Goal: Transaction & Acquisition: Purchase product/service

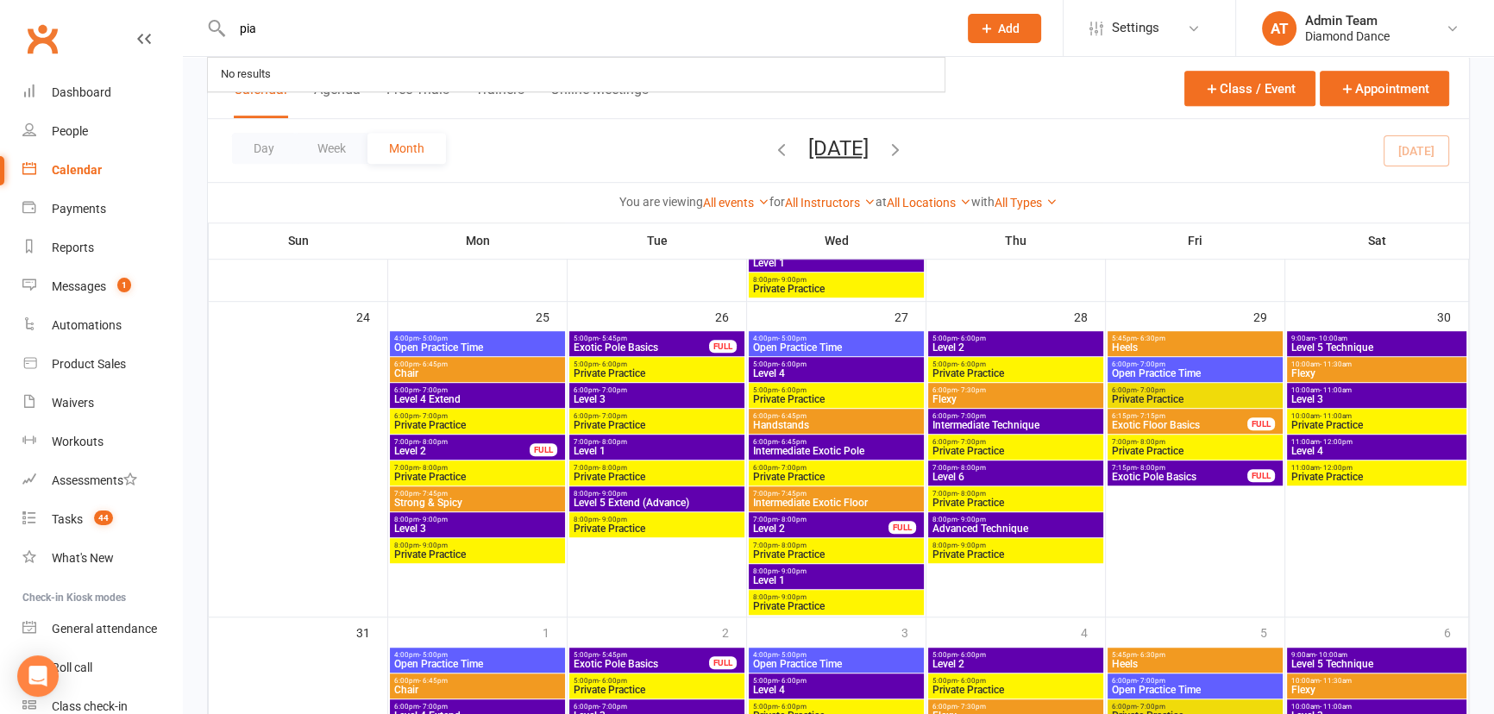
type input "pia"
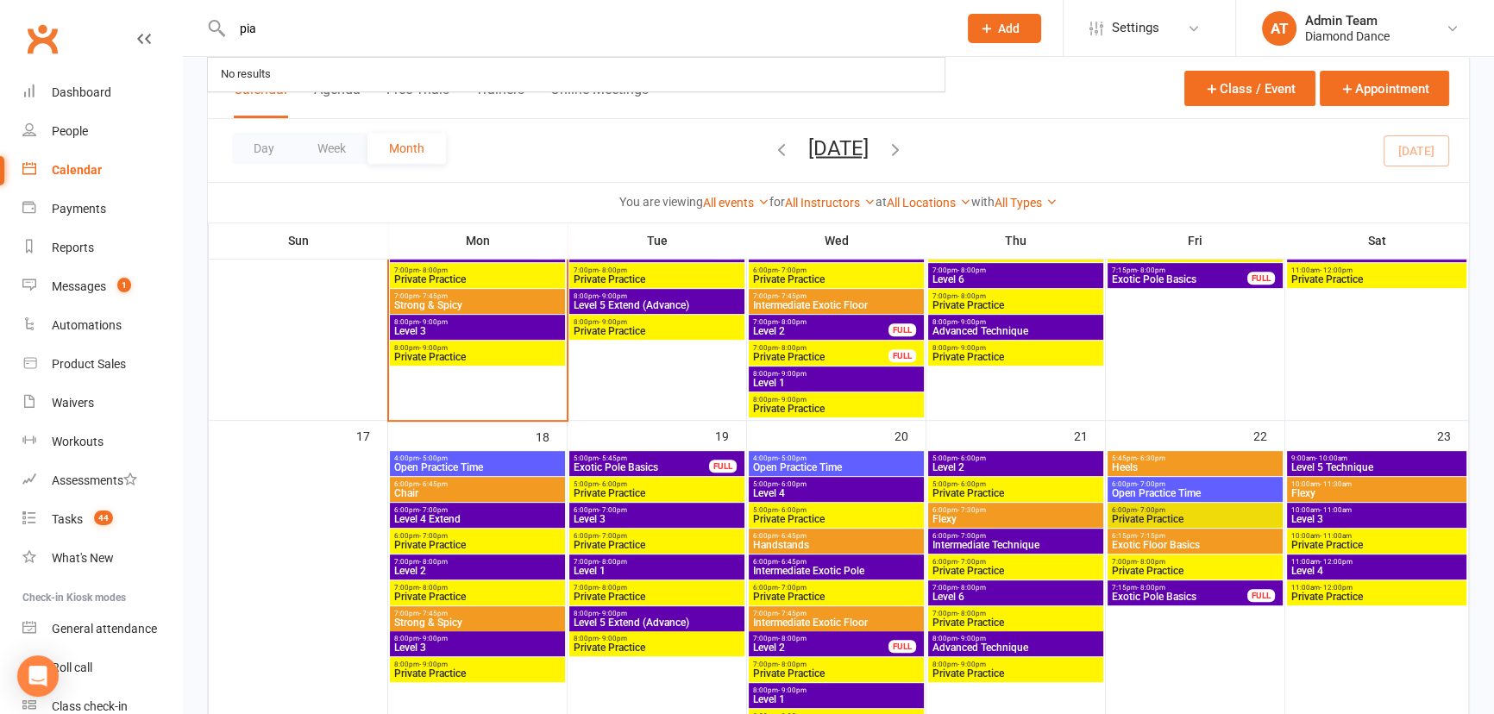
scroll to position [582, 0]
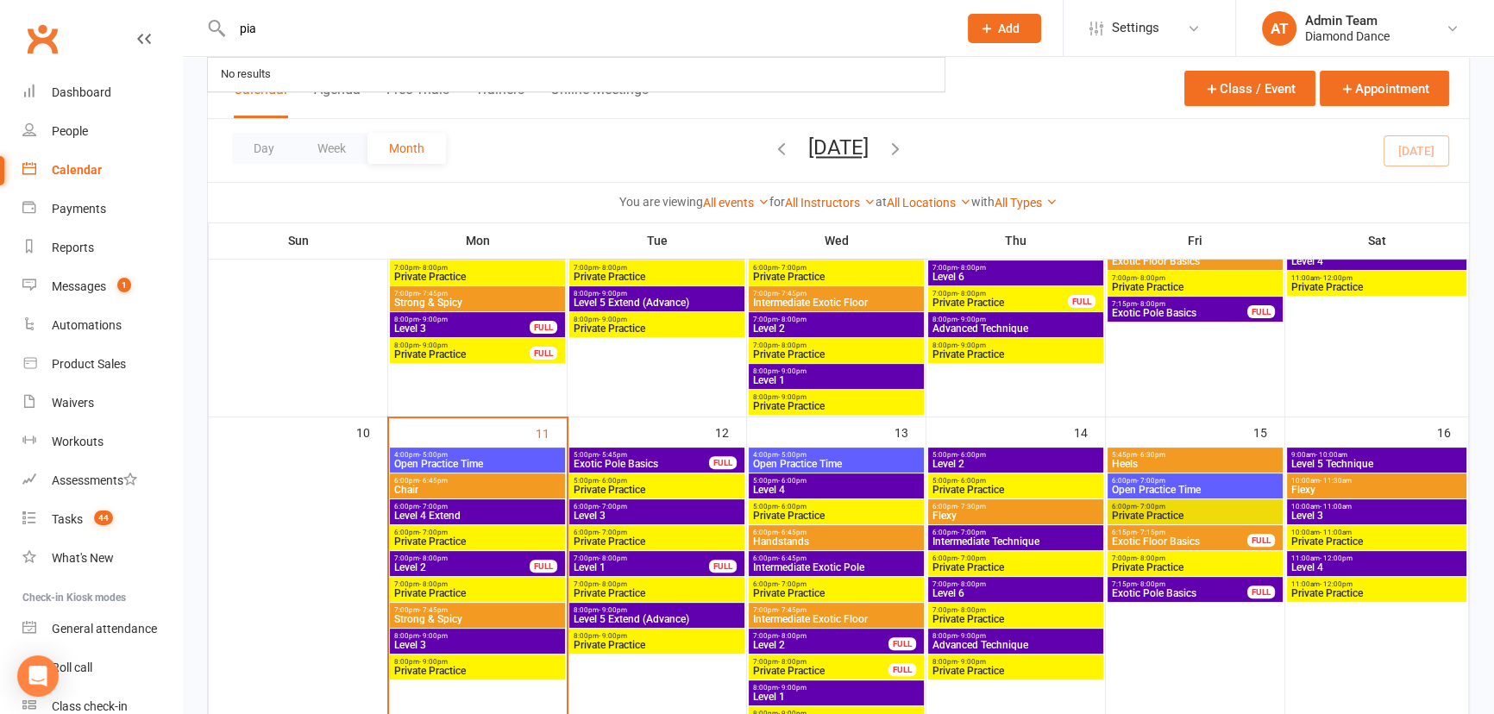
click at [467, 464] on span "Open Practice Time" at bounding box center [477, 464] width 168 height 10
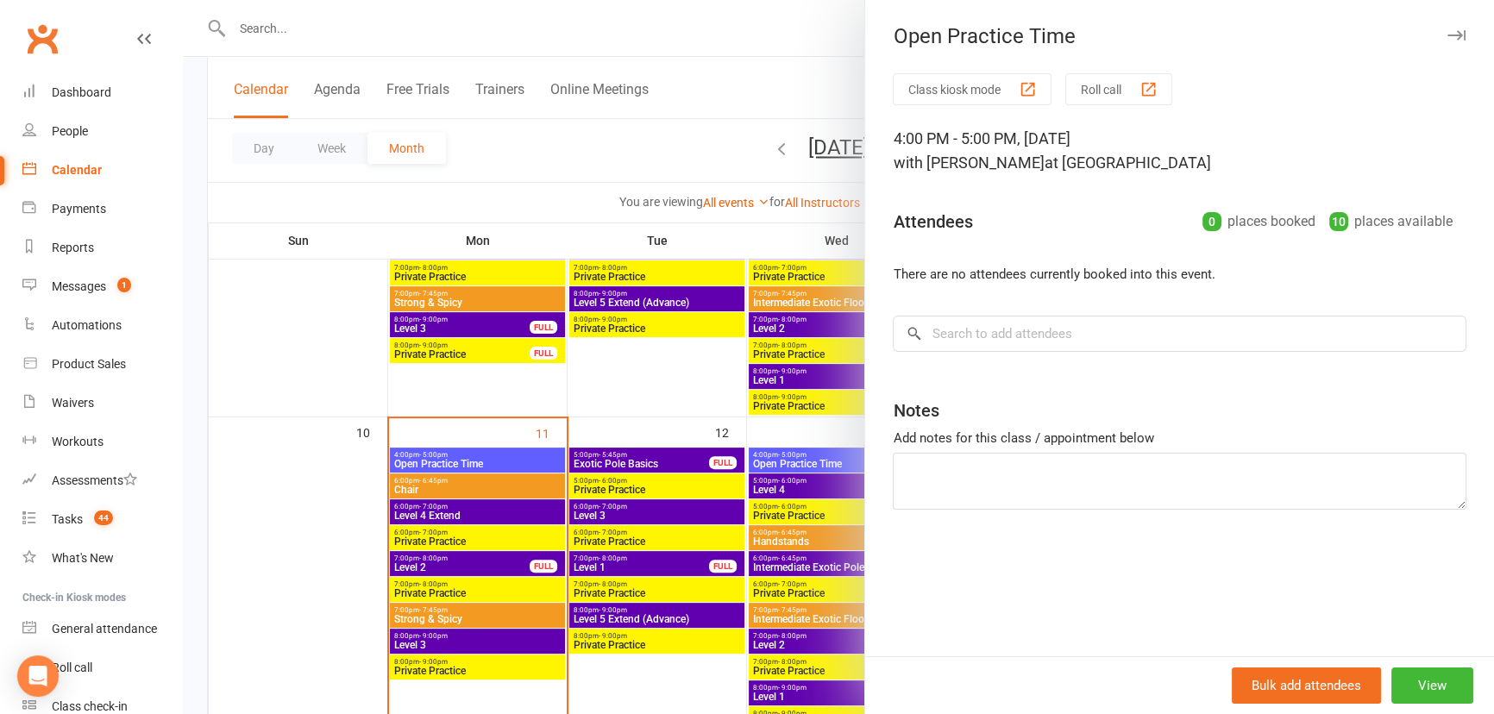
click at [464, 468] on div at bounding box center [838, 357] width 1311 height 714
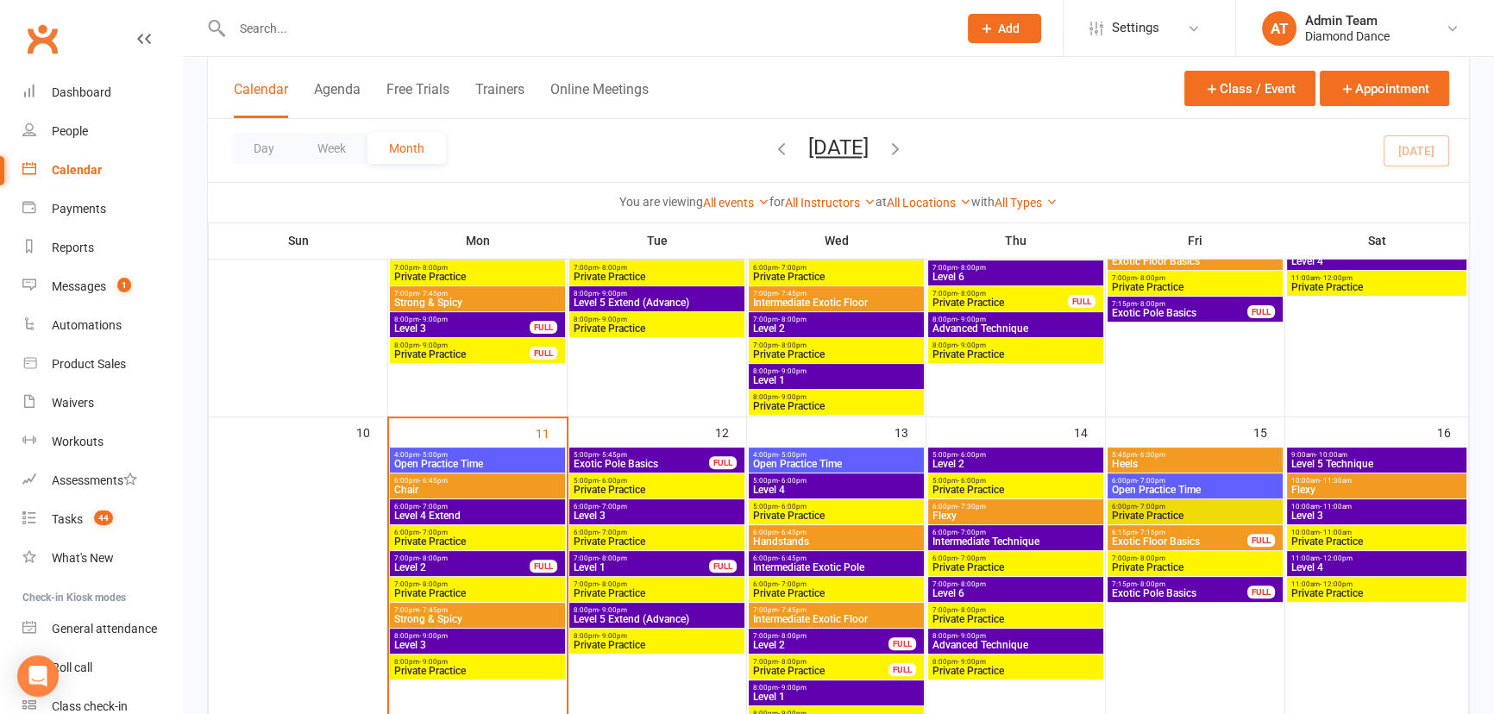
click at [468, 480] on span "6:00pm - 6:45pm" at bounding box center [477, 481] width 168 height 8
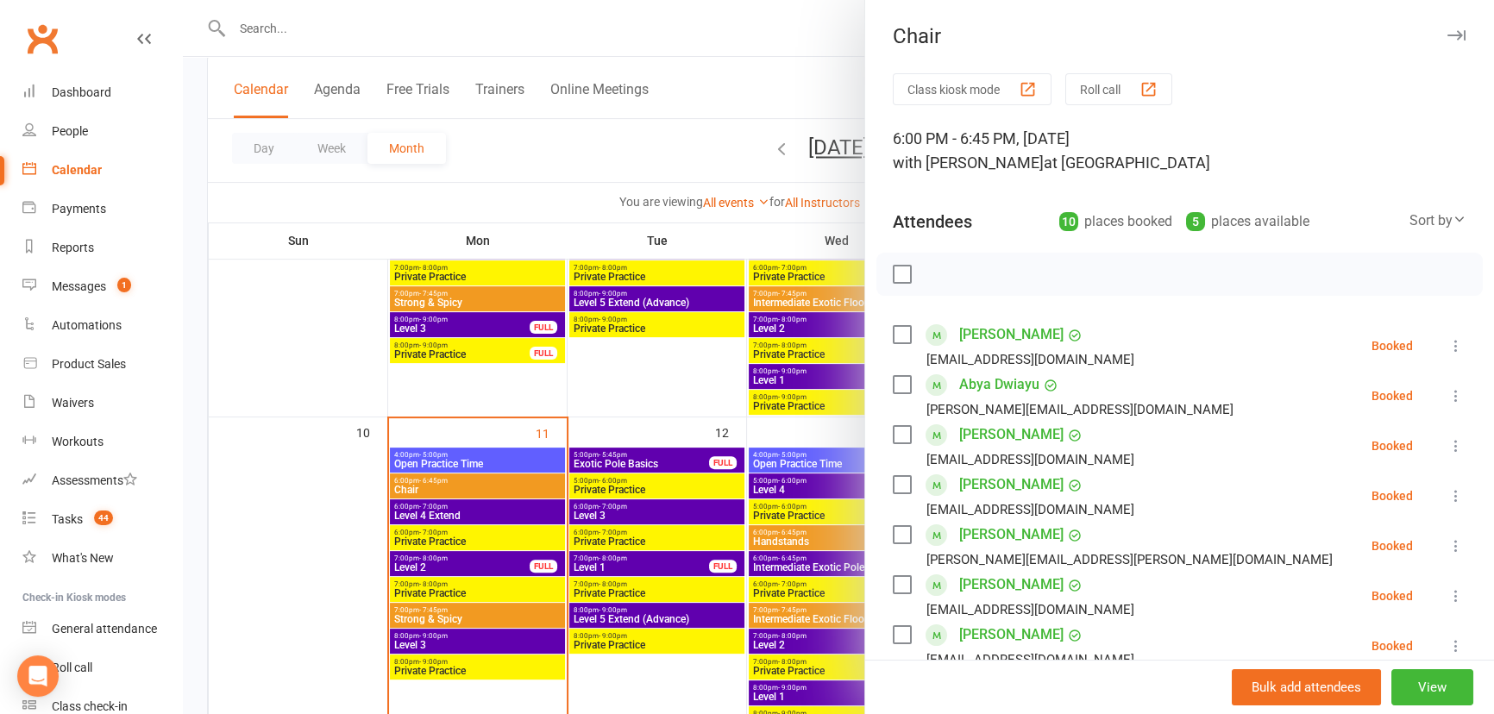
click at [443, 485] on div at bounding box center [838, 357] width 1311 height 714
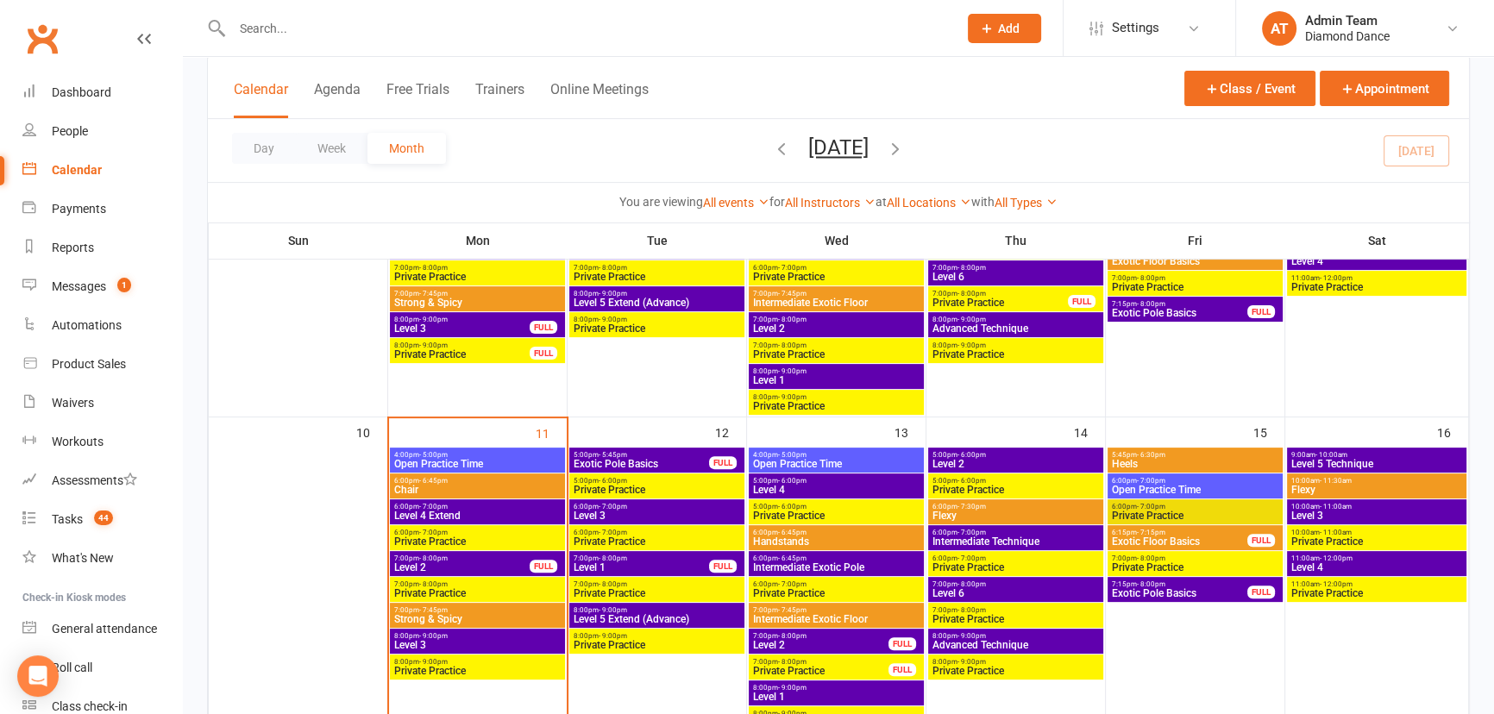
click at [473, 511] on span "Level 4 Extend" at bounding box center [477, 516] width 168 height 10
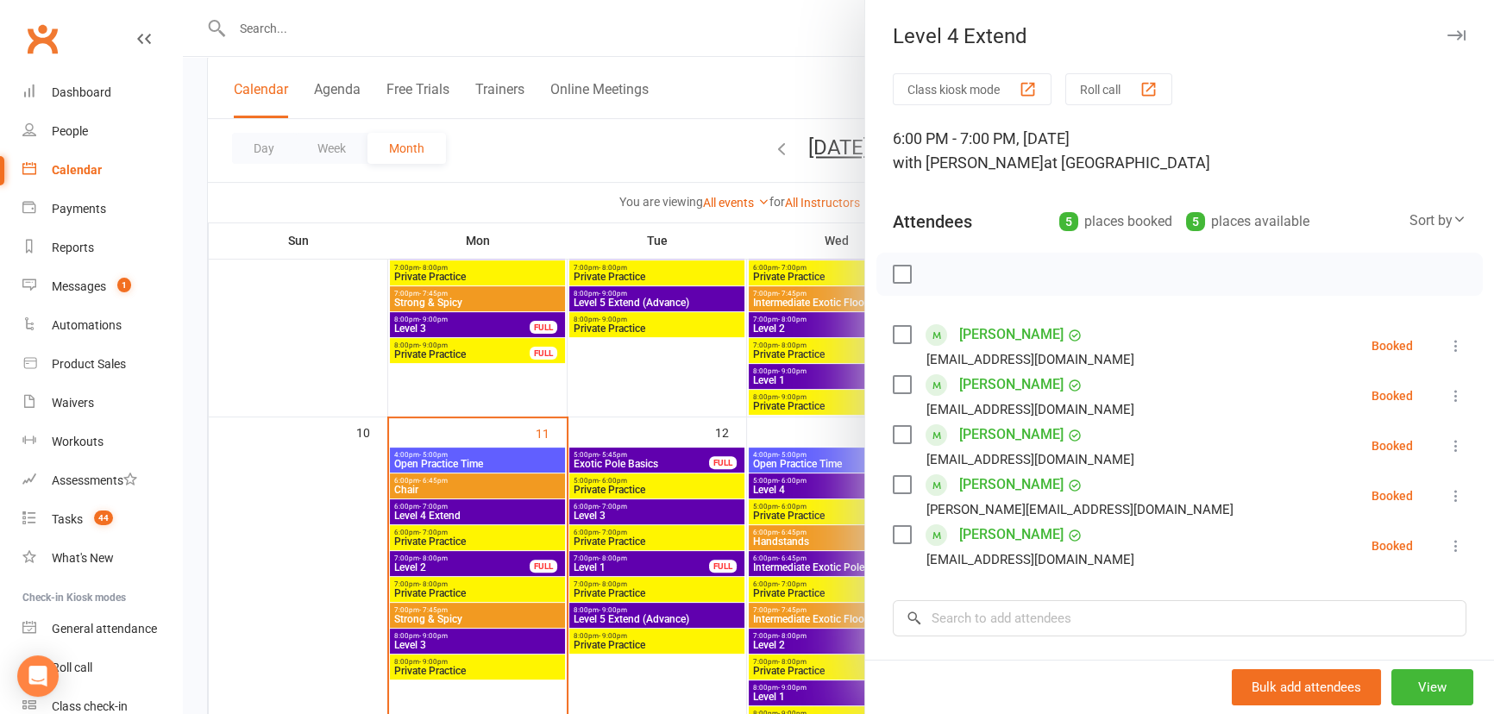
click at [312, 495] on div at bounding box center [838, 357] width 1311 height 714
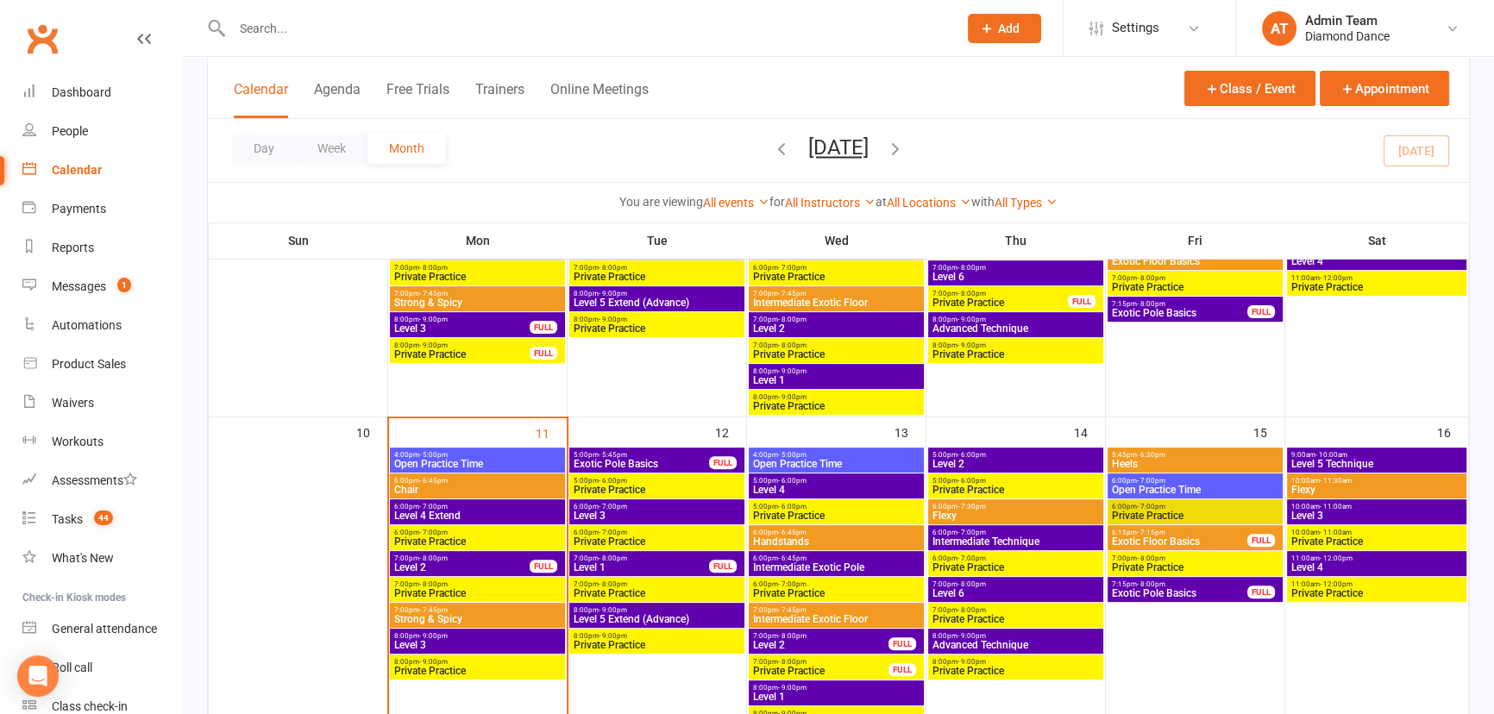
click at [421, 632] on span "- 9:00pm" at bounding box center [433, 636] width 28 height 8
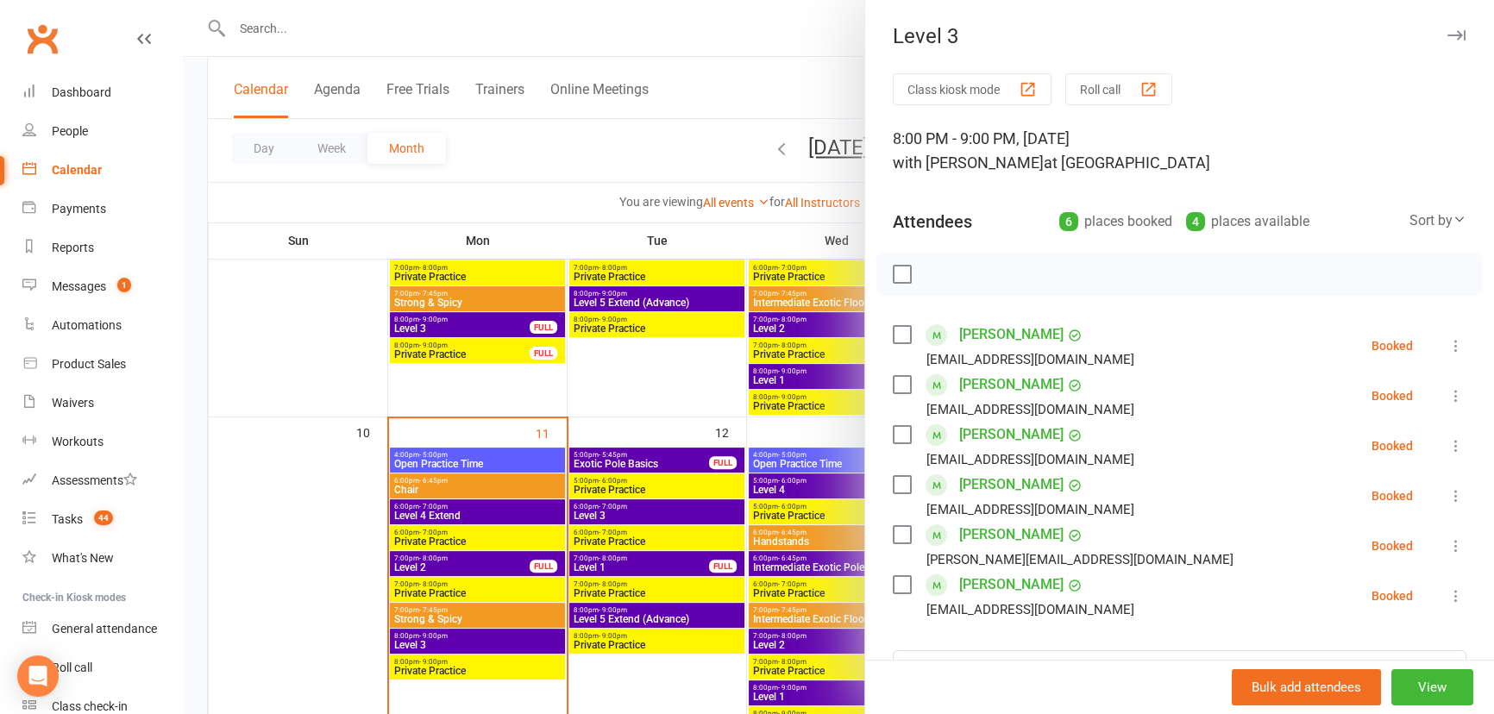
click at [485, 610] on div at bounding box center [838, 357] width 1311 height 714
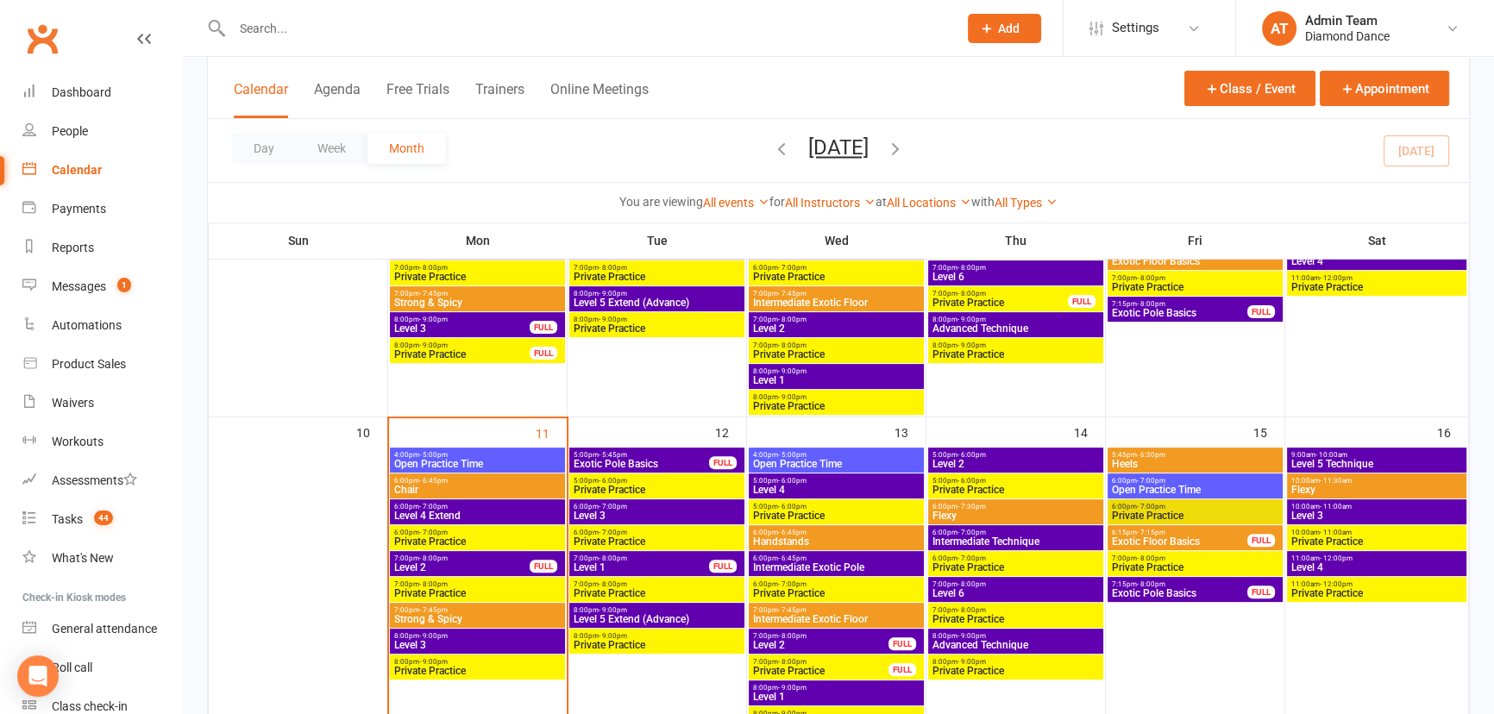
click at [482, 614] on span "Strong & Spicy" at bounding box center [477, 619] width 168 height 10
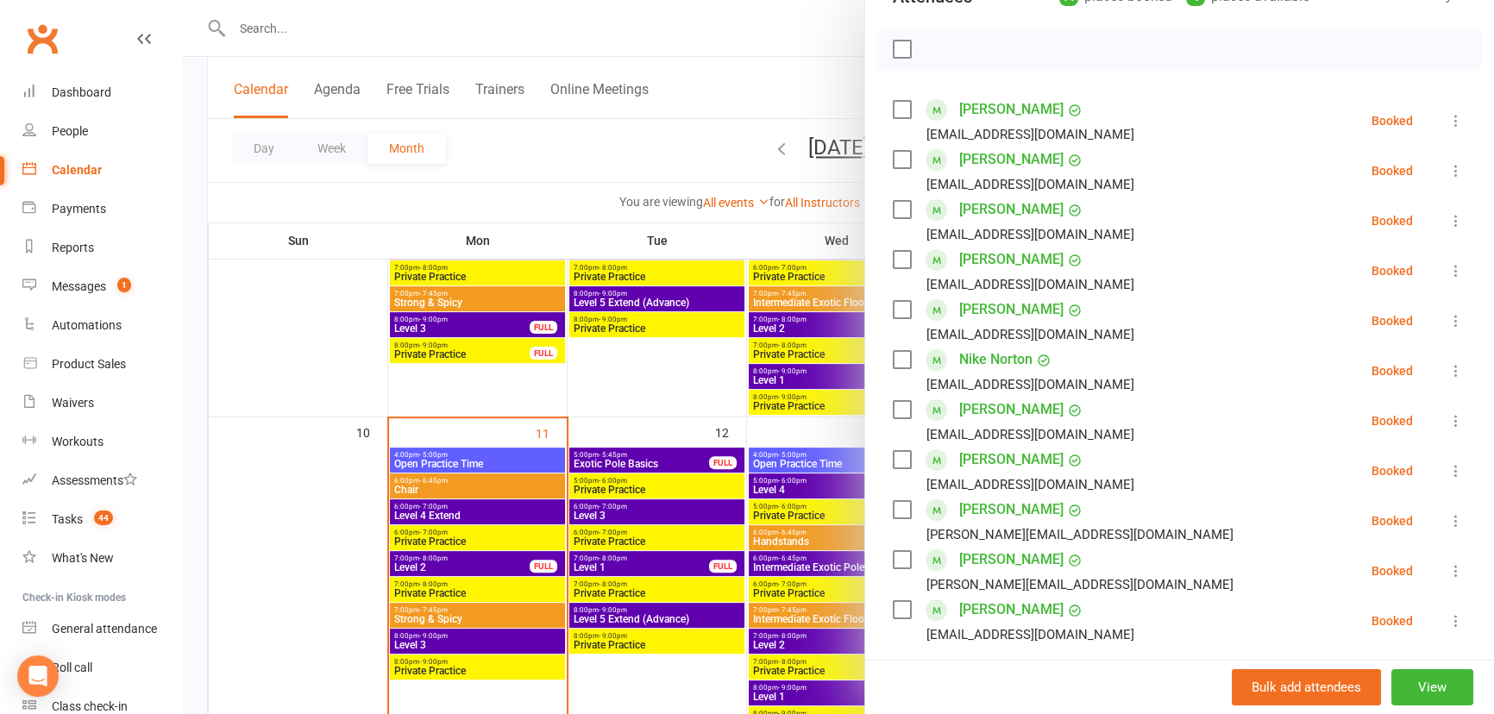
scroll to position [235, 0]
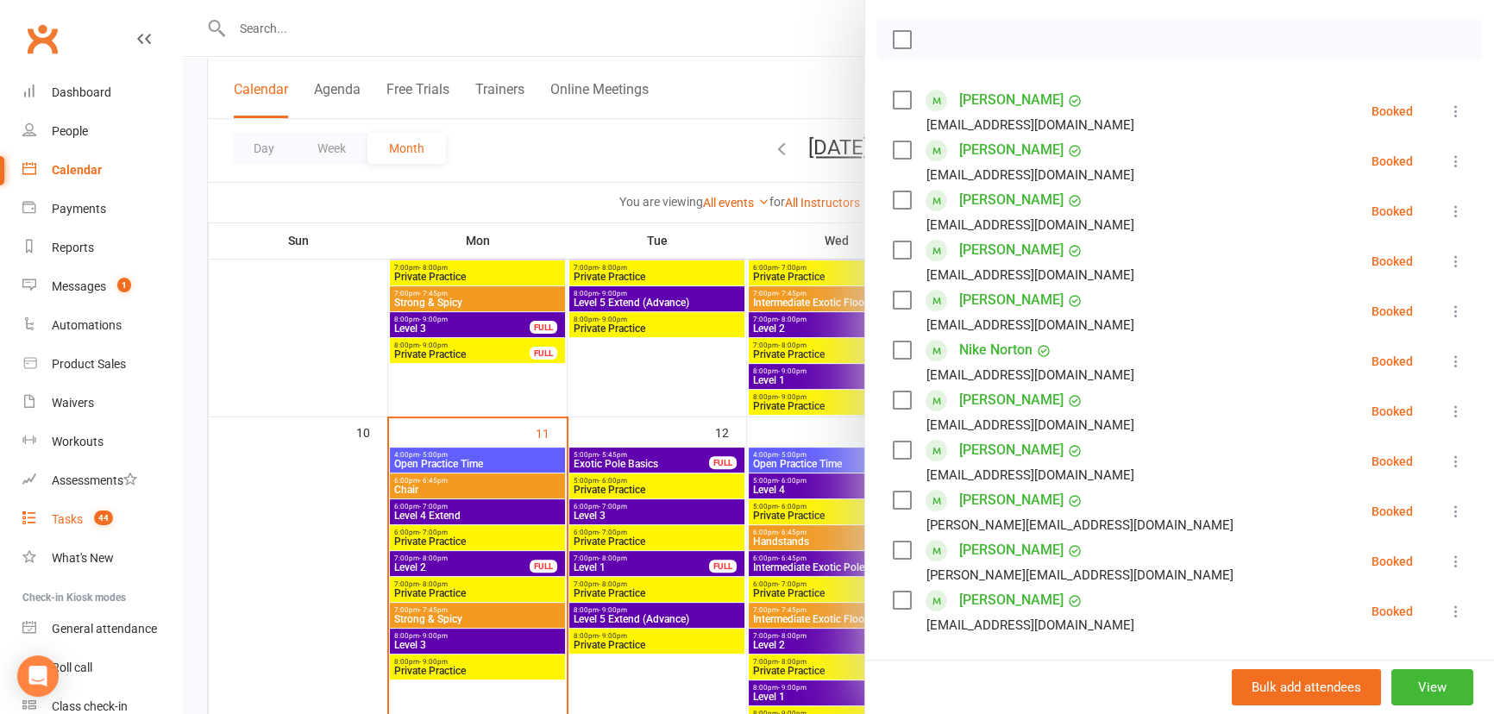
click at [52, 510] on link "Tasks 44" at bounding box center [102, 519] width 160 height 39
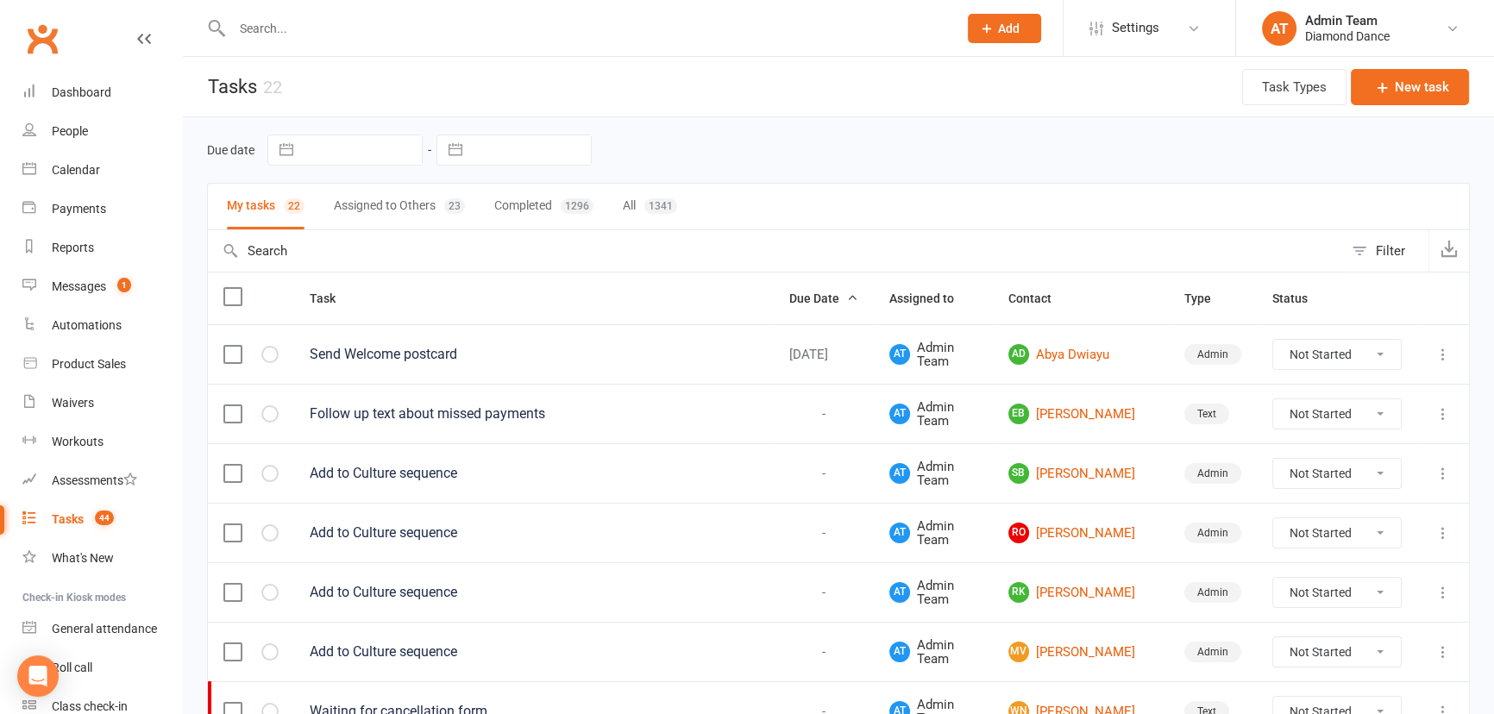
click at [301, 30] on input "text" at bounding box center [586, 28] width 718 height 24
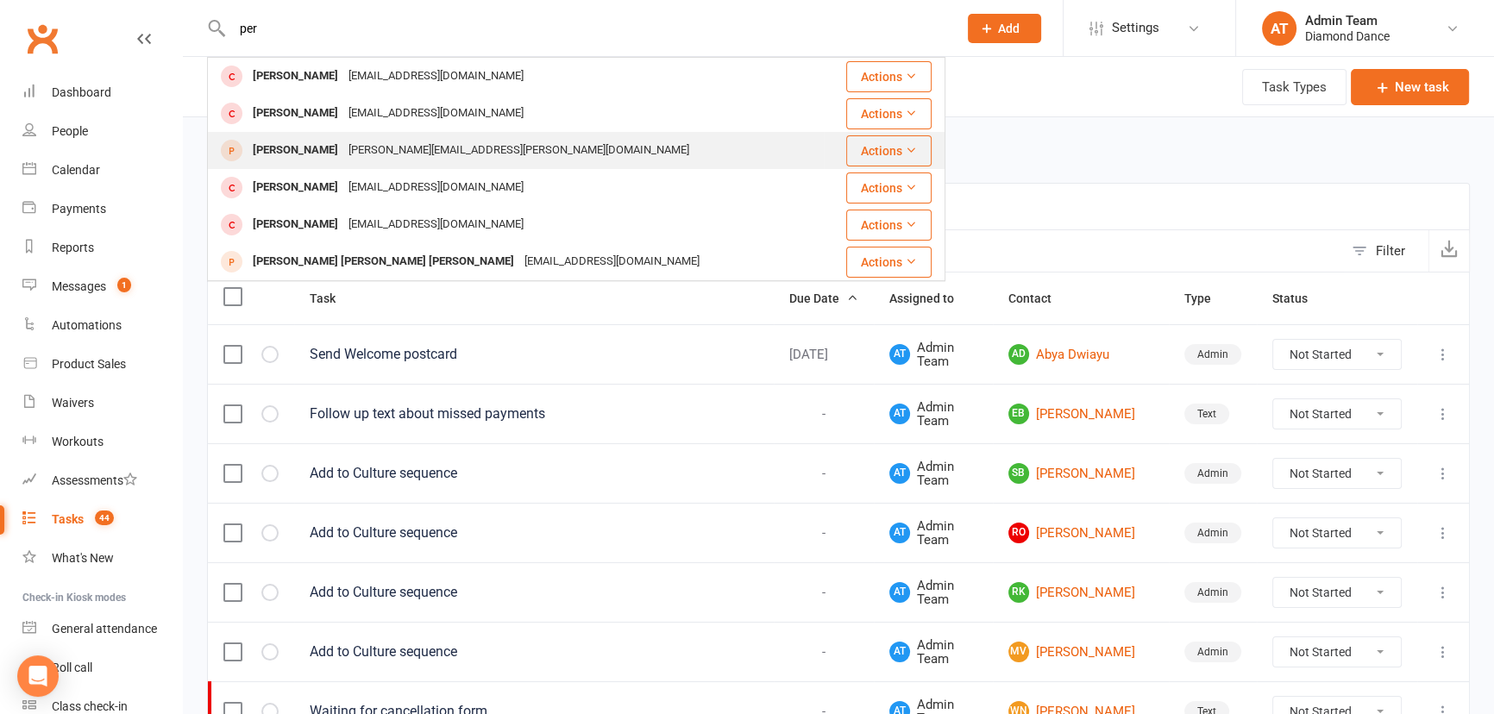
type input "per"
click at [352, 161] on div "pereira.martina@icloud.com" at bounding box center [518, 150] width 351 height 25
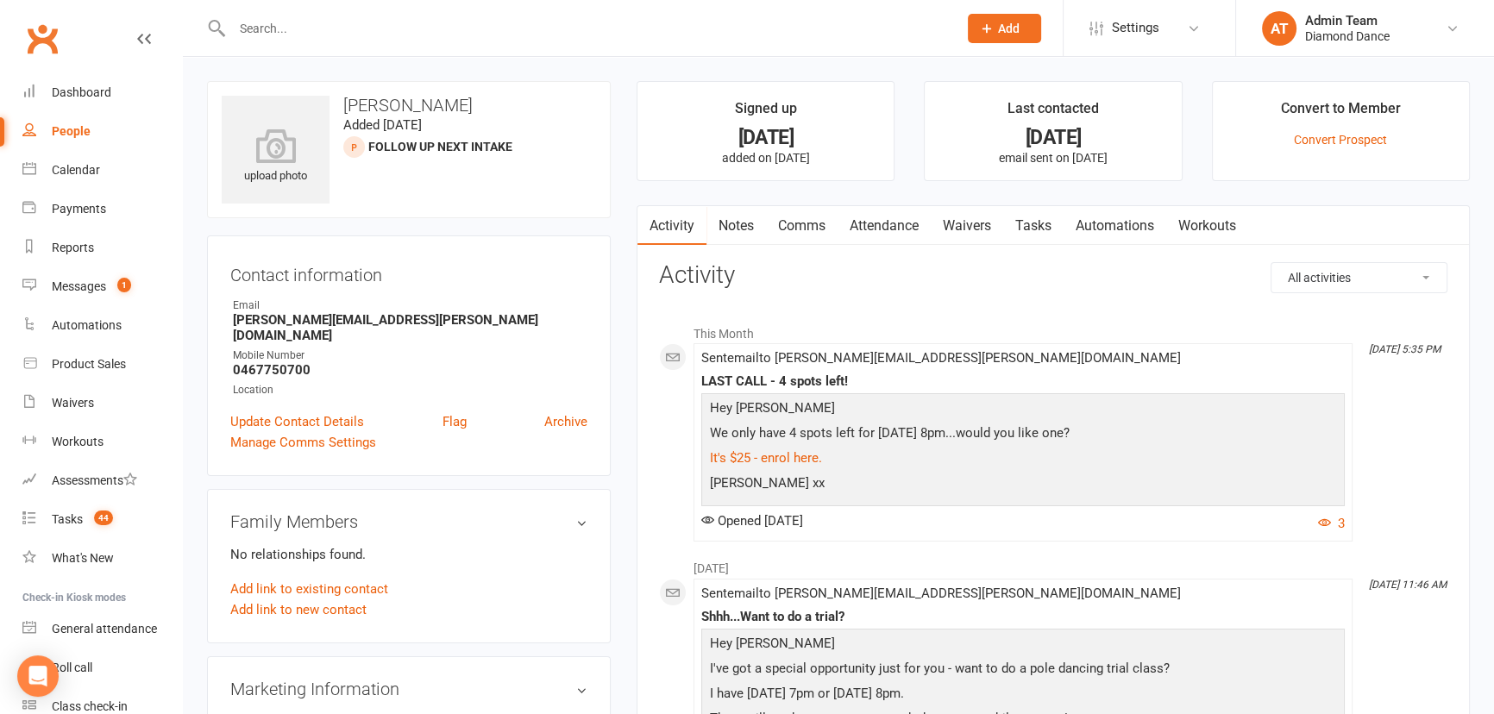
click at [350, 25] on input "text" at bounding box center [586, 28] width 718 height 24
click at [745, 222] on link "Notes" at bounding box center [736, 226] width 60 height 40
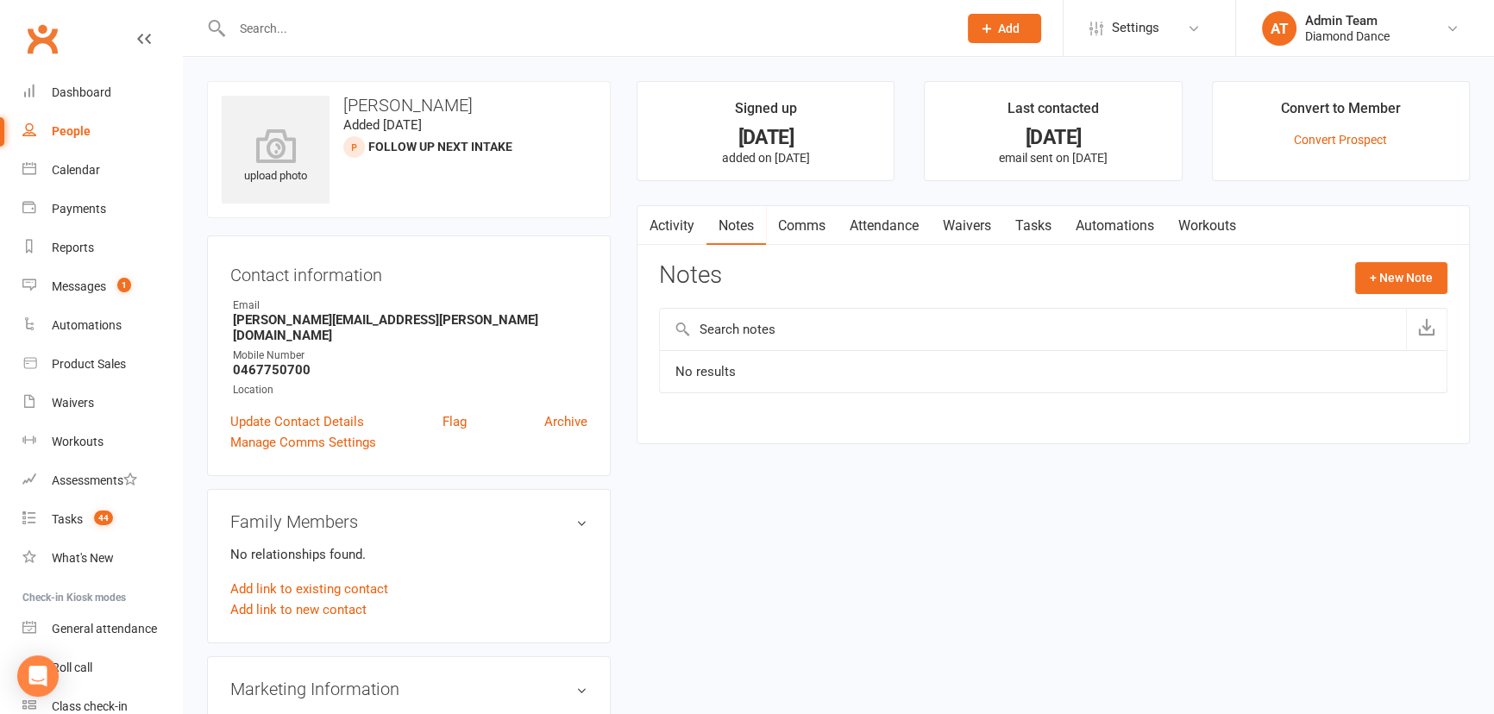
click at [788, 224] on link "Comms" at bounding box center [802, 226] width 72 height 40
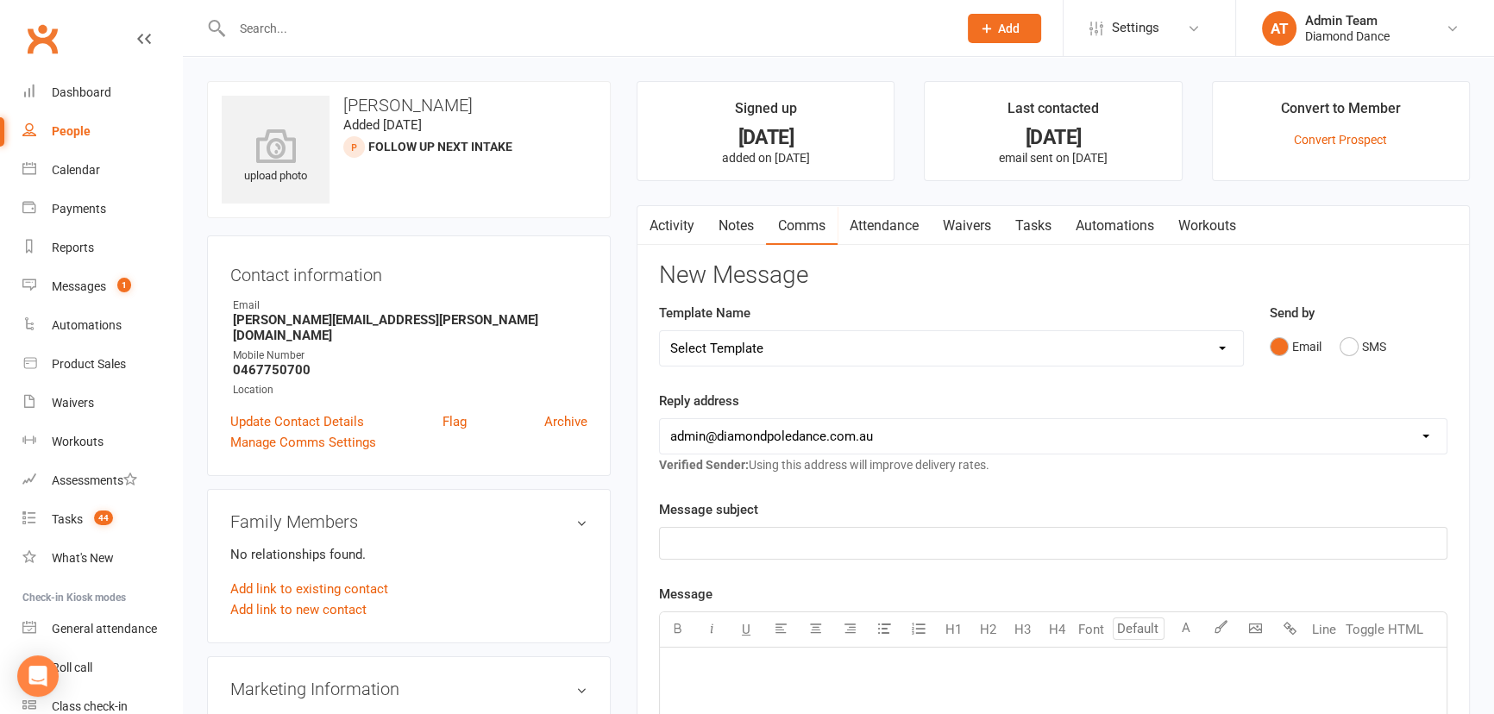
click at [680, 219] on link "Activity" at bounding box center [671, 226] width 69 height 40
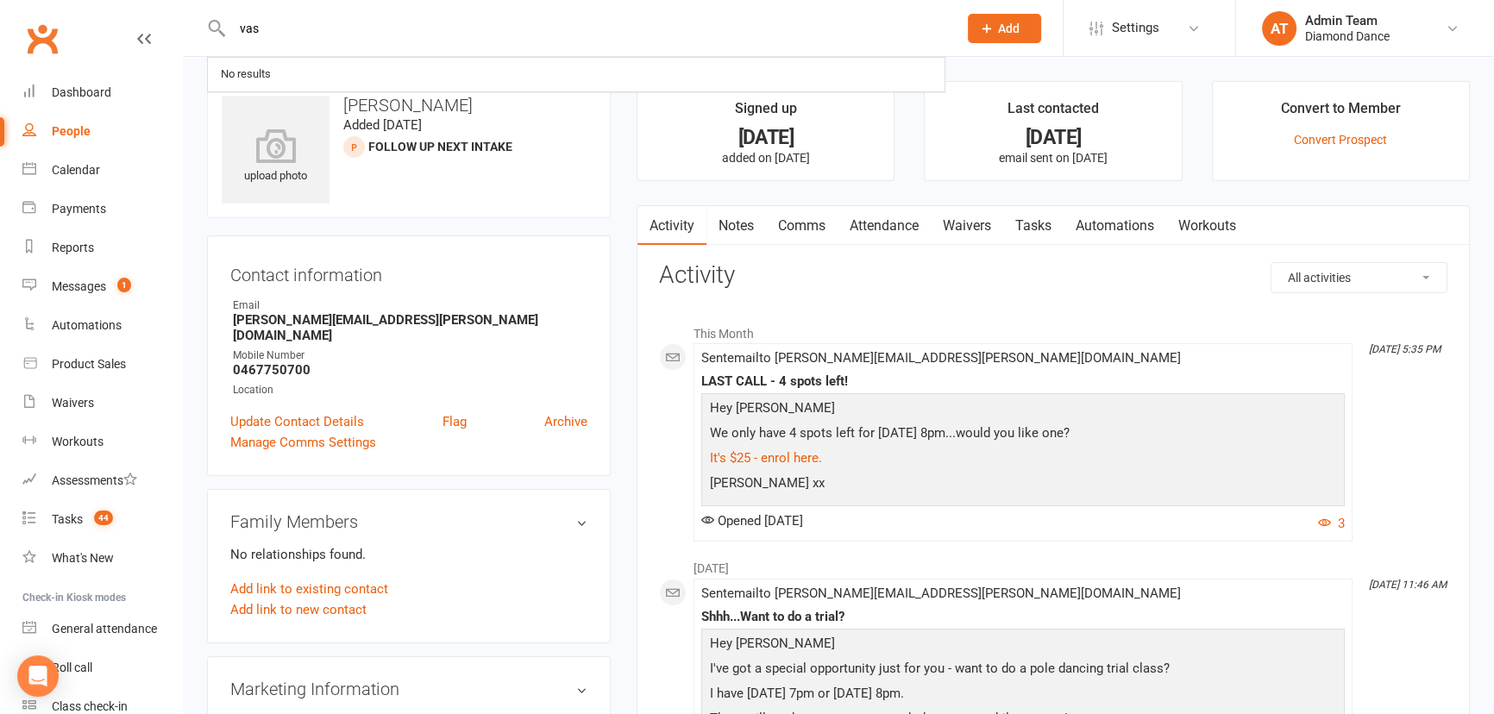
type input "vas"
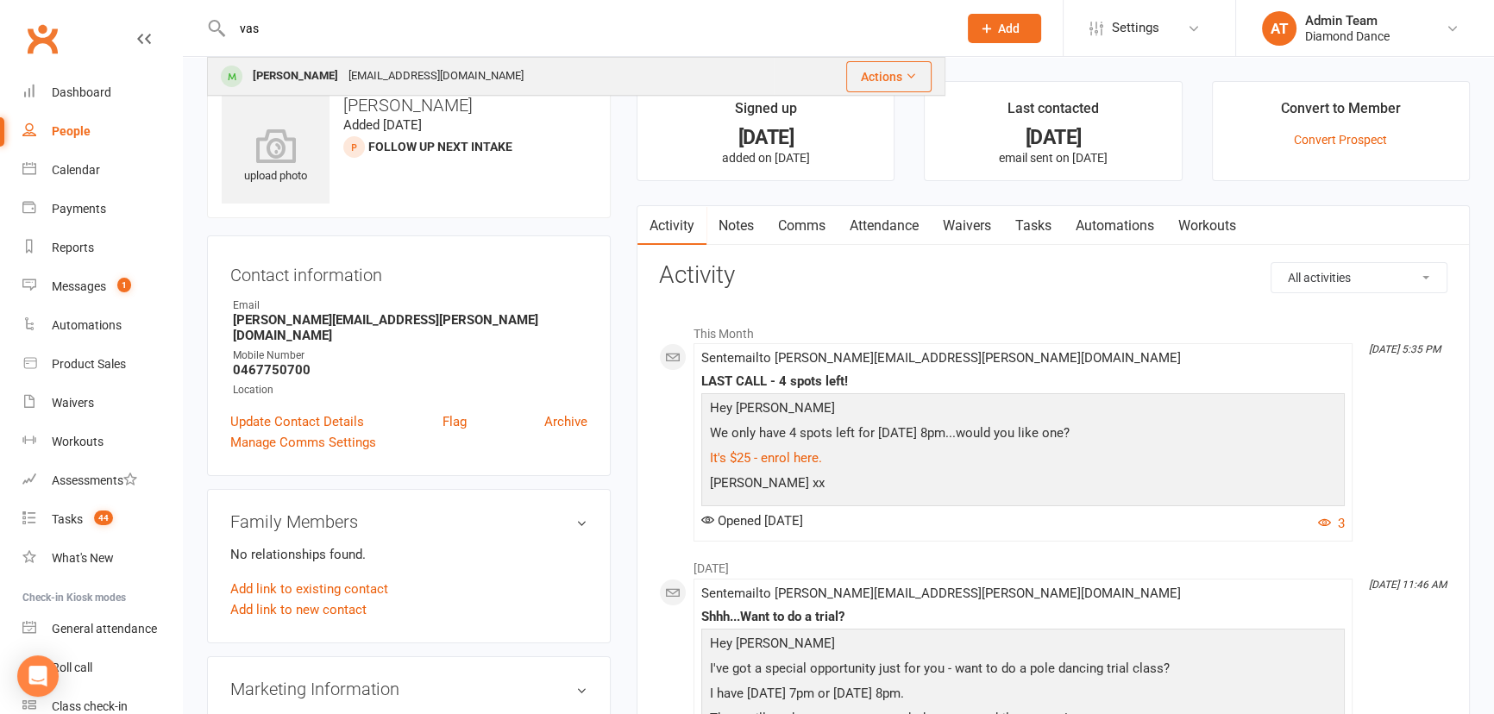
click at [302, 85] on div "Michelle Vas" at bounding box center [296, 76] width 96 height 25
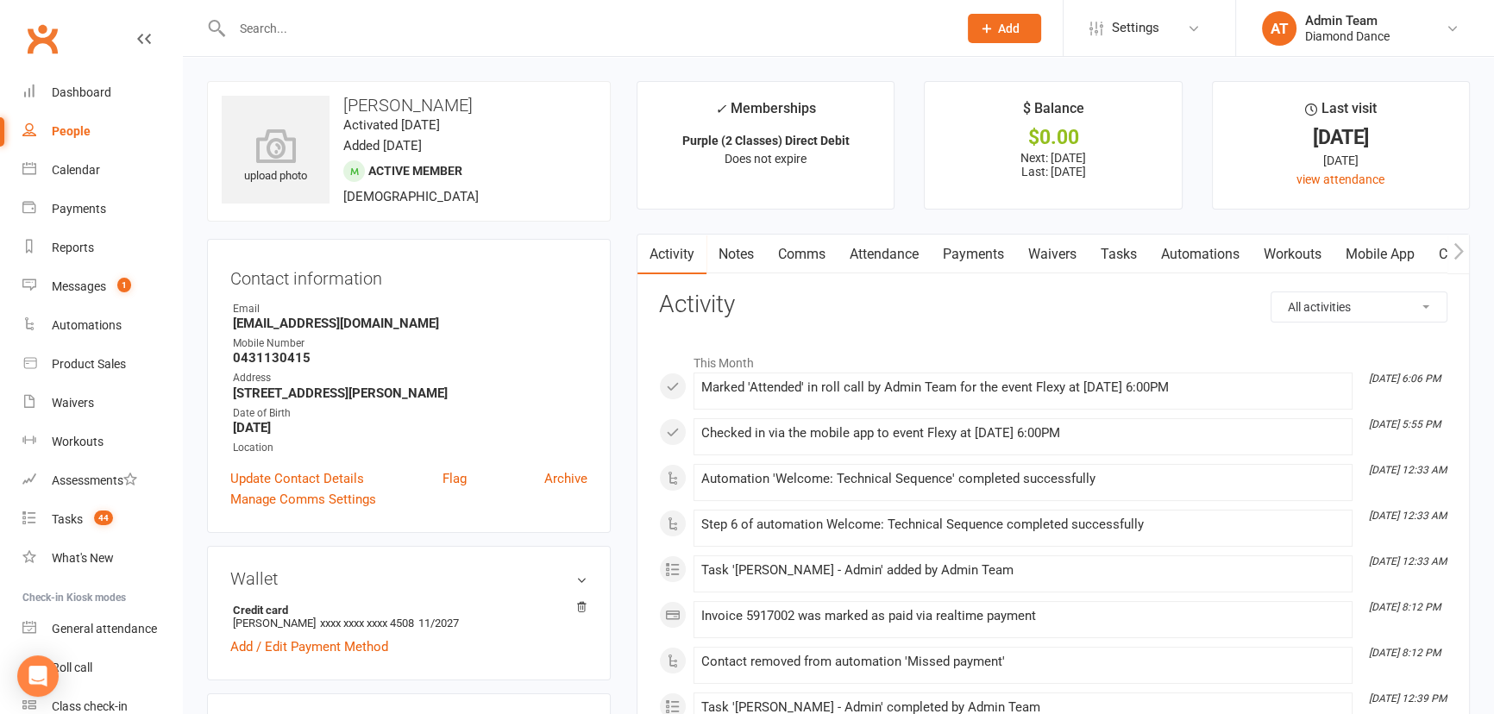
click at [982, 258] on link "Payments" at bounding box center [973, 255] width 85 height 40
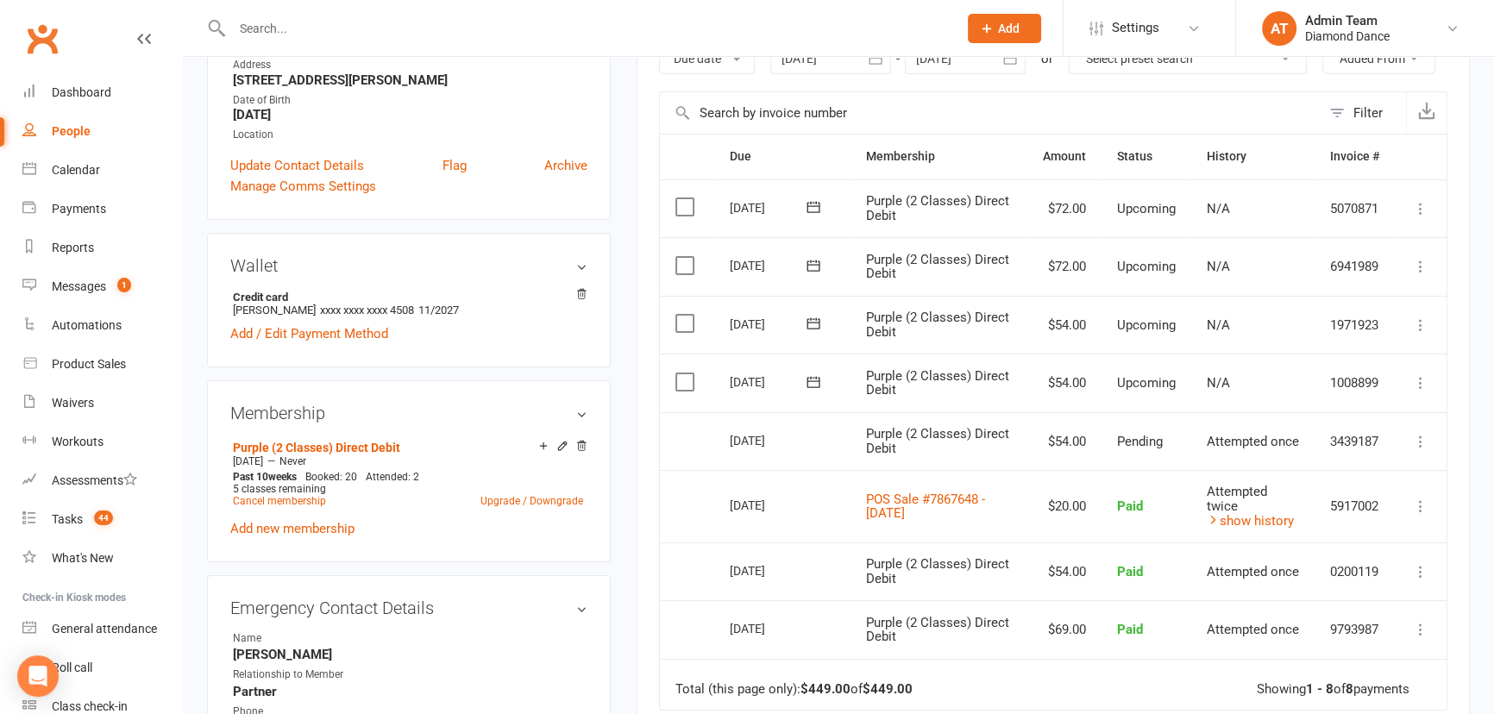
scroll to position [392, 0]
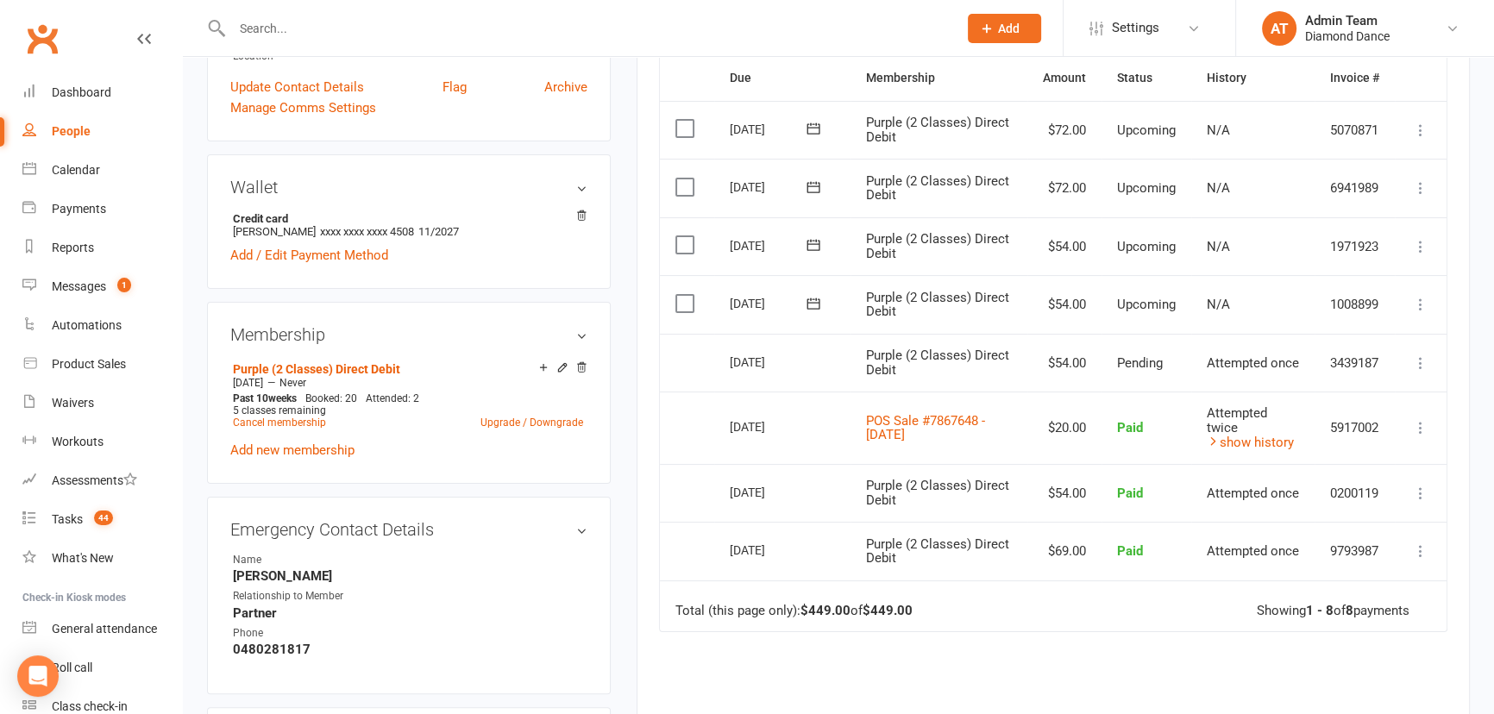
click at [316, 20] on input "text" at bounding box center [586, 28] width 718 height 24
type input "l"
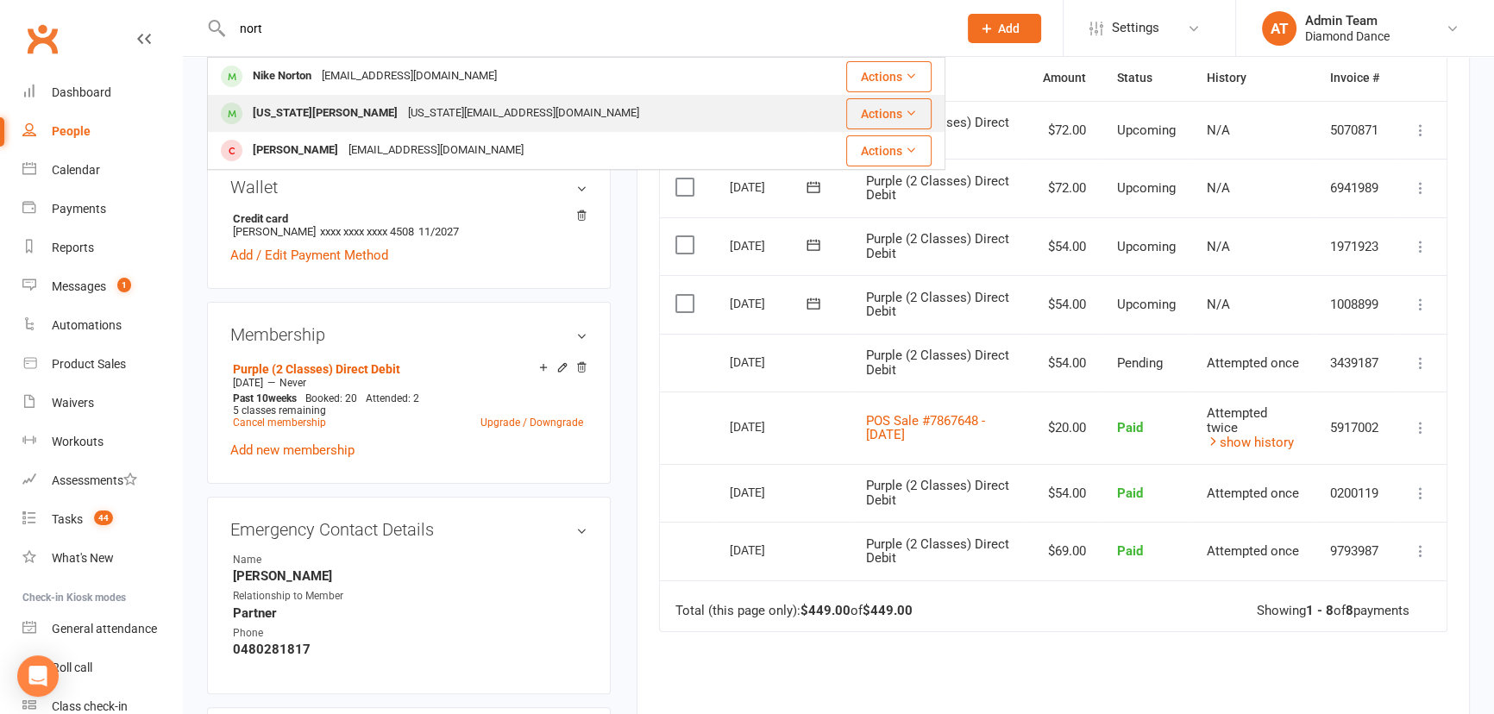
type input "nort"
click at [403, 102] on div "Georgia.n19@outlook.com" at bounding box center [523, 113] width 241 height 25
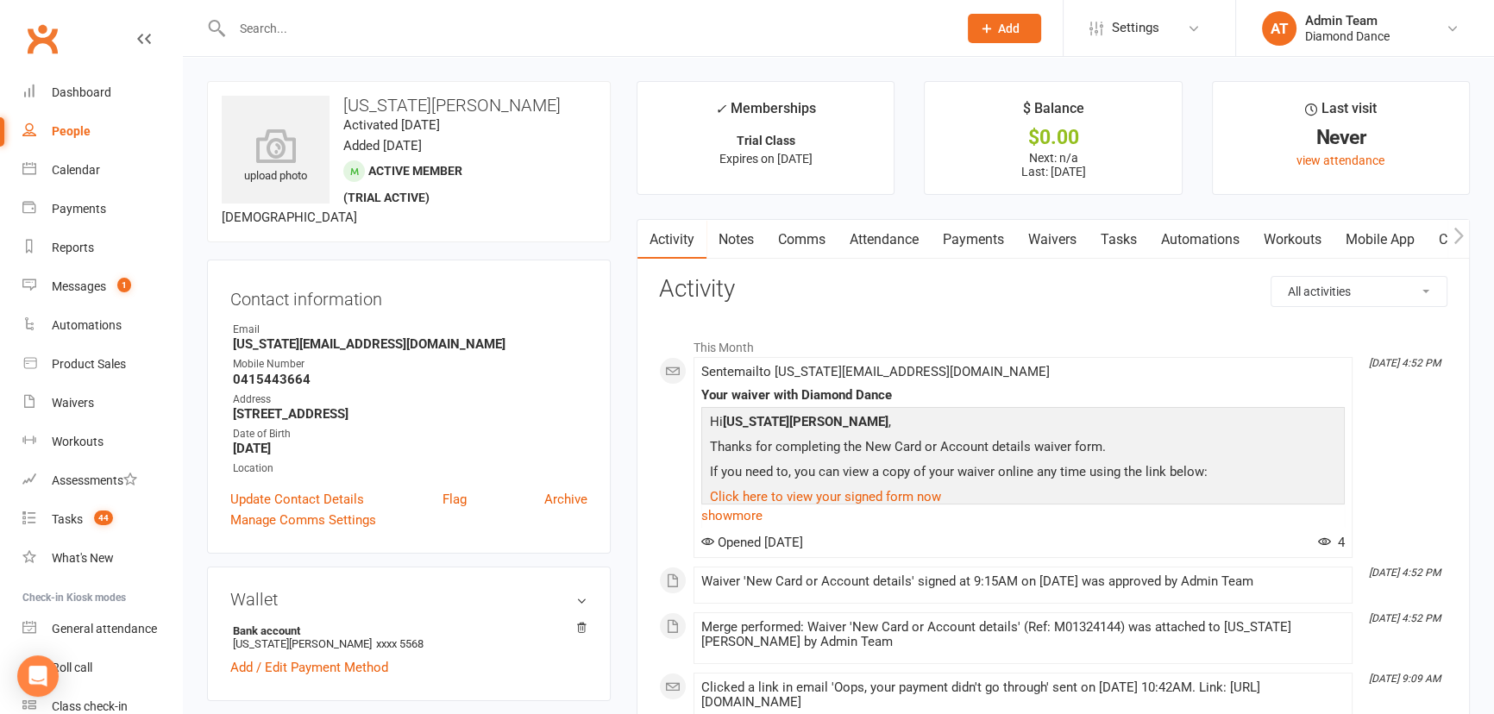
click at [994, 238] on link "Payments" at bounding box center [973, 240] width 85 height 40
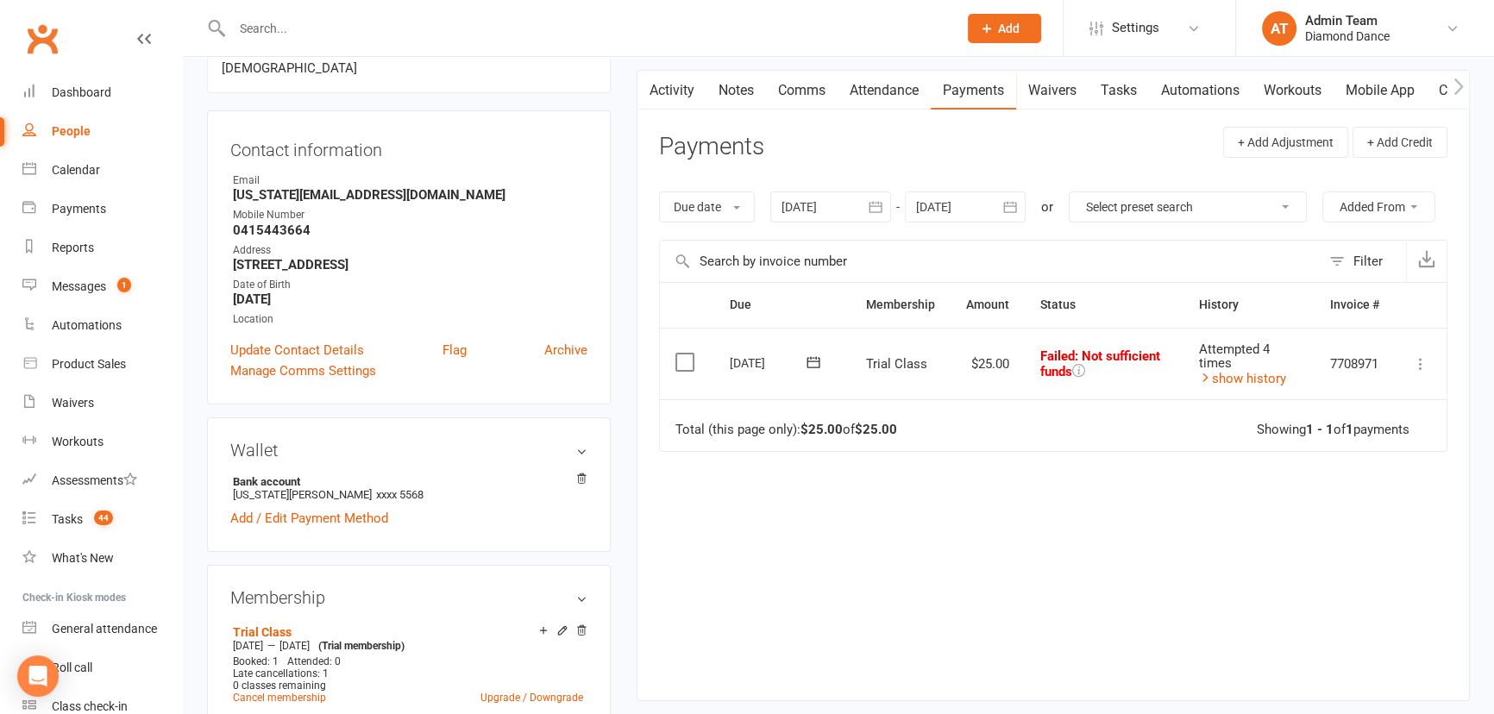
scroll to position [156, 0]
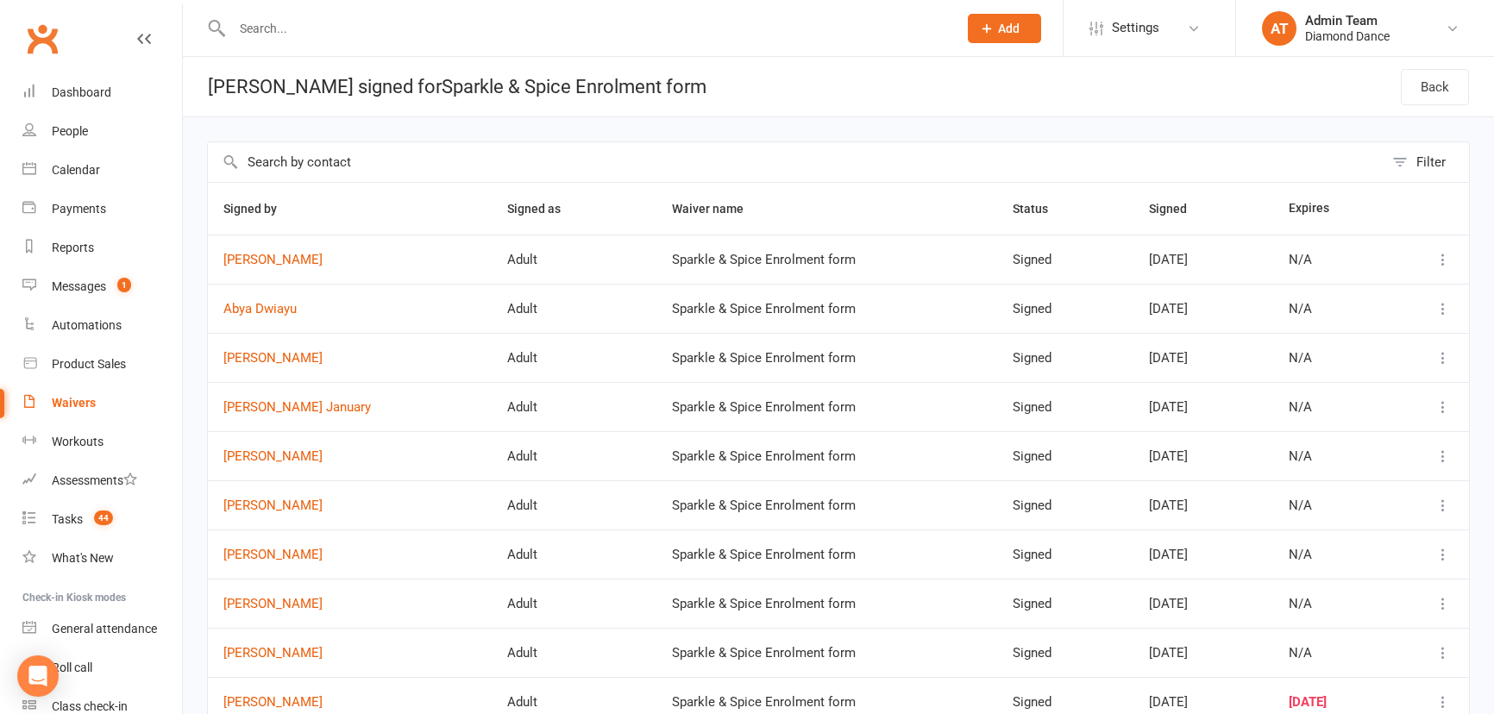
click at [72, 182] on link "Calendar" at bounding box center [102, 170] width 160 height 39
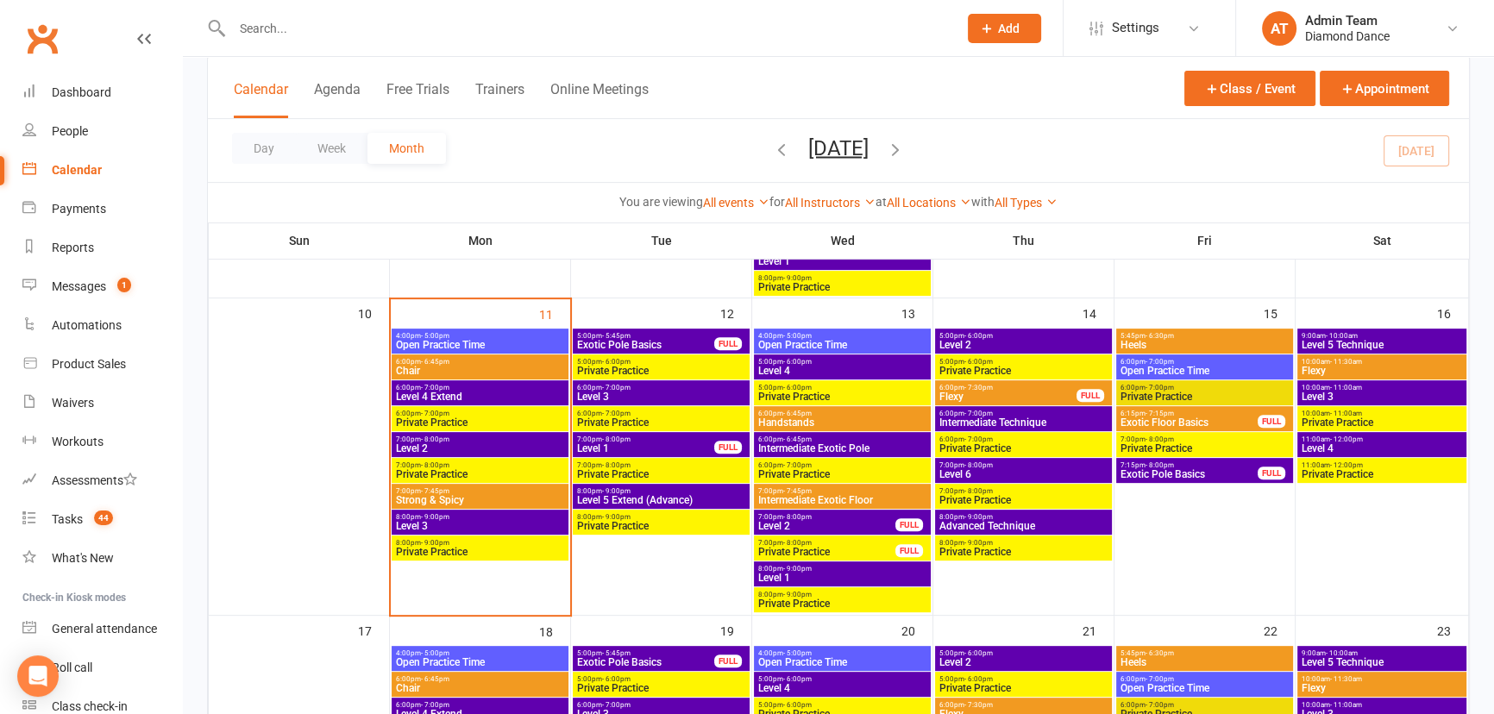
scroll to position [705, 0]
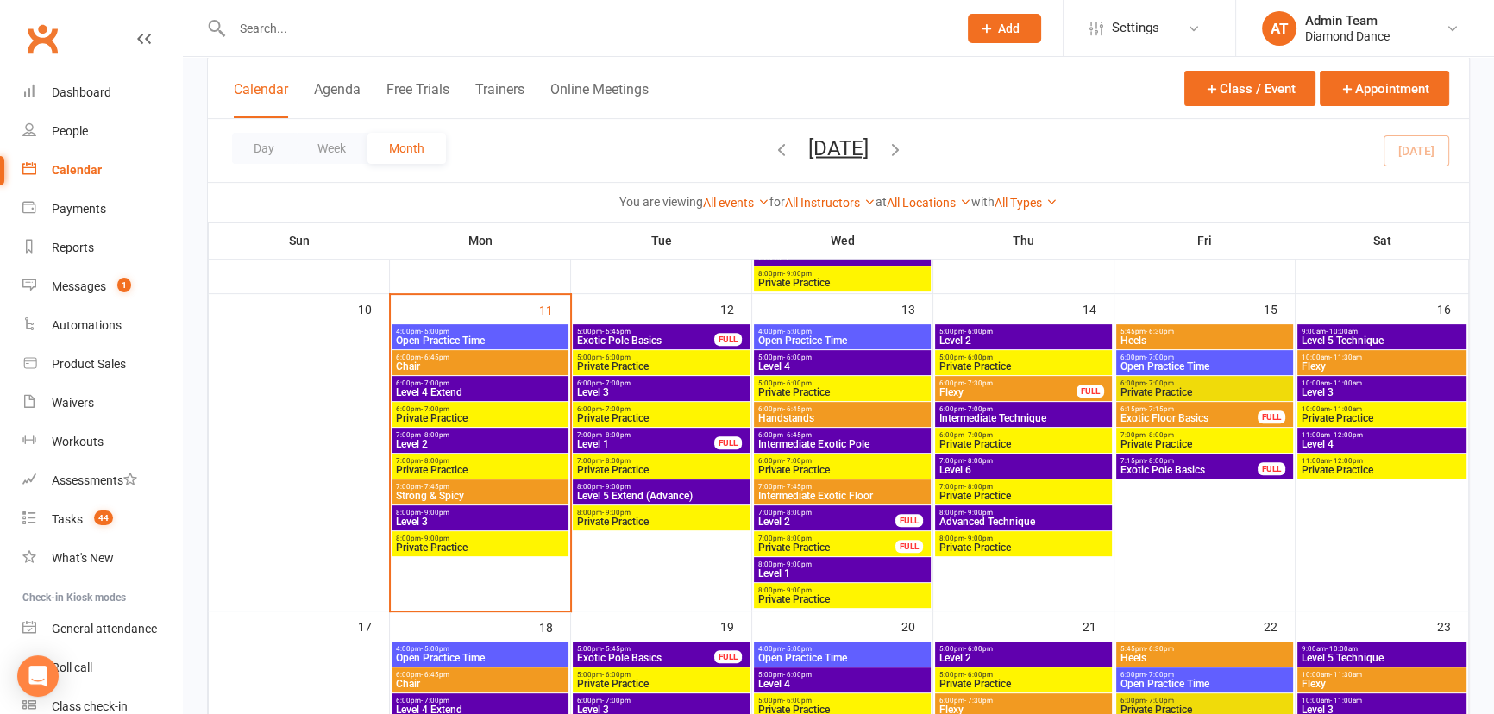
click at [457, 352] on div "6:00pm - 6:45pm Chair" at bounding box center [480, 362] width 177 height 25
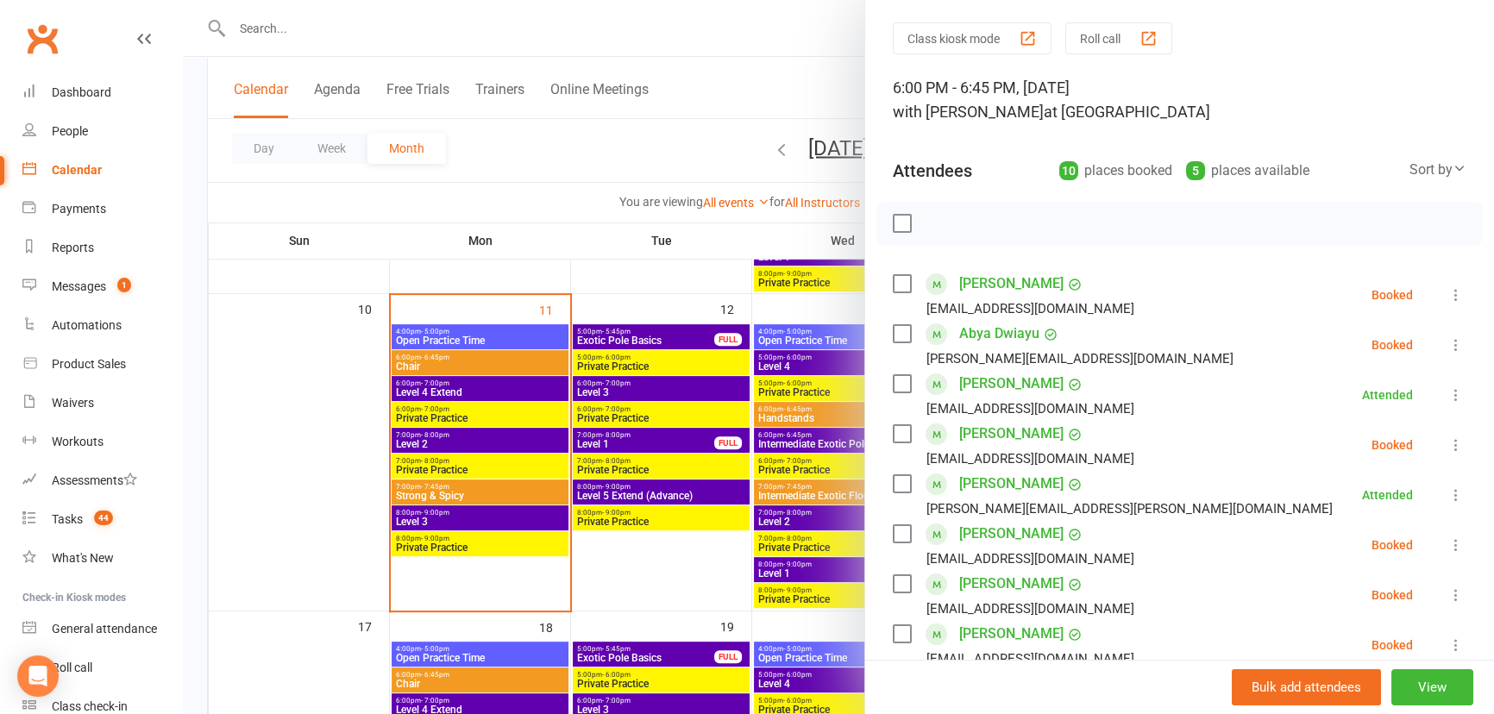
scroll to position [78, 0]
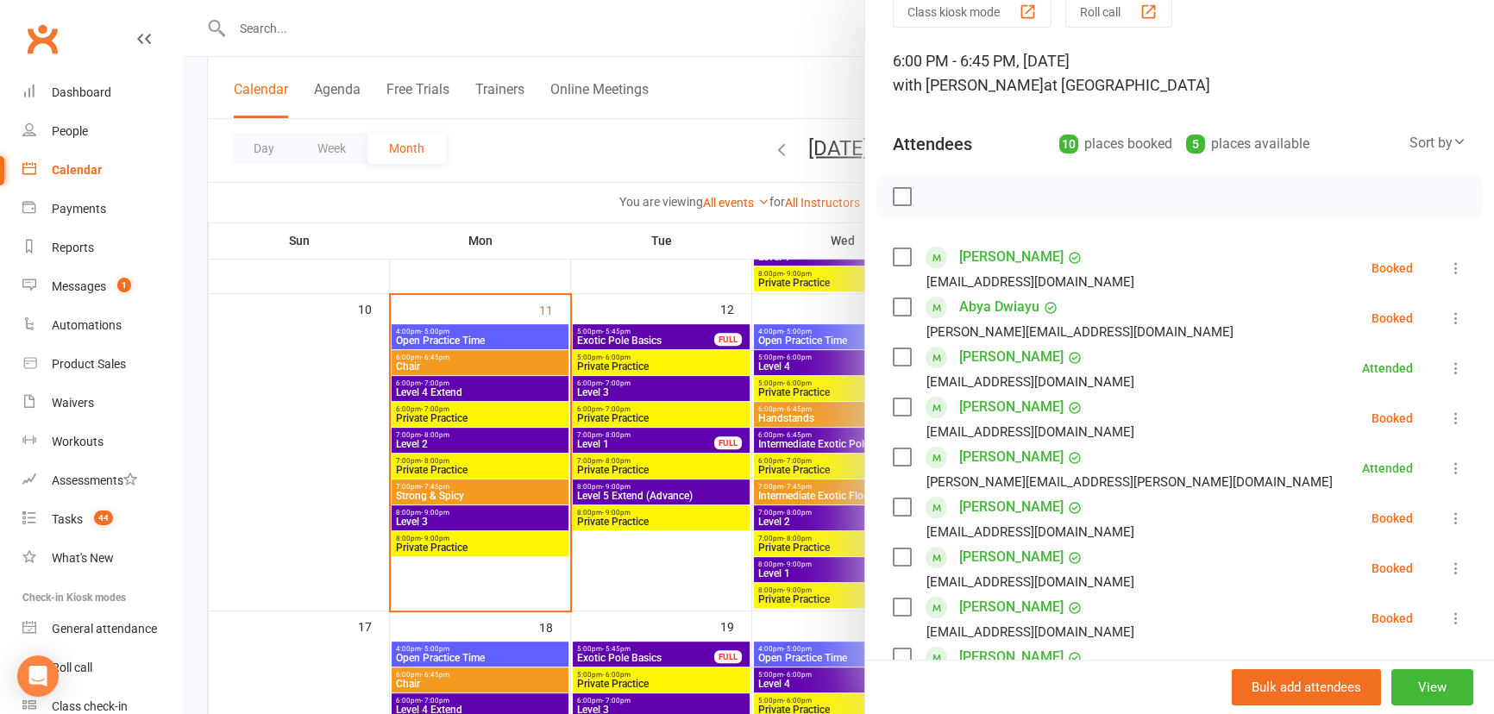
click at [898, 301] on label at bounding box center [901, 306] width 17 height 17
click at [895, 404] on label at bounding box center [901, 406] width 17 height 17
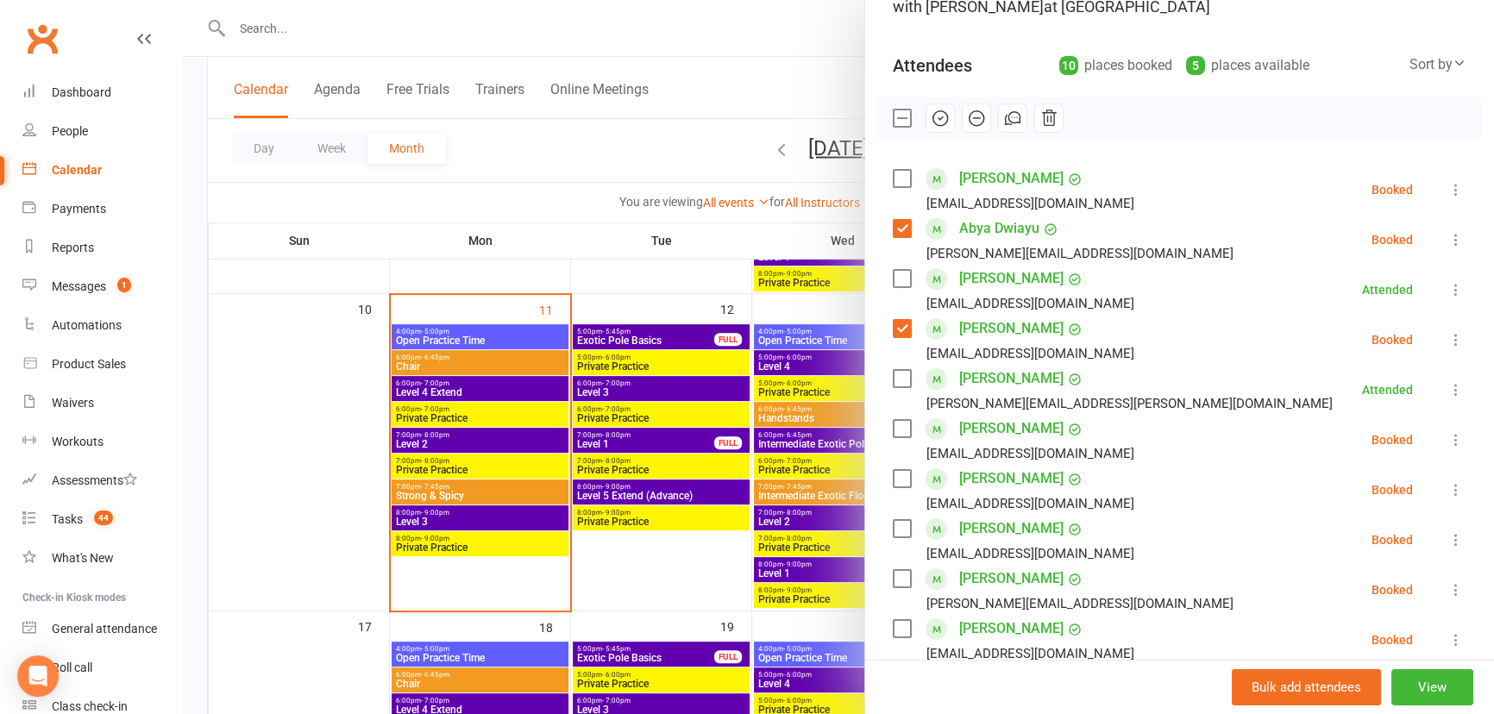
scroll to position [235, 0]
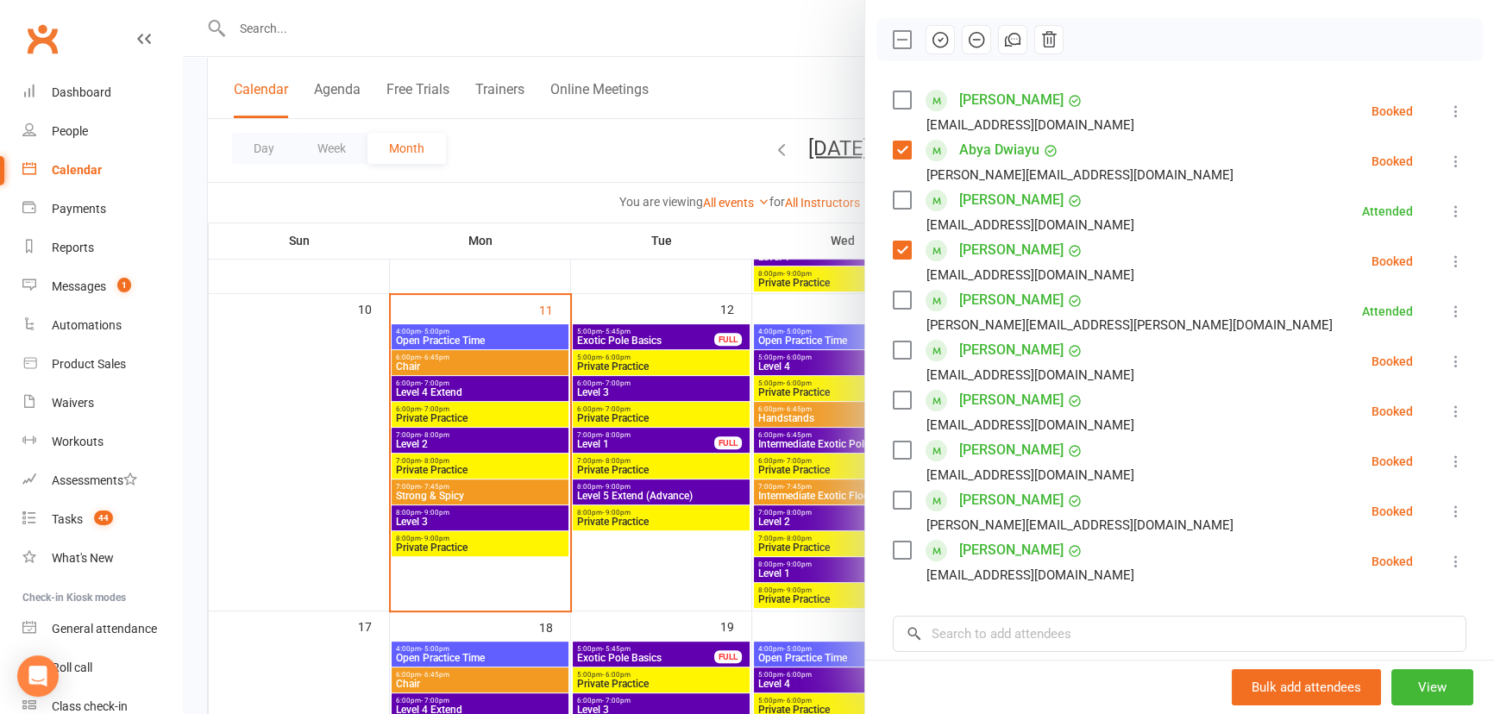
click at [896, 546] on label at bounding box center [901, 550] width 17 height 17
click at [893, 492] on label at bounding box center [901, 500] width 17 height 17
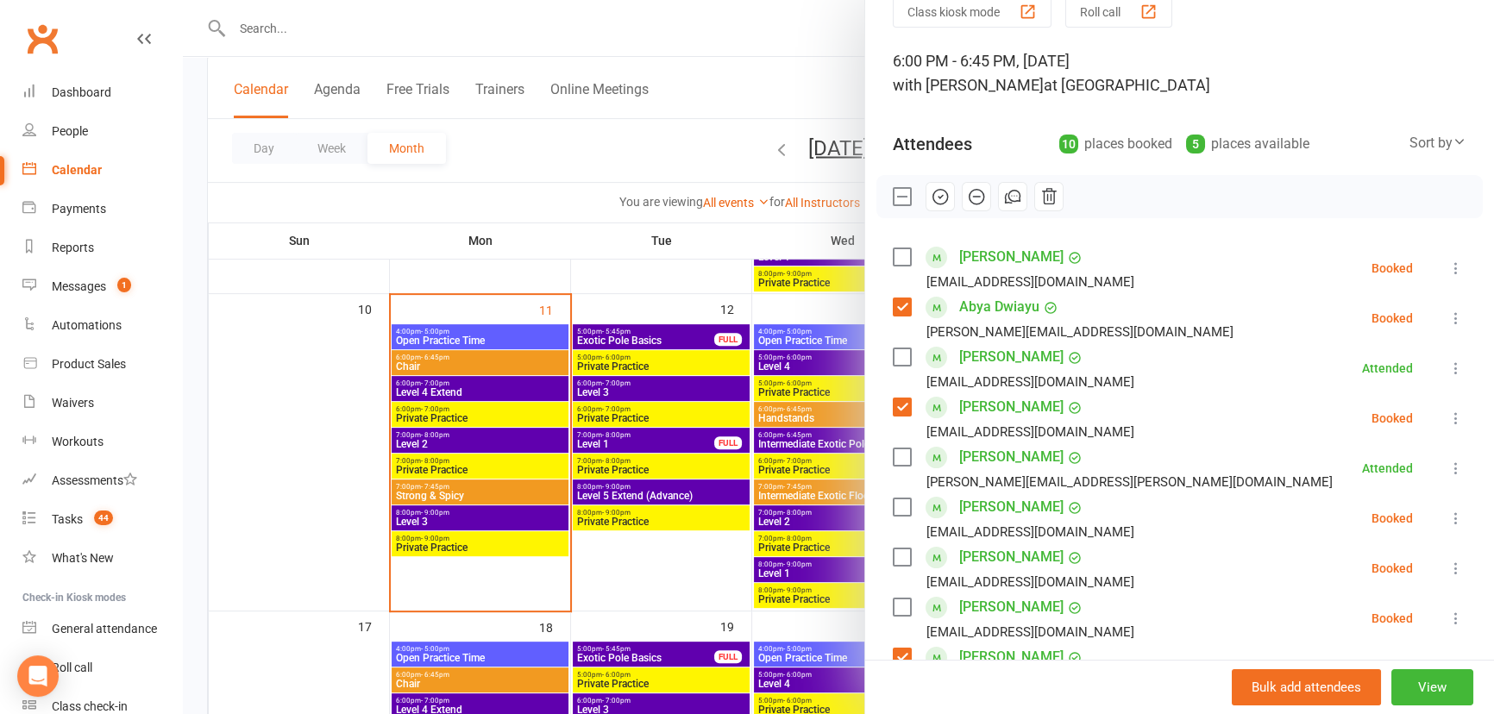
scroll to position [0, 0]
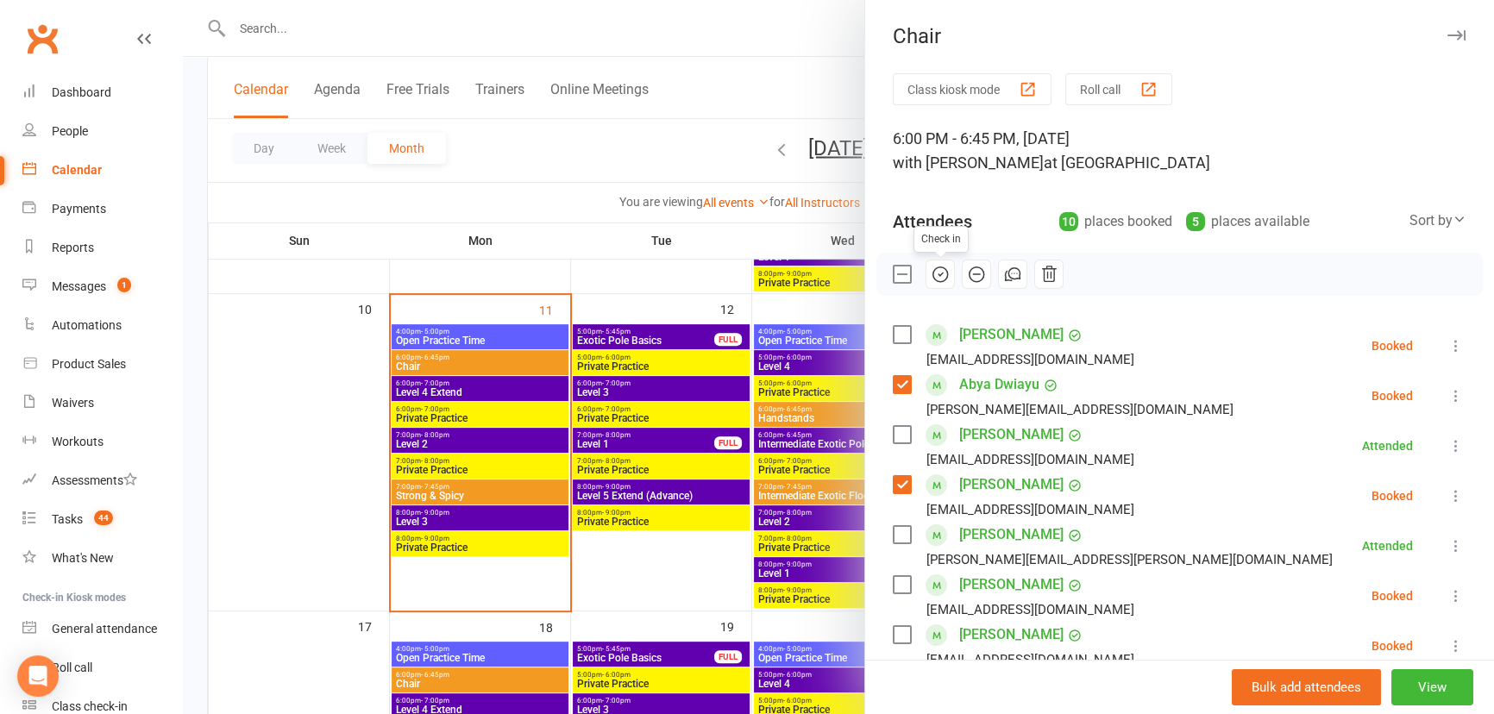
click at [936, 274] on icon "button" at bounding box center [940, 274] width 19 height 19
click at [895, 473] on div "Keira Lambert Kclambert1@gmail.com" at bounding box center [1017, 496] width 248 height 50
click at [894, 386] on label at bounding box center [901, 384] width 17 height 17
click at [897, 476] on label at bounding box center [901, 484] width 17 height 17
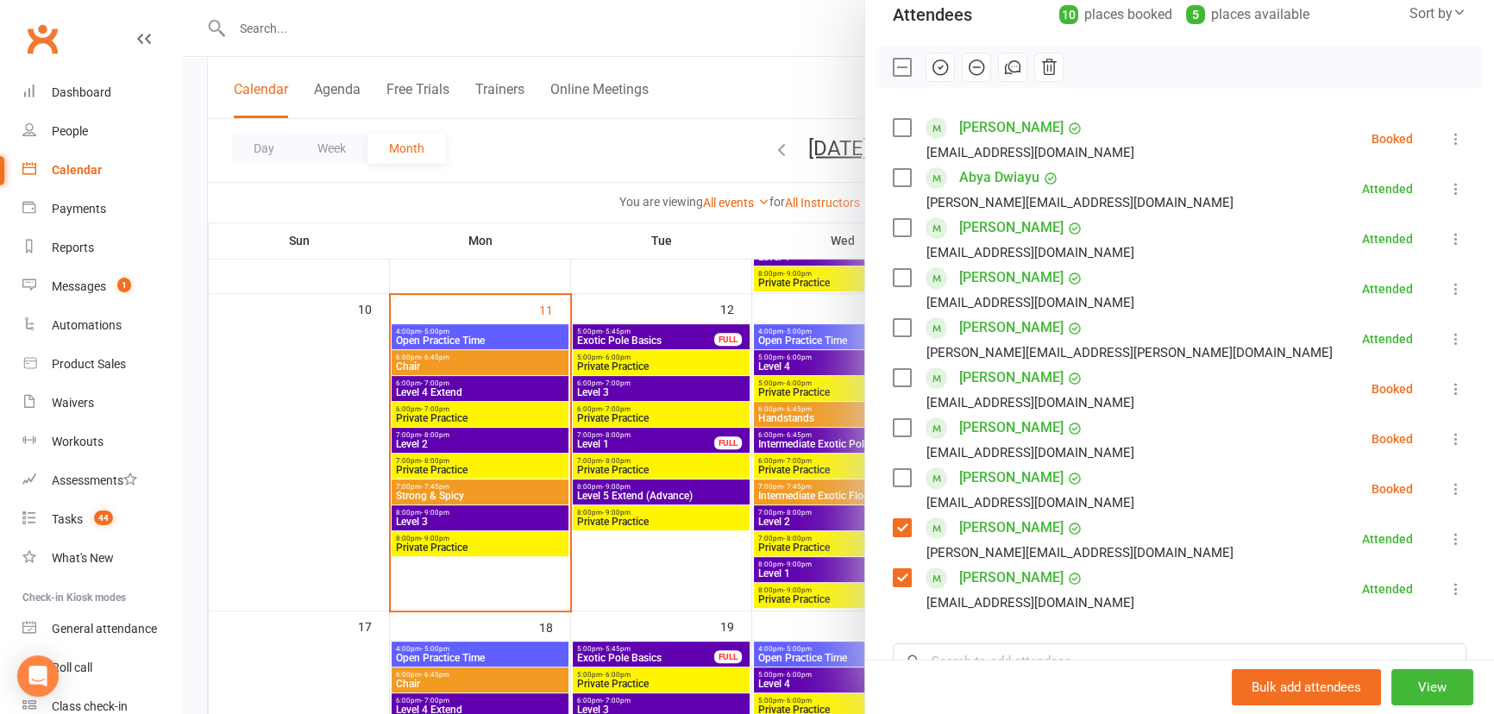
scroll to position [235, 0]
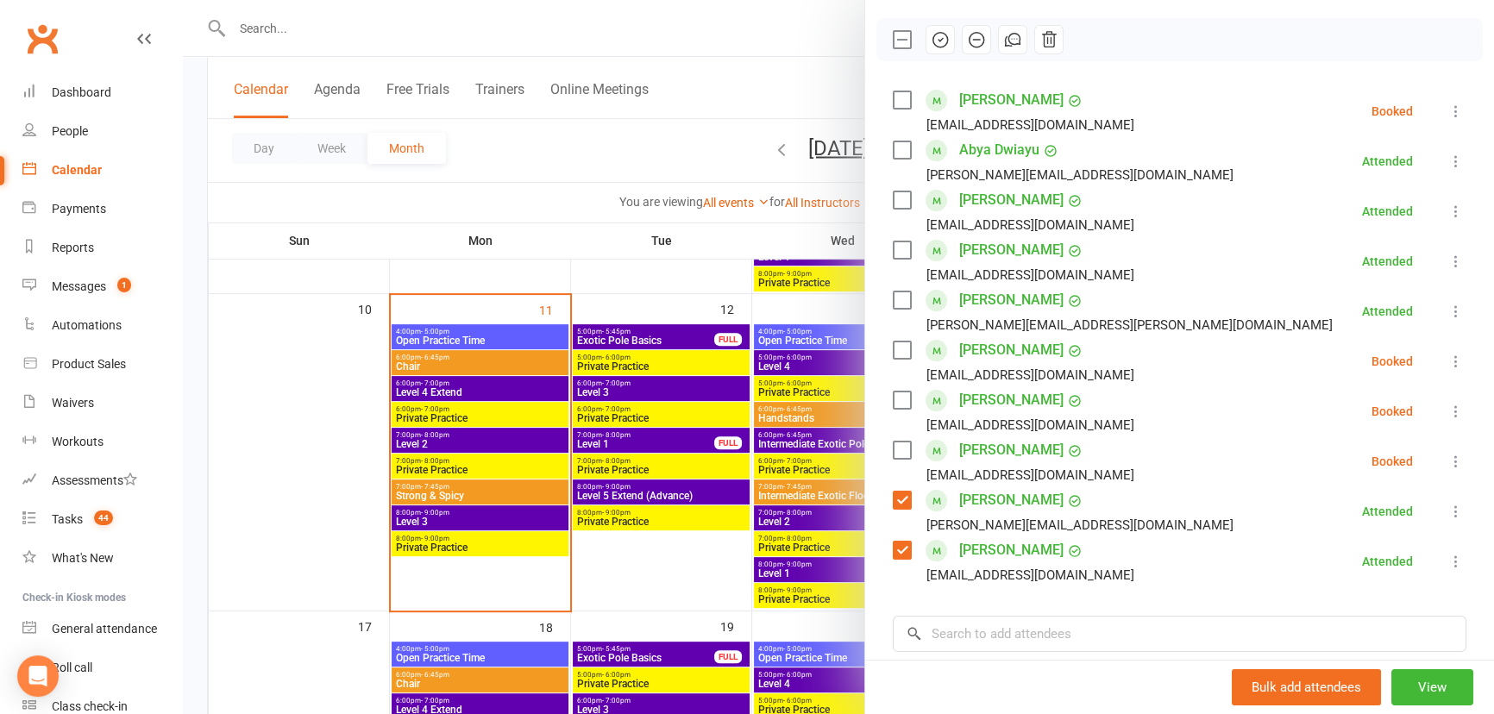
click at [897, 505] on label at bounding box center [901, 500] width 17 height 17
click at [893, 534] on div "martina.tacconi90@gmail.com" at bounding box center [1067, 525] width 348 height 22
click at [893, 550] on label at bounding box center [901, 550] width 17 height 17
click at [893, 451] on label at bounding box center [901, 450] width 17 height 17
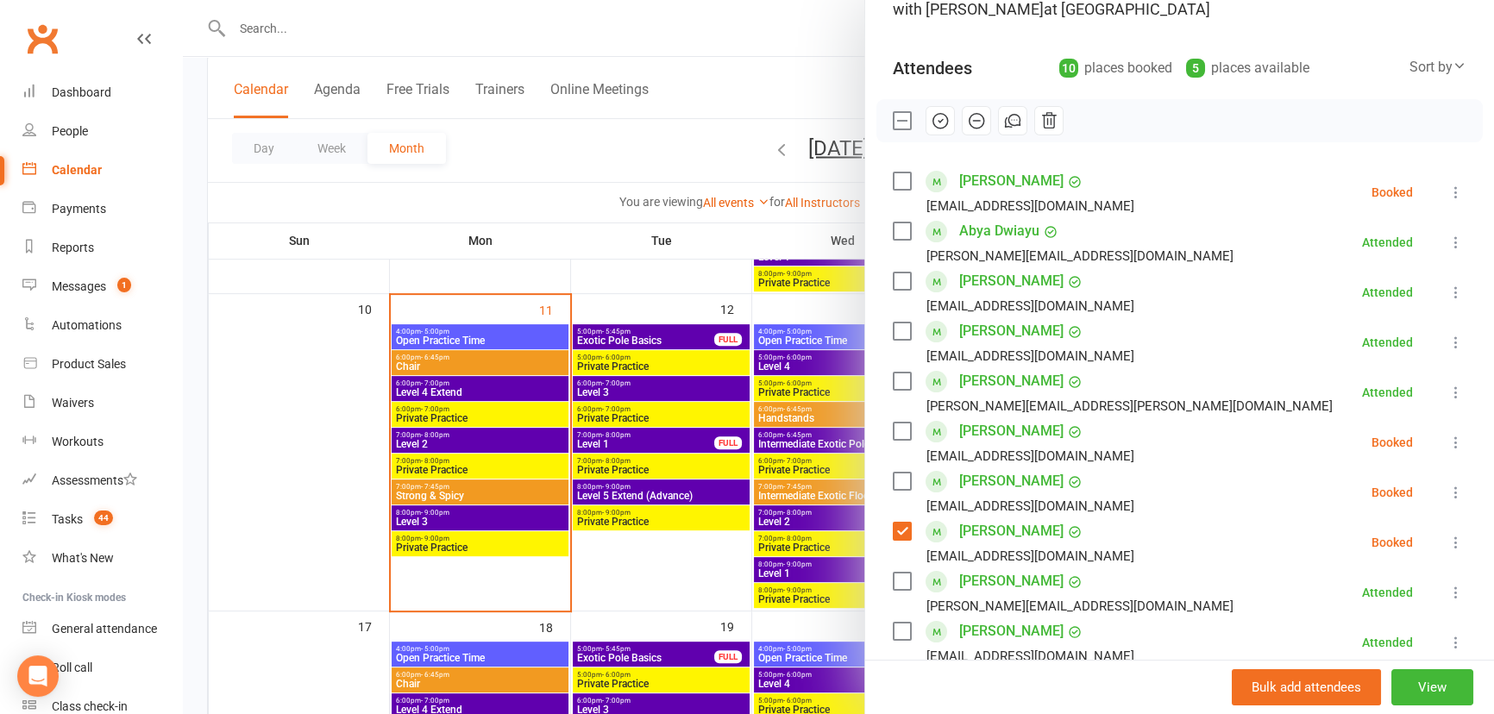
scroll to position [78, 0]
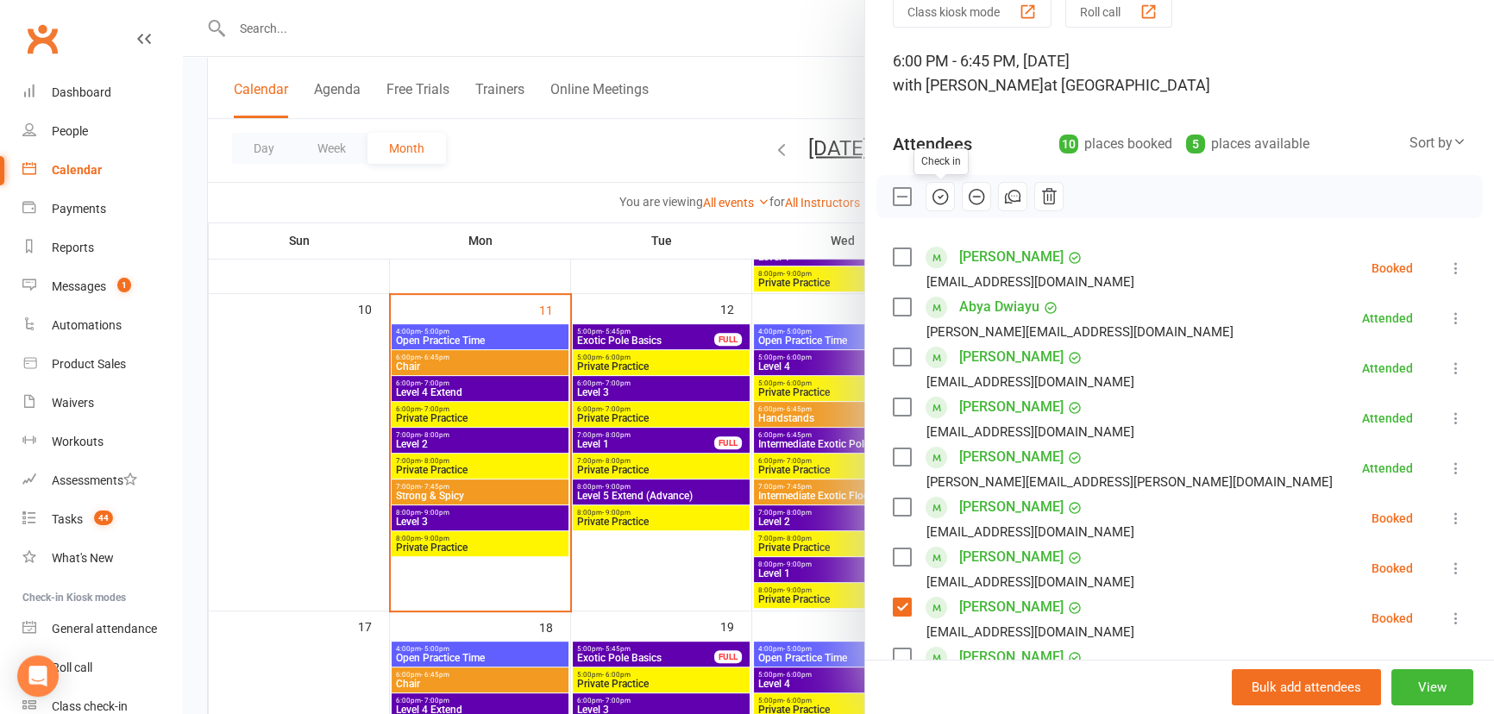
click at [932, 193] on icon "button" at bounding box center [940, 196] width 19 height 19
click at [899, 603] on label at bounding box center [901, 607] width 17 height 17
click at [73, 210] on div "Payments" at bounding box center [79, 209] width 54 height 14
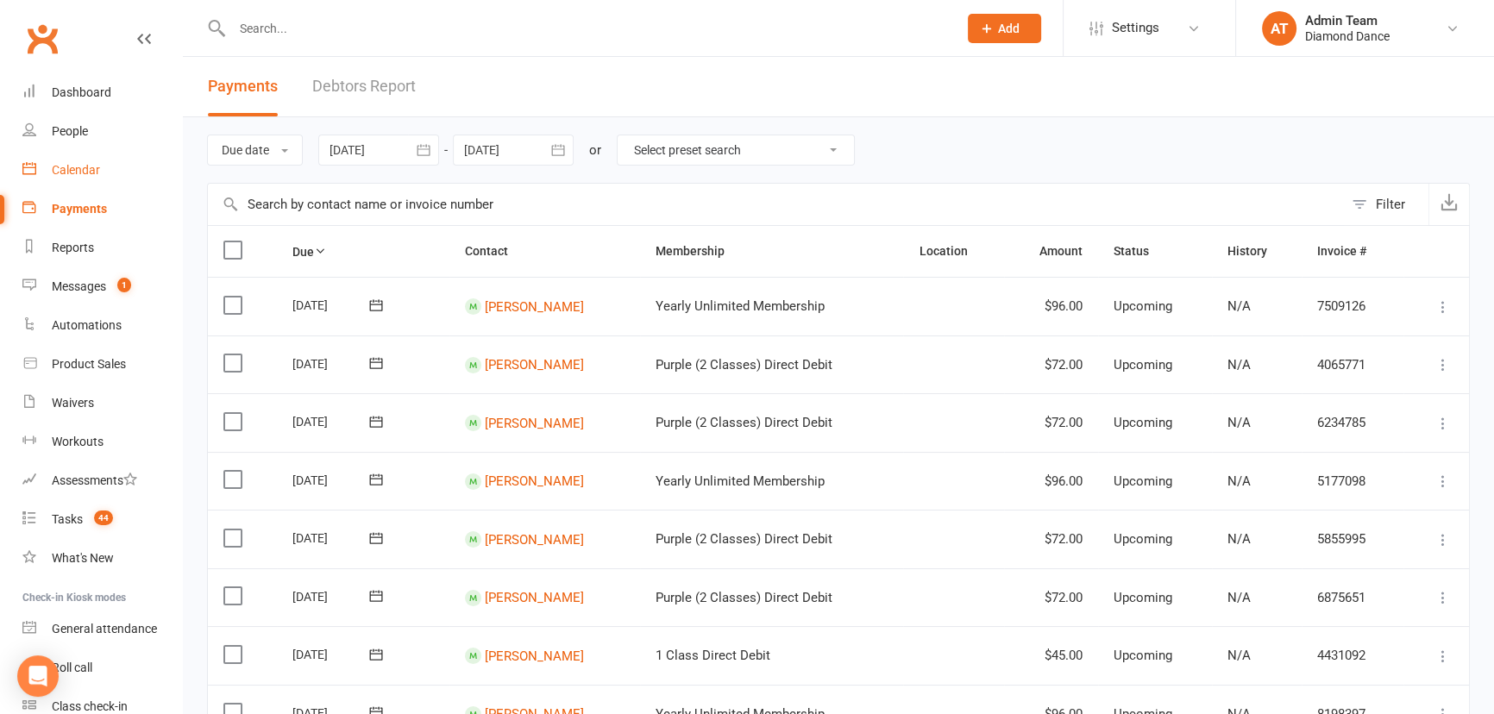
click at [78, 172] on div "Calendar" at bounding box center [76, 170] width 48 height 14
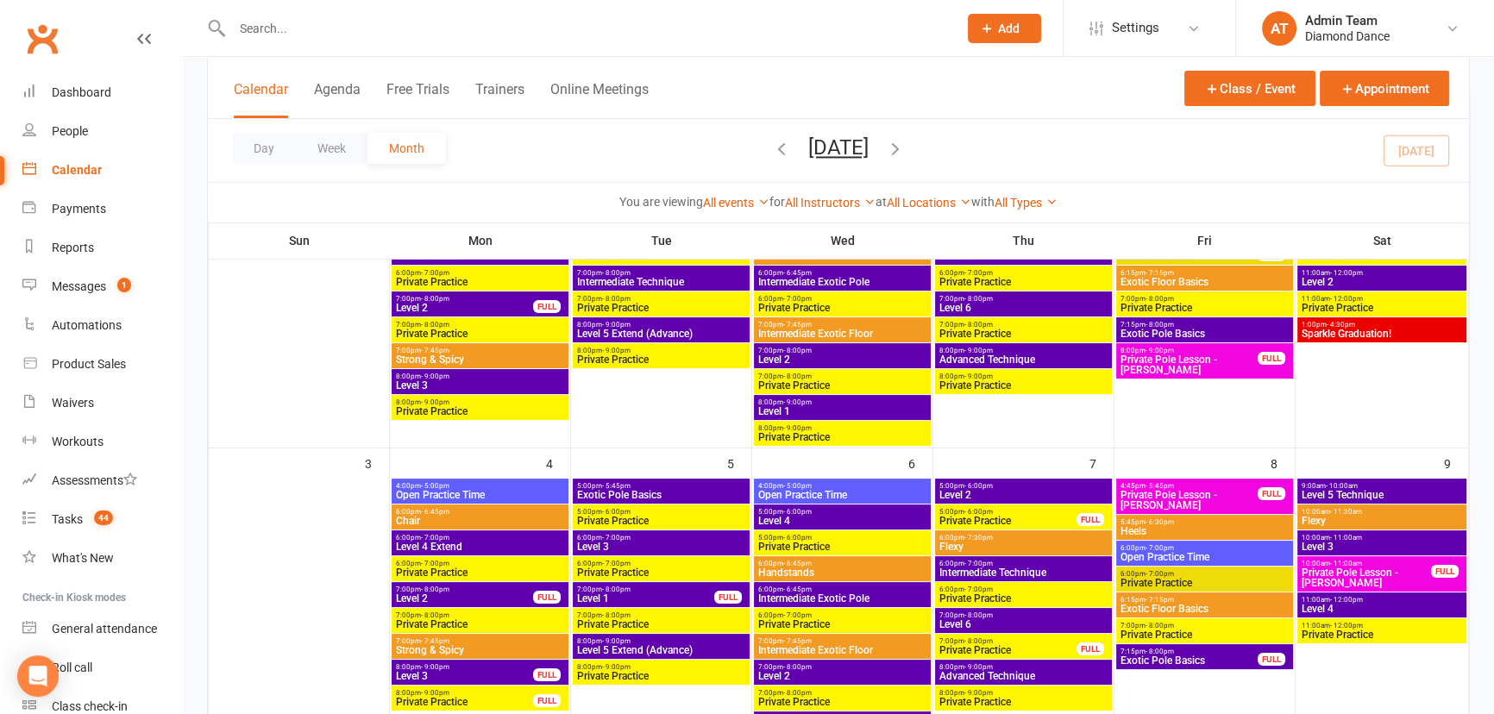
scroll to position [313, 0]
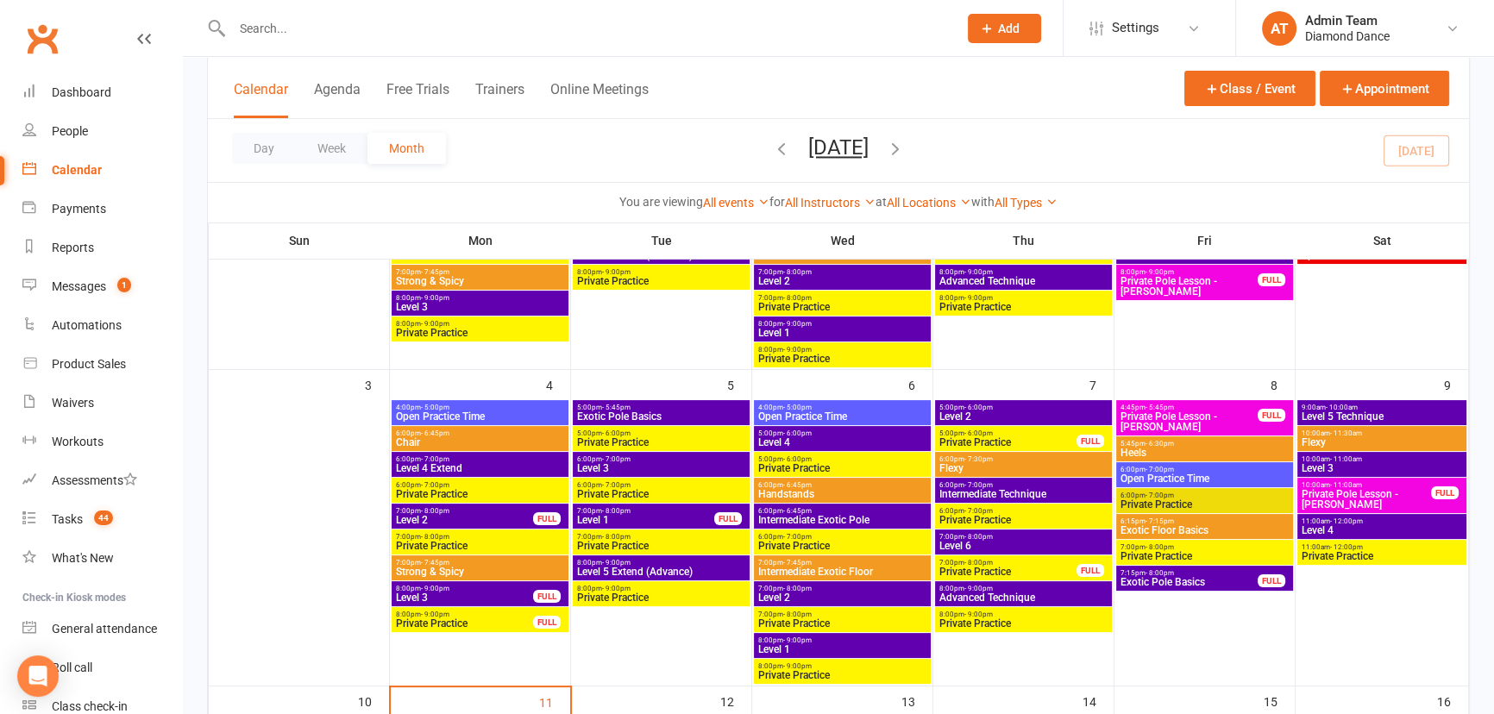
click at [827, 642] on span "8:00pm - 9:00pm" at bounding box center [842, 640] width 170 height 8
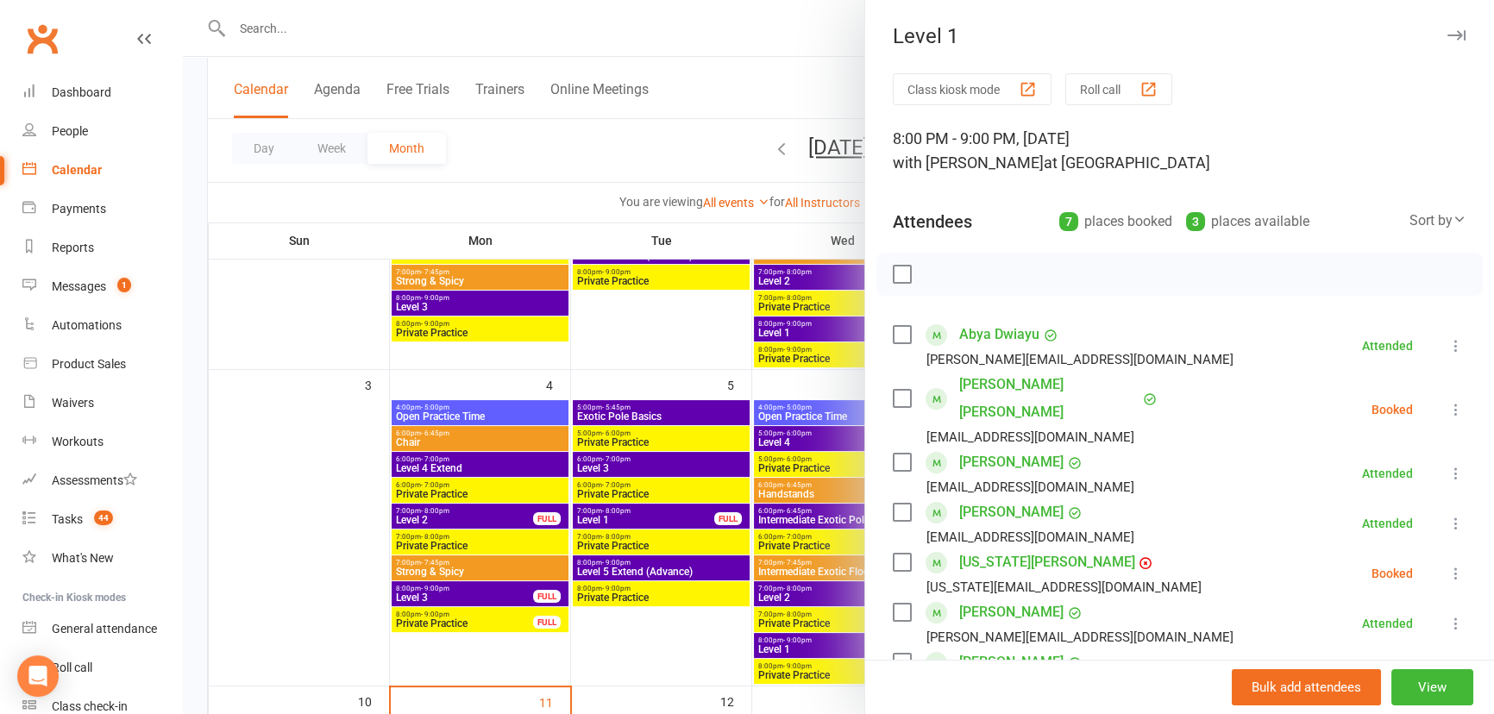
scroll to position [78, 0]
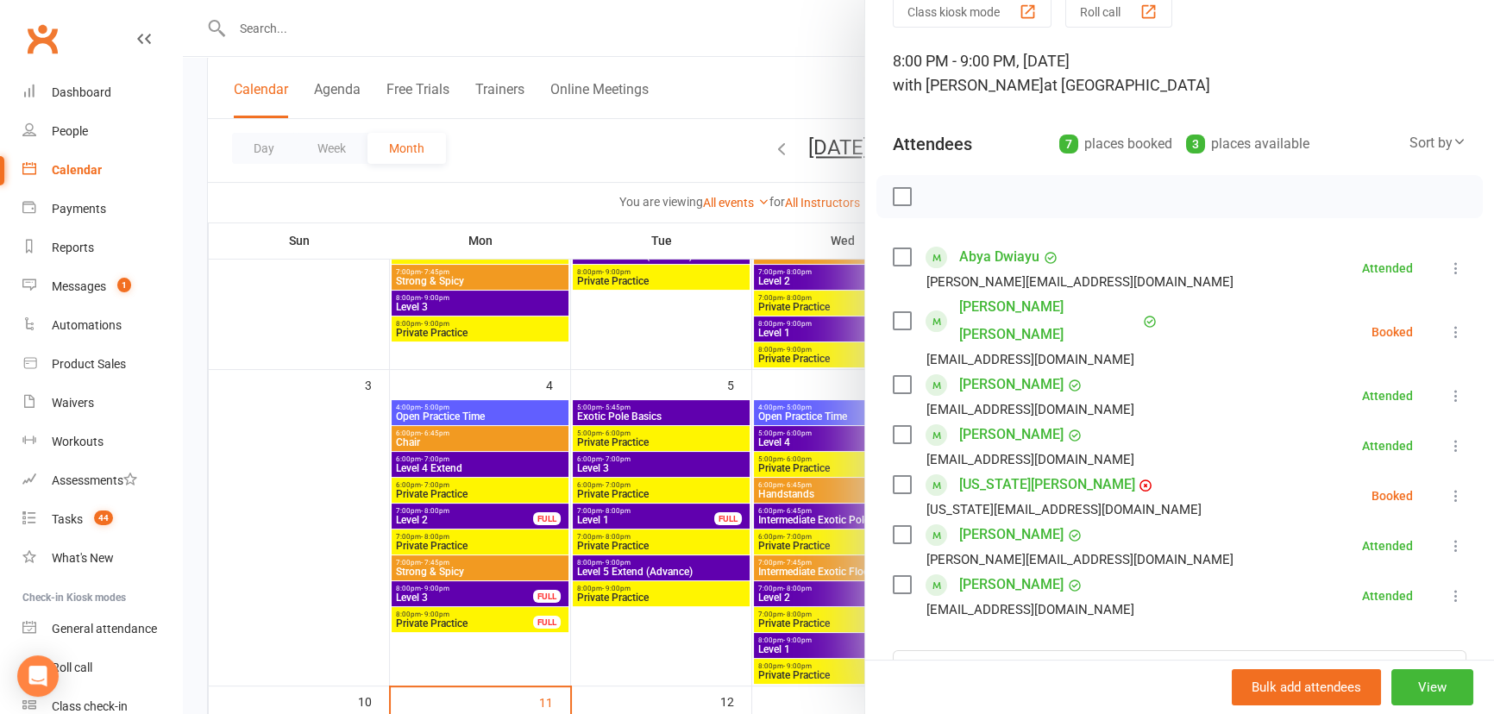
drag, startPoint x: 374, startPoint y: 259, endPoint x: 218, endPoint y: 296, distance: 160.5
click at [374, 260] on div at bounding box center [838, 357] width 1311 height 714
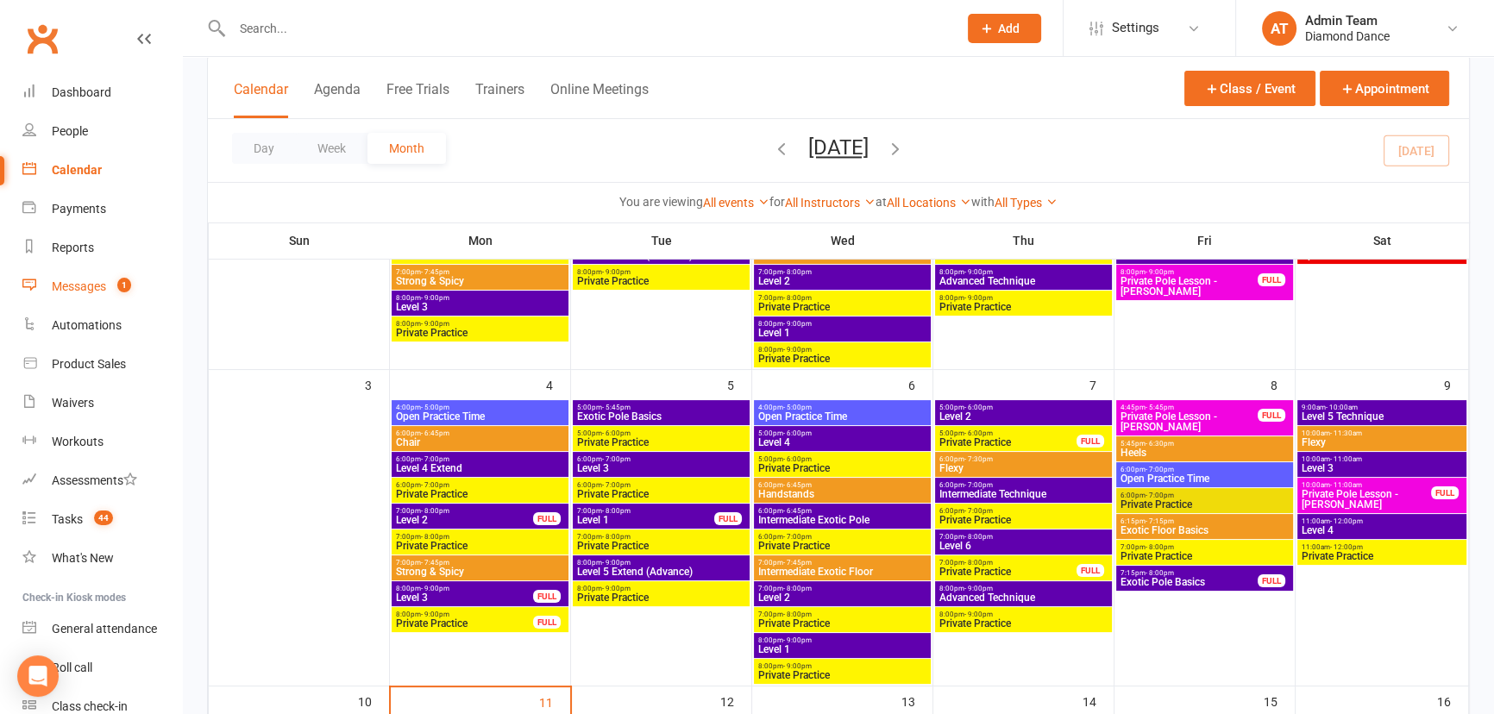
click at [112, 285] on count-badge "1" at bounding box center [120, 286] width 22 height 14
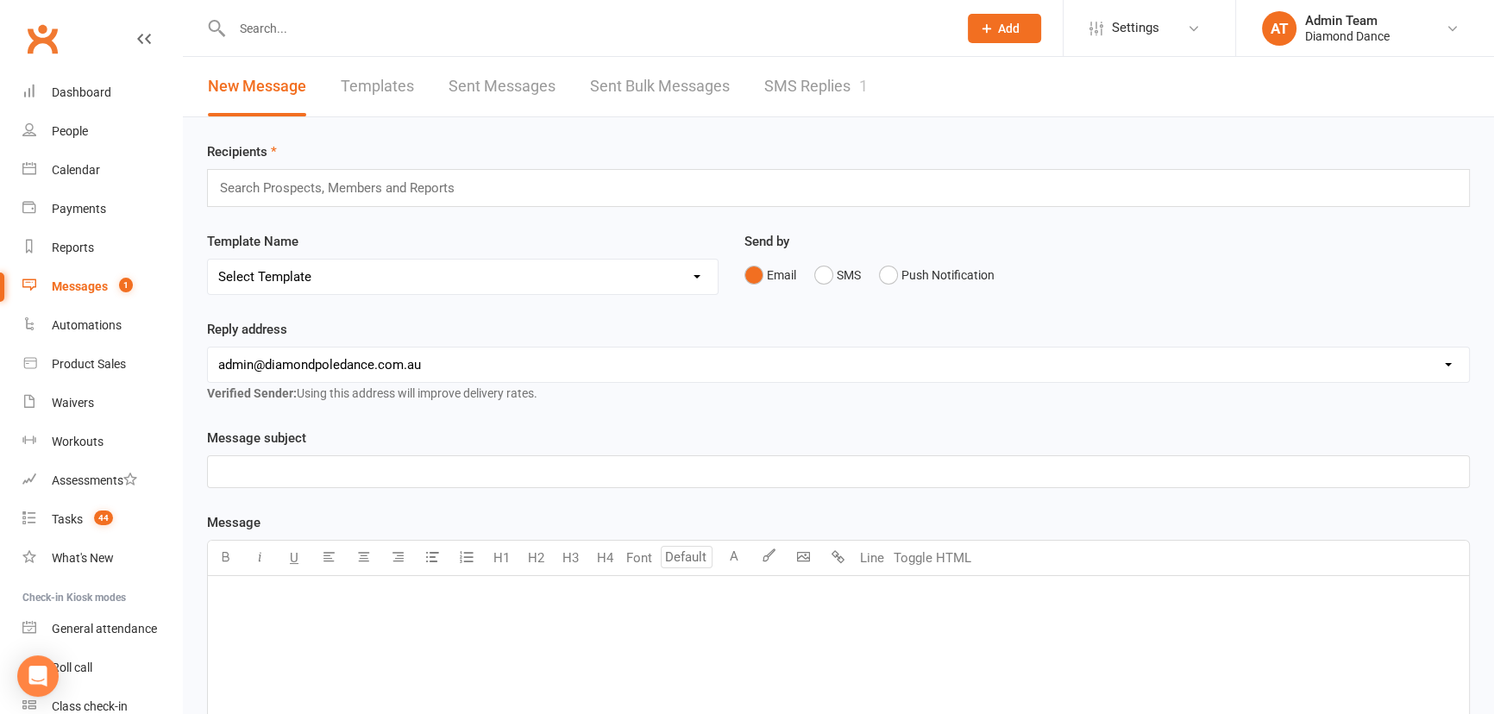
click at [839, 84] on link "SMS Replies 1" at bounding box center [815, 87] width 103 height 60
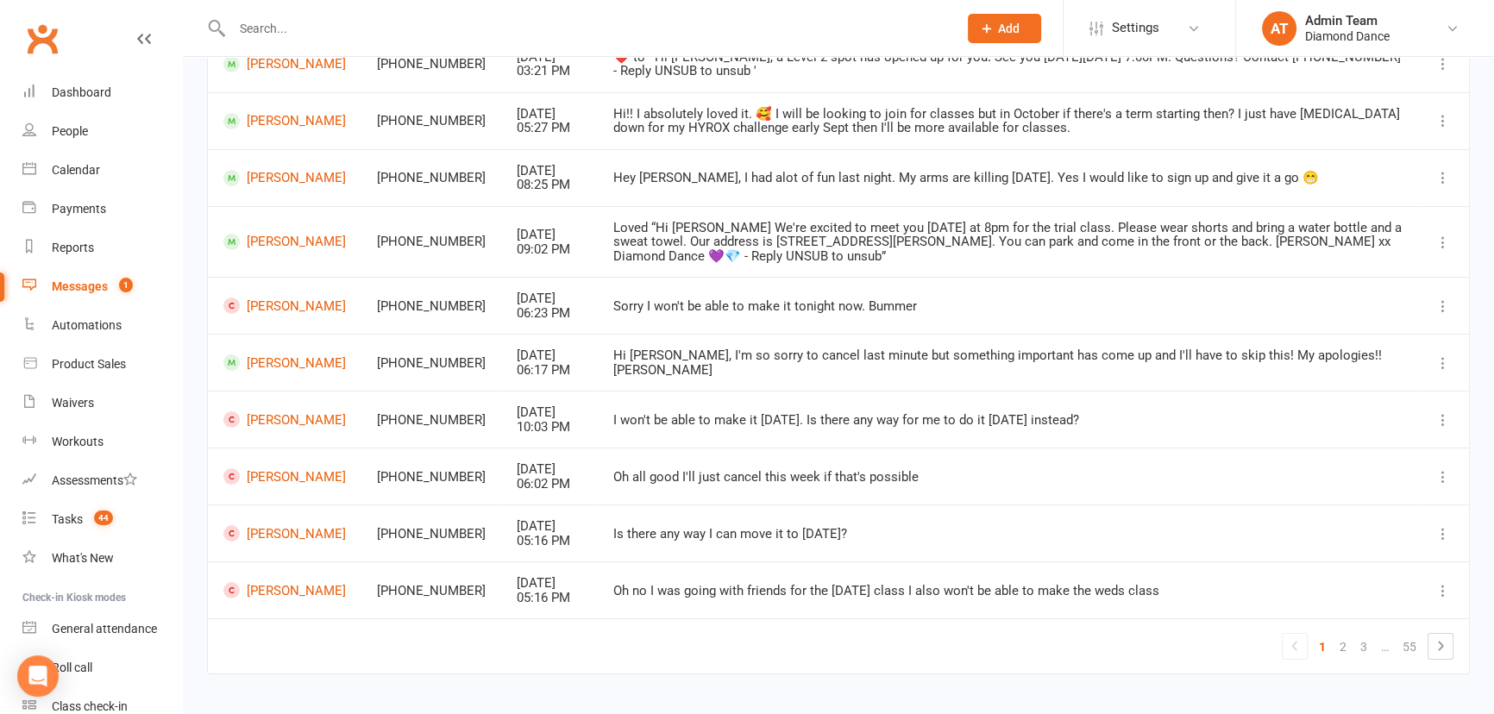
scroll to position [278, 0]
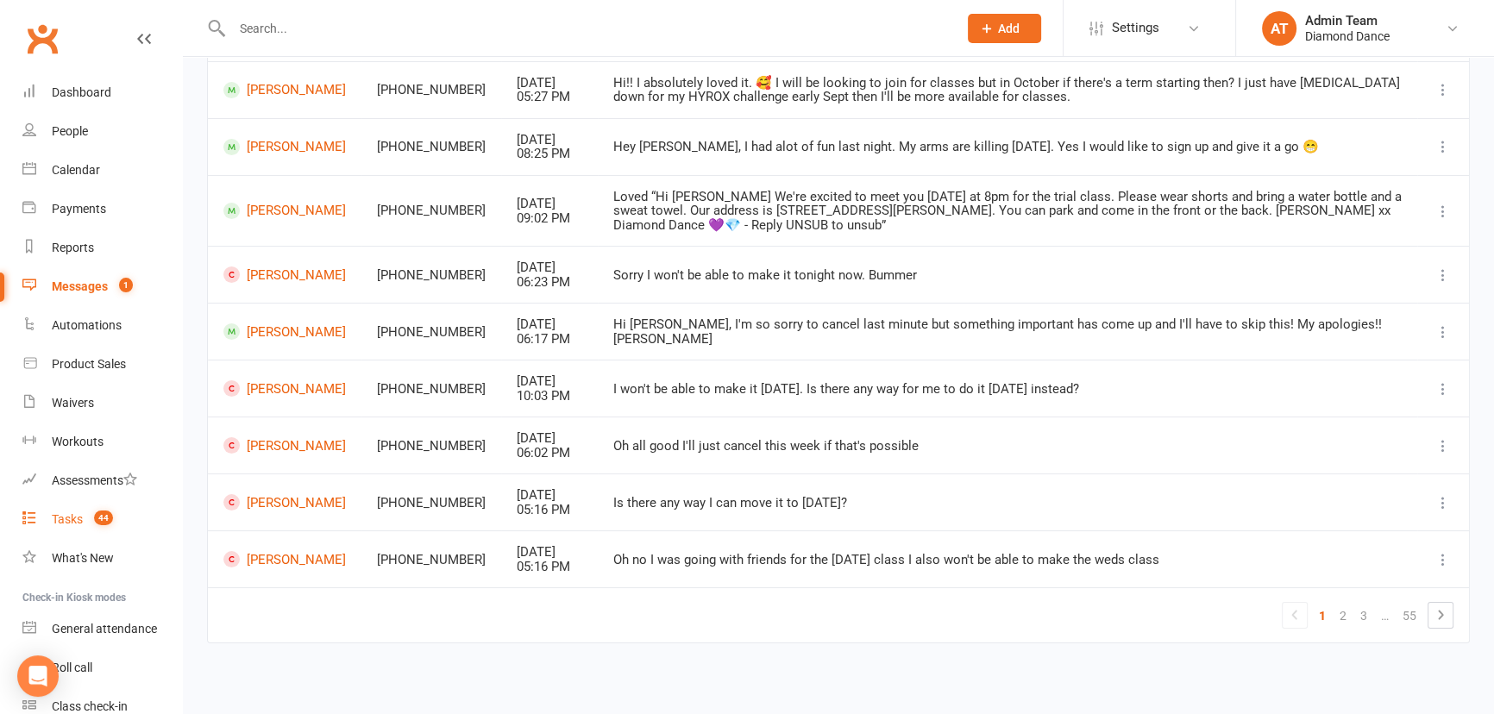
click at [58, 527] on link "Tasks 44" at bounding box center [102, 519] width 160 height 39
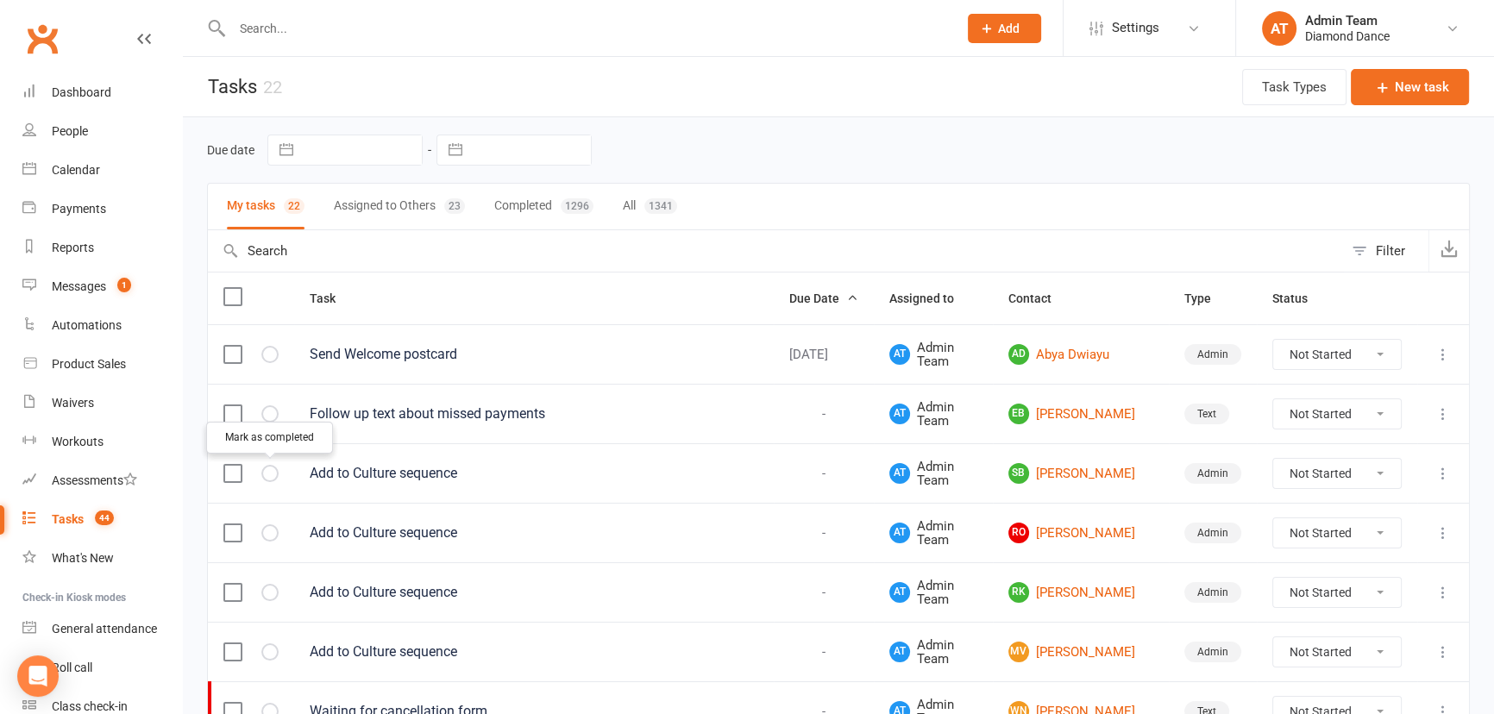
click at [0, 0] on icon "button" at bounding box center [0, 0] width 0 height 0
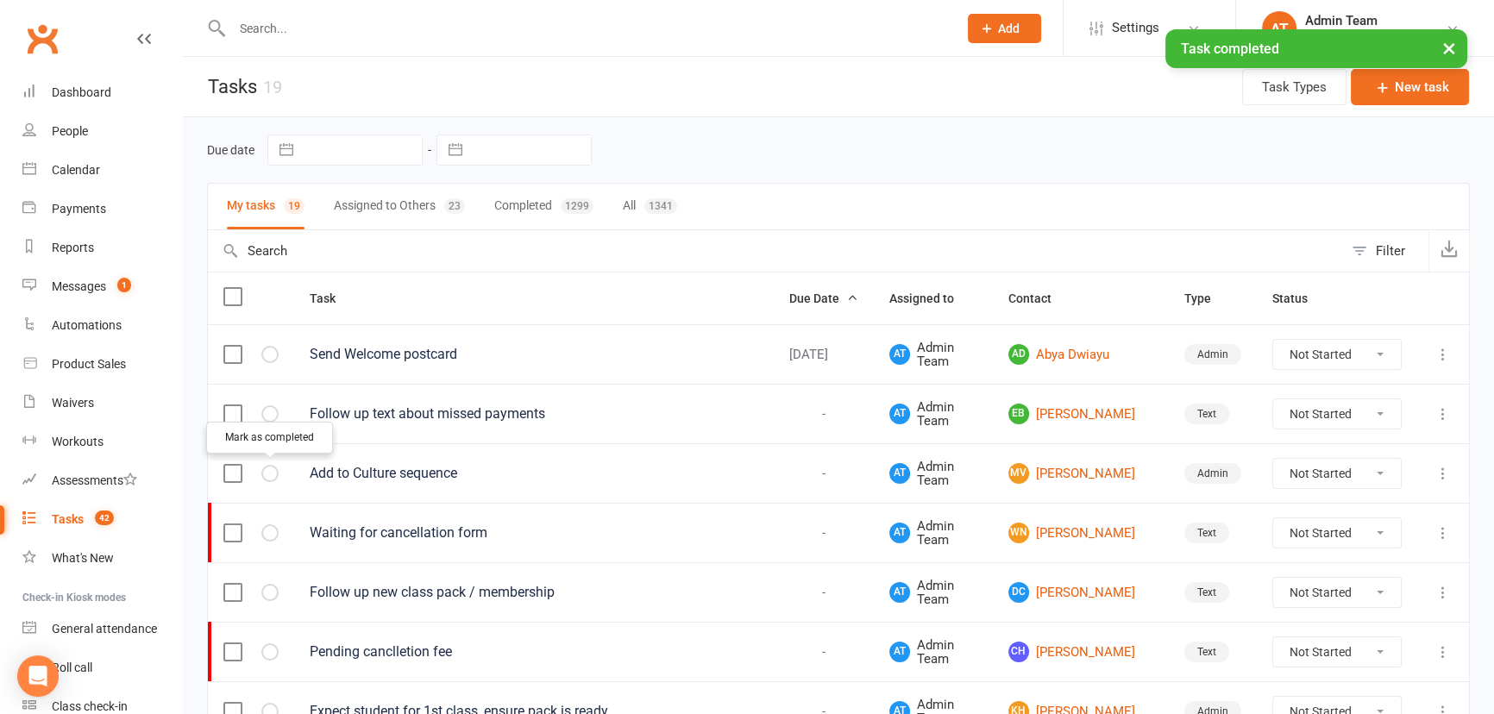
click at [263, 472] on button "button" at bounding box center [269, 473] width 17 height 17
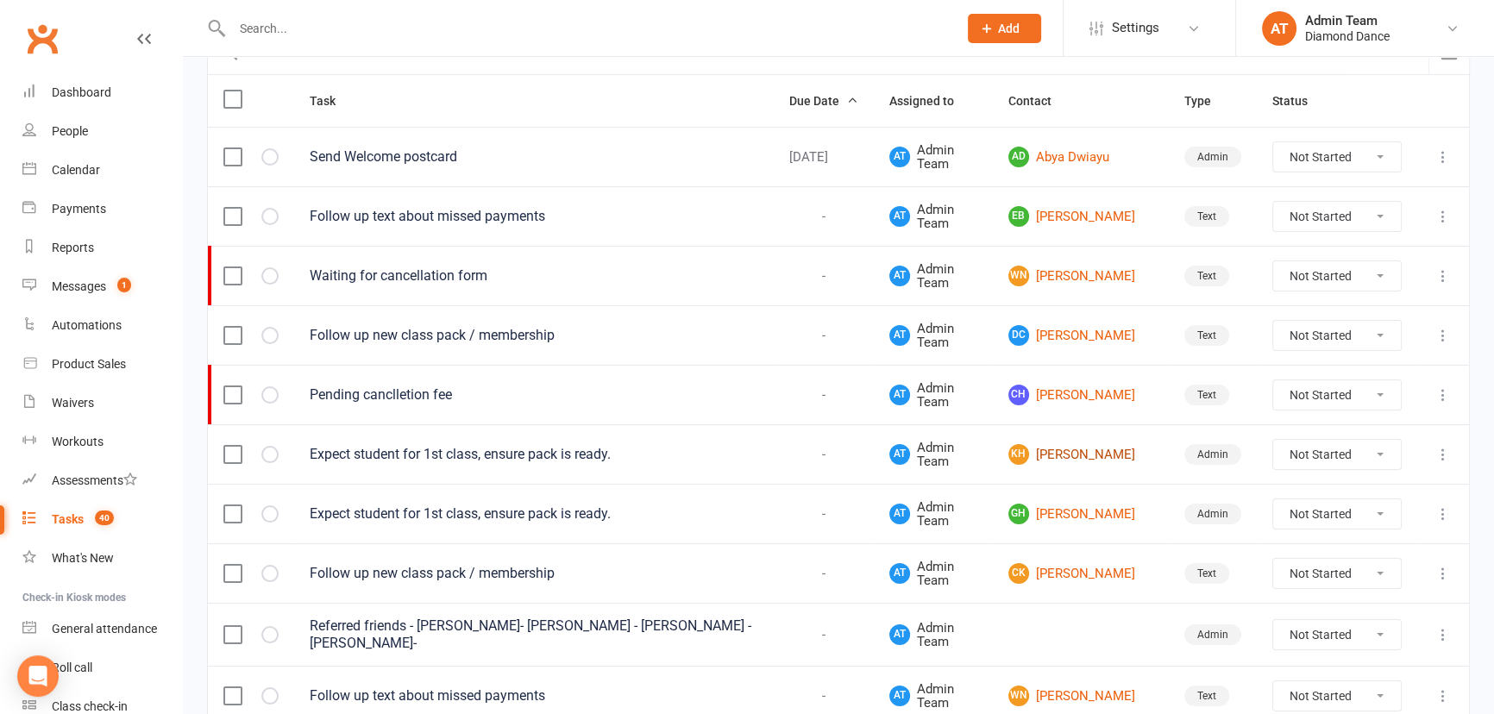
scroll to position [235, 0]
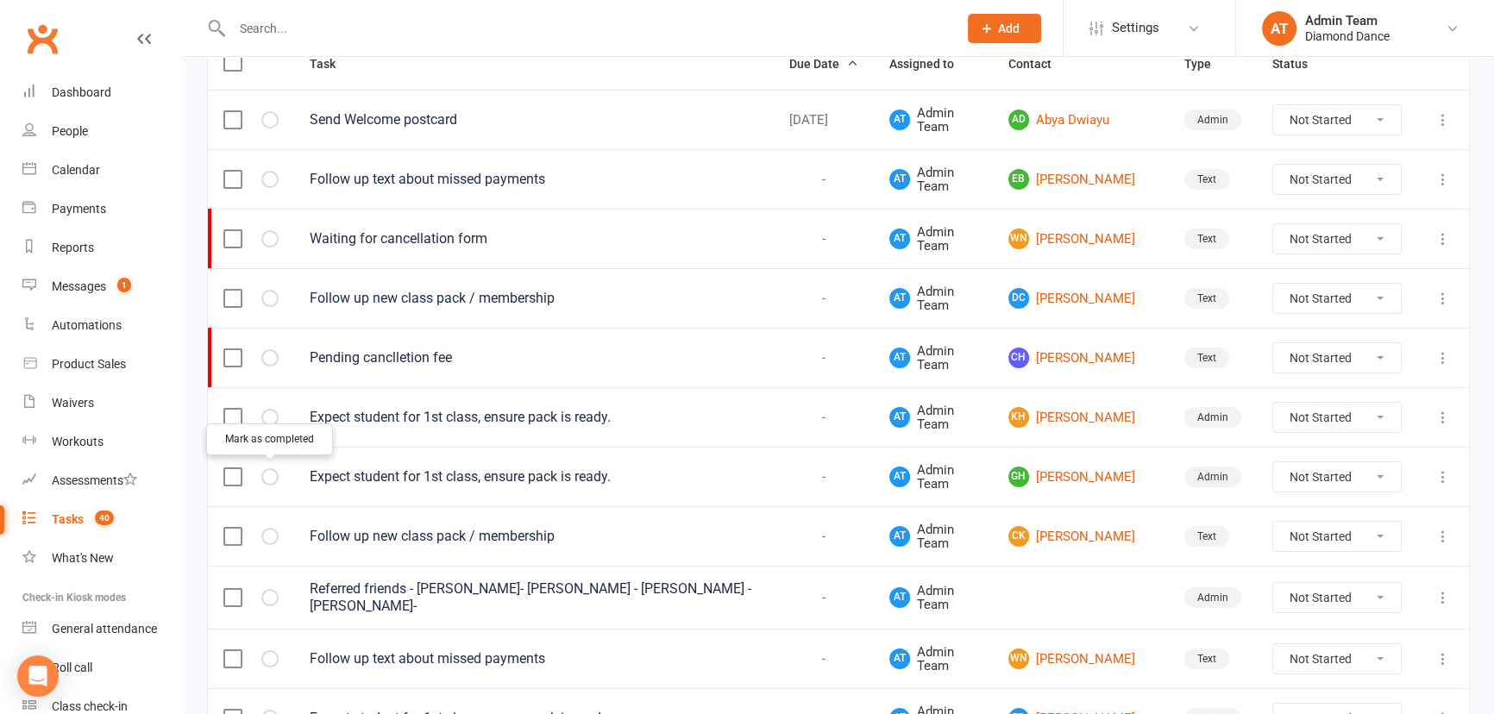
click at [0, 0] on icon "button" at bounding box center [0, 0] width 0 height 0
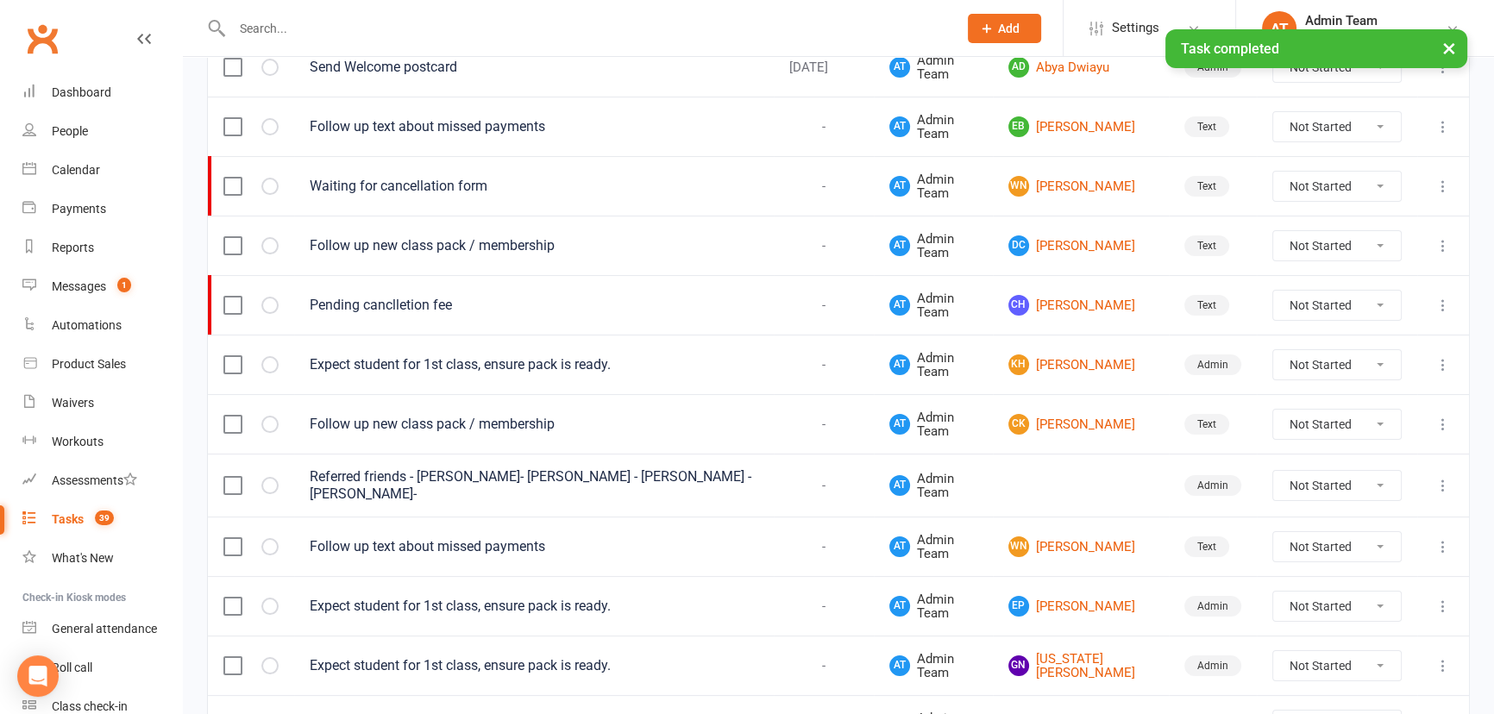
scroll to position [392, 0]
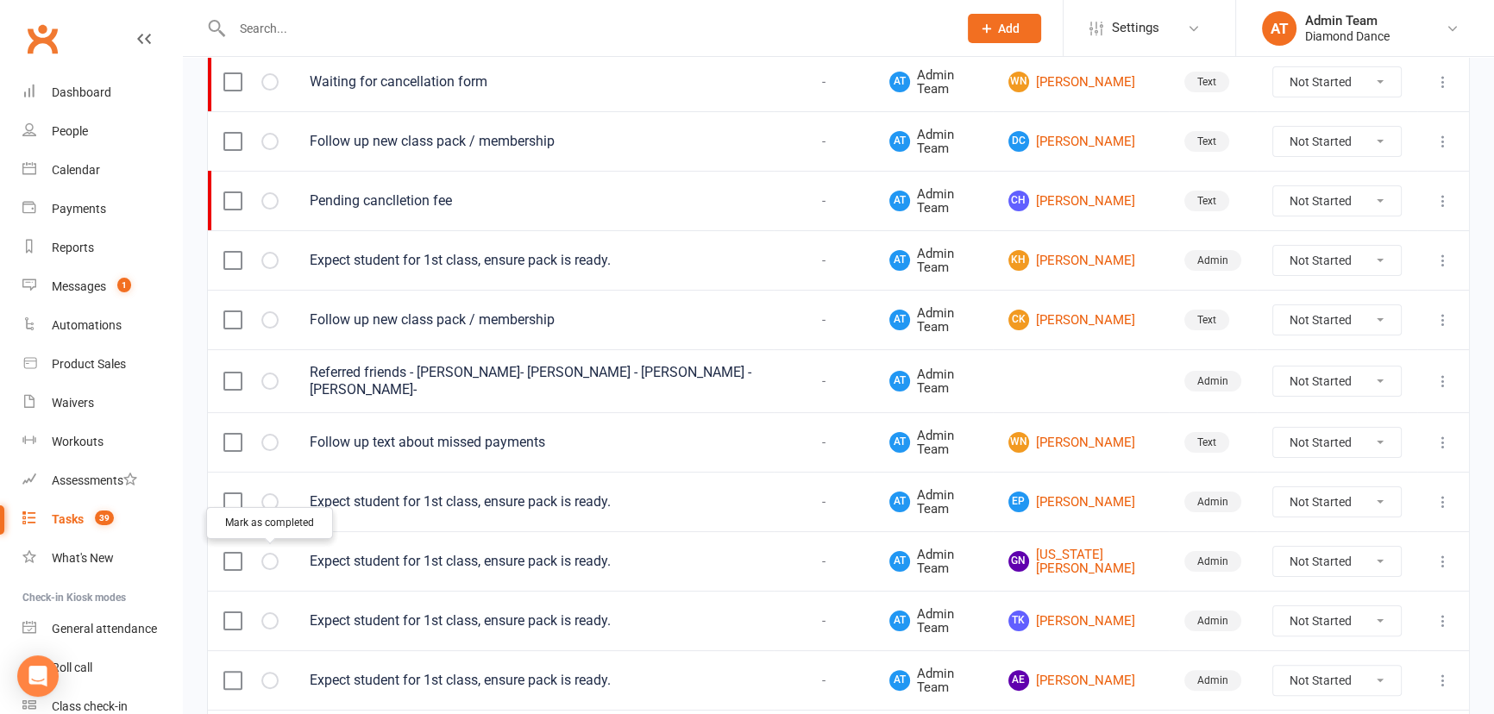
click at [0, 0] on icon "button" at bounding box center [0, 0] width 0 height 0
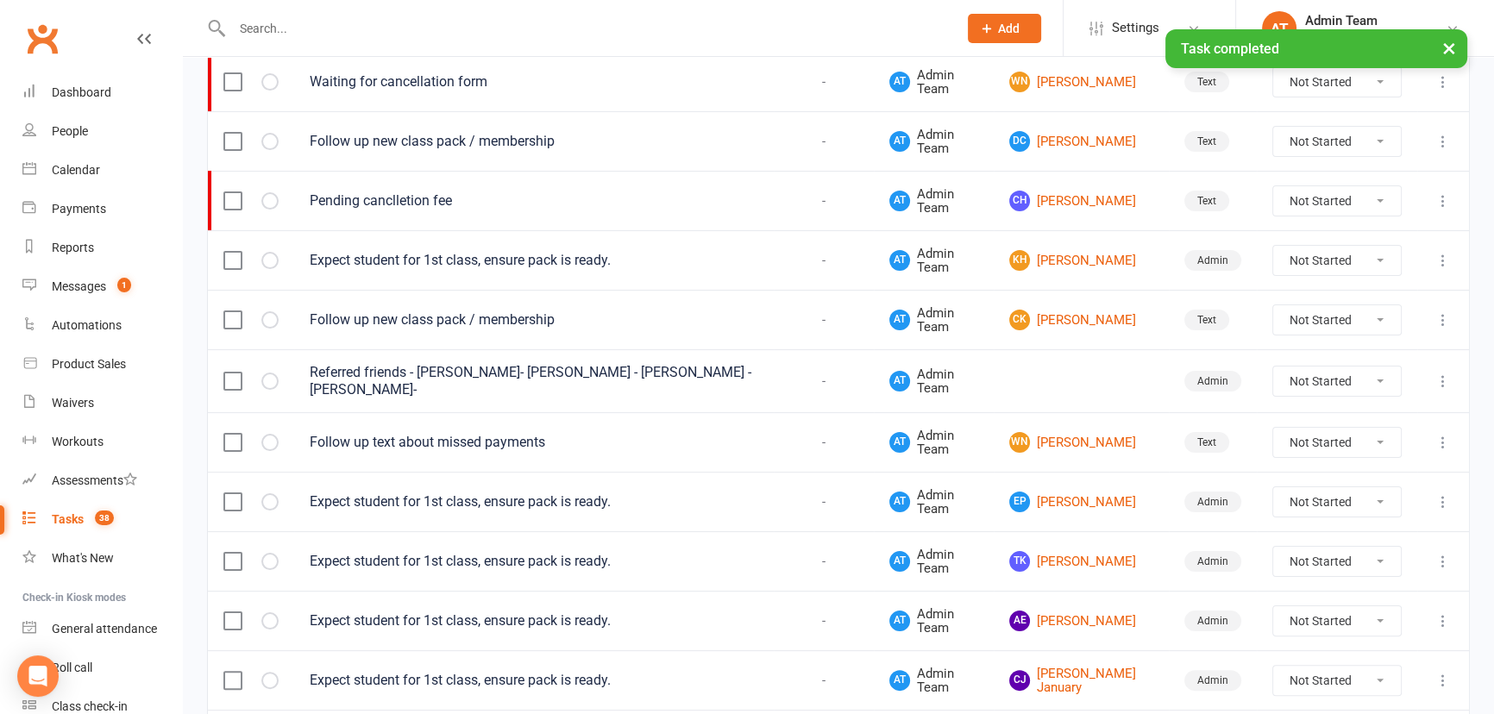
click at [0, 0] on icon "button" at bounding box center [0, 0] width 0 height 0
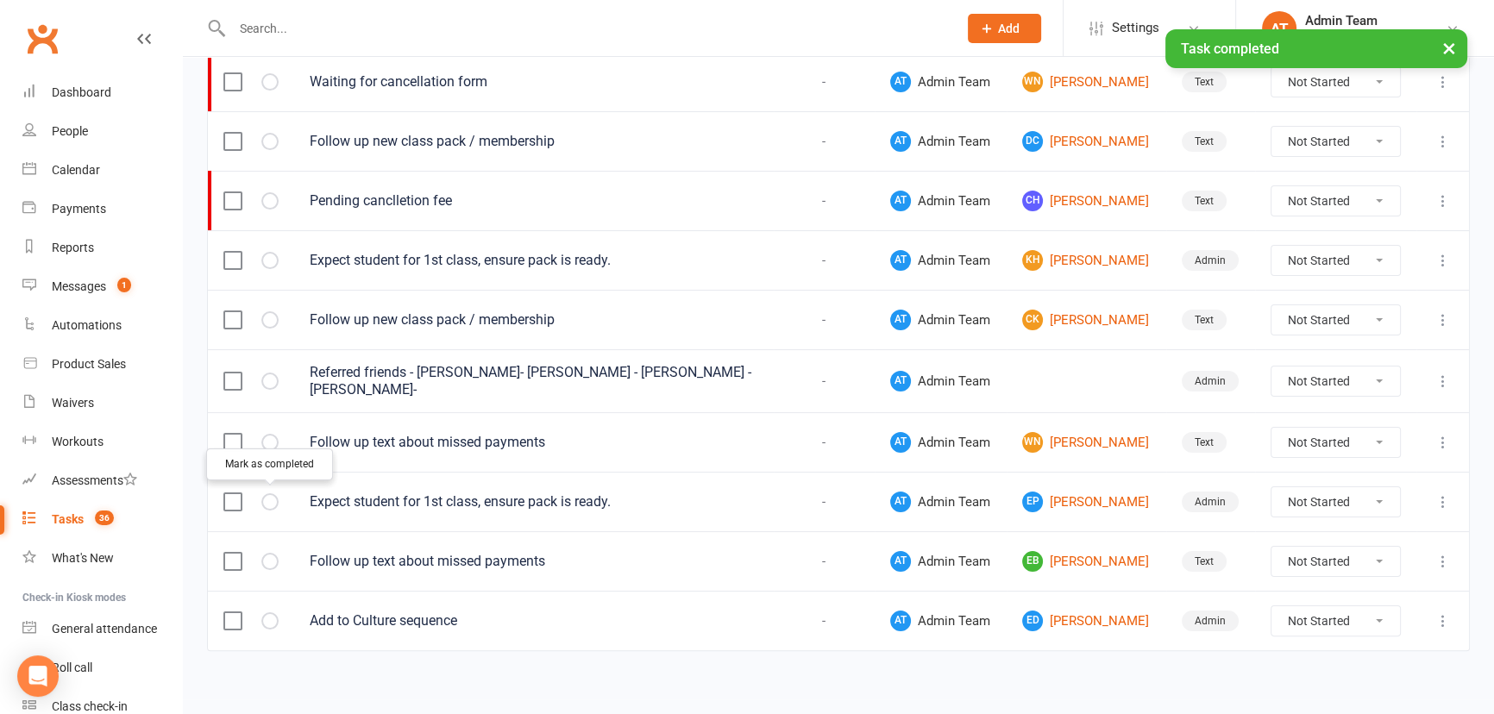
click at [263, 499] on button "button" at bounding box center [269, 501] width 17 height 17
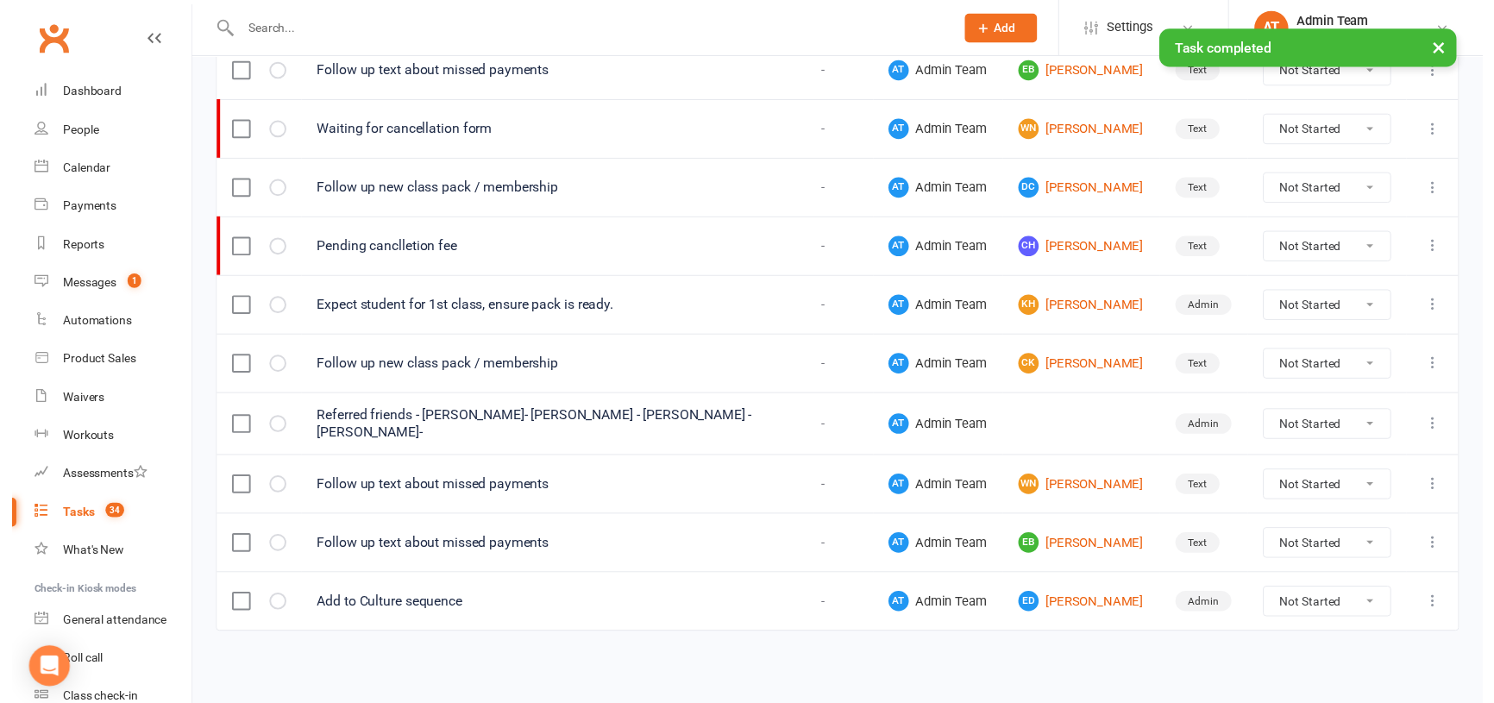
scroll to position [339, 0]
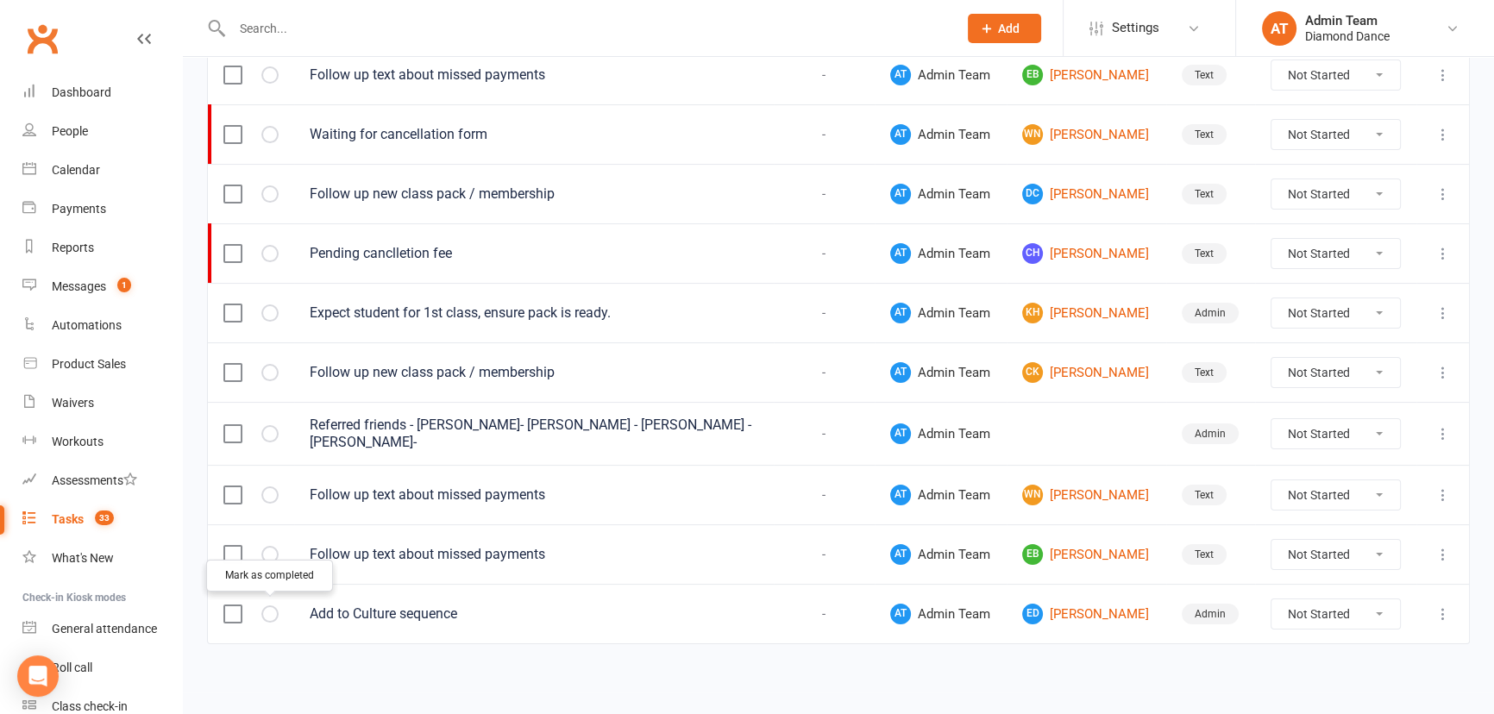
click at [271, 605] on button "button" at bounding box center [269, 613] width 17 height 17
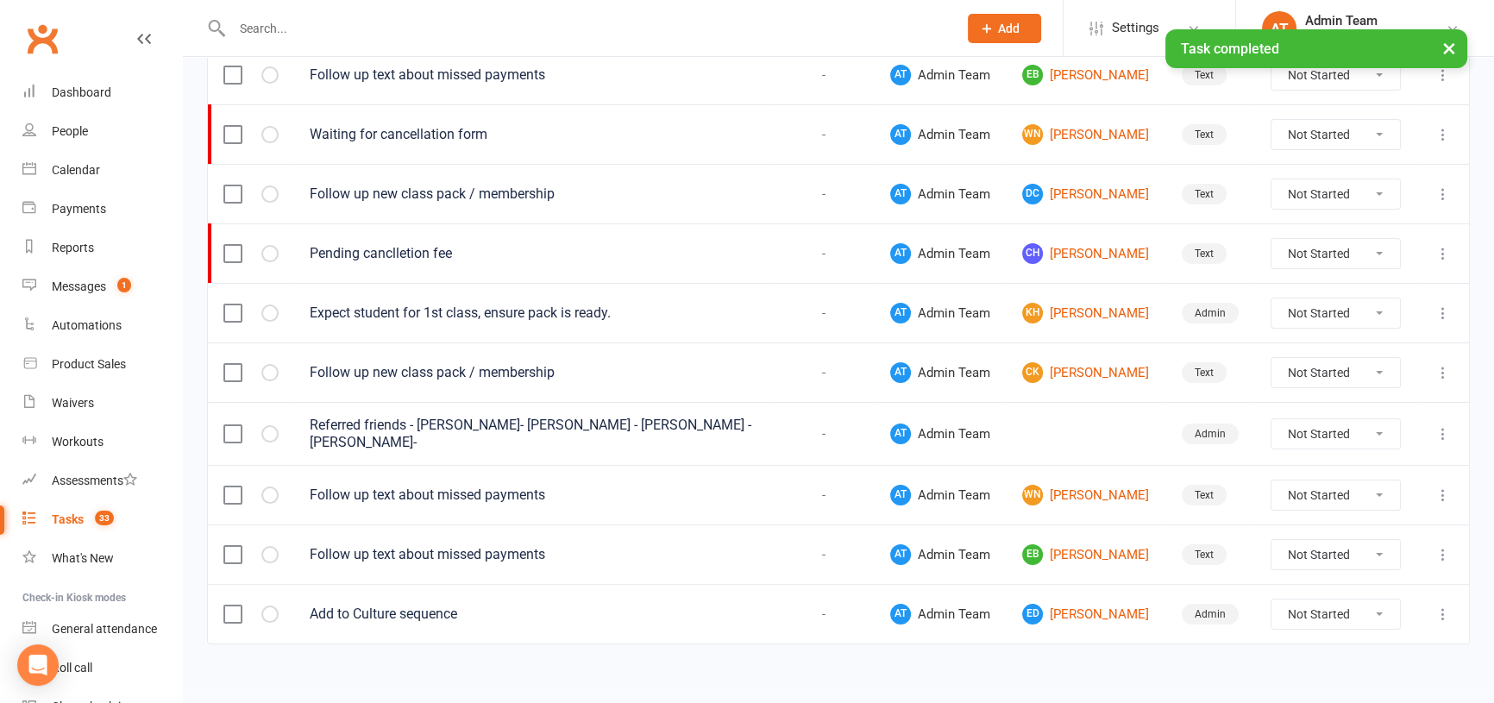
scroll to position [280, 0]
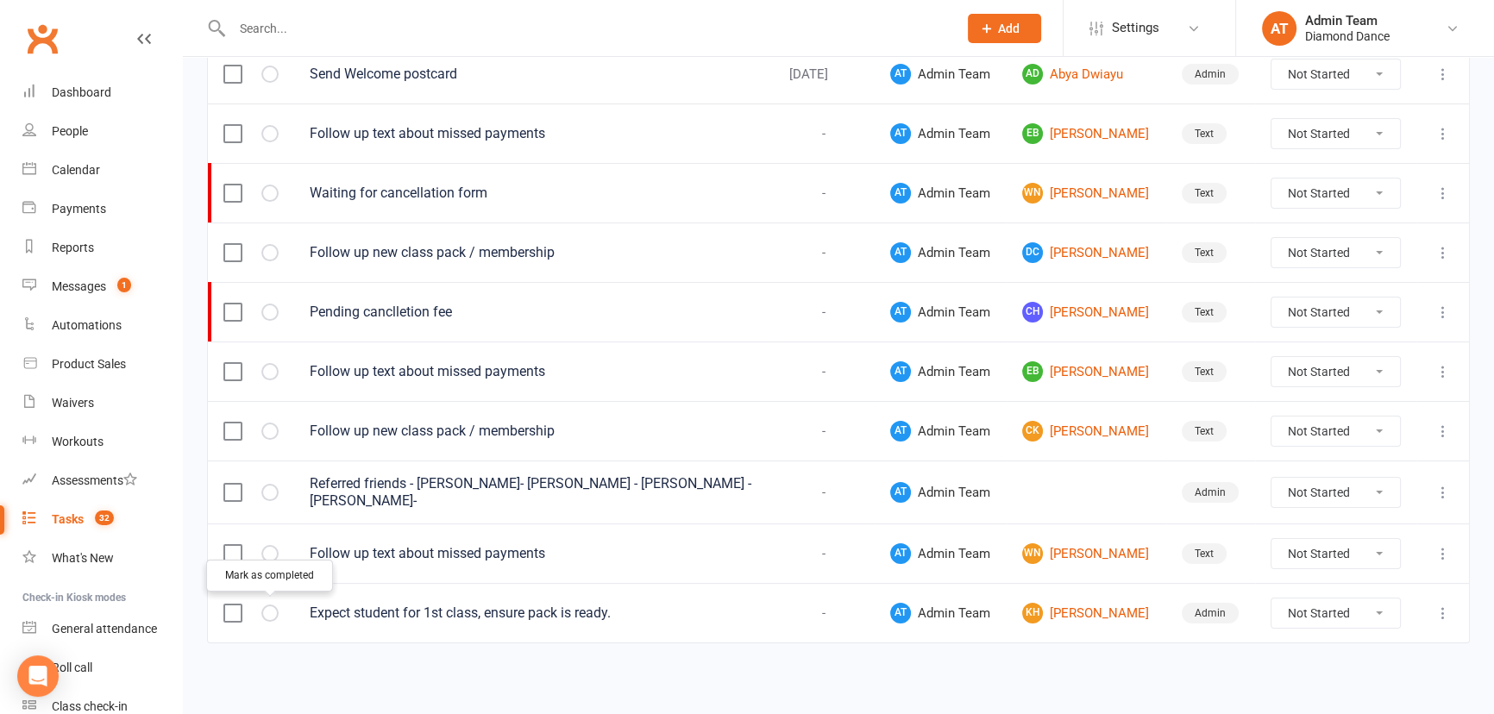
click at [0, 0] on icon "button" at bounding box center [0, 0] width 0 height 0
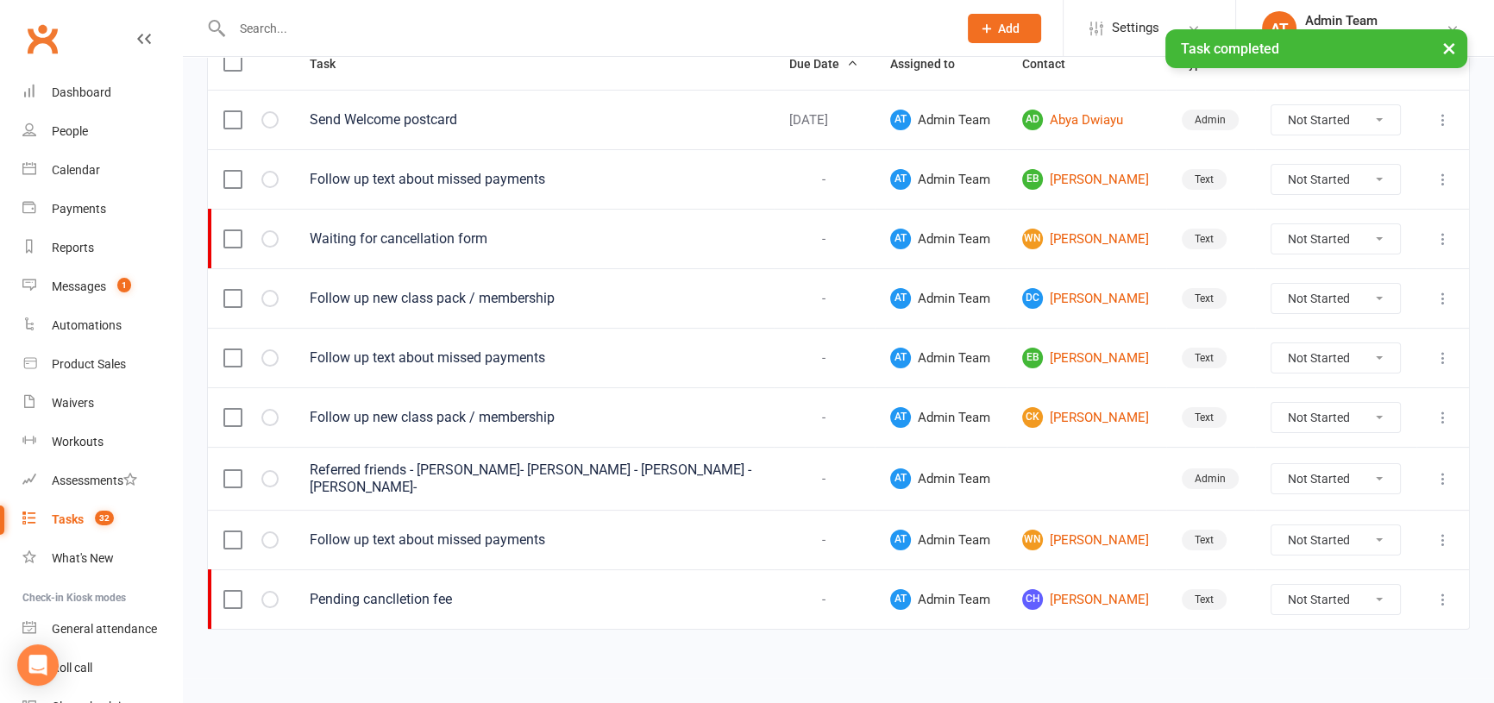
scroll to position [221, 0]
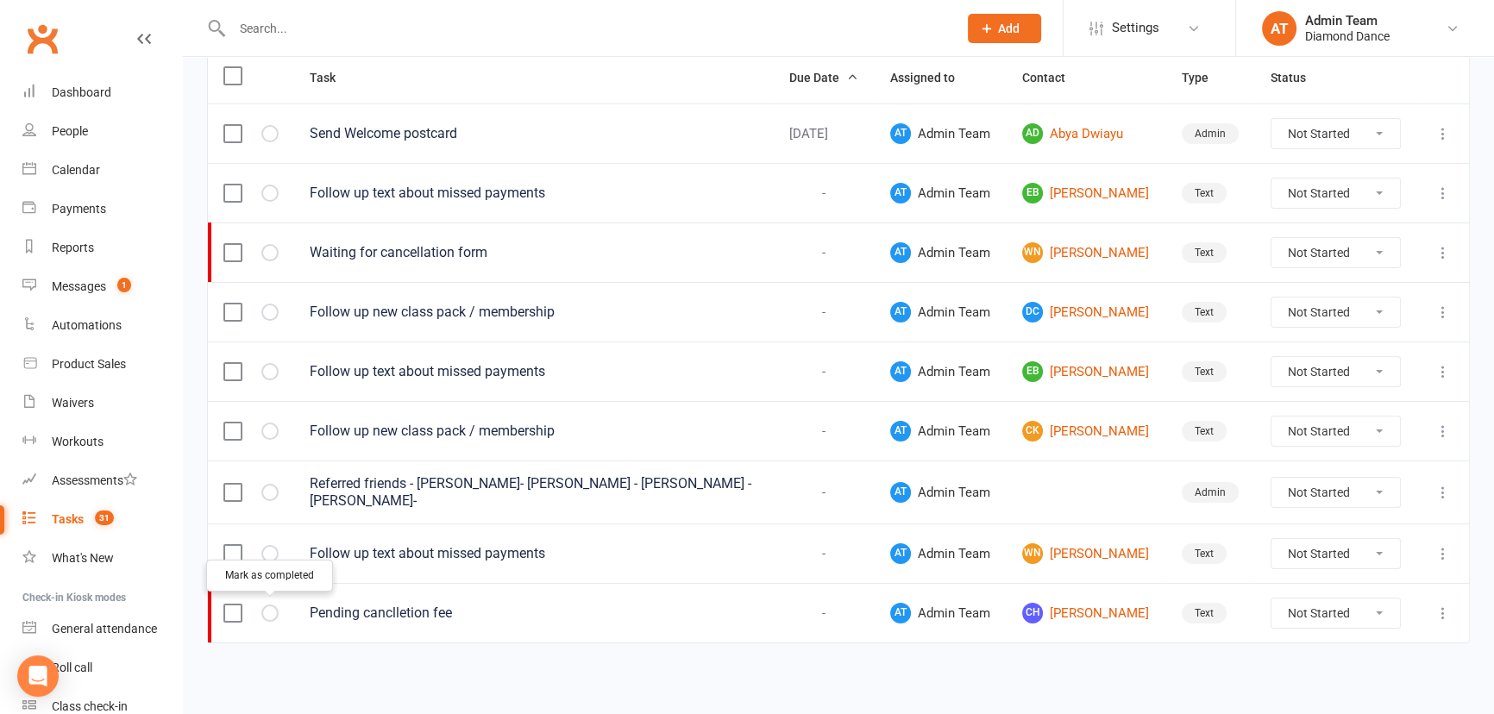
click at [0, 0] on icon "button" at bounding box center [0, 0] width 0 height 0
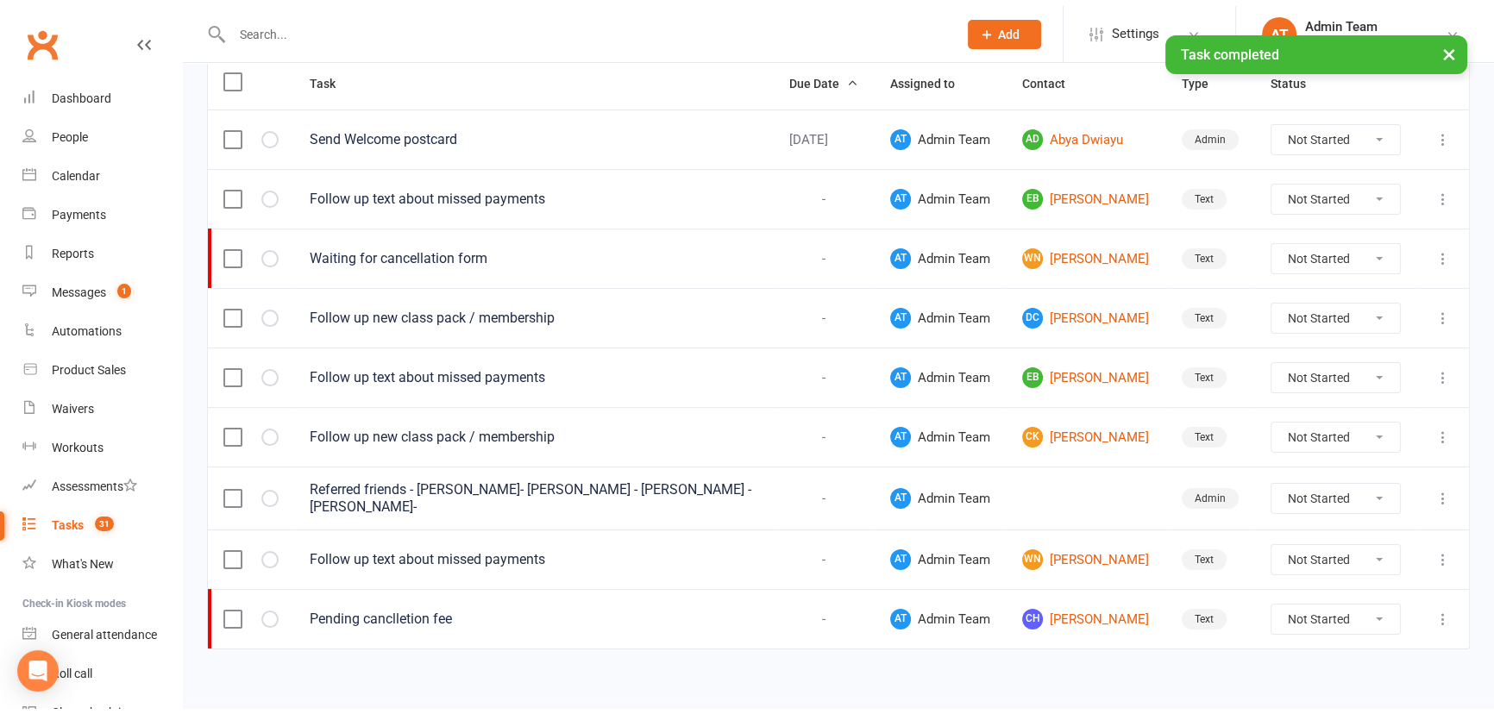
scroll to position [162, 0]
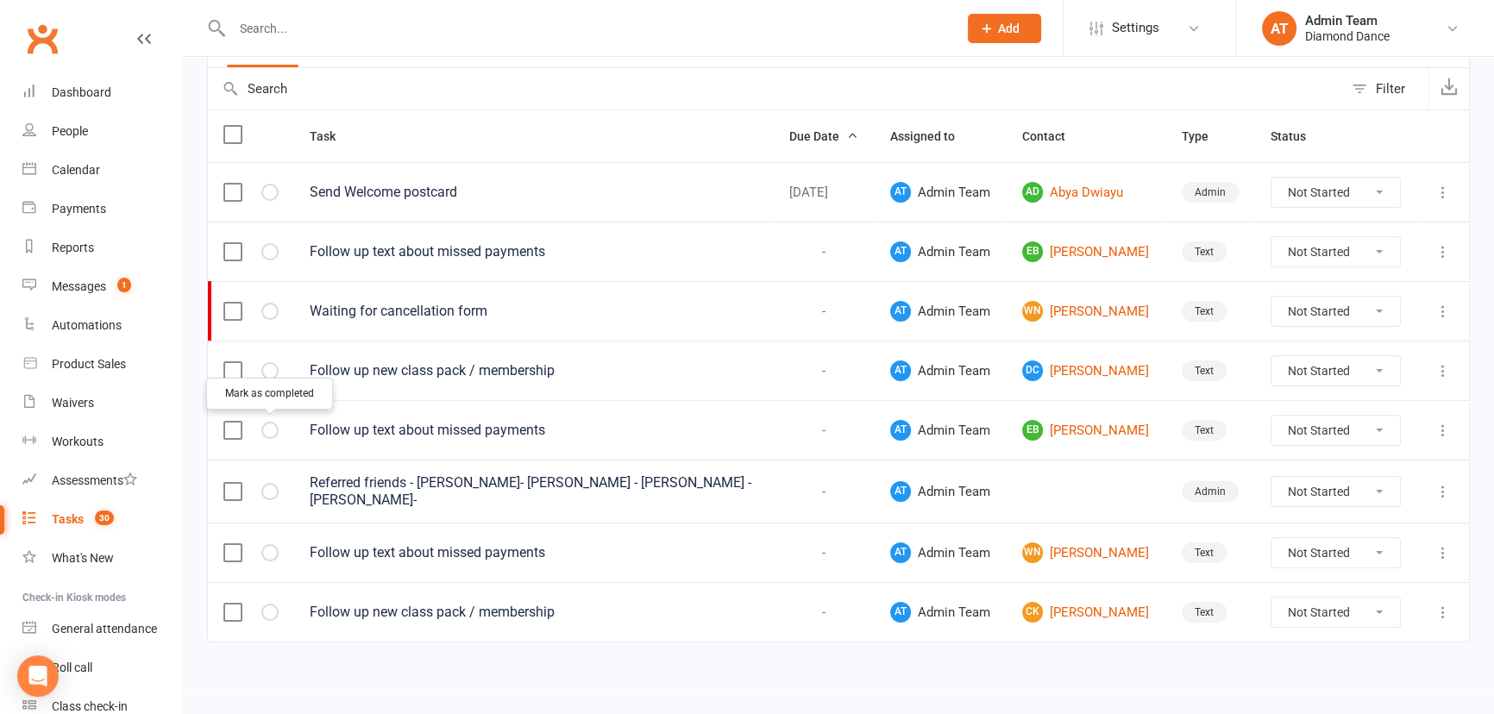
click at [0, 0] on icon "button" at bounding box center [0, 0] width 0 height 0
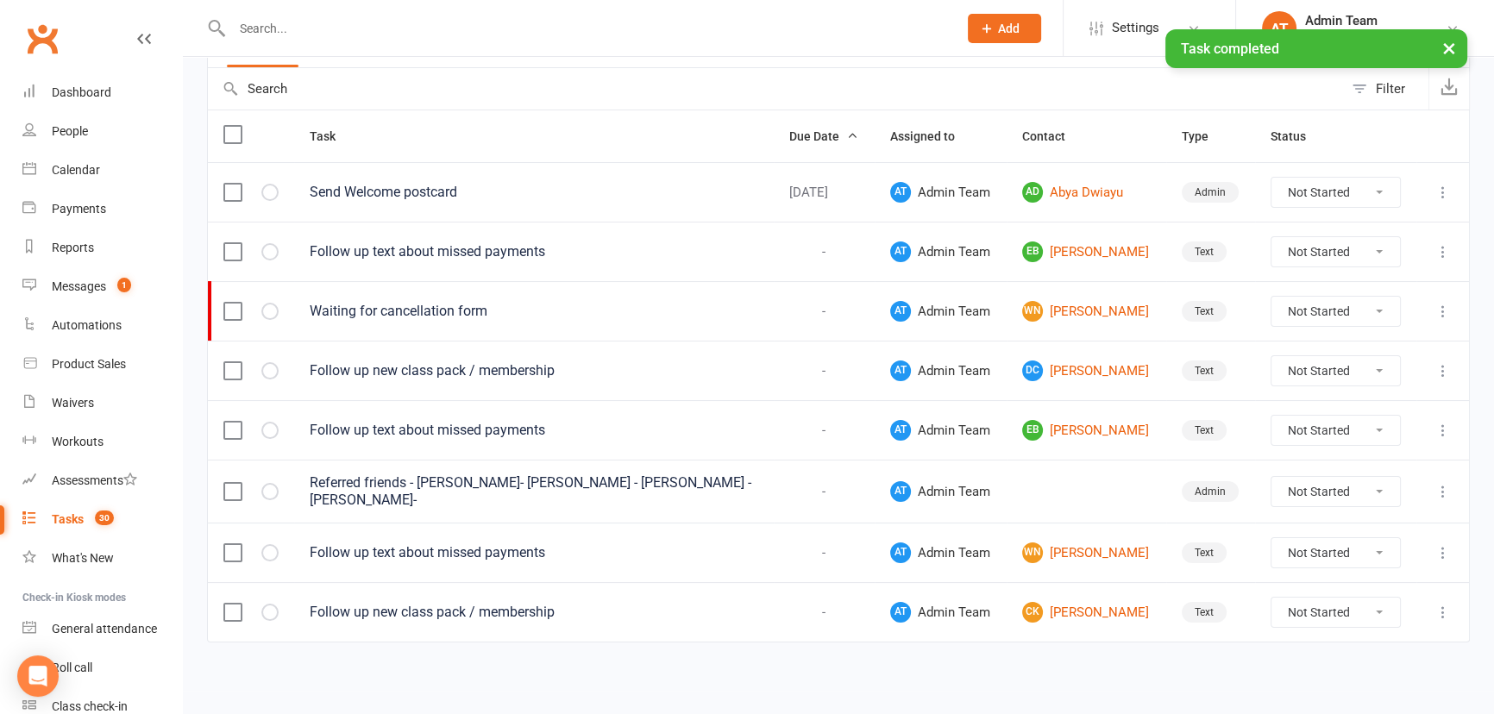
scroll to position [103, 0]
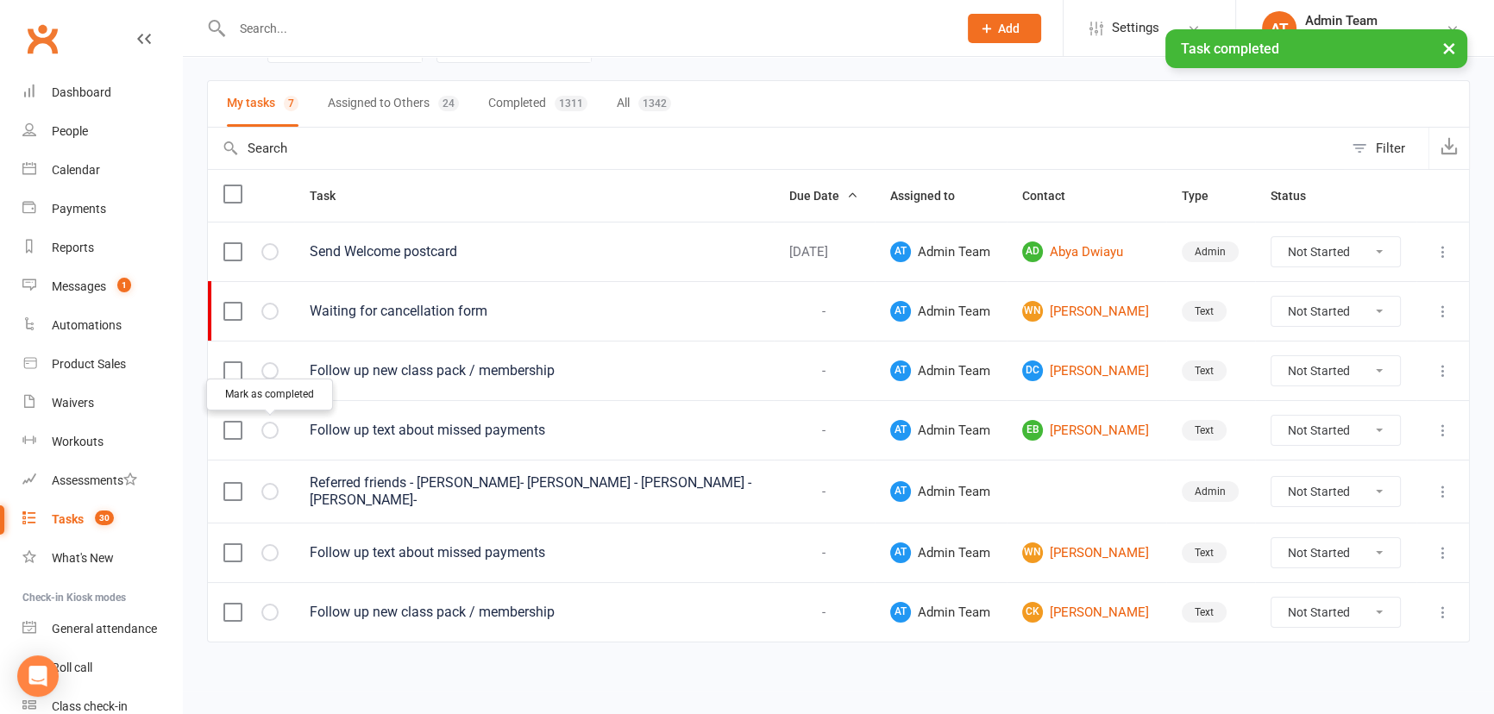
click at [0, 0] on icon "button" at bounding box center [0, 0] width 0 height 0
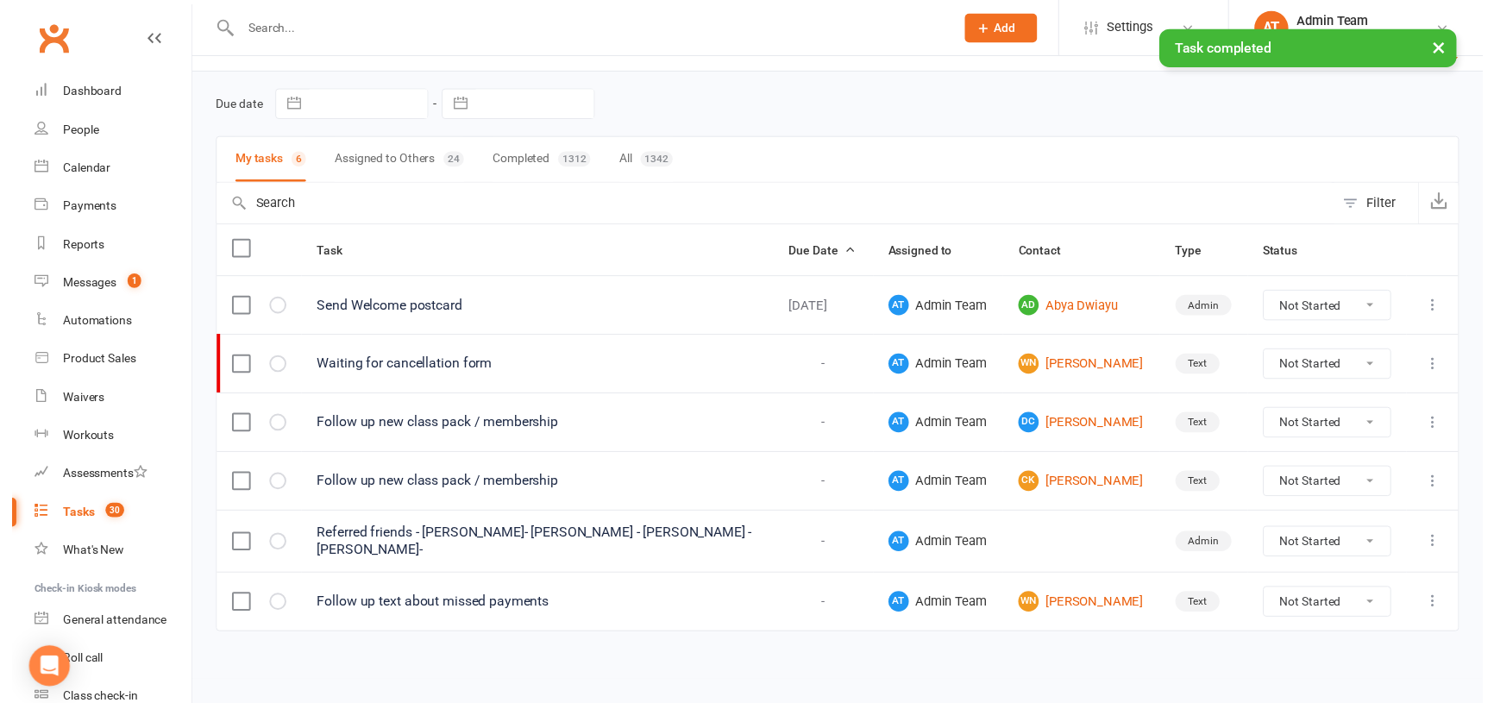
scroll to position [43, 0]
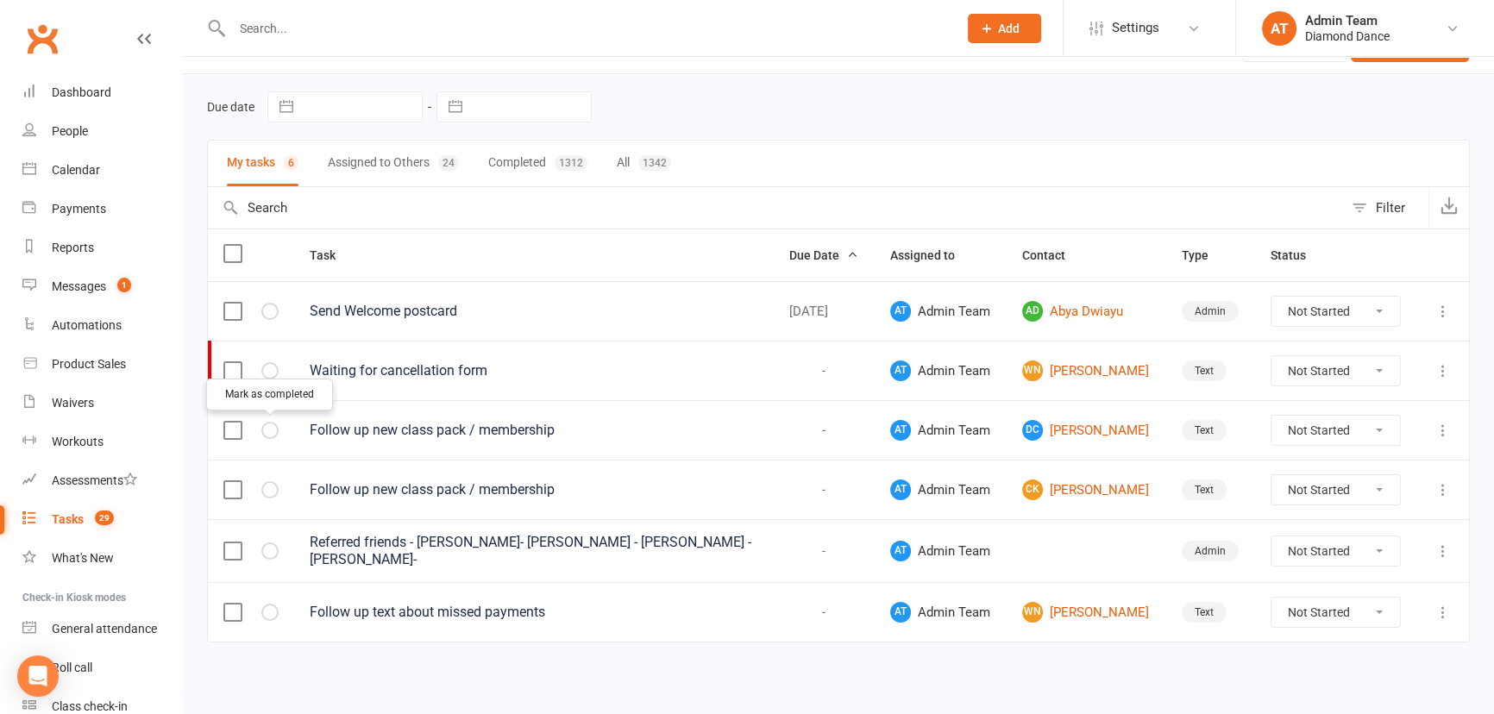
click at [276, 426] on button "button" at bounding box center [269, 430] width 17 height 17
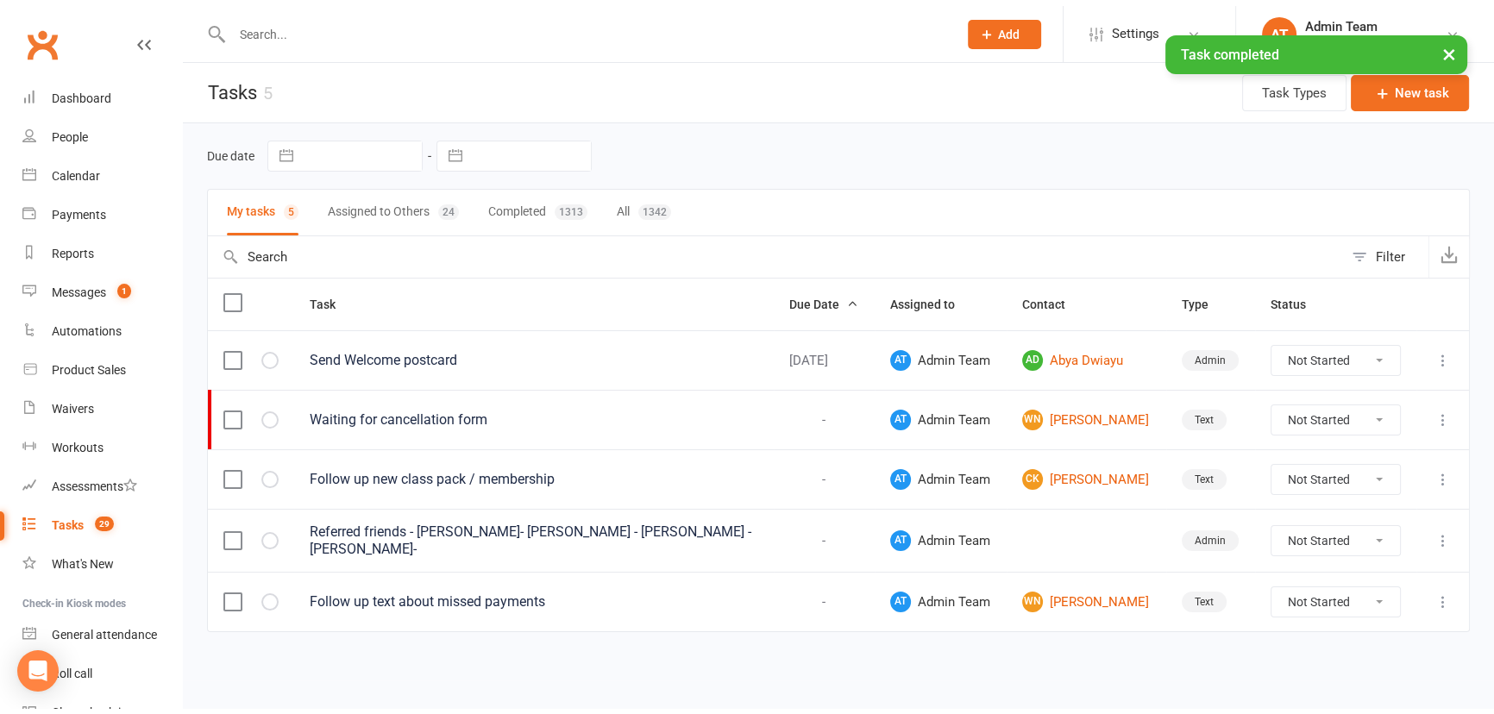
scroll to position [0, 0]
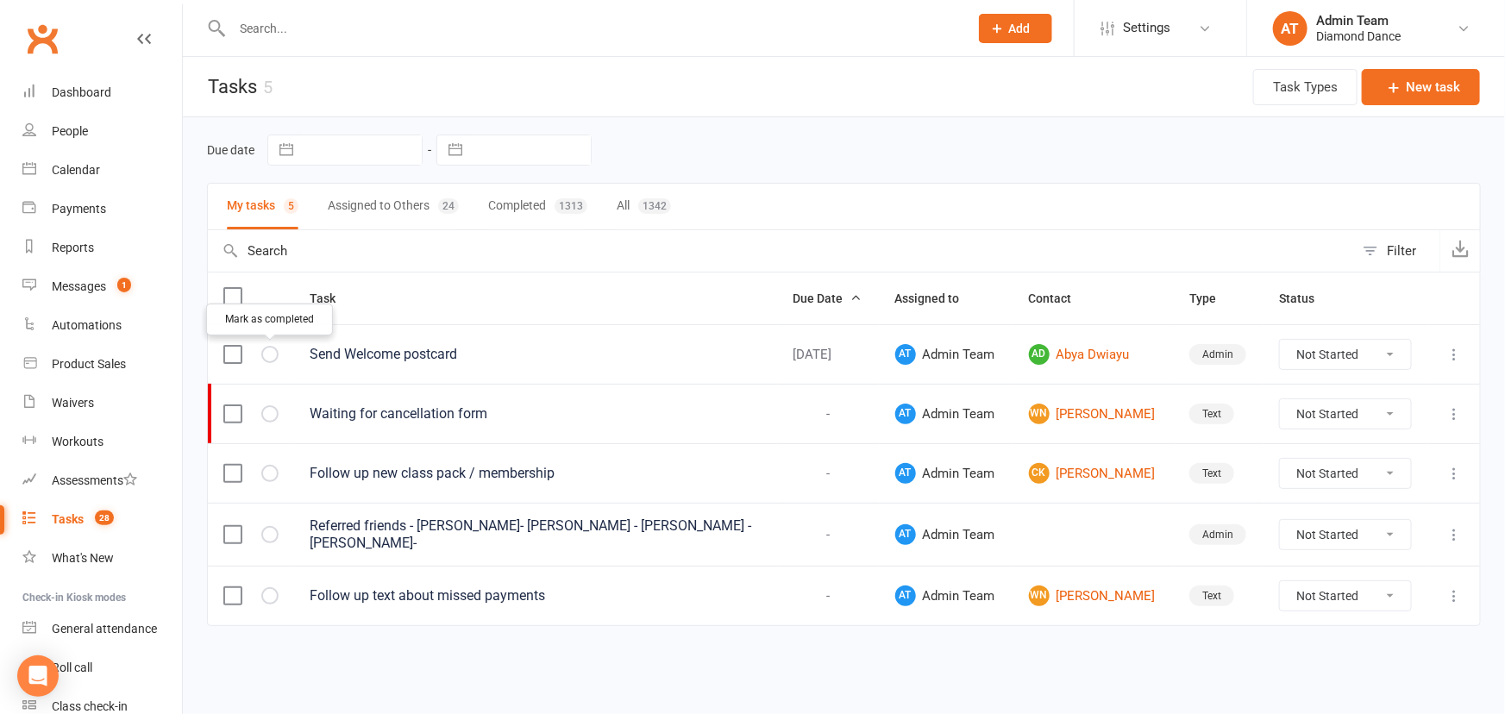
click at [275, 350] on button "button" at bounding box center [269, 354] width 17 height 17
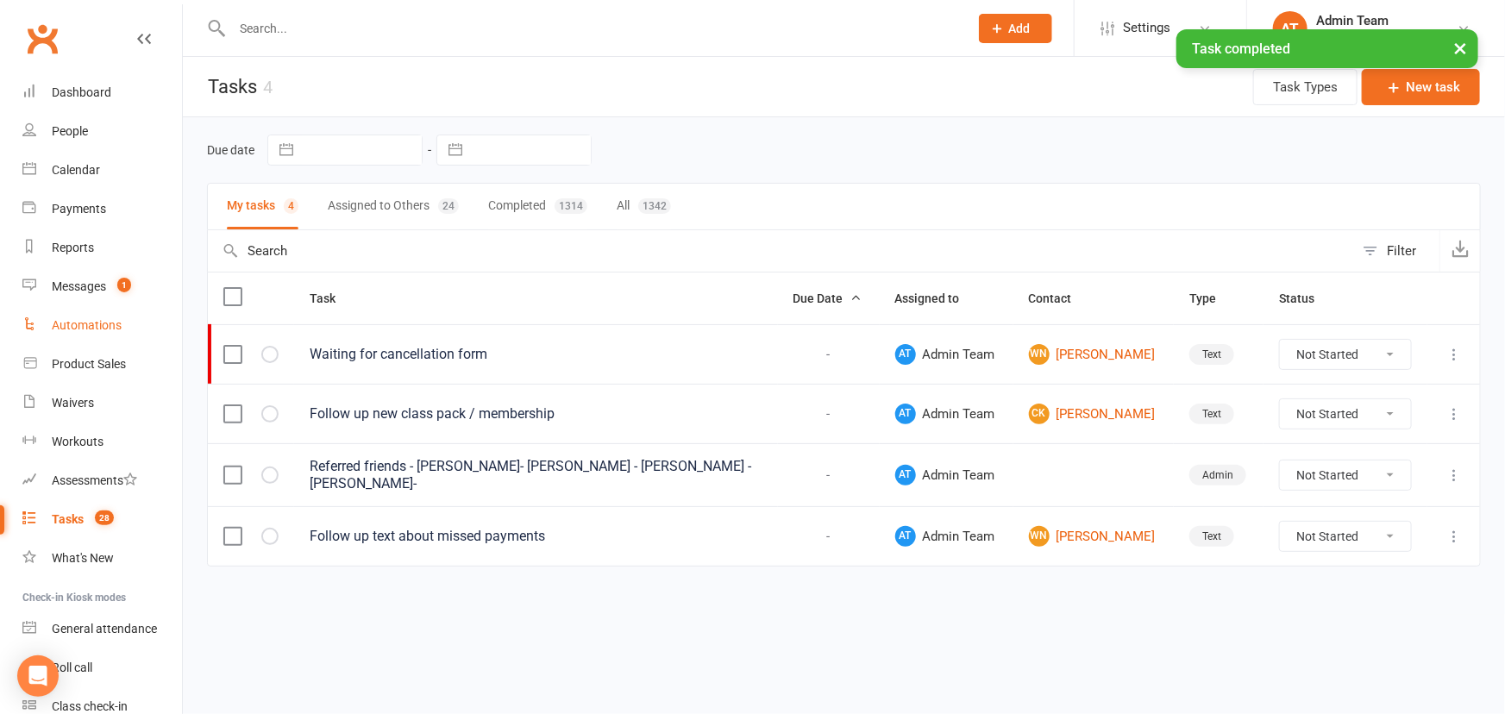
click at [93, 332] on div "Automations" at bounding box center [87, 325] width 70 height 14
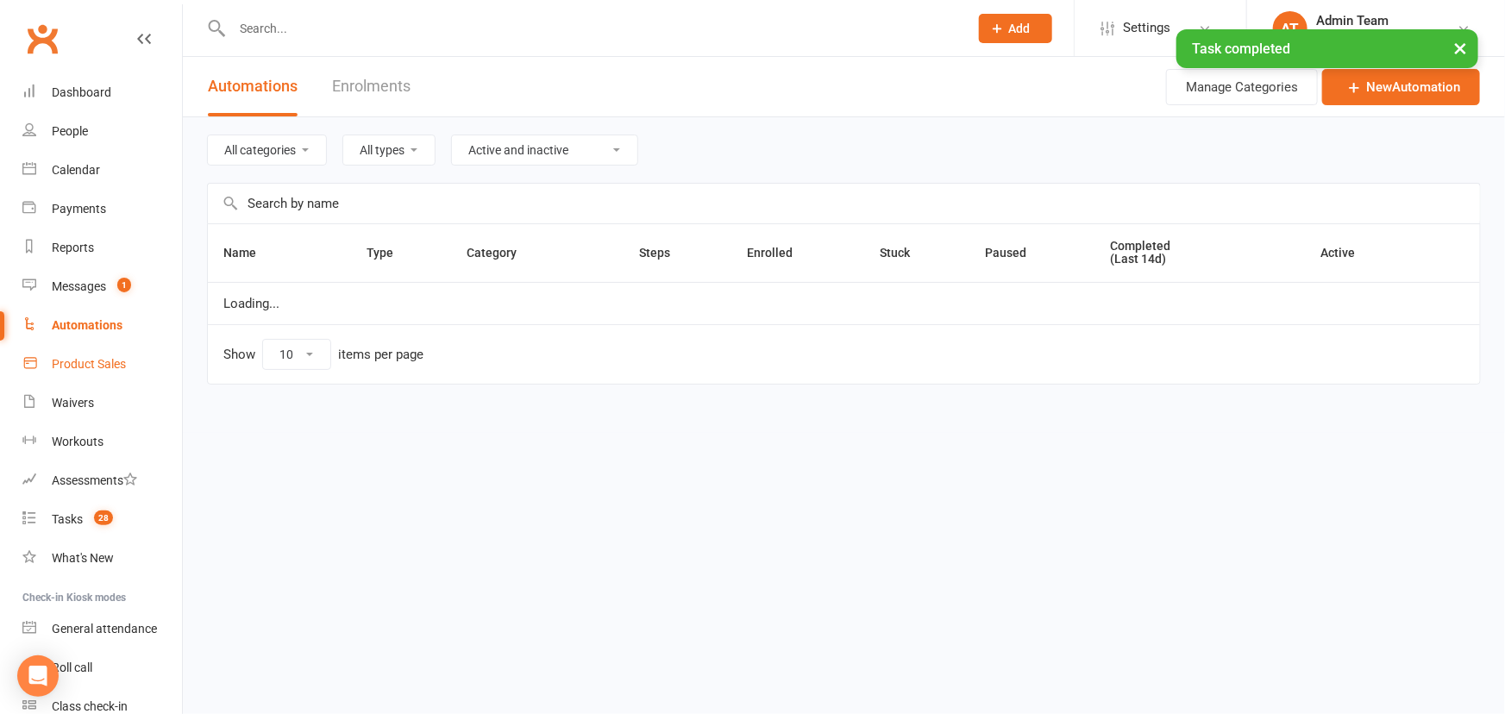
select select "100"
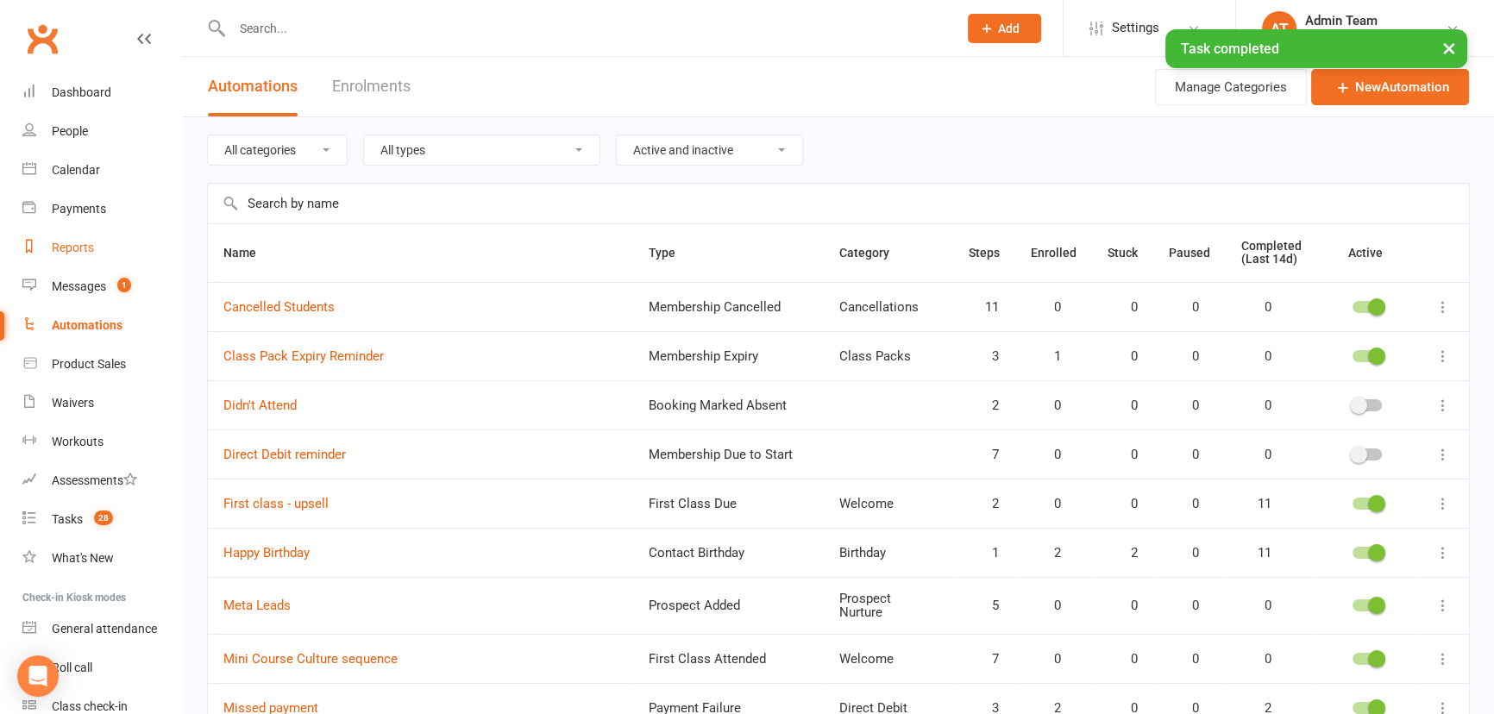
click at [78, 248] on div "Reports" at bounding box center [73, 248] width 42 height 14
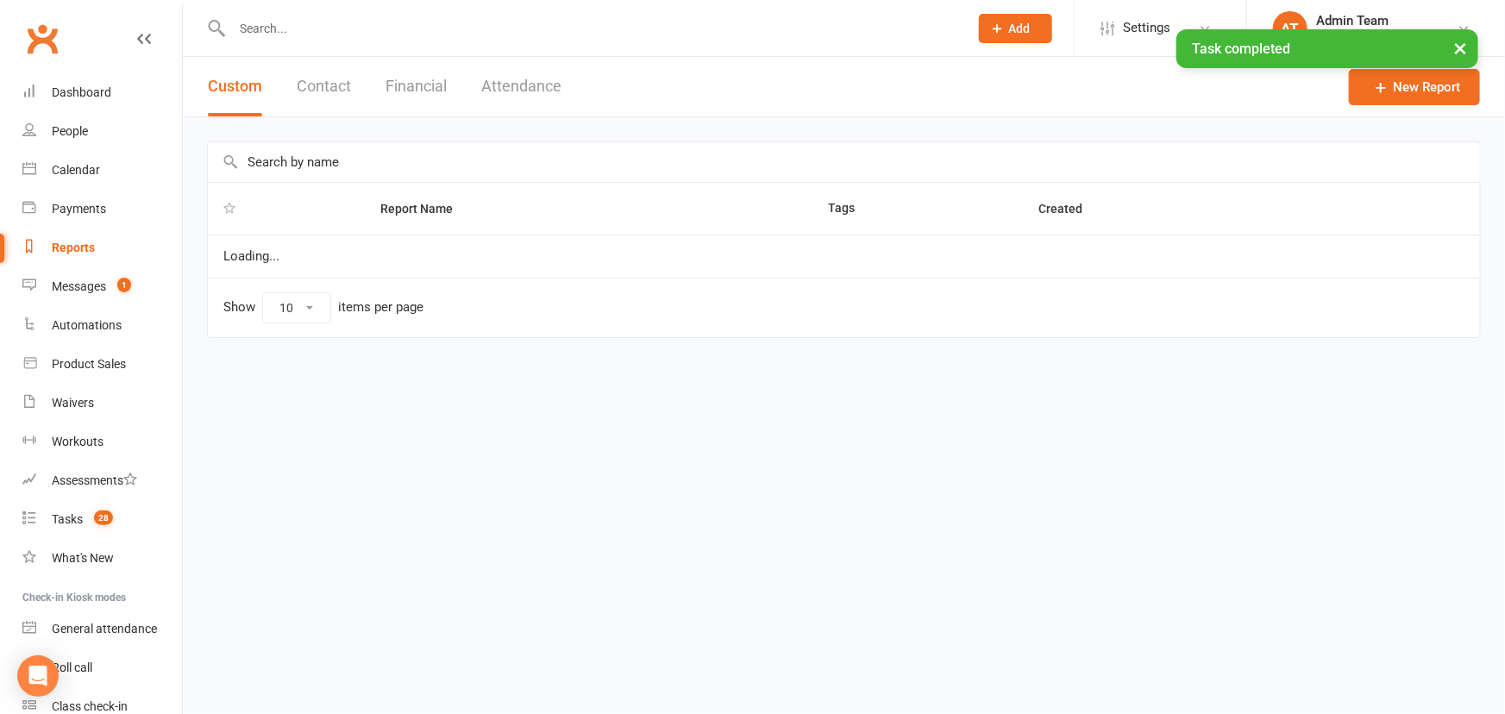
select select "100"
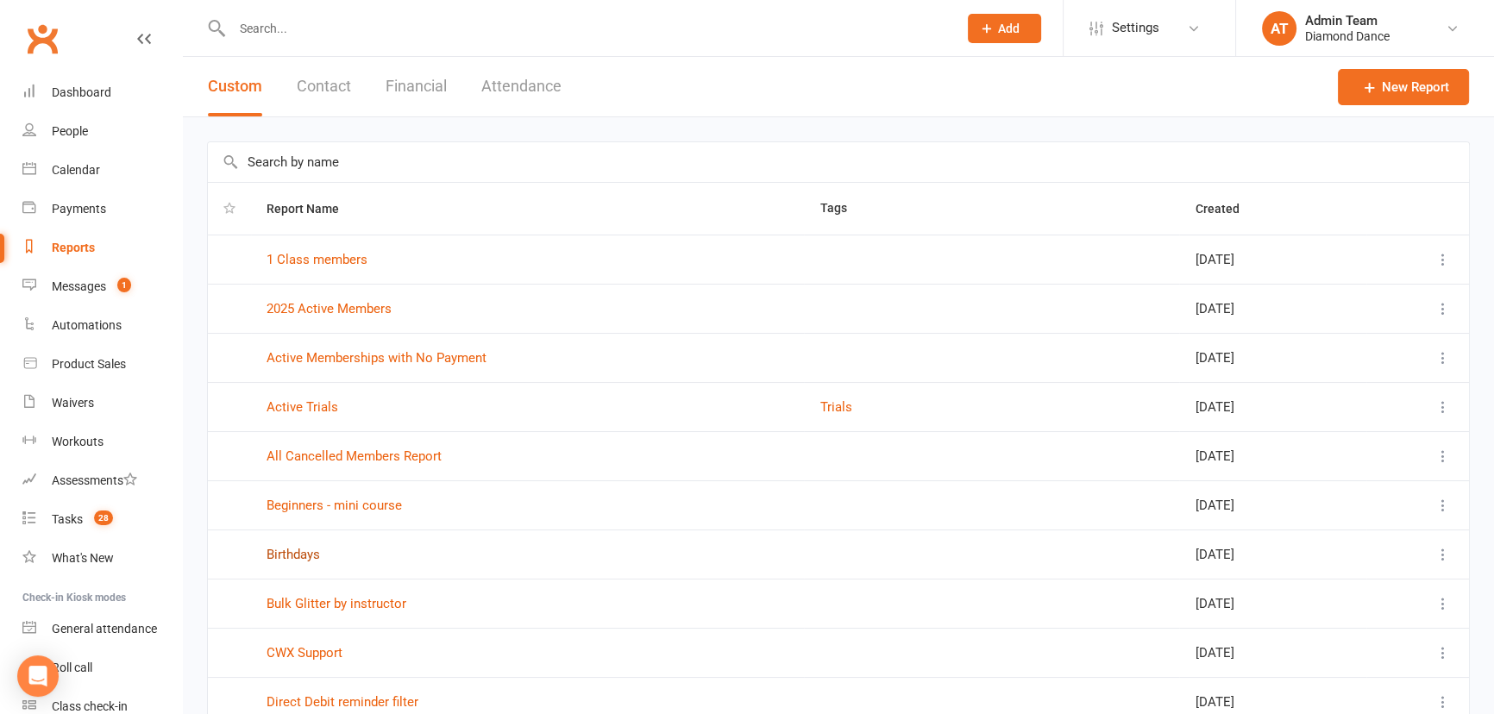
click at [302, 549] on link "Birthdays" at bounding box center [293, 555] width 53 height 16
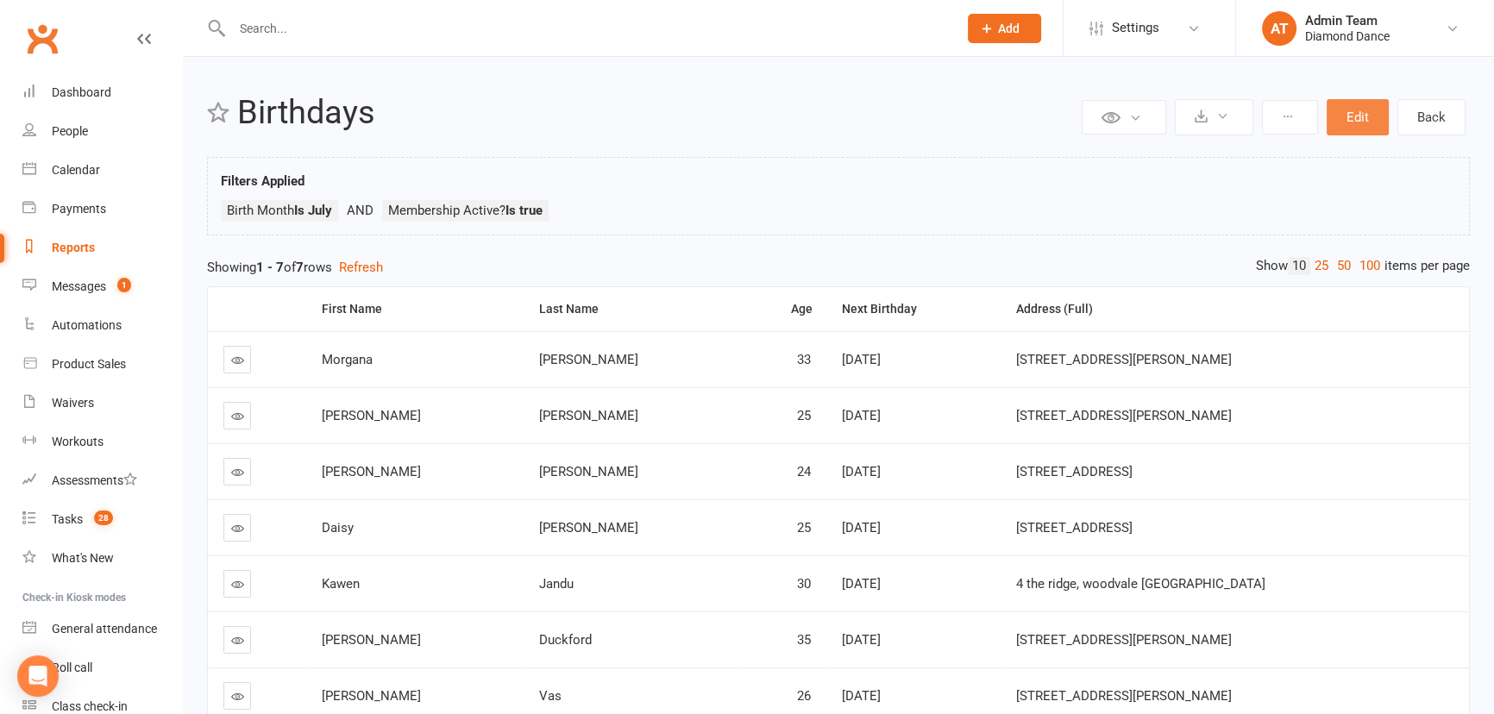
click at [1373, 112] on button "Edit" at bounding box center [1357, 117] width 62 height 36
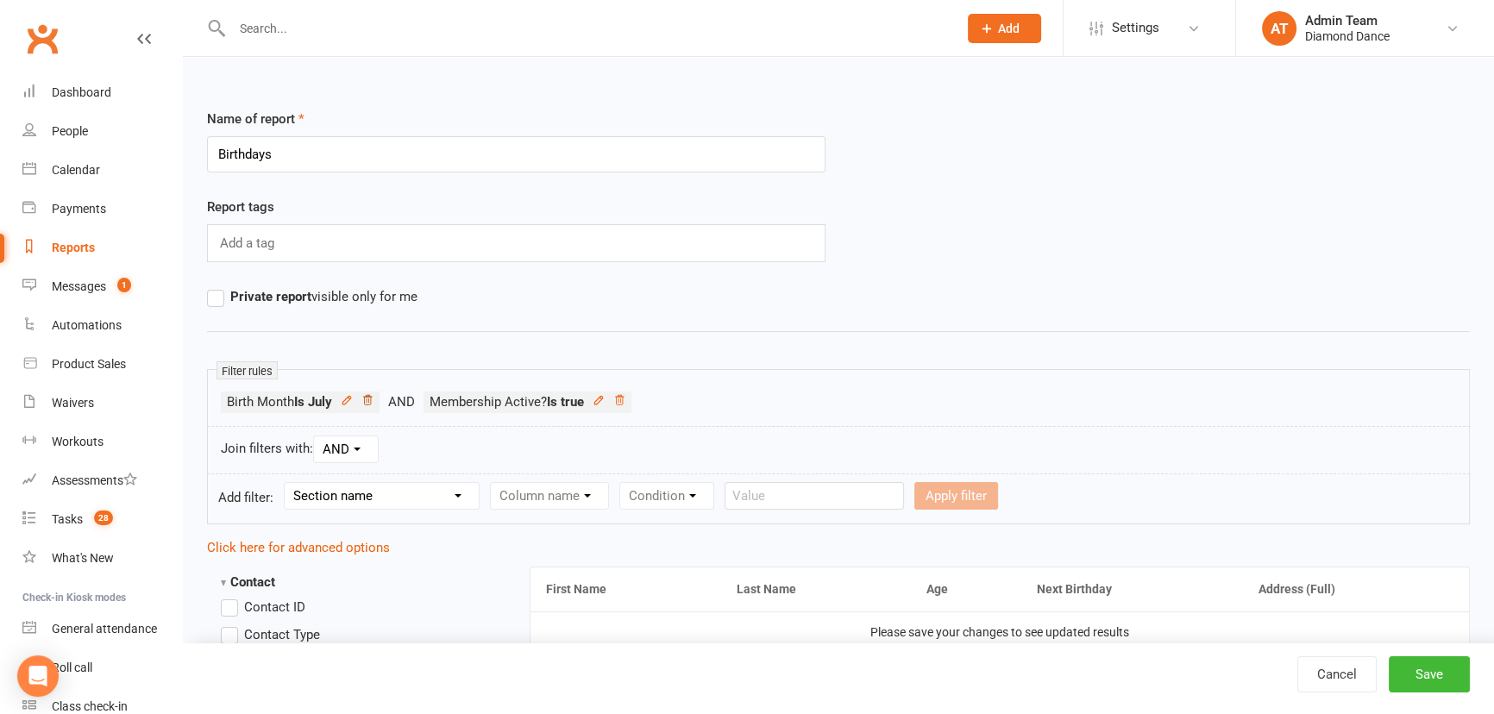
click at [370, 397] on icon at bounding box center [367, 400] width 12 height 12
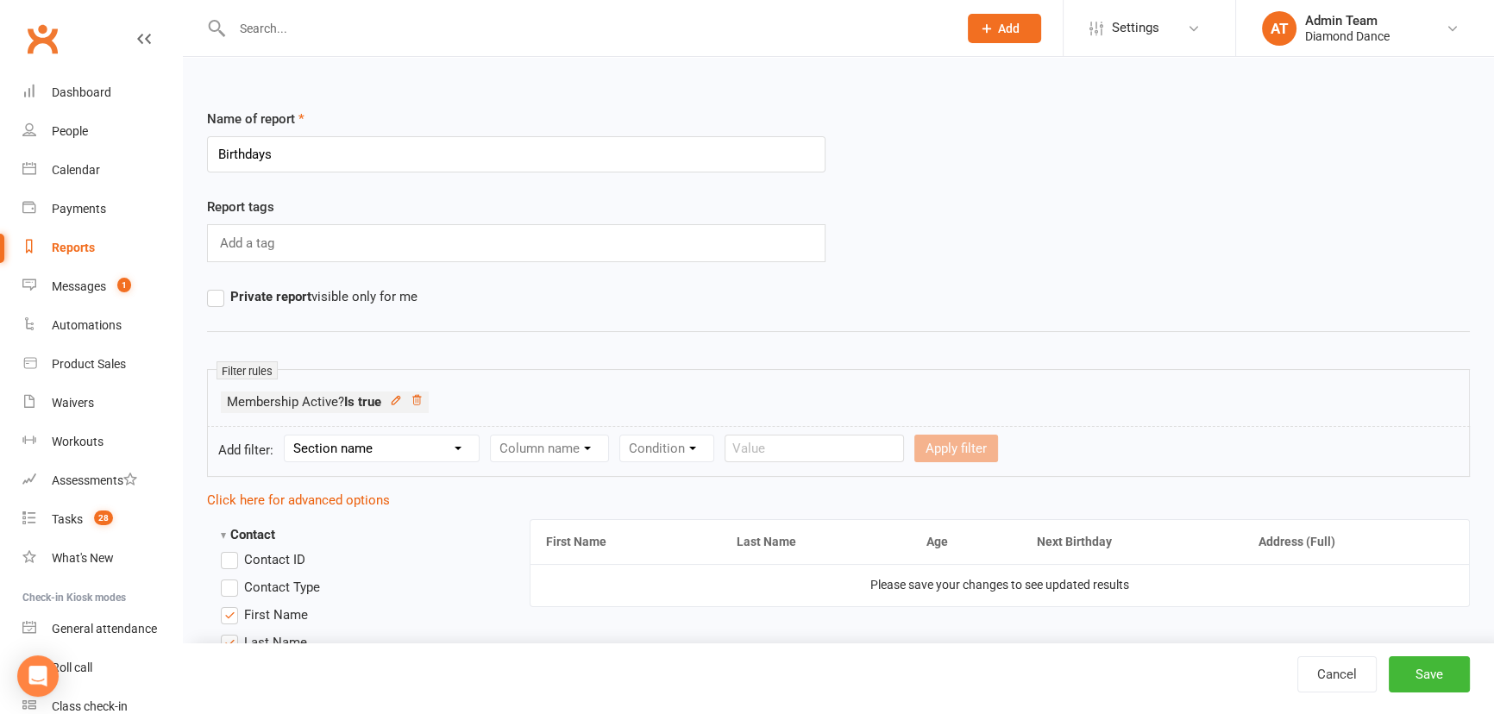
click at [376, 448] on select "Section name Contact Attendance Aggregate Payment Booking Waitlist Attendees Ca…" at bounding box center [382, 449] width 194 height 26
select select "0"
click at [287, 436] on select "Section name Contact Attendance Aggregate Payment Booking Waitlist Attendees Ca…" at bounding box center [382, 449] width 194 height 26
click at [552, 457] on select "Column name Contact Type First Name Last Name Full Name Email Phone Number Addr…" at bounding box center [696, 449] width 410 height 26
select select "22"
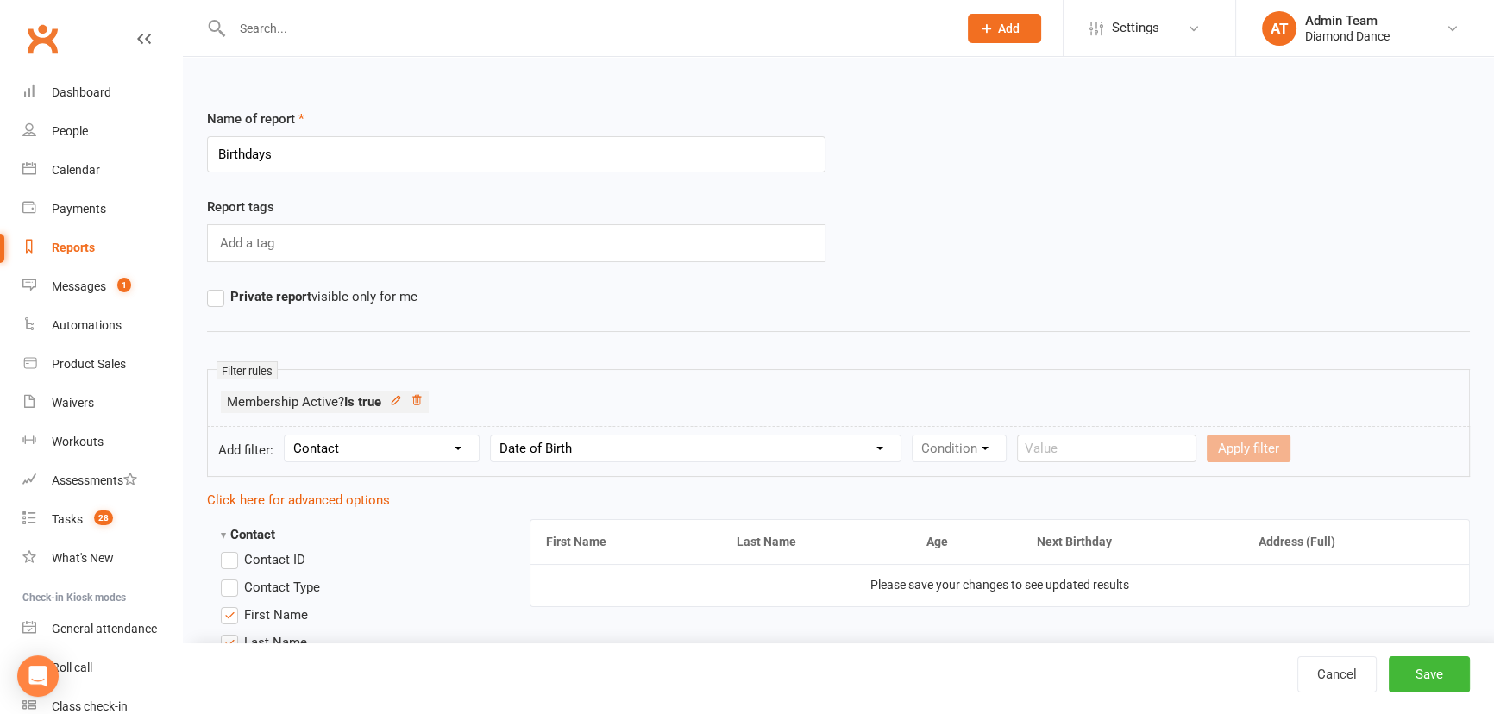
click at [492, 436] on select "Column name Contact Type First Name Last Name Full Name Email Phone Number Addr…" at bounding box center [696, 449] width 410 height 26
click at [955, 438] on select "Condition Is Is not Before After Before or on After or on Is blank Is not blank" at bounding box center [966, 449] width 109 height 26
select select "0"
click at [912, 436] on select "Condition Is Is not Before After Before or on After or on Is blank Is not blank" at bounding box center [966, 449] width 109 height 26
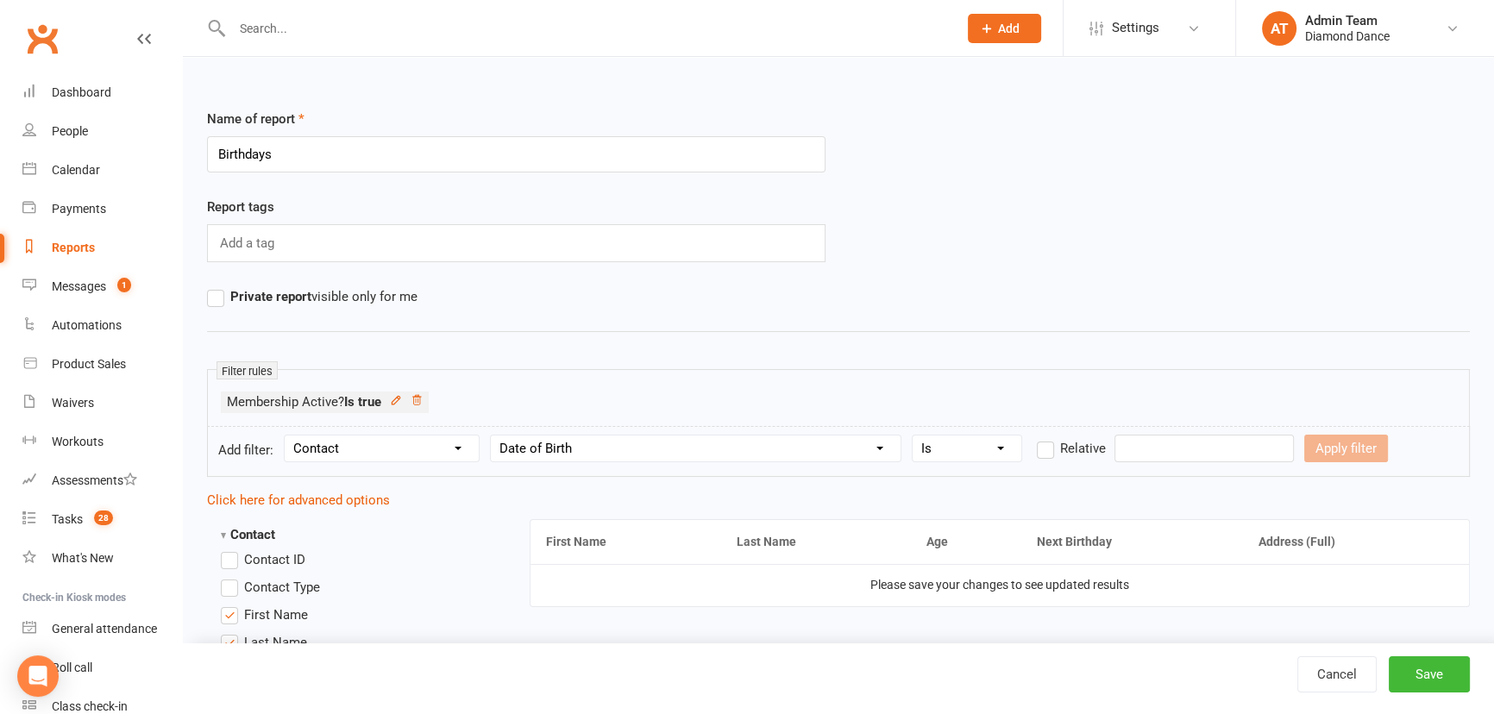
scroll to position [18, 0]
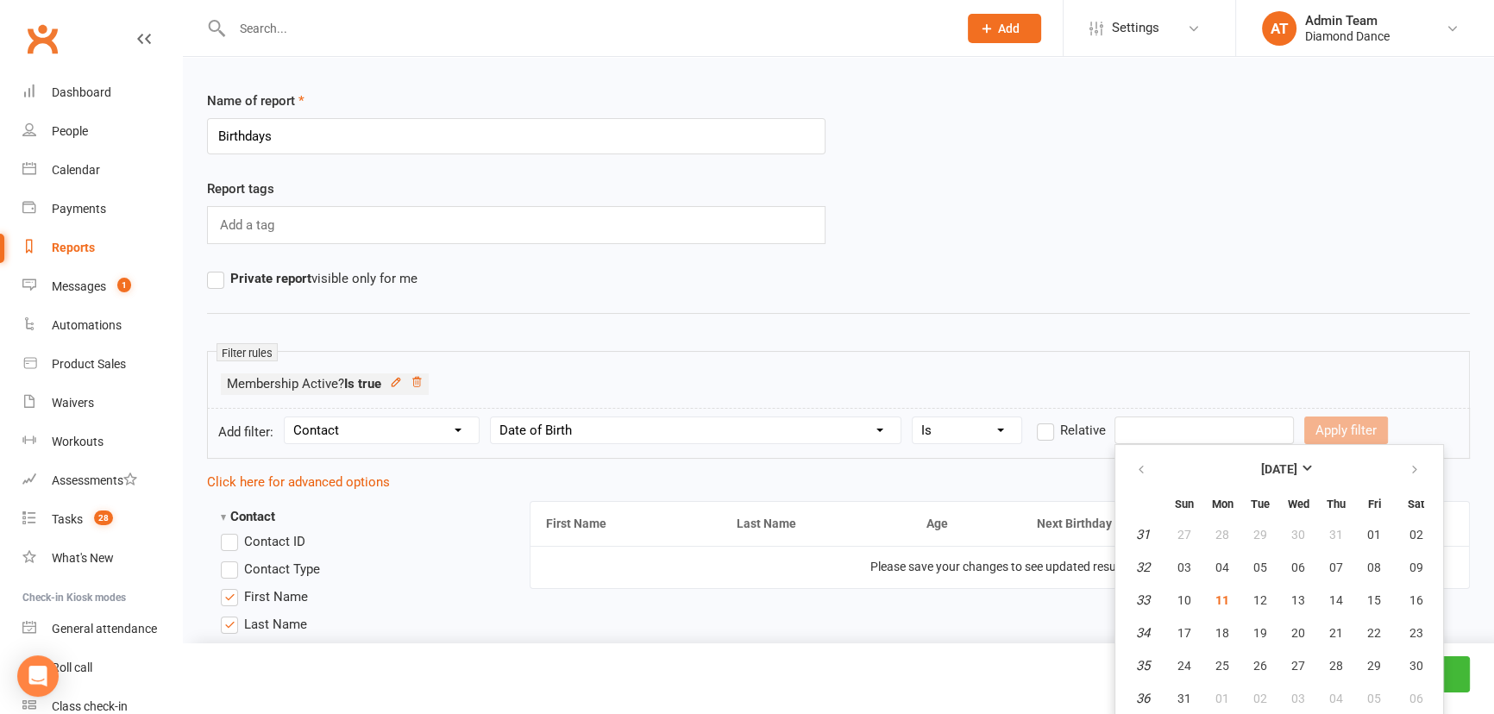
click at [1145, 427] on input "text" at bounding box center [1203, 431] width 179 height 28
click at [839, 423] on select "Column name Contact Type First Name Last Name Full Name Email Phone Number Addr…" at bounding box center [696, 430] width 410 height 26
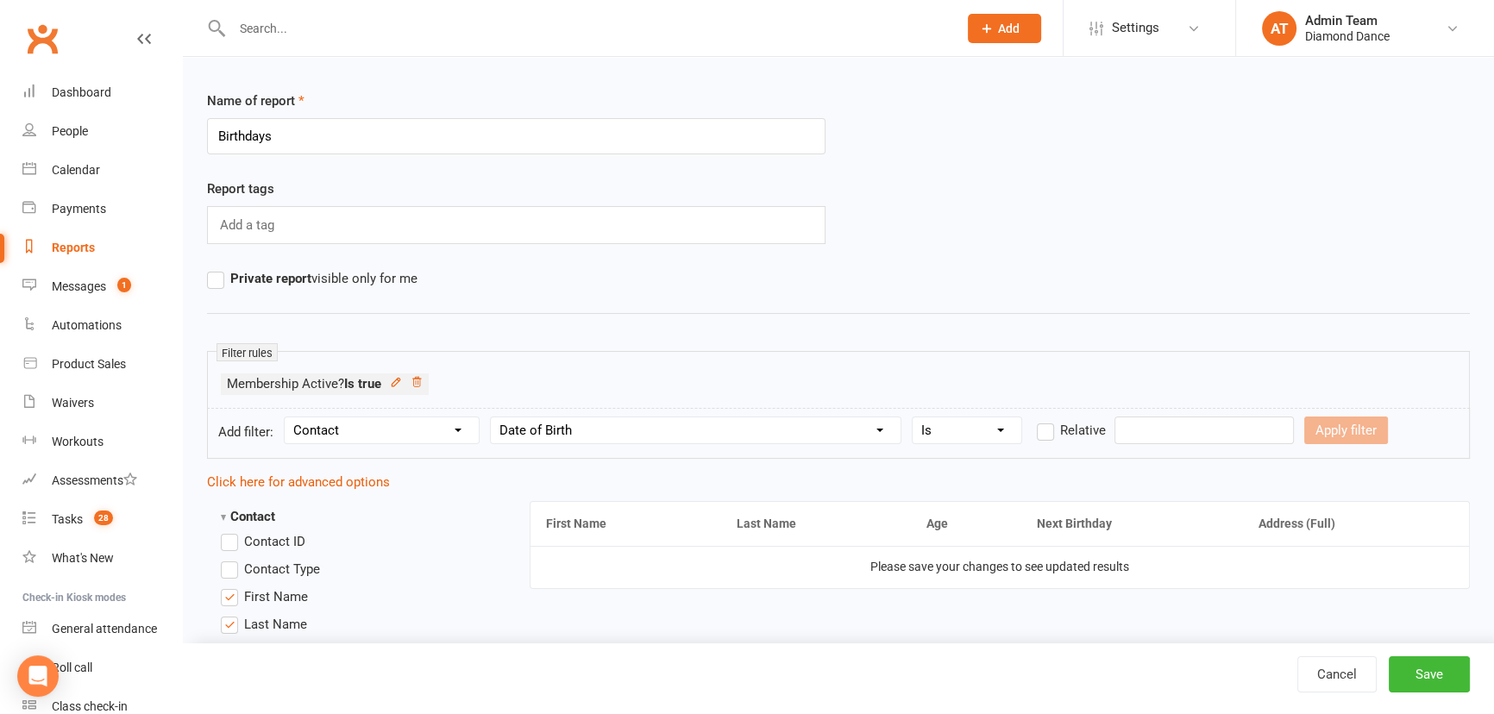
select select "25"
click at [492, 417] on select "Column name Contact Type First Name Last Name Full Name Email Phone Number Addr…" at bounding box center [696, 430] width 410 height 26
click at [967, 425] on select "Condition Is Is not Is blank Is not blank" at bounding box center [964, 430] width 104 height 26
select select "0"
click at [912, 417] on select "Condition Is Is not Is blank Is not blank" at bounding box center [964, 430] width 104 height 26
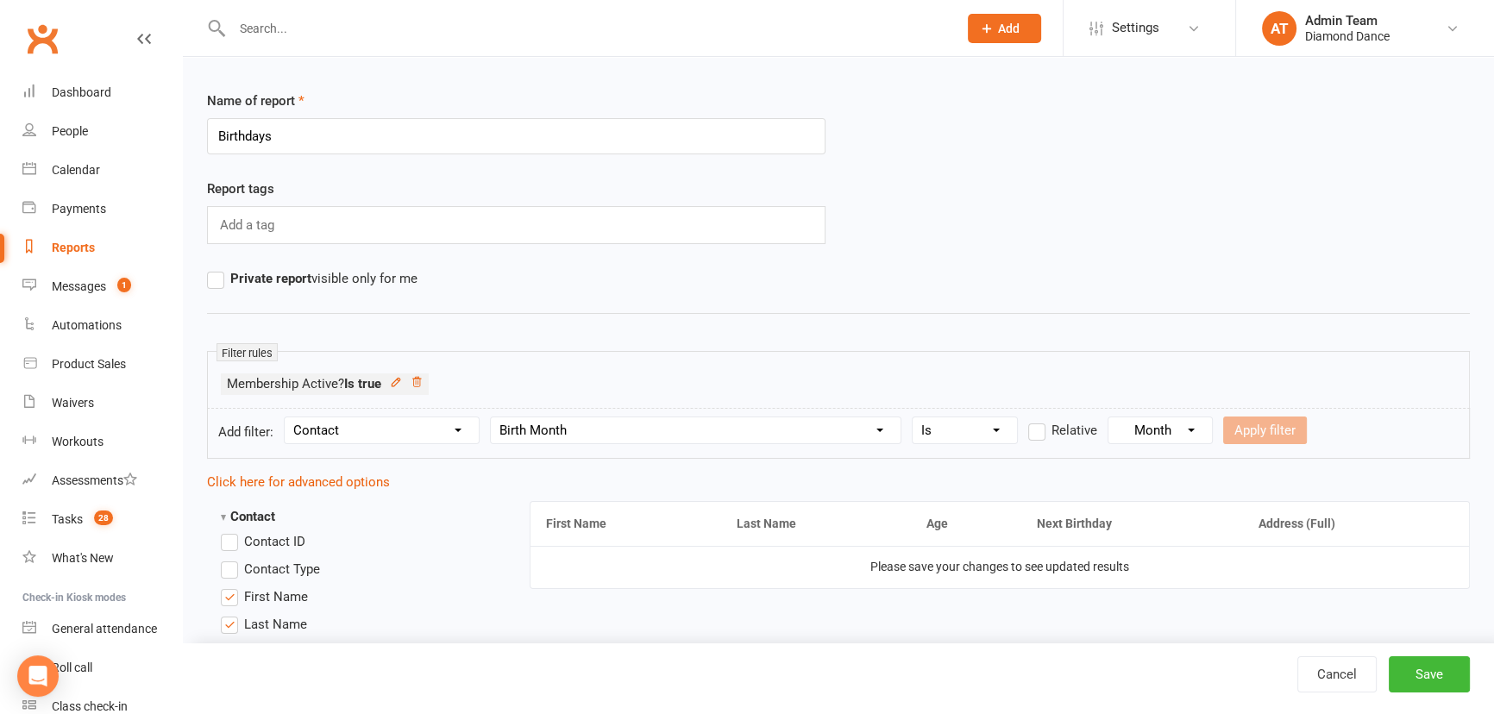
click at [1156, 429] on select "Month January February March April May June July August September October Novem…" at bounding box center [1162, 430] width 99 height 26
select select "7"
click at [1113, 417] on select "Month January February March April May June July August September October Novem…" at bounding box center [1162, 430] width 99 height 26
click at [1285, 425] on button "Apply filter" at bounding box center [1265, 431] width 84 height 28
select select
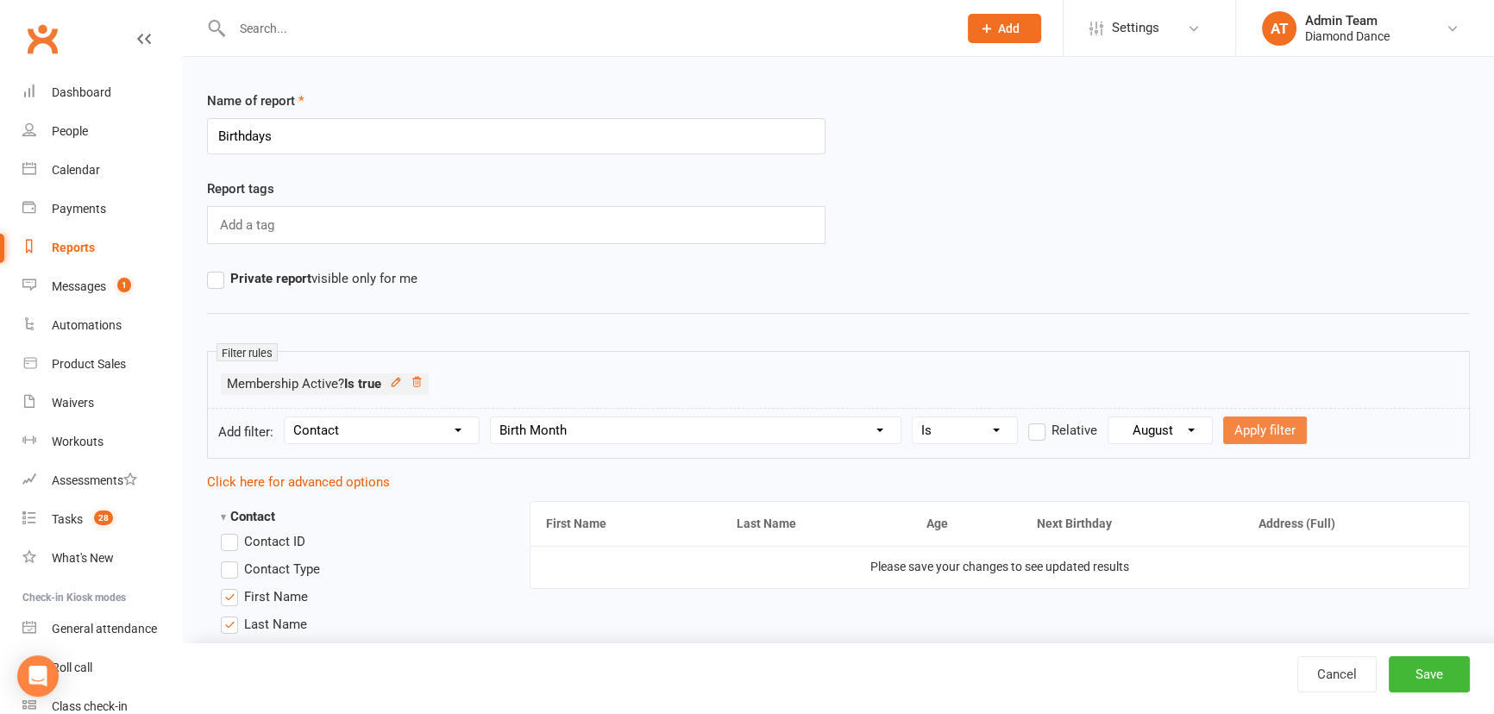
select select
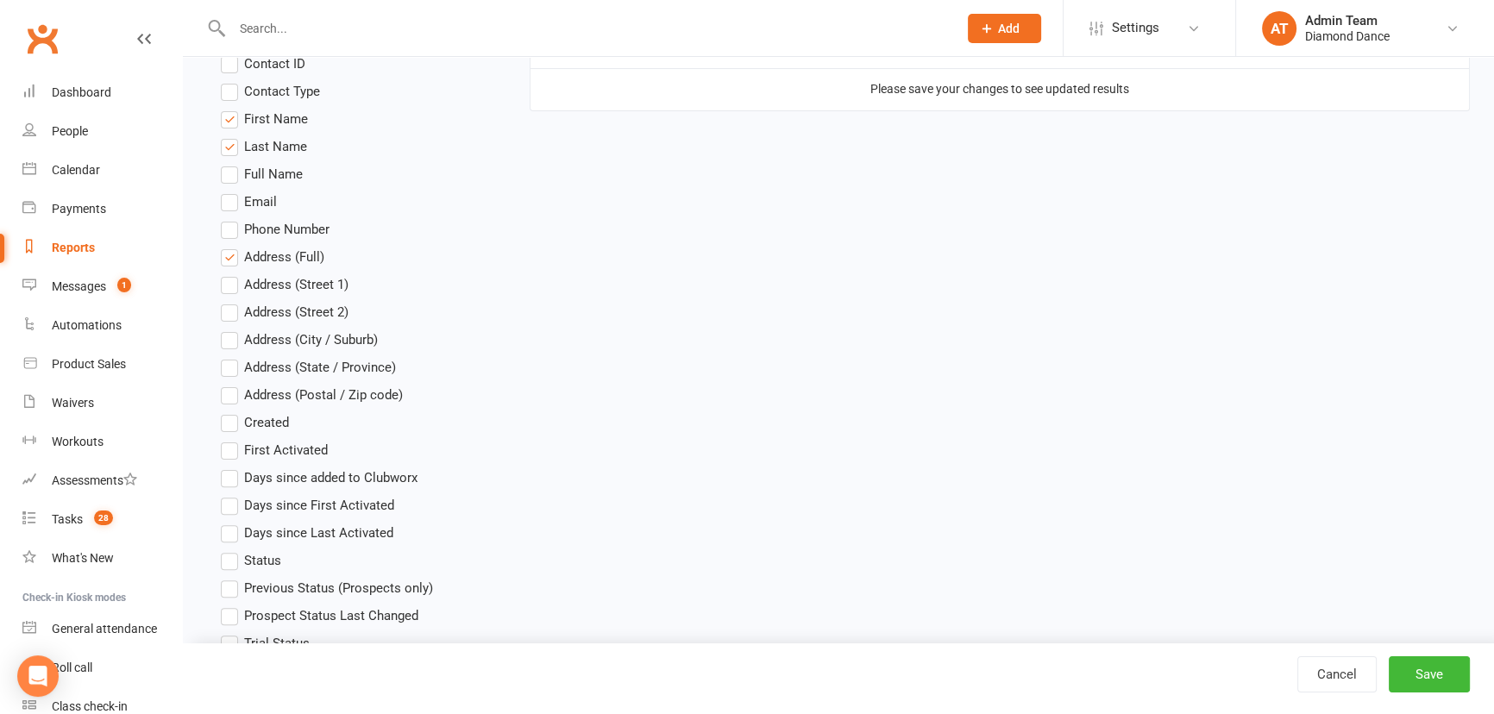
scroll to position [802, 0]
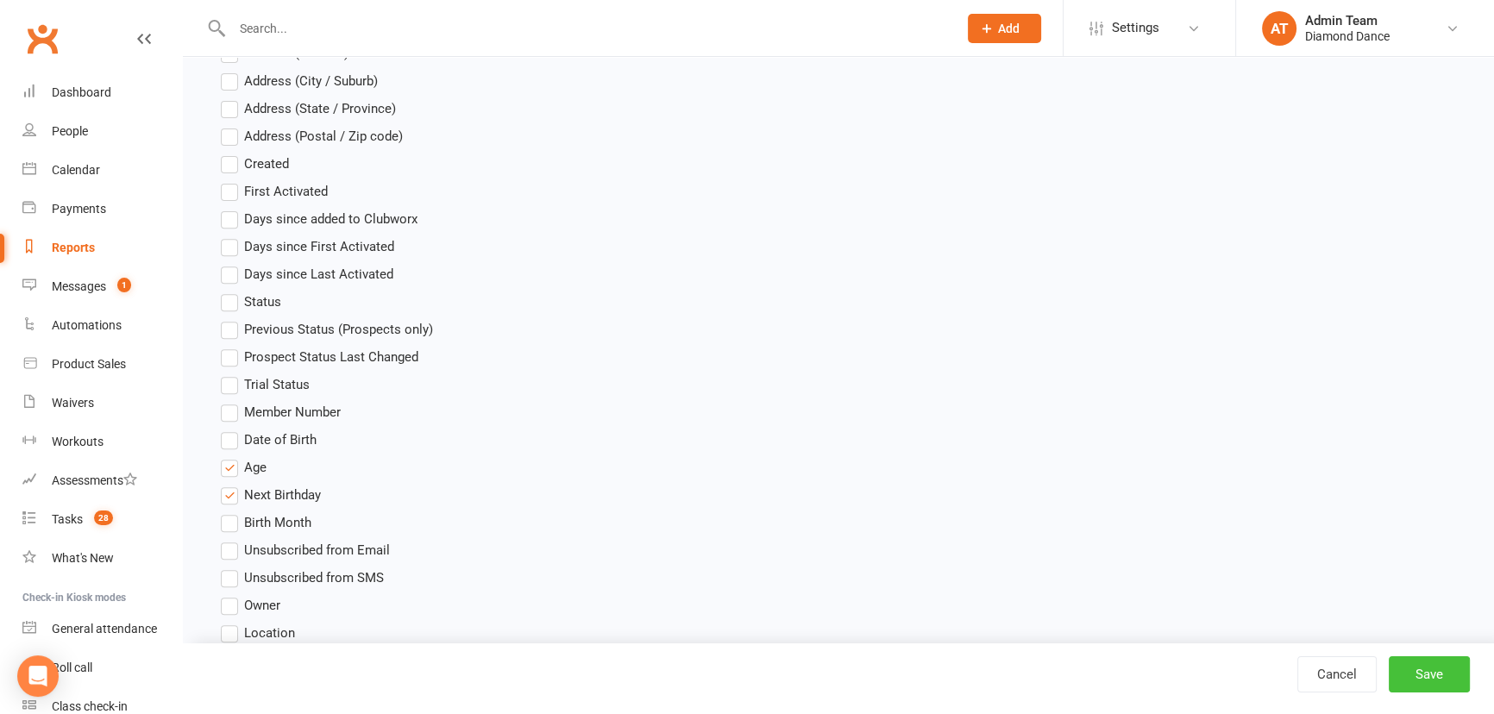
click at [1458, 670] on button "Save" at bounding box center [1429, 674] width 81 height 36
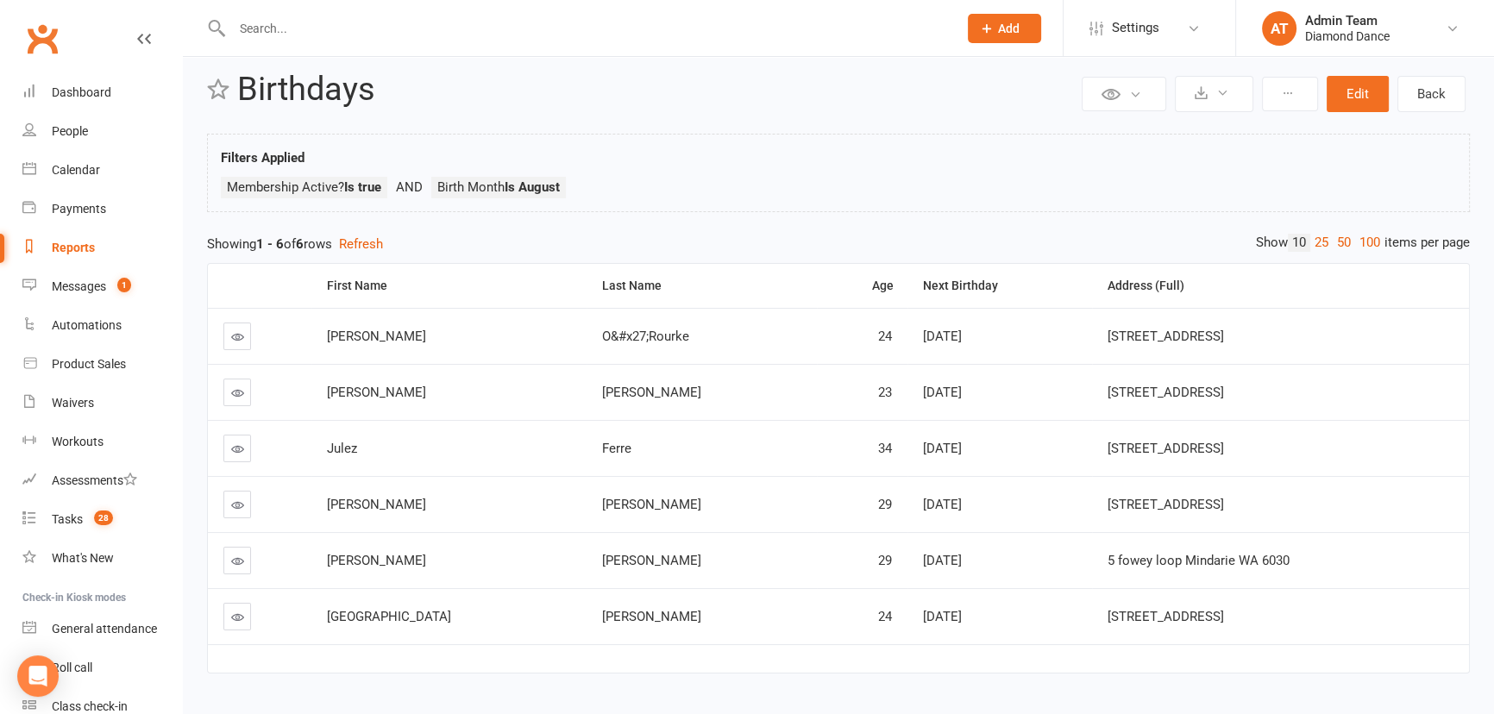
scroll to position [63, 0]
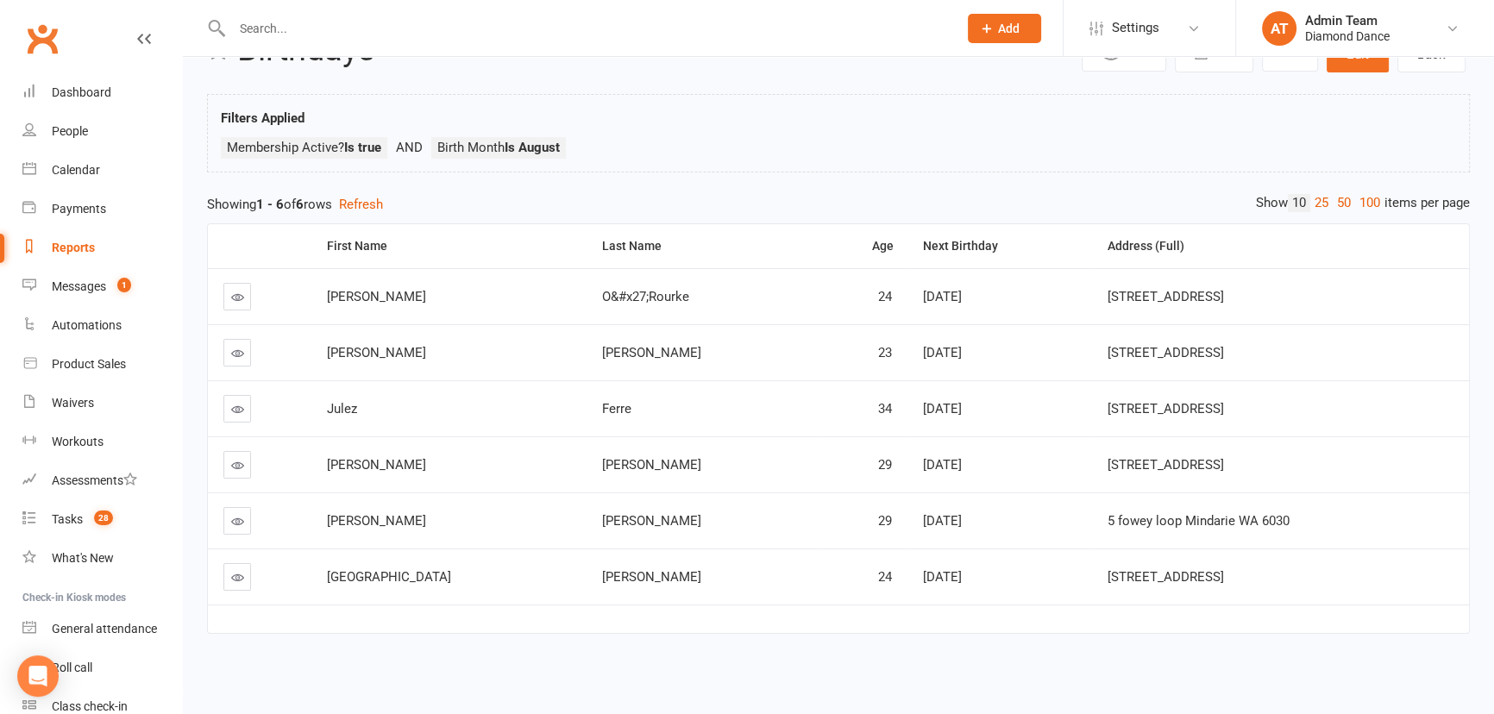
click at [289, 21] on input "text" at bounding box center [586, 28] width 718 height 24
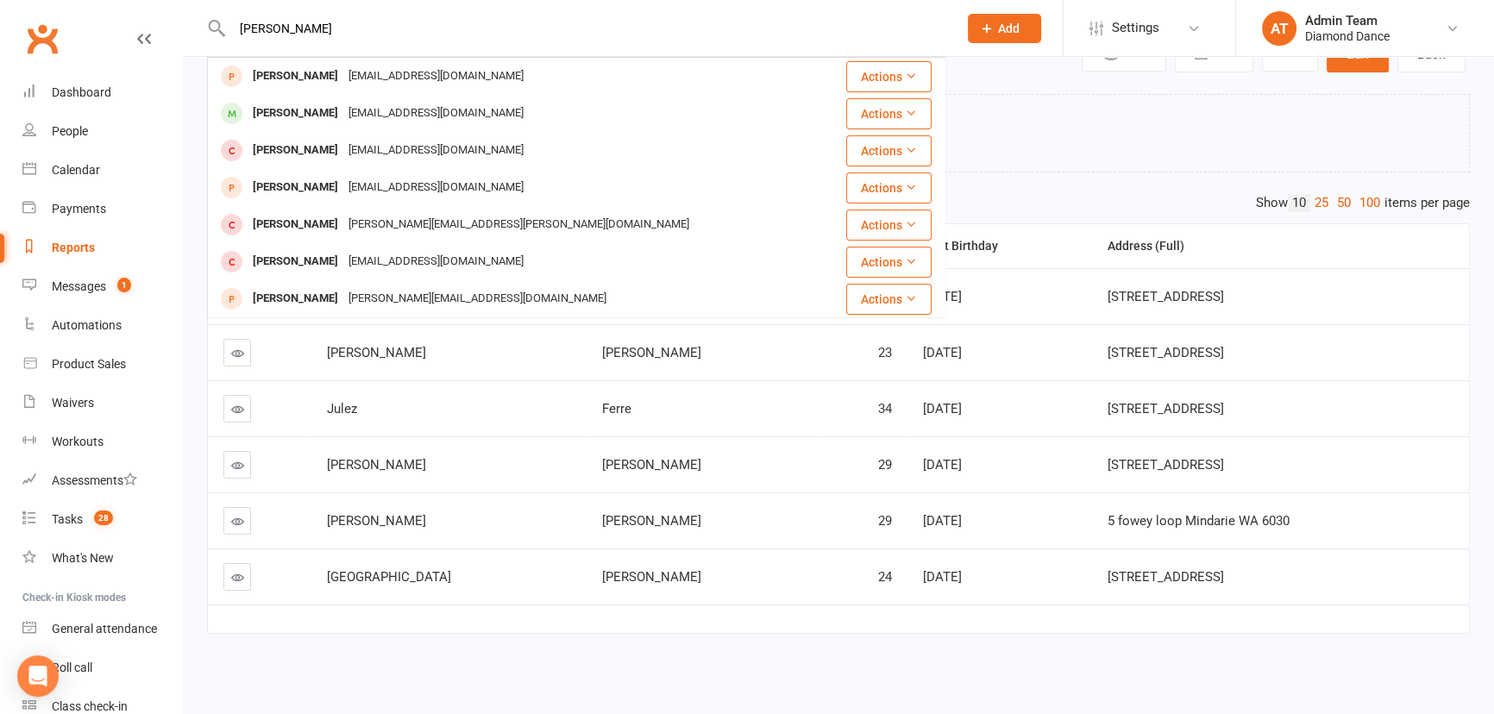
type input "michell"
click at [107, 170] on link "Calendar" at bounding box center [102, 170] width 160 height 39
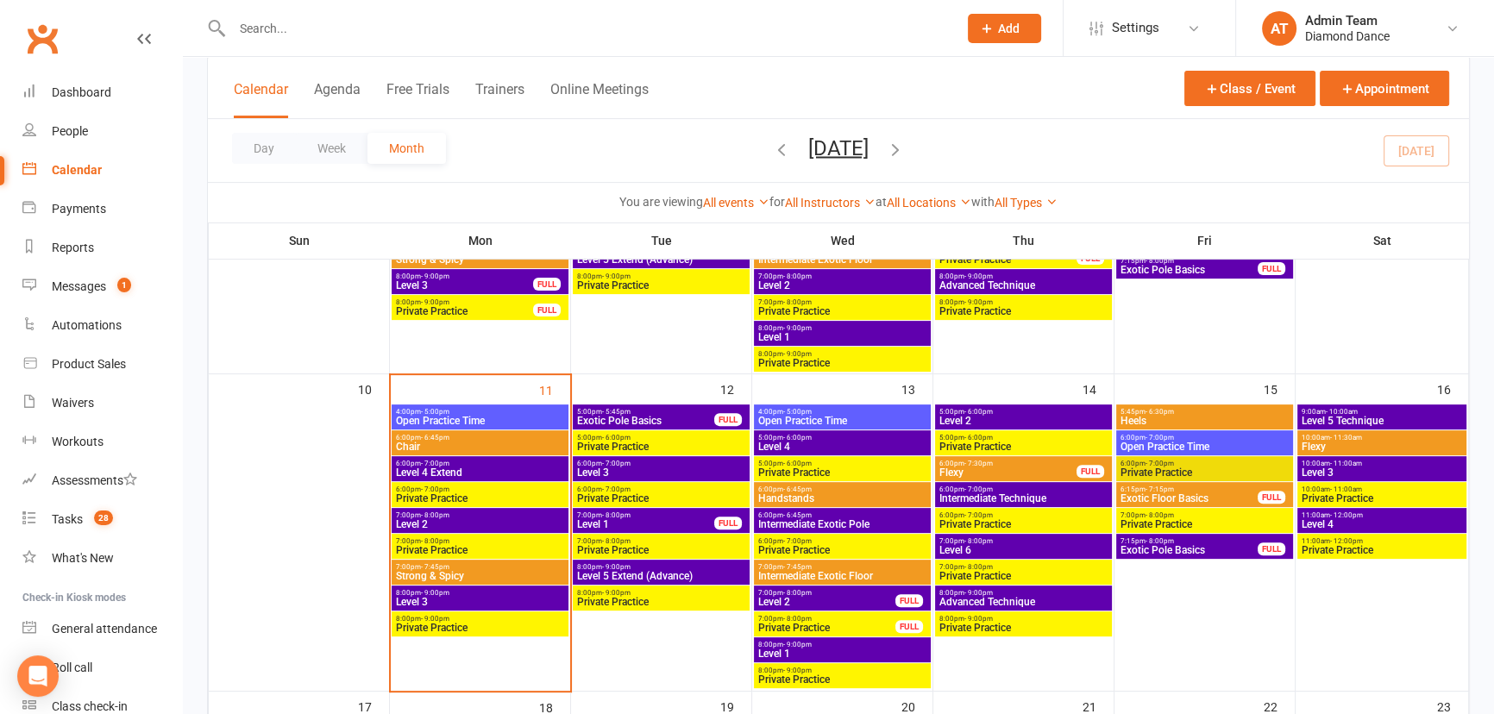
scroll to position [627, 0]
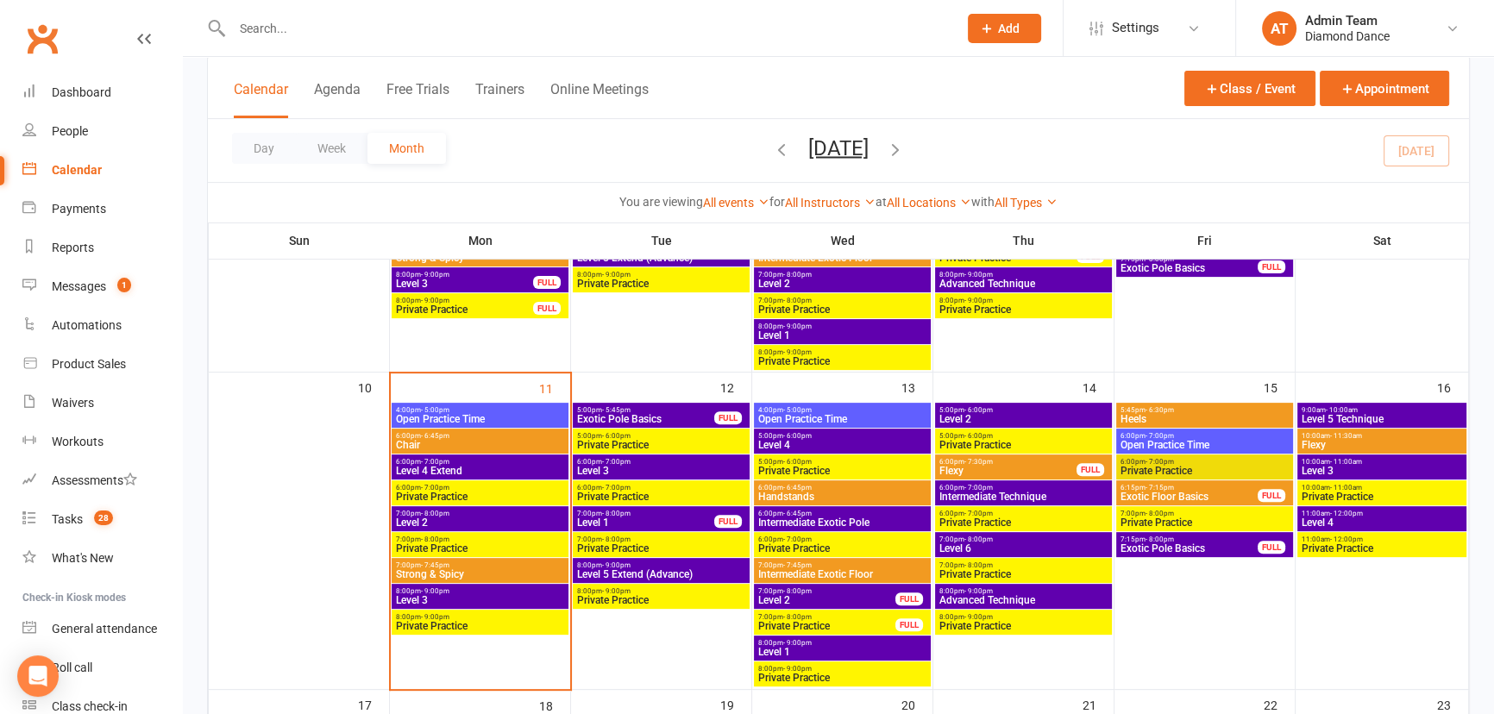
click at [455, 516] on span "7:00pm - 8:00pm" at bounding box center [480, 514] width 170 height 8
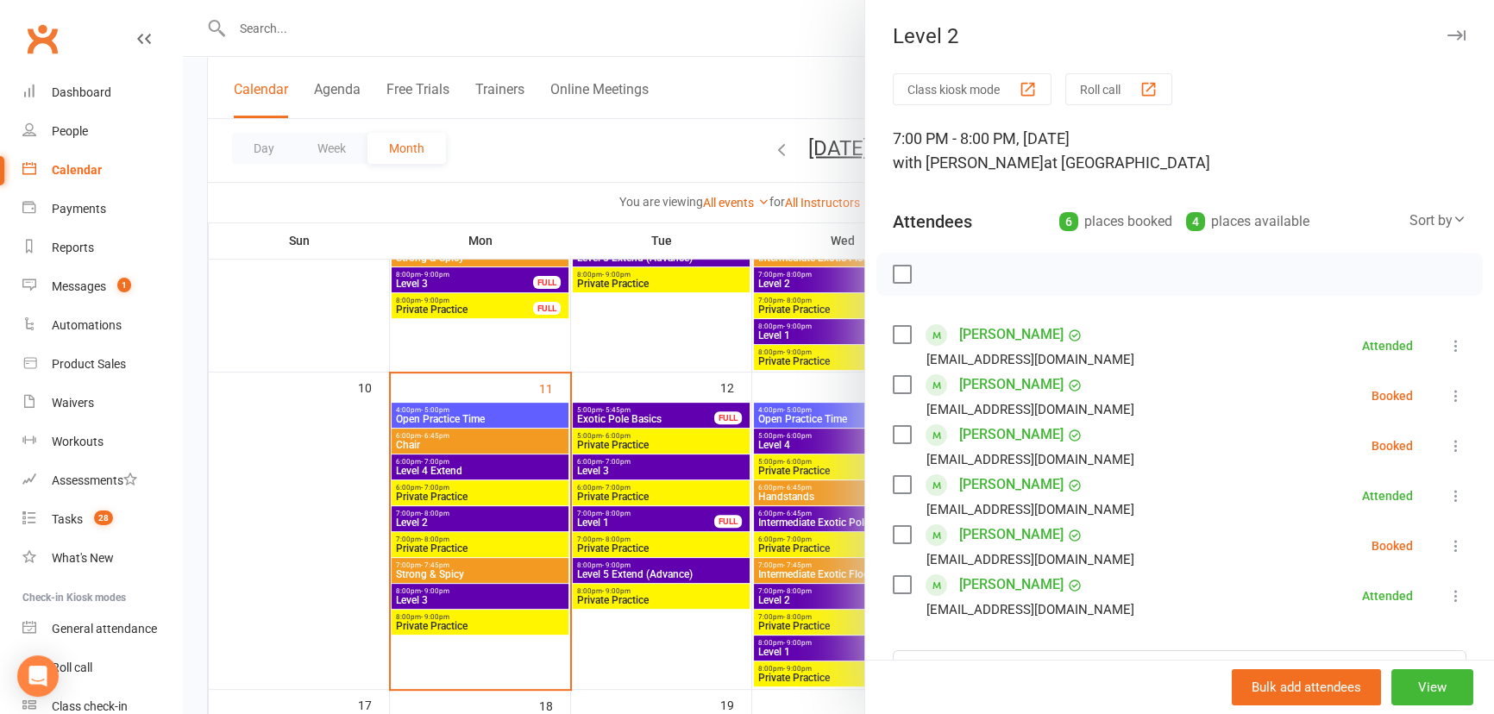
click at [895, 426] on label at bounding box center [901, 434] width 17 height 17
click at [940, 275] on icon "button" at bounding box center [940, 274] width 19 height 19
click at [896, 432] on label at bounding box center [901, 434] width 17 height 17
click at [580, 128] on div at bounding box center [838, 357] width 1311 height 714
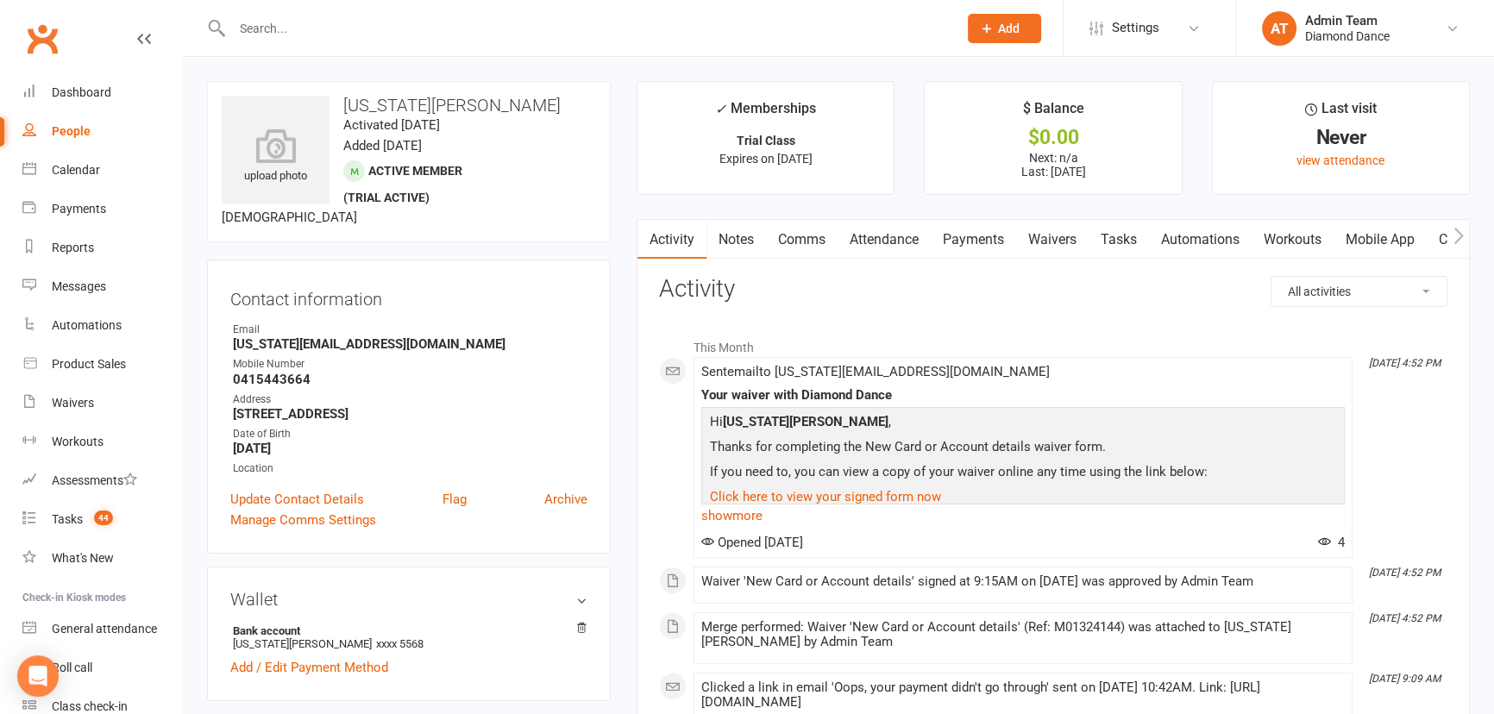
scroll to position [78, 0]
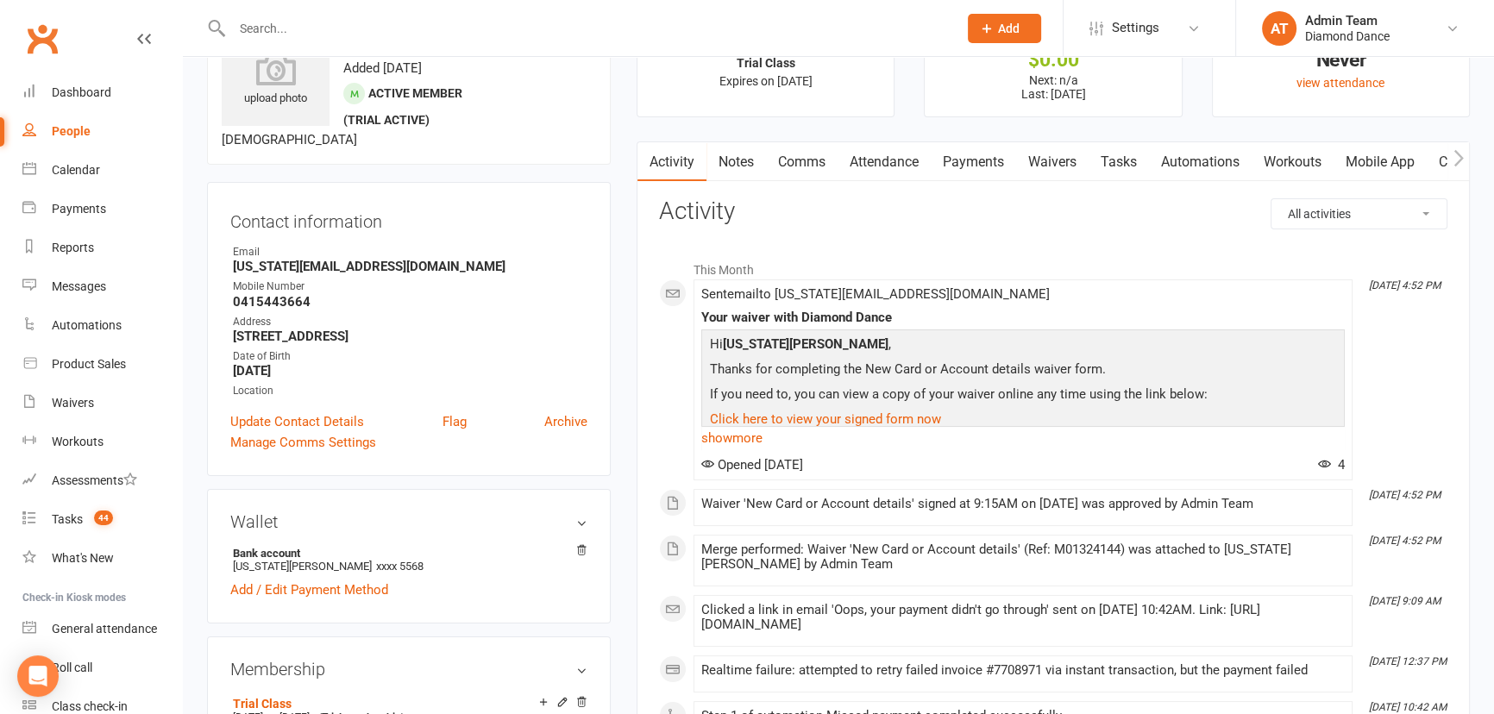
click at [376, 28] on input "text" at bounding box center [586, 28] width 718 height 24
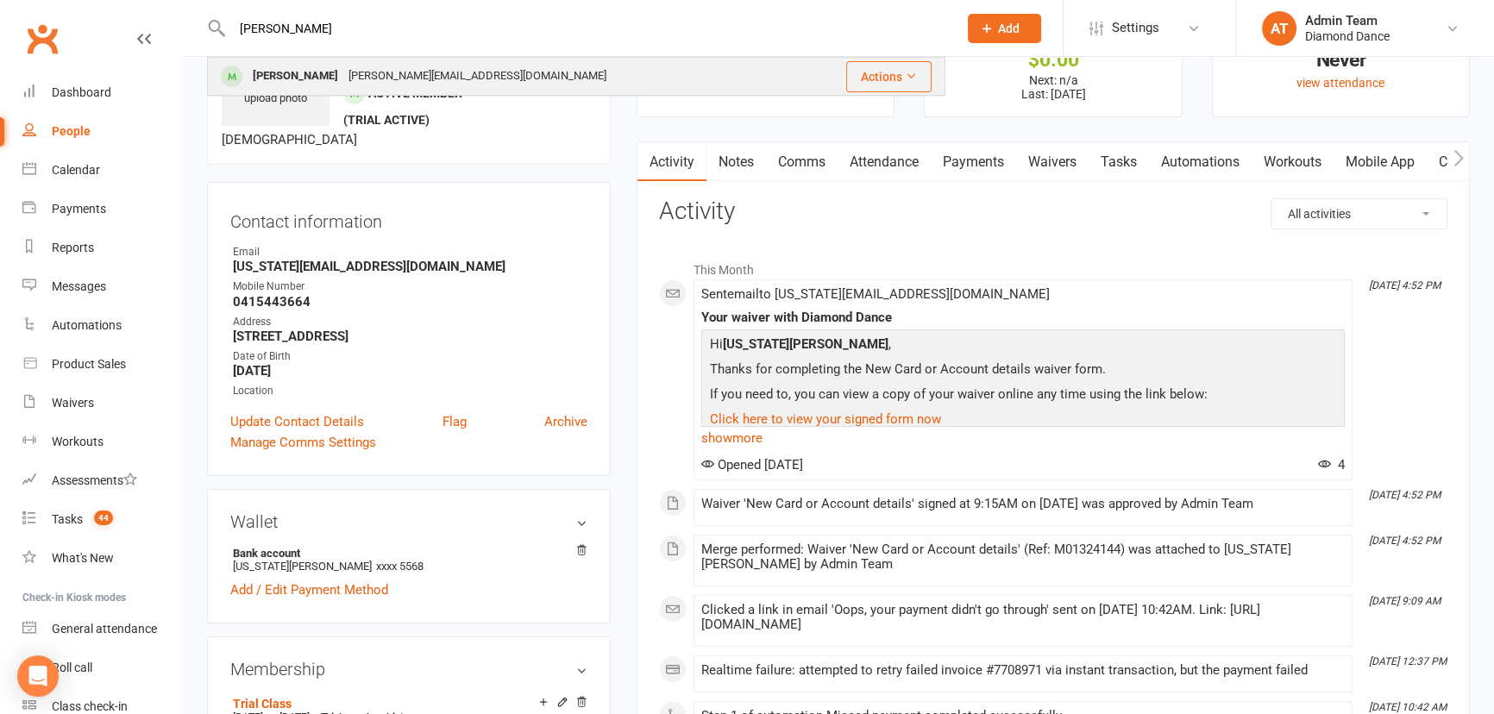
type input "[PERSON_NAME]"
click at [392, 67] on div "[PERSON_NAME][EMAIL_ADDRESS][DOMAIN_NAME]" at bounding box center [477, 76] width 268 height 25
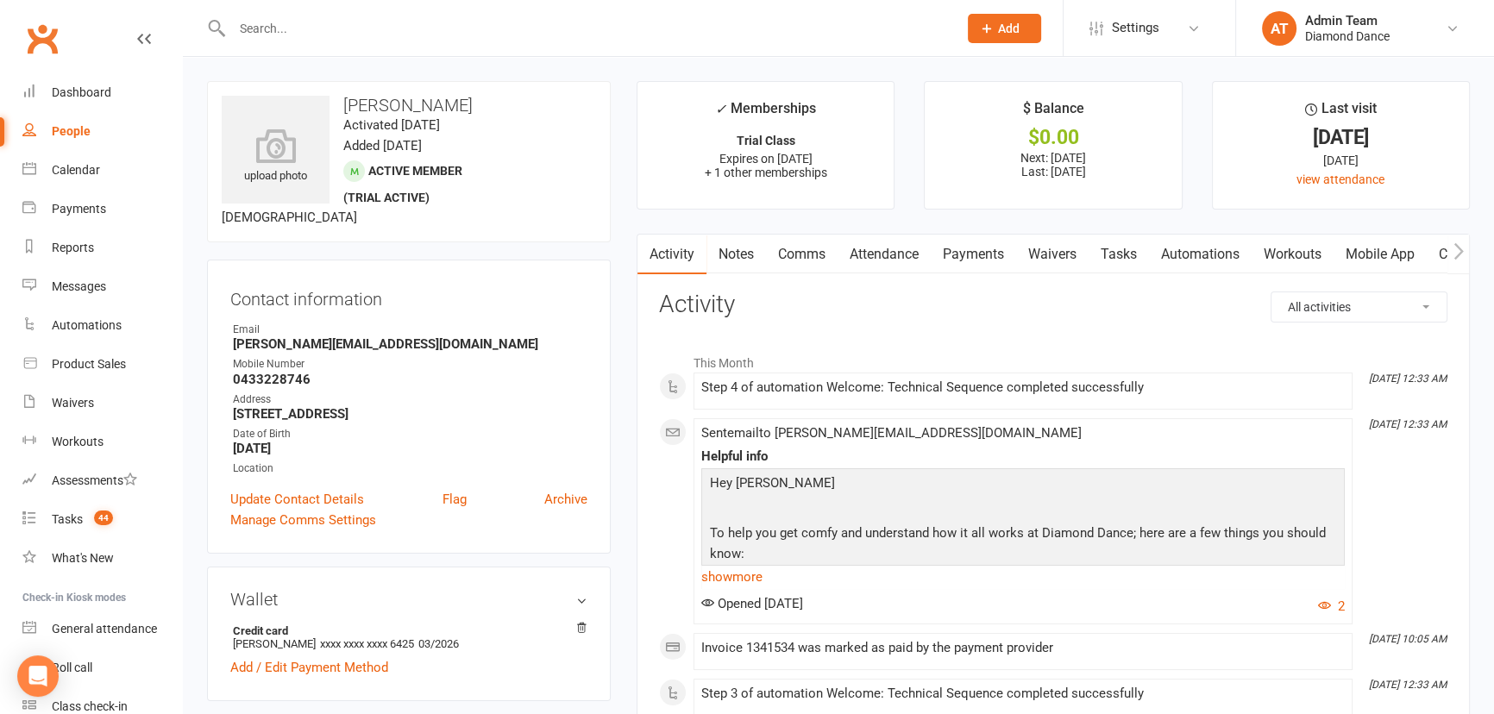
click at [991, 260] on link "Payments" at bounding box center [973, 255] width 85 height 40
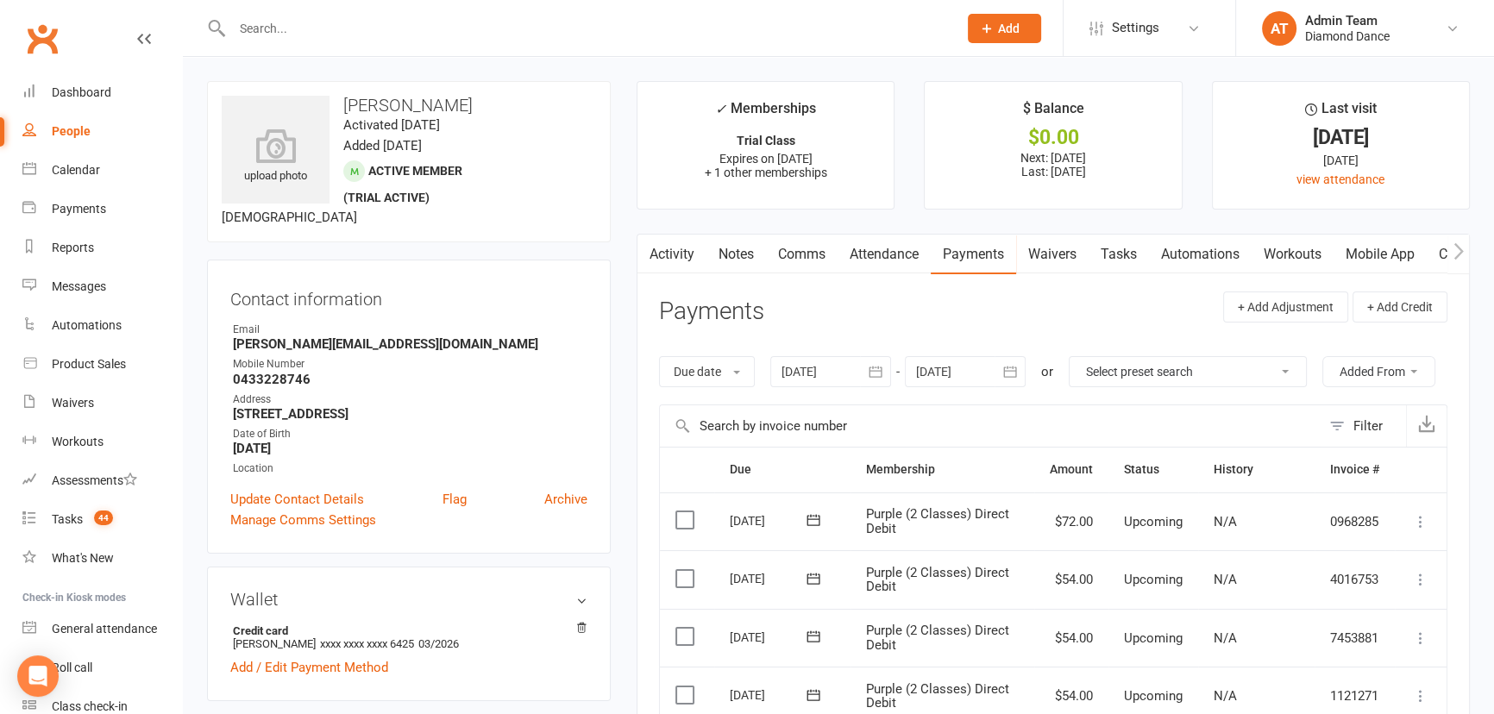
click at [749, 253] on link "Notes" at bounding box center [736, 255] width 60 height 40
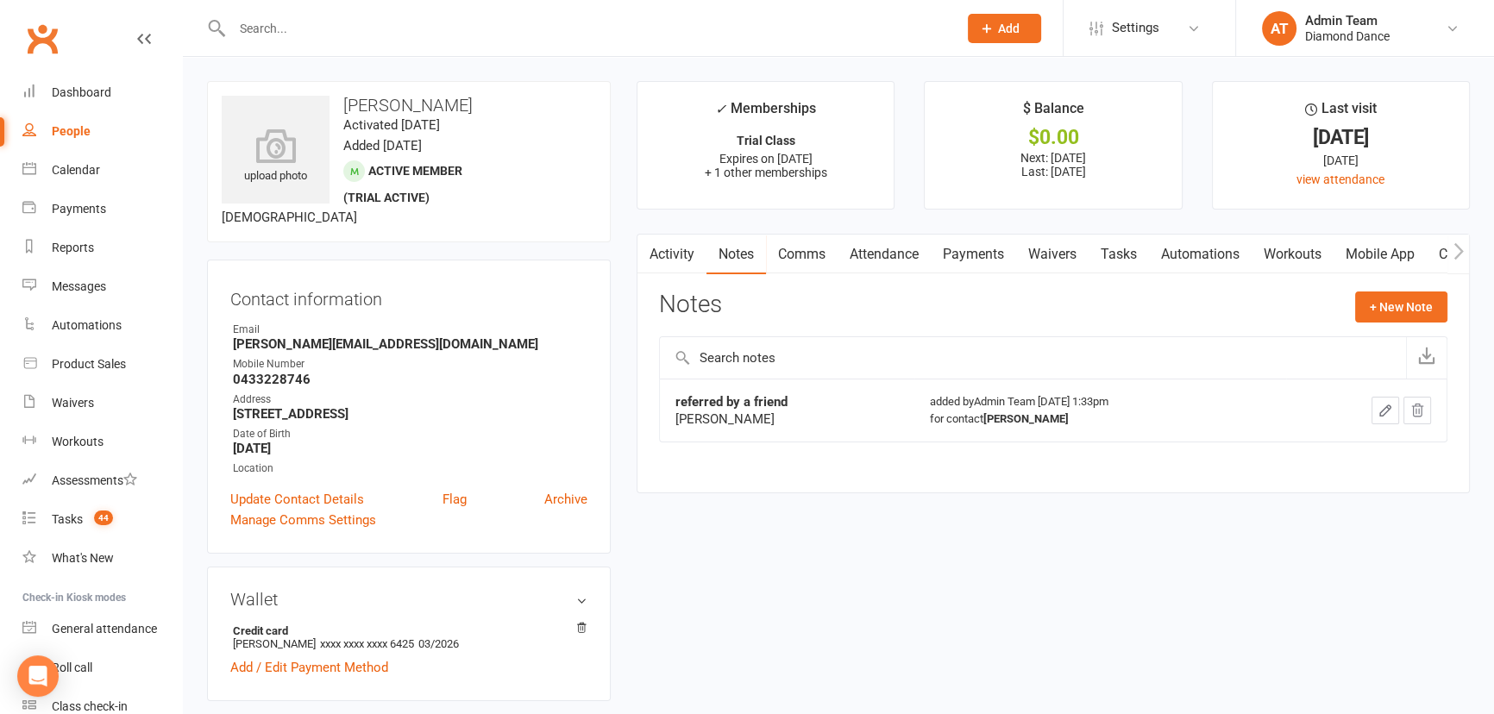
click at [436, 26] on input "text" at bounding box center [586, 28] width 718 height 24
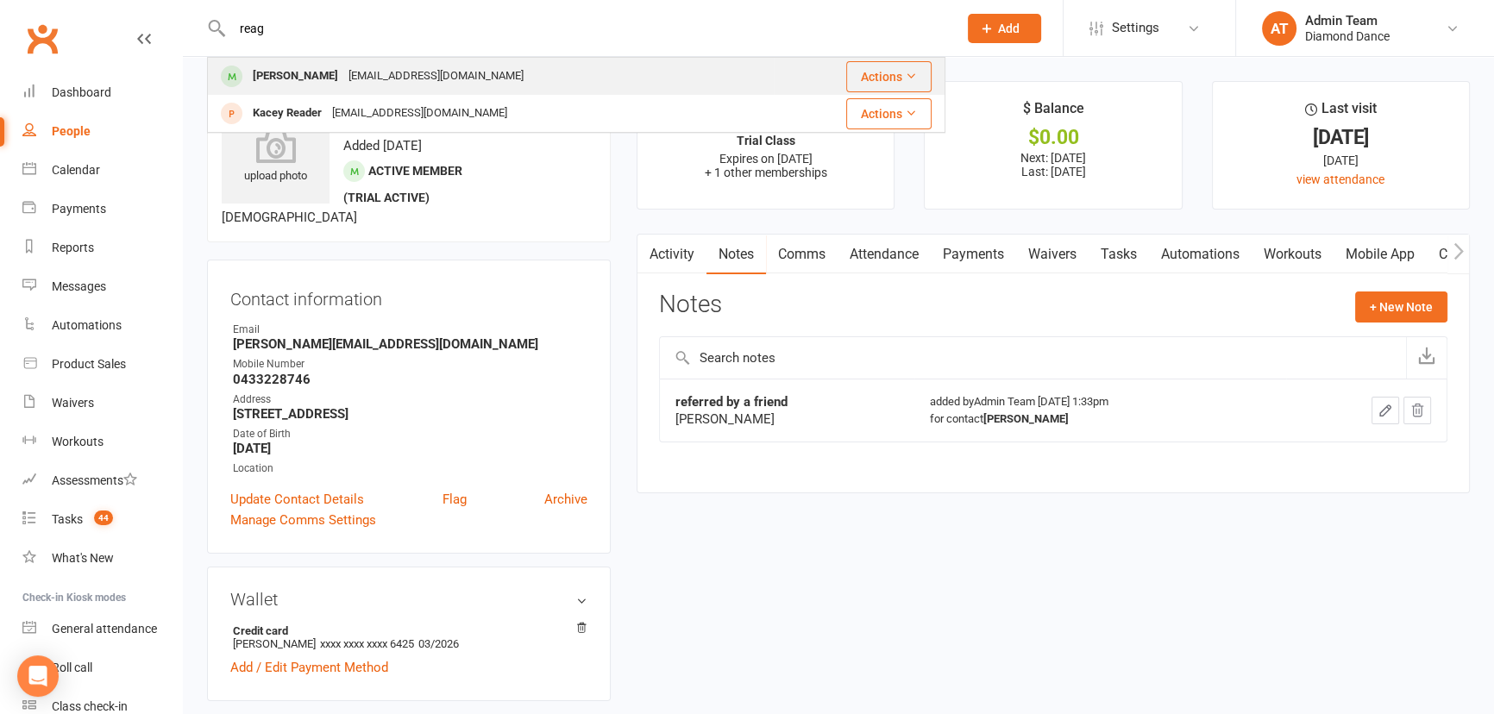
type input "reag"
click at [440, 68] on div "Reagy-oli99@hotmail.com" at bounding box center [435, 76] width 185 height 25
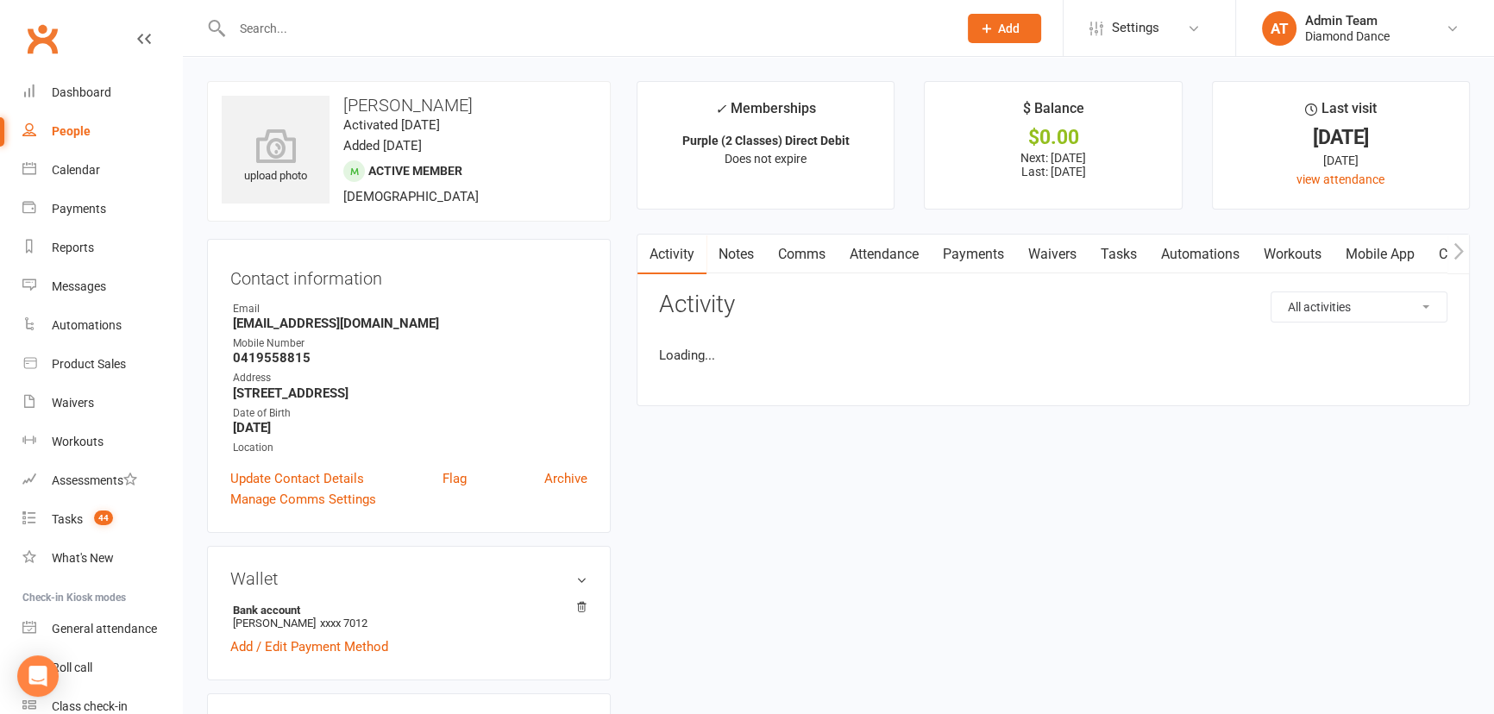
click at [992, 264] on link "Payments" at bounding box center [973, 255] width 85 height 40
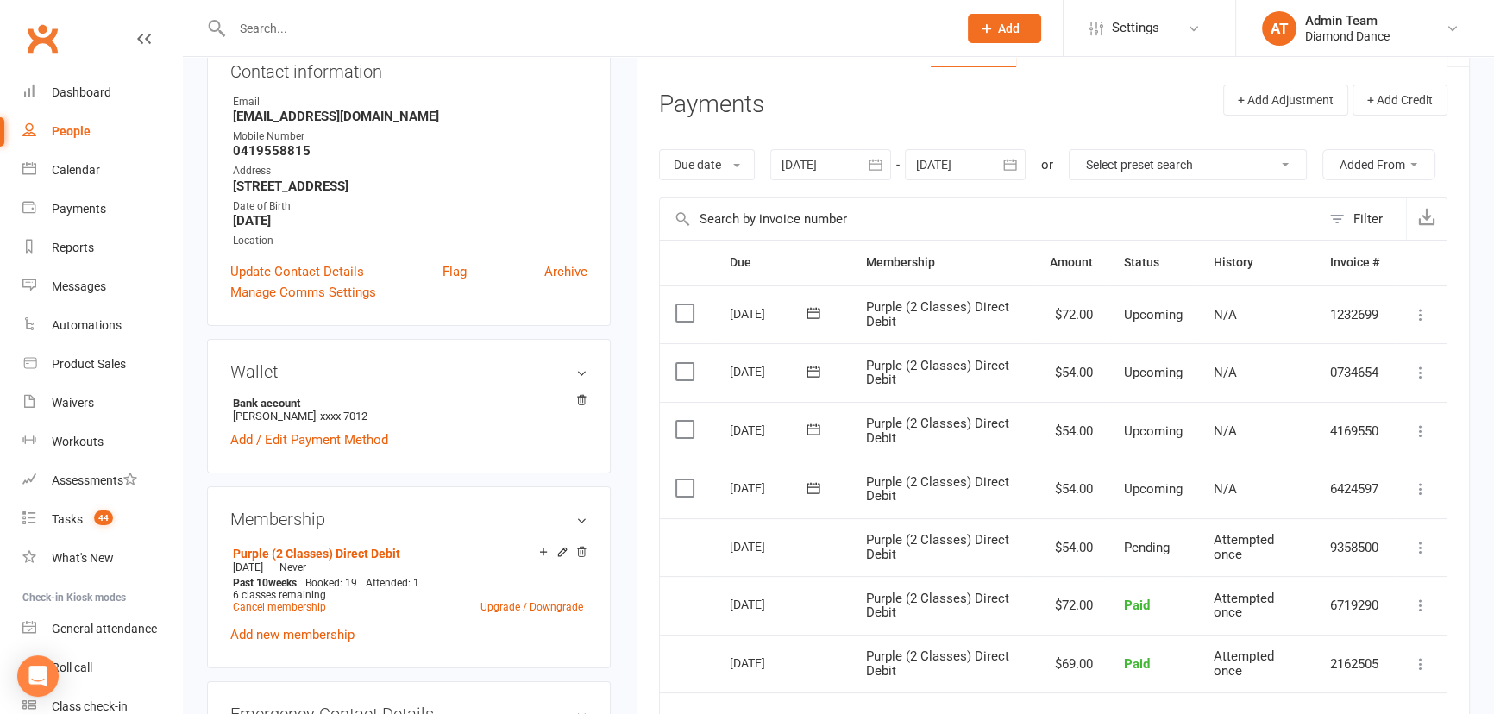
scroll to position [235, 0]
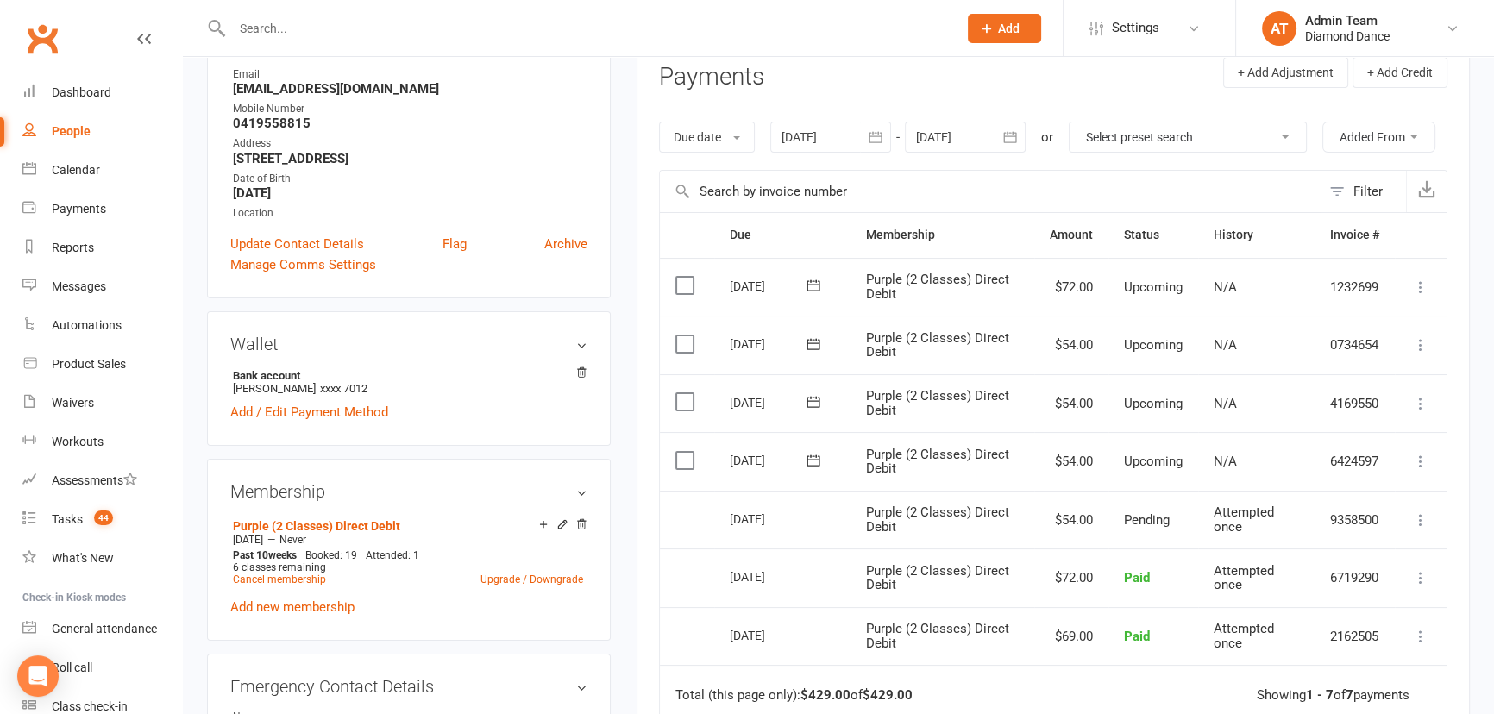
click at [359, 30] on input "text" at bounding box center [586, 28] width 718 height 24
type input "f"
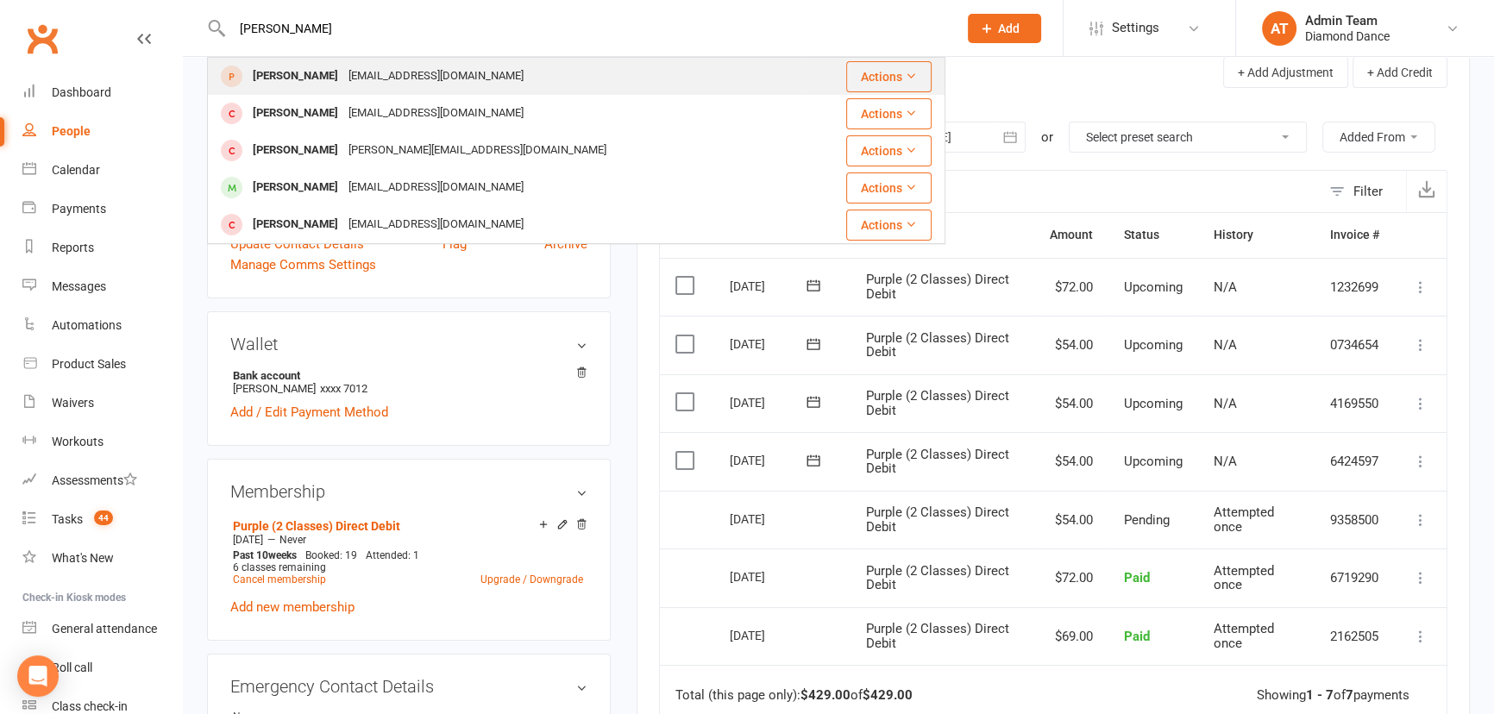
type input "sall"
click at [348, 74] on div "sallyjames093@gmail.com" at bounding box center [435, 76] width 185 height 25
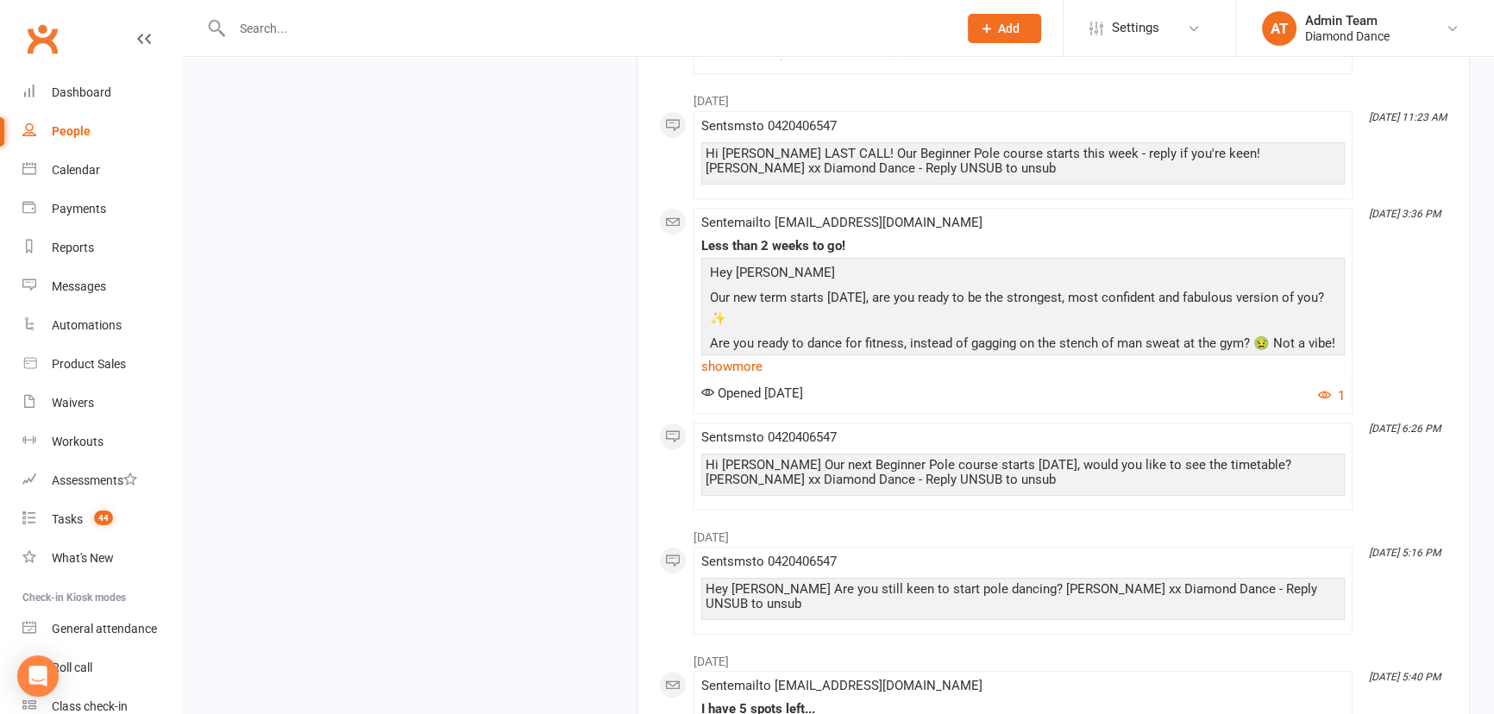
scroll to position [862, 0]
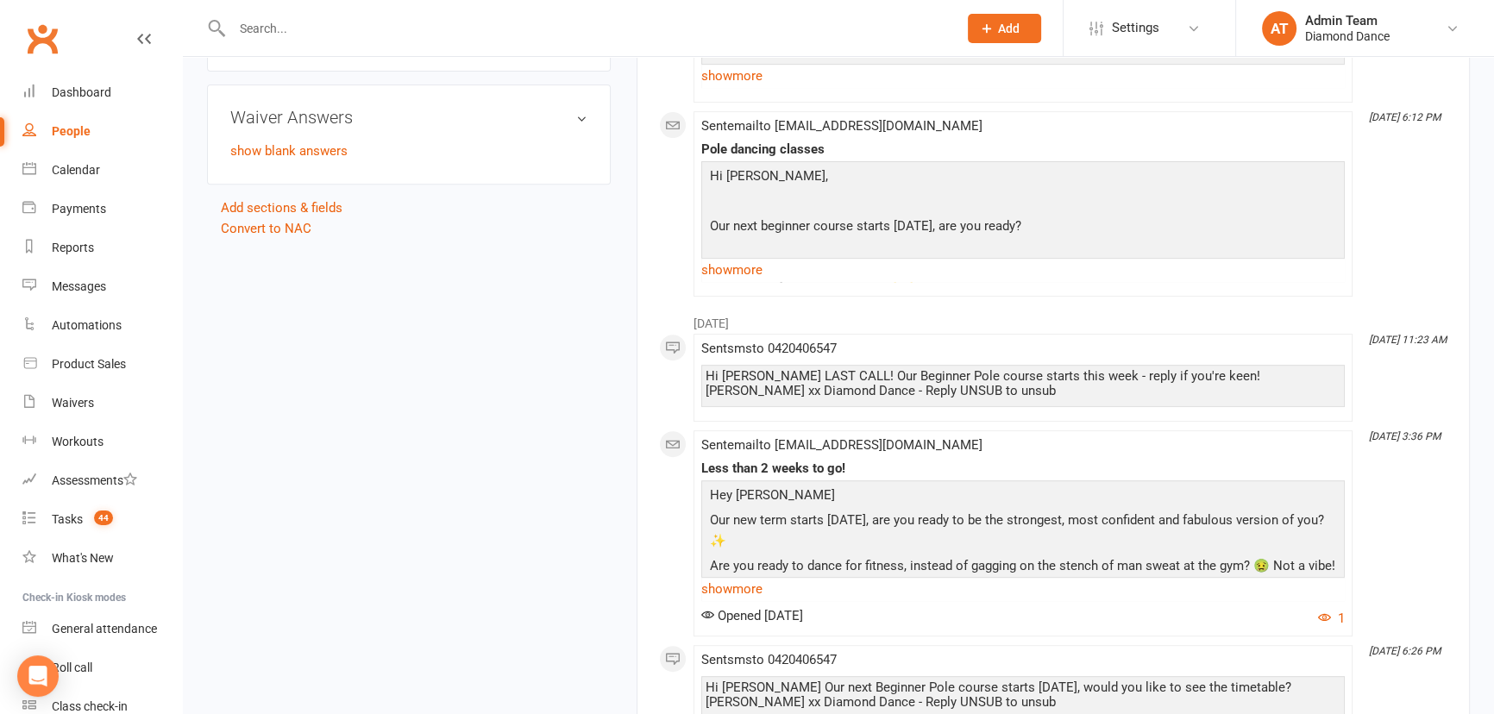
click at [350, 26] on input "text" at bounding box center [586, 28] width 718 height 24
type input "lidd"
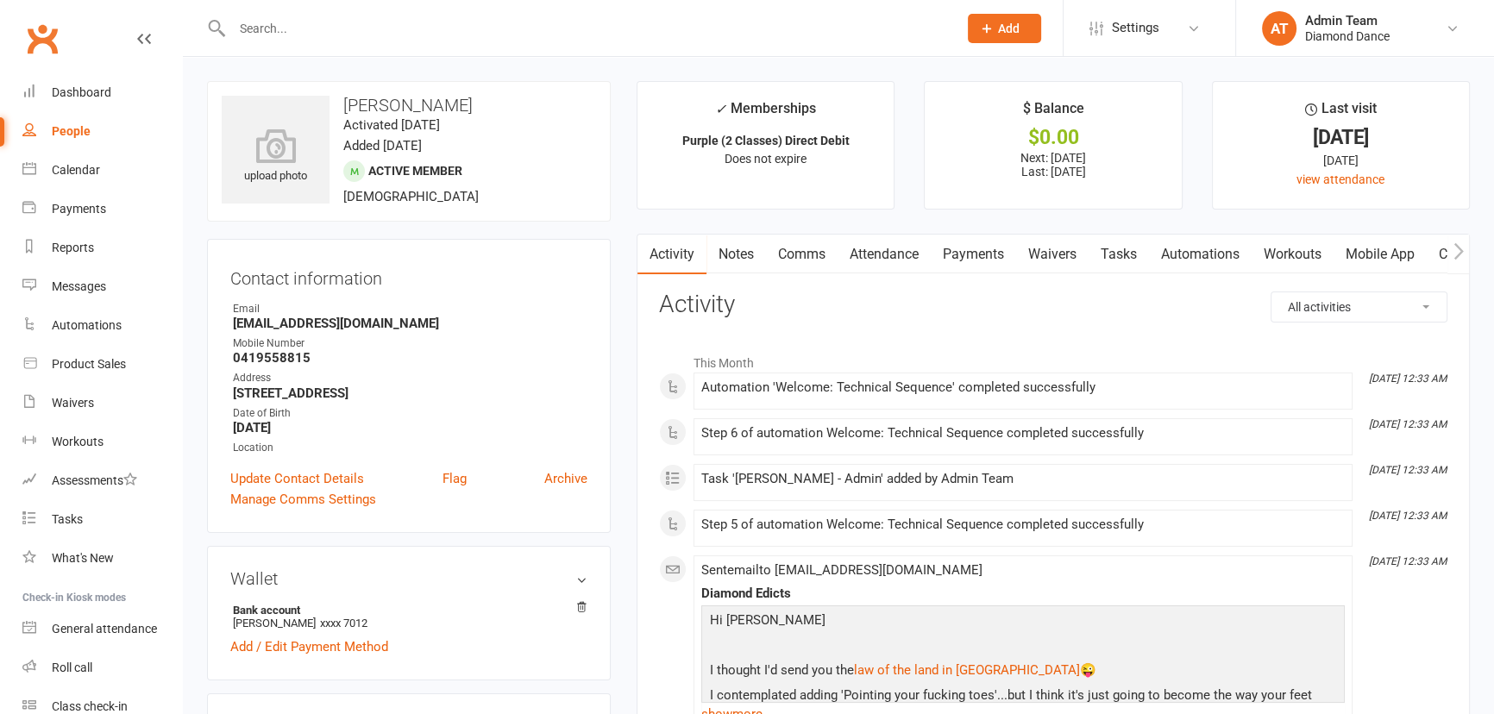
click at [1211, 251] on link "Automations" at bounding box center [1200, 255] width 103 height 40
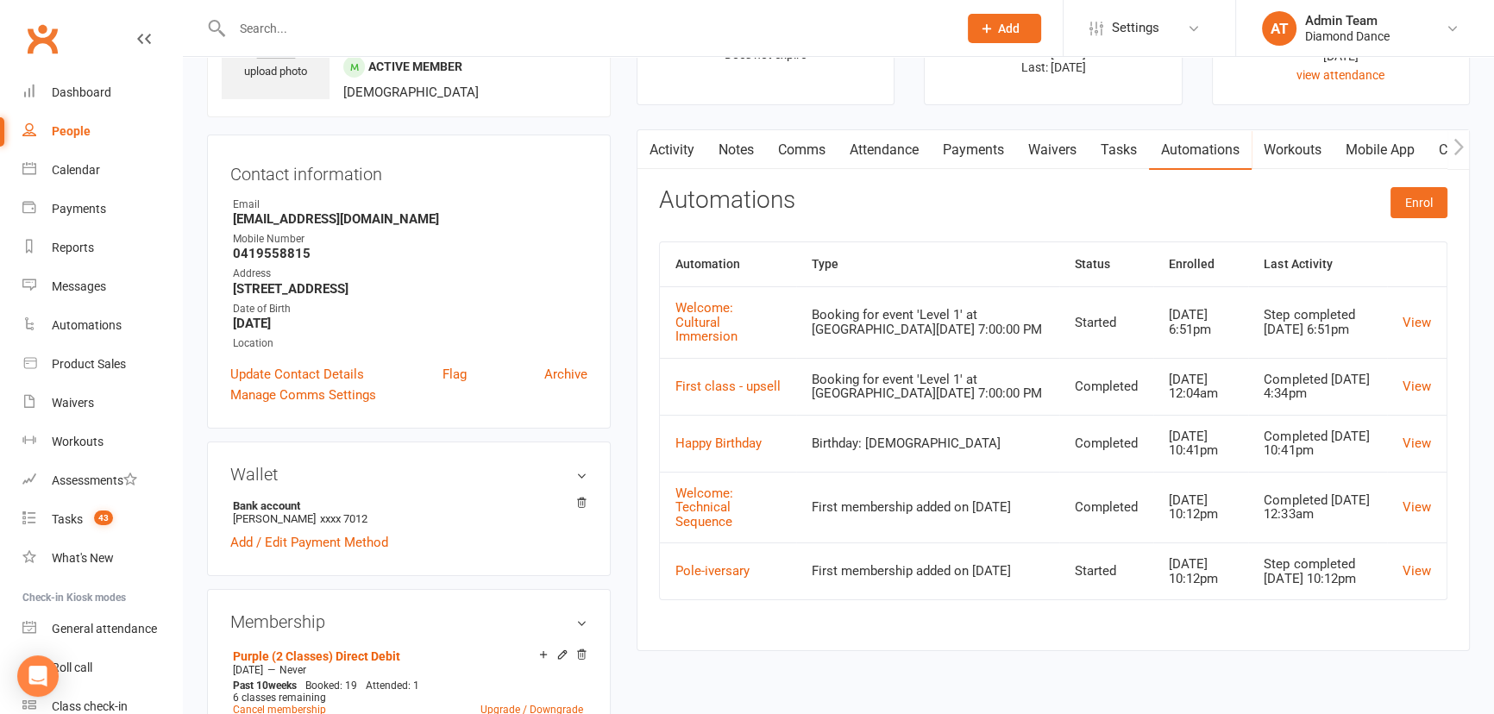
scroll to position [78, 0]
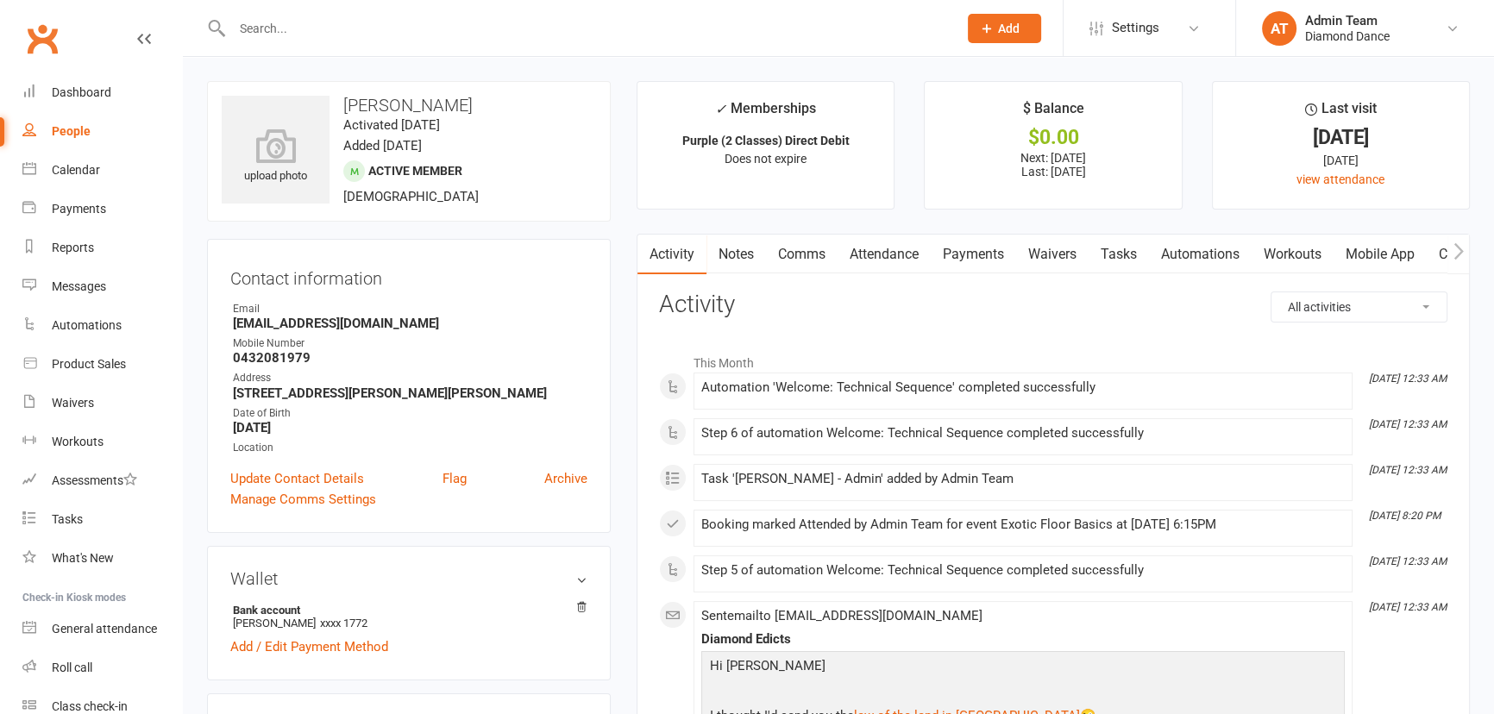
click at [1189, 254] on link "Automations" at bounding box center [1200, 255] width 103 height 40
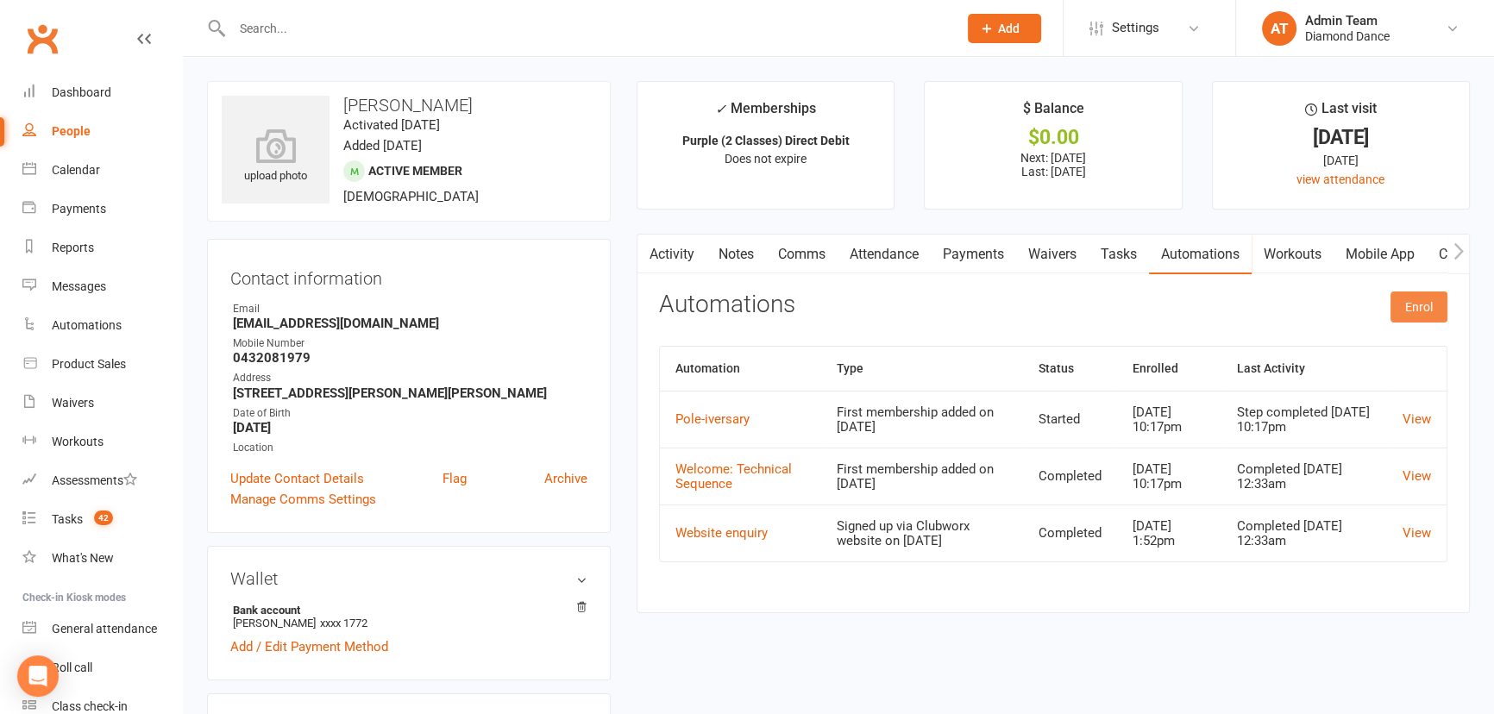
click at [1402, 305] on button "Enrol" at bounding box center [1418, 307] width 57 height 31
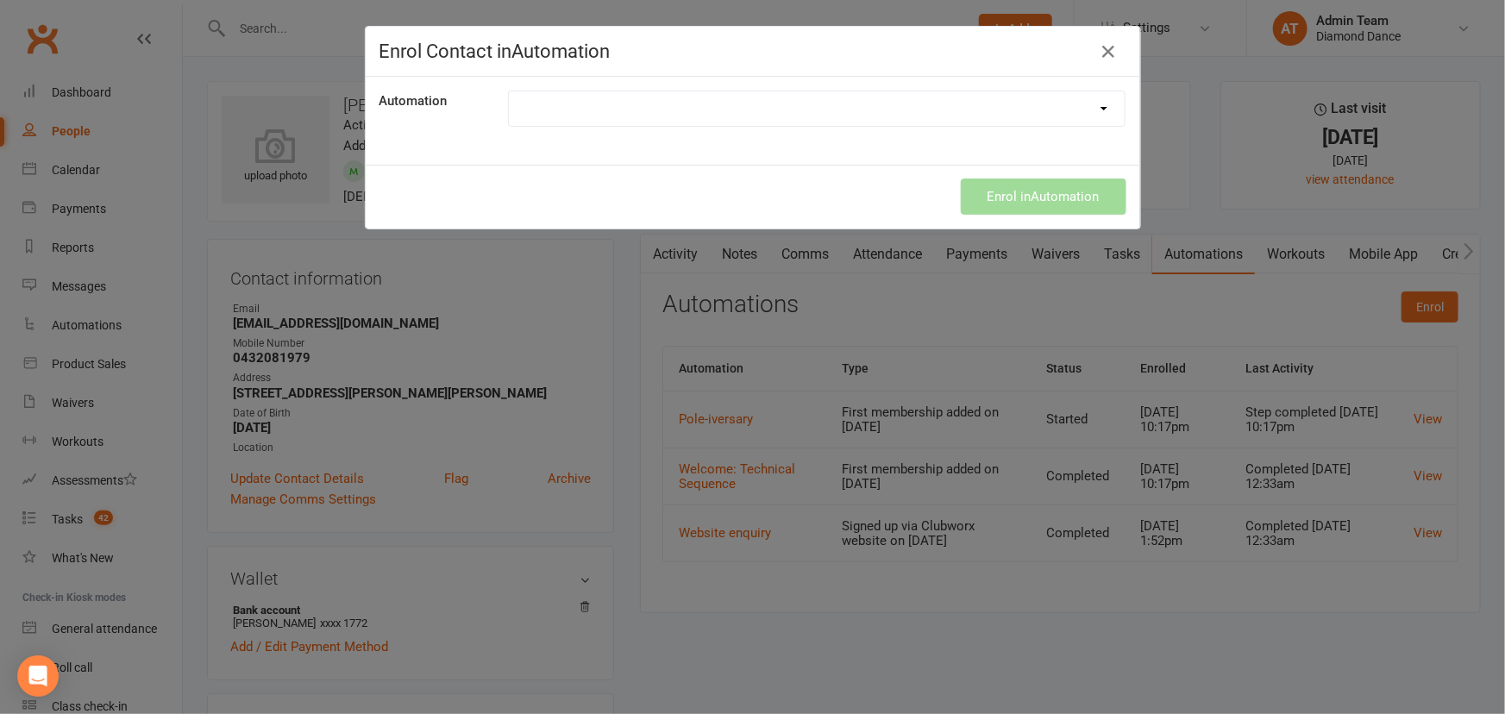
click at [643, 117] on select "Cancelled Students Class Pack Expiry Reminder First class - upsell Happy Birthd…" at bounding box center [817, 108] width 617 height 34
select select "4467"
click at [509, 91] on select "Cancelled Students Class Pack Expiry Reminder First class - upsell Happy Birthd…" at bounding box center [817, 108] width 617 height 34
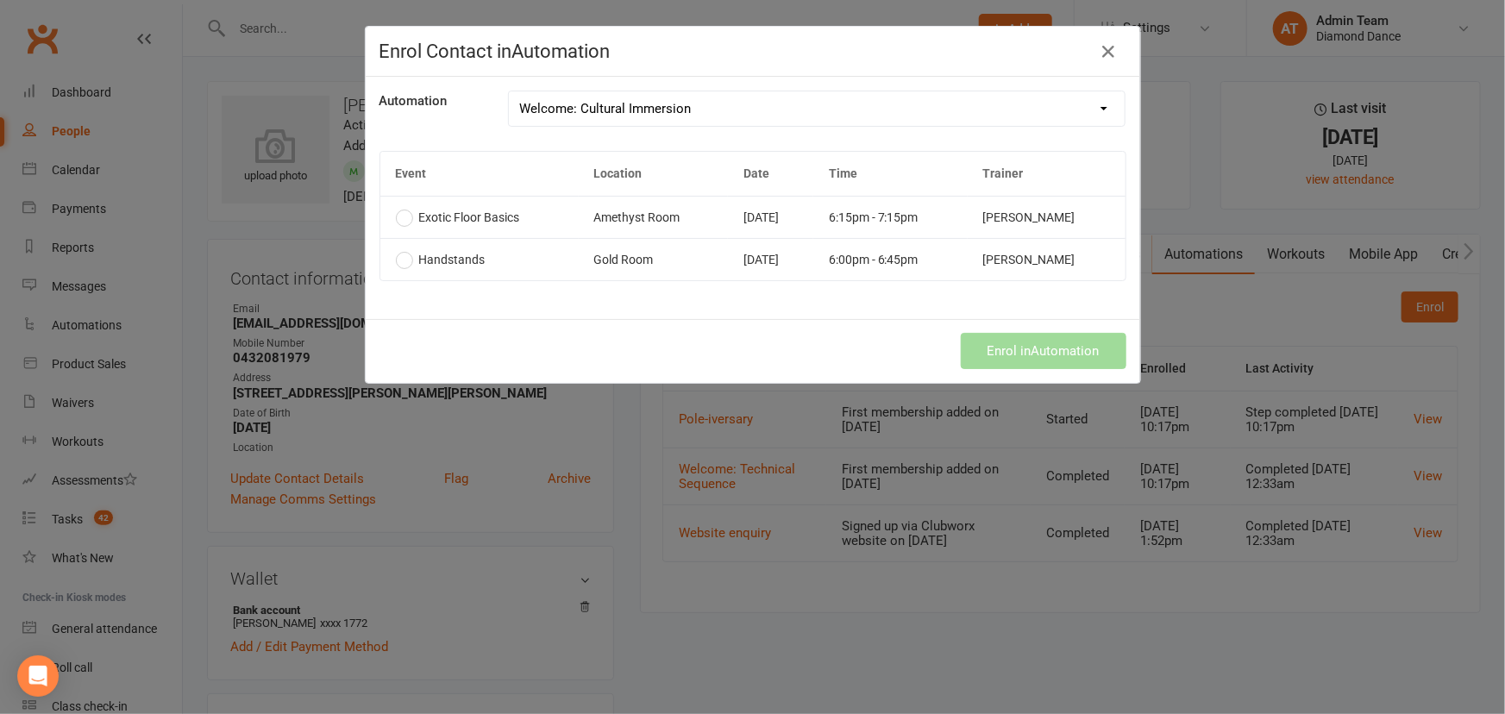
click at [396, 219] on label "Exotic Floor Basics" at bounding box center [458, 217] width 124 height 14
click at [398, 261] on label "Handstands" at bounding box center [441, 260] width 90 height 14
click at [396, 218] on label "Exotic Floor Basics" at bounding box center [458, 217] width 124 height 14
click at [980, 348] on button "Enrol in Automation" at bounding box center [1044, 351] width 166 height 36
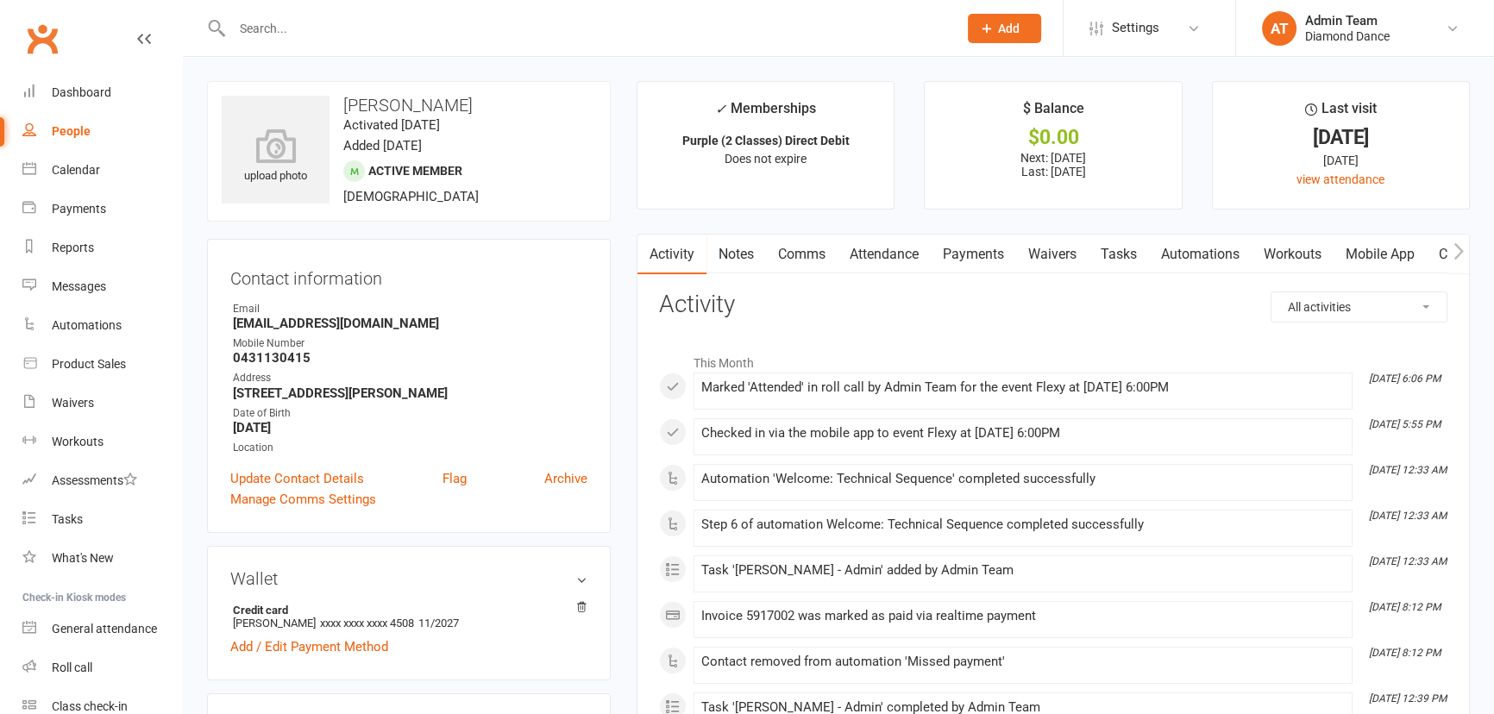
click at [1170, 245] on link "Automations" at bounding box center [1200, 255] width 103 height 40
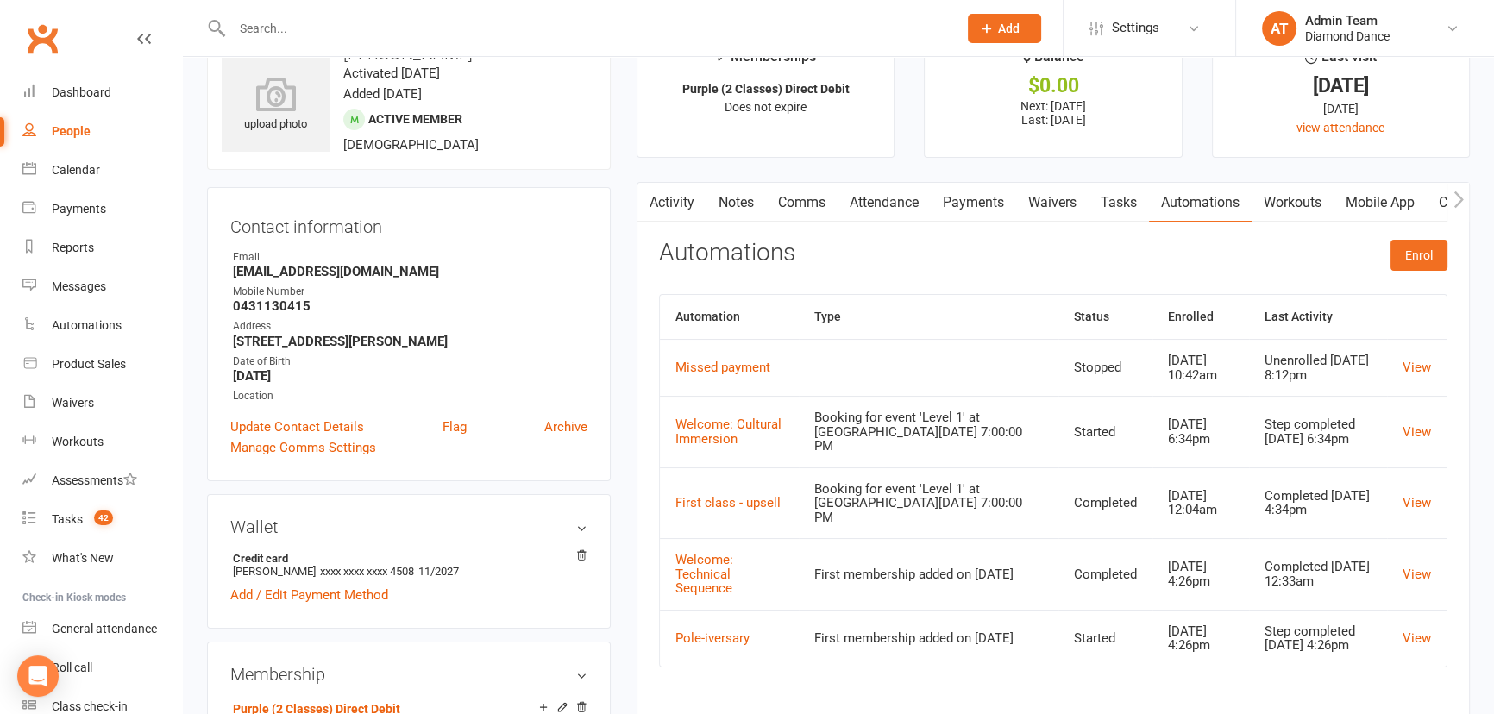
scroll to position [78, 0]
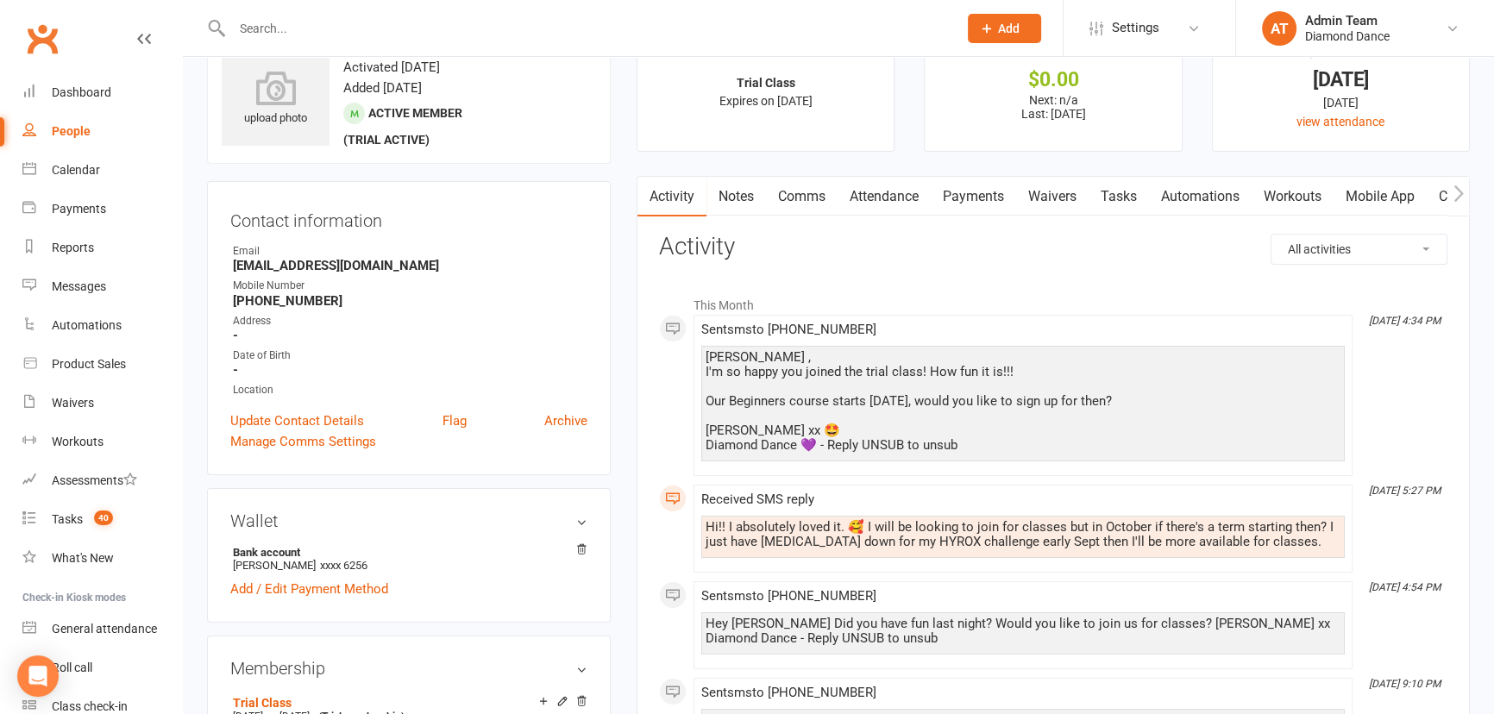
scroll to position [235, 0]
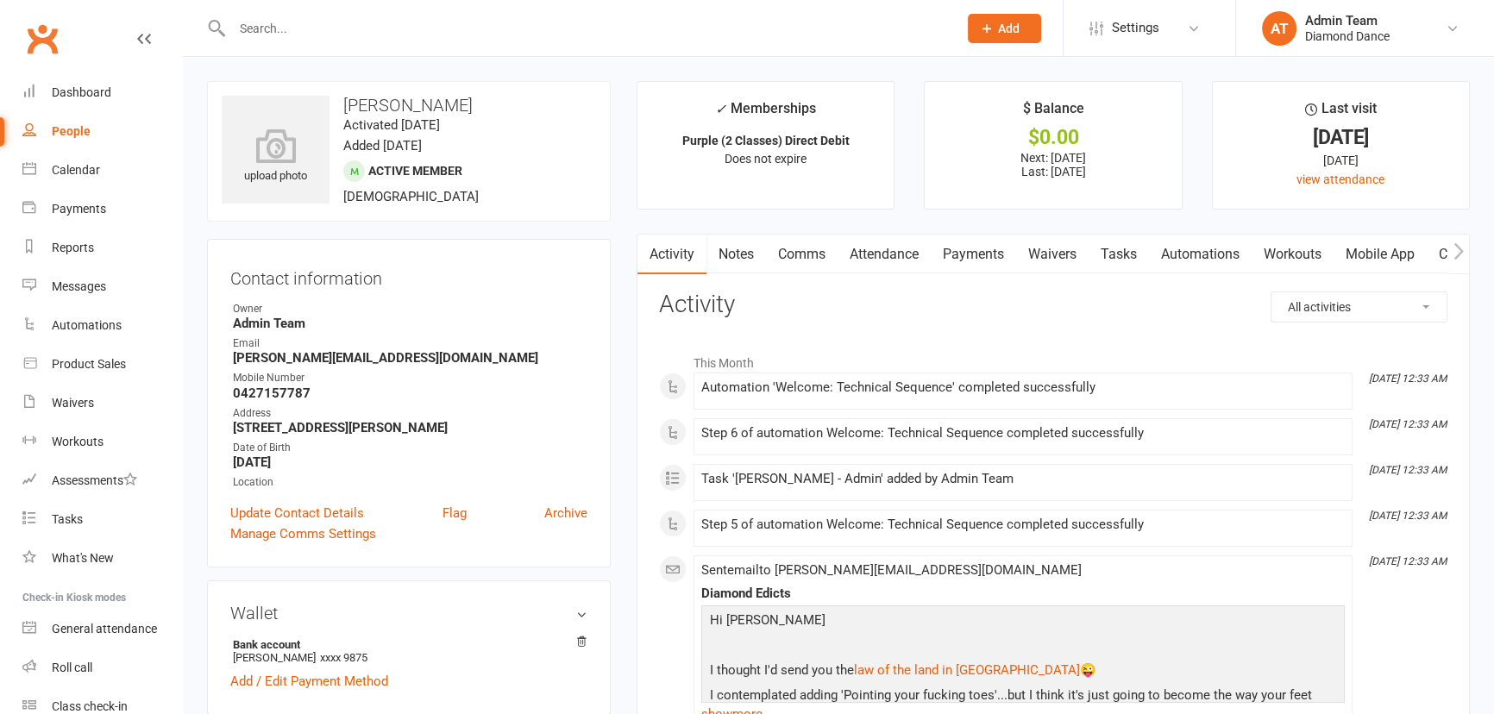
click at [1194, 250] on link "Automations" at bounding box center [1200, 255] width 103 height 40
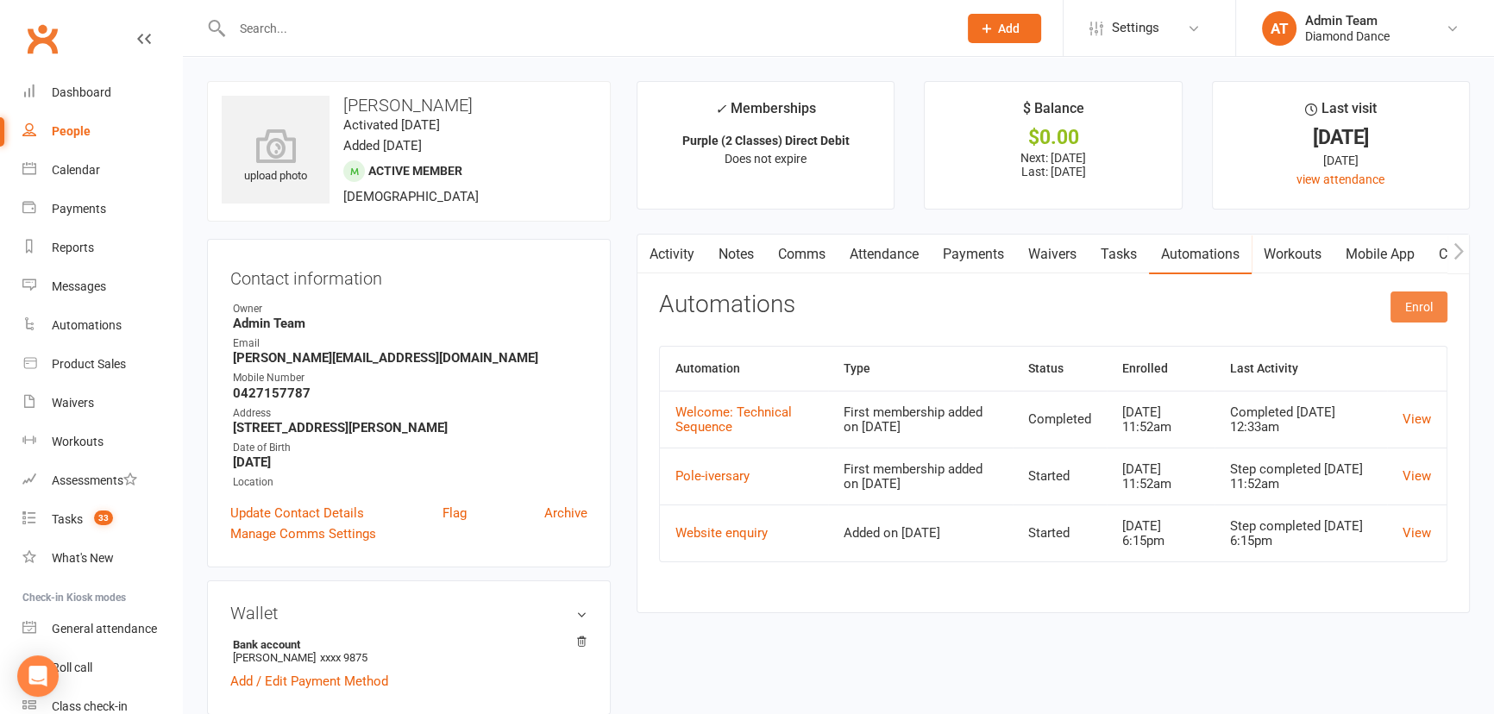
click at [1414, 315] on button "Enrol" at bounding box center [1418, 307] width 57 height 31
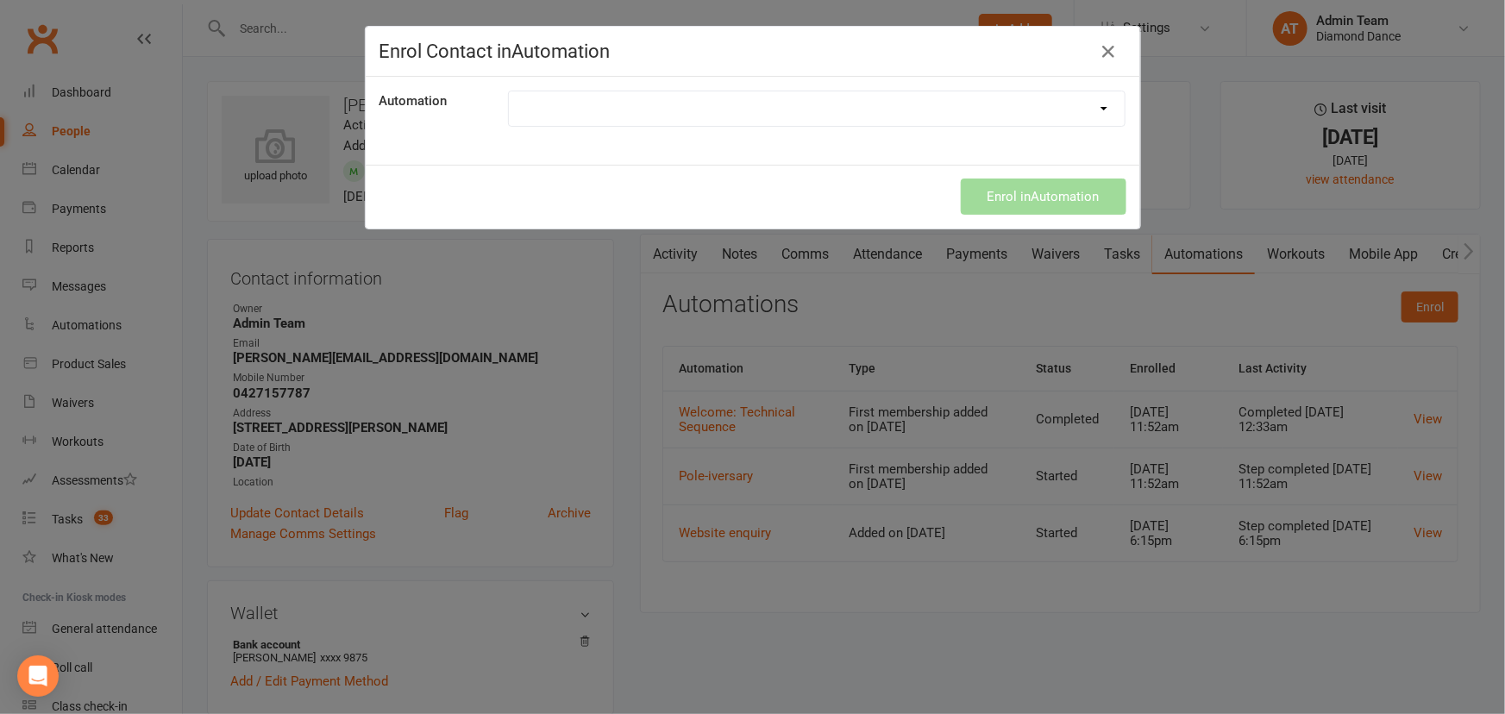
click at [1012, 110] on select "Cancelled Students Class Pack Expiry Reminder First class - upsell Happy Birthd…" at bounding box center [817, 108] width 617 height 34
select select "4467"
click at [509, 91] on select "Cancelled Students Class Pack Expiry Reminder First class - upsell Happy Birthd…" at bounding box center [817, 108] width 617 height 34
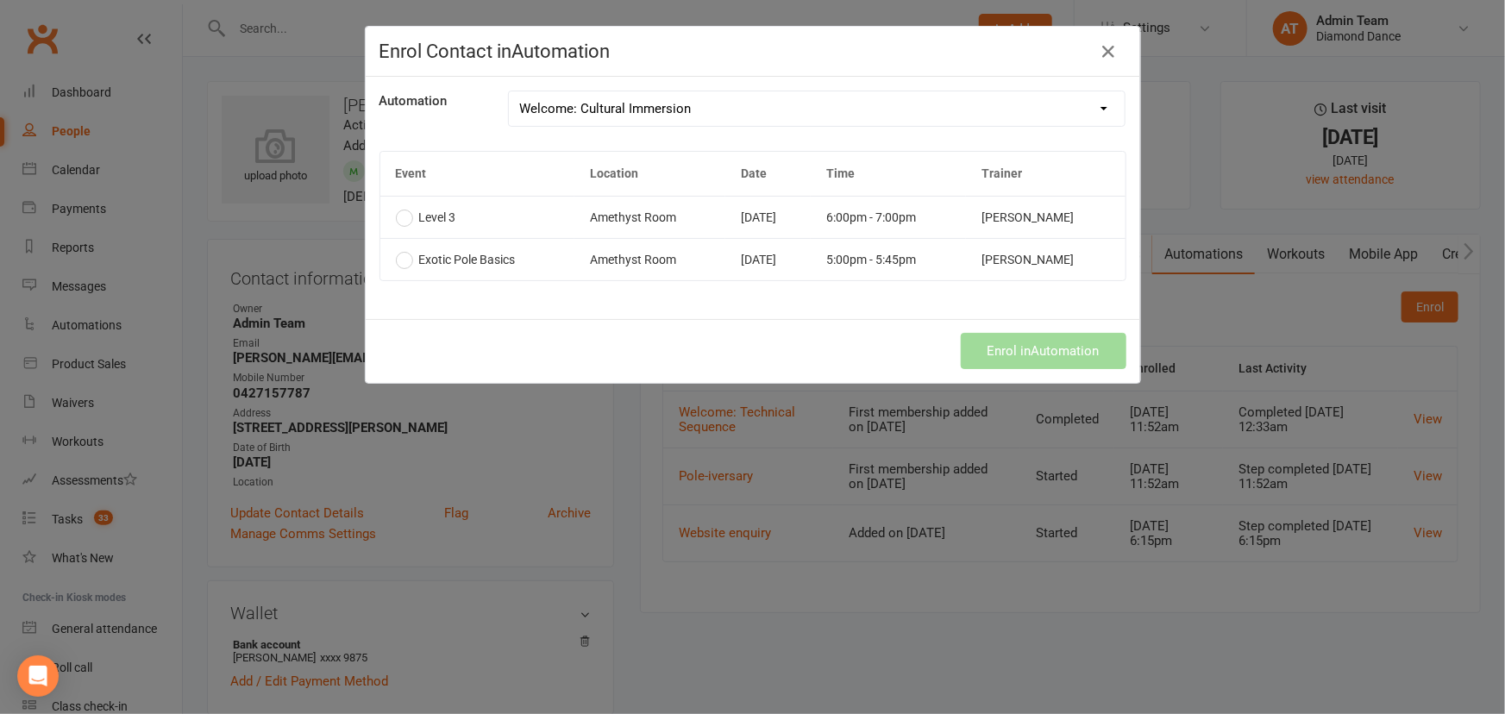
click at [387, 216] on td "Level 3" at bounding box center [477, 217] width 194 height 42
click at [1049, 353] on button "Enrol in Automation" at bounding box center [1044, 351] width 166 height 36
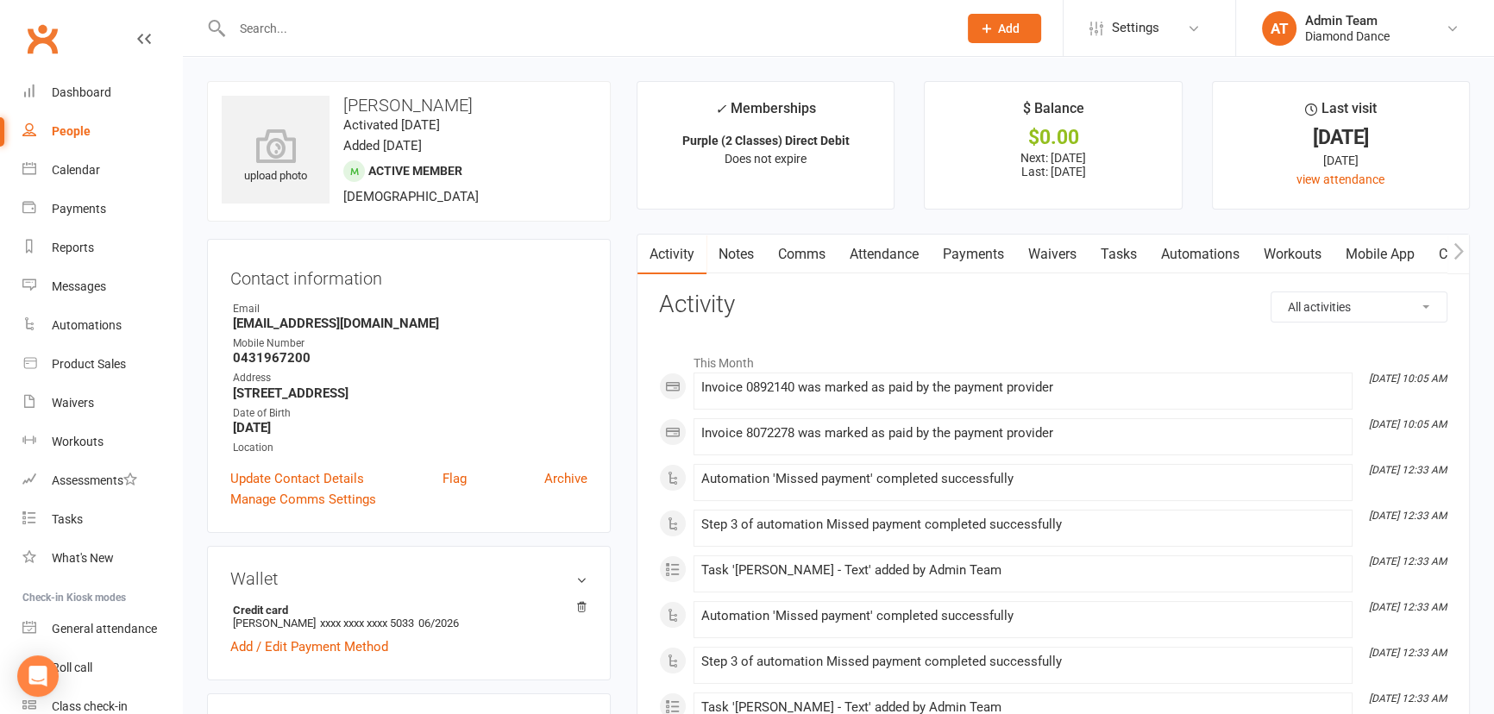
click at [978, 253] on link "Payments" at bounding box center [973, 255] width 85 height 40
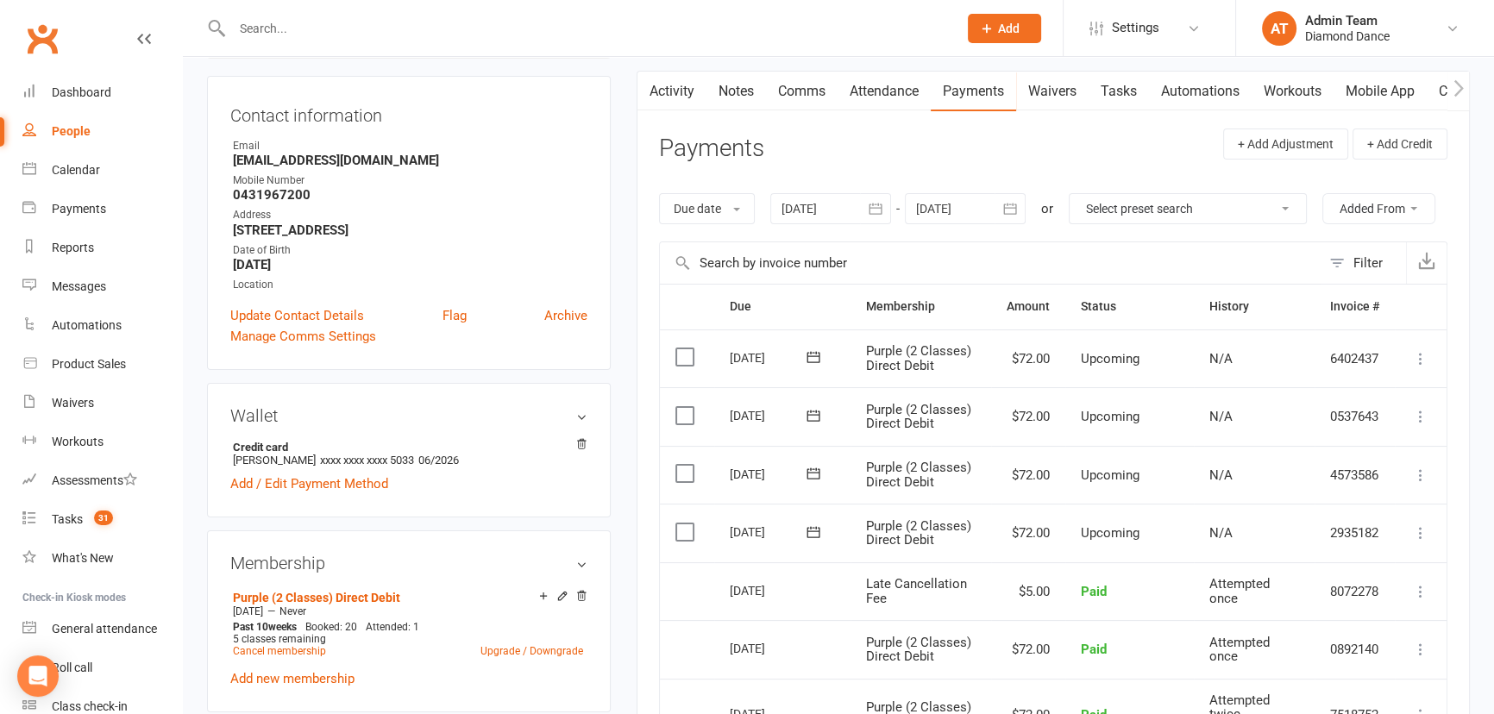
scroll to position [156, 0]
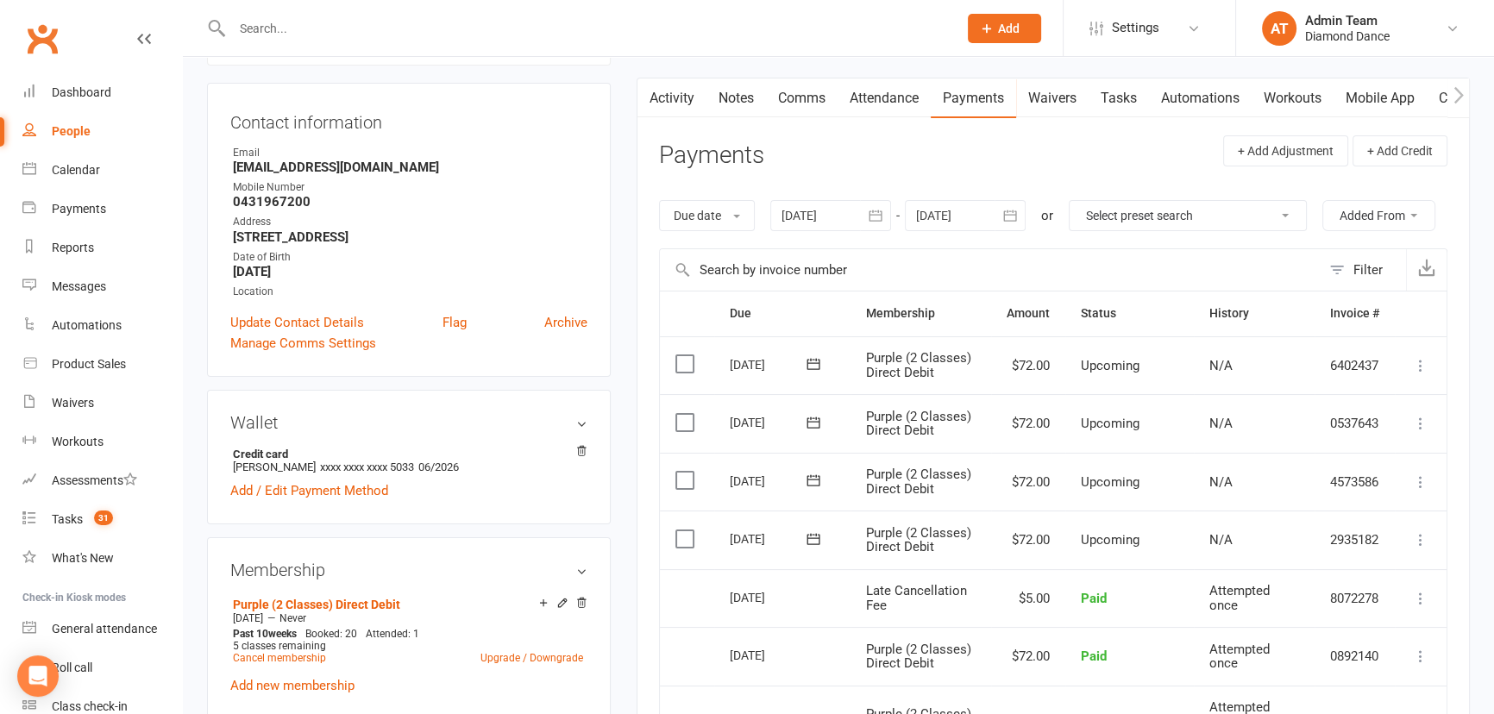
click at [798, 100] on link "Comms" at bounding box center [802, 98] width 72 height 40
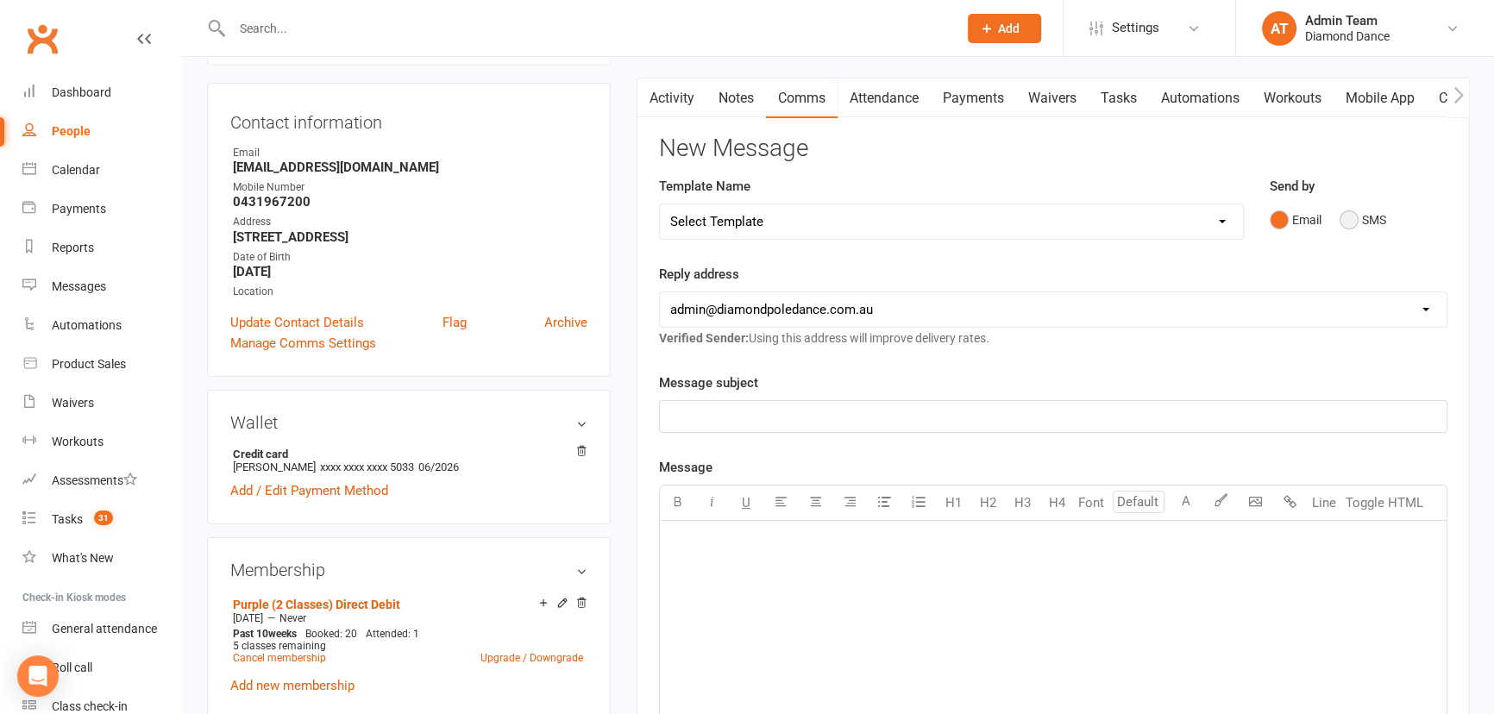
click at [1339, 224] on button "SMS" at bounding box center [1362, 220] width 47 height 33
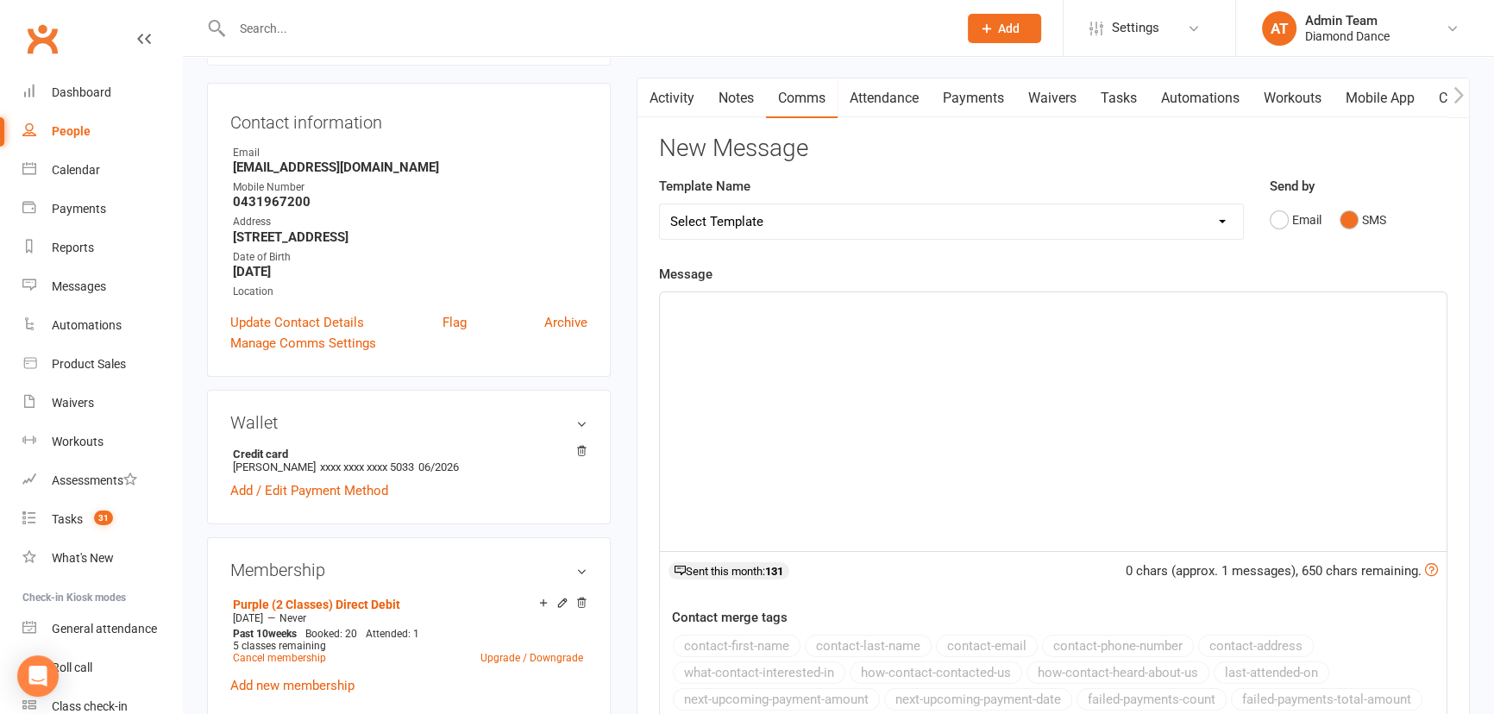
click at [797, 388] on div "﻿" at bounding box center [1053, 421] width 787 height 259
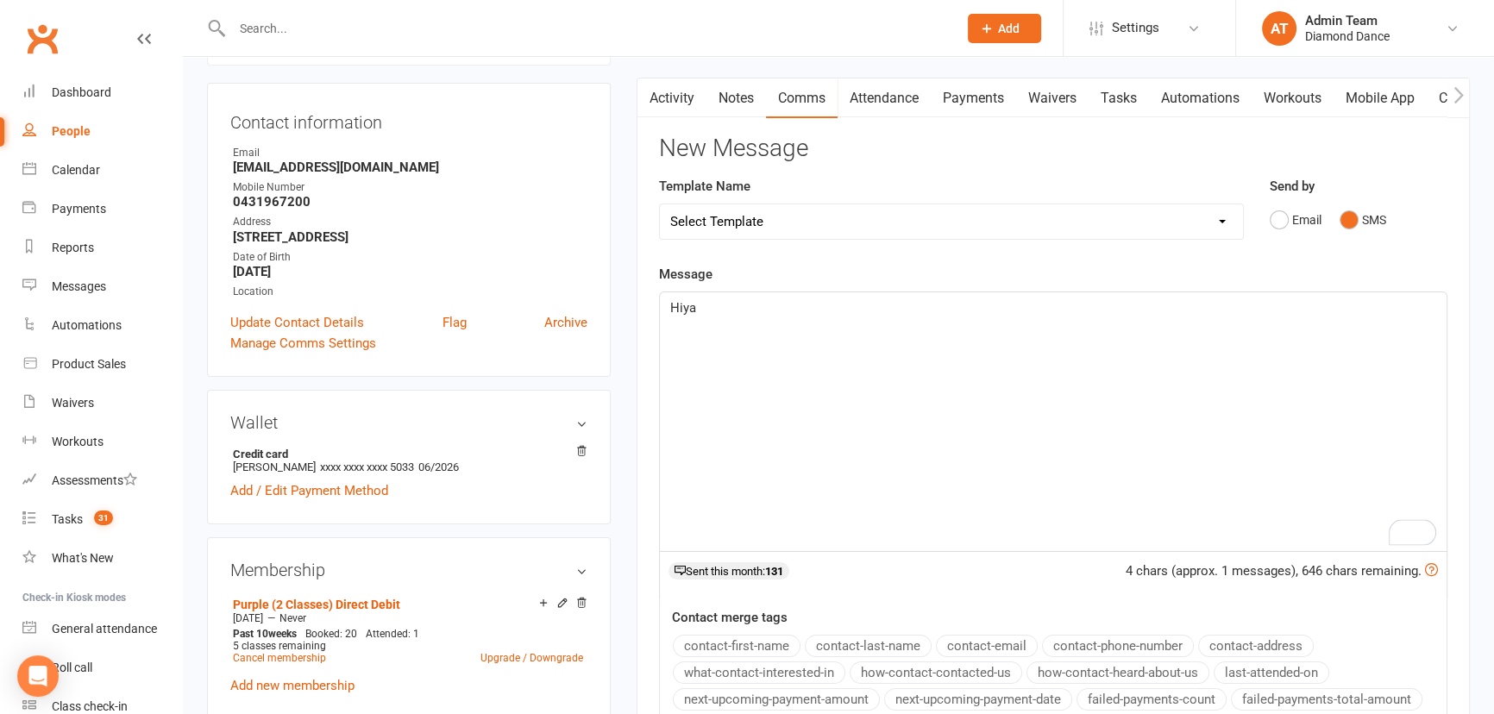
click at [700, 646] on button "contact-first-name" at bounding box center [737, 646] width 128 height 22
click at [657, 313] on main "✓ Memberships Purple (2 Classes) Direct Debit Does not expire $ Balance $0.00 N…" at bounding box center [1053, 428] width 859 height 1007
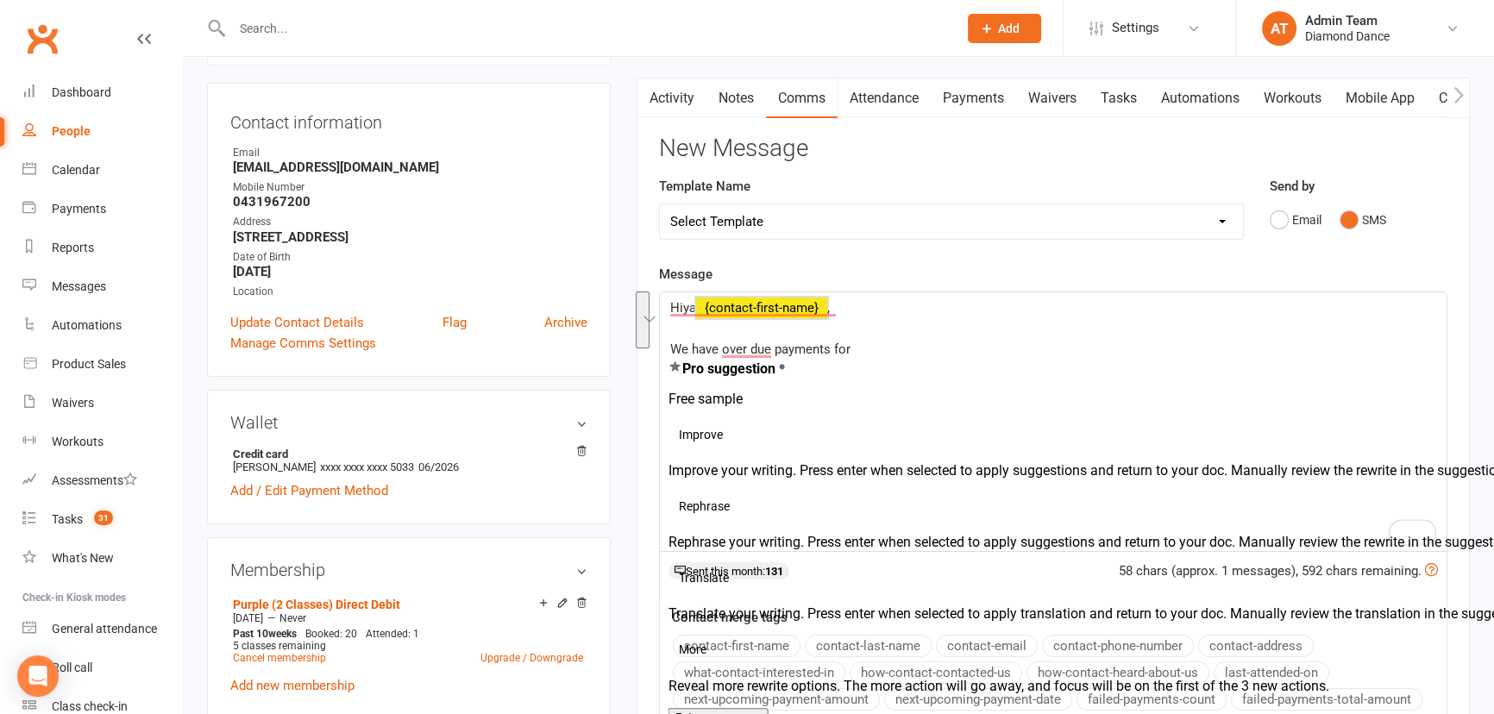
copy div "[PERSON_NAME] ﻿ {contact-first-name} , ﻿ We have over due payments for"
click at [959, 96] on link "Payments" at bounding box center [973, 98] width 85 height 40
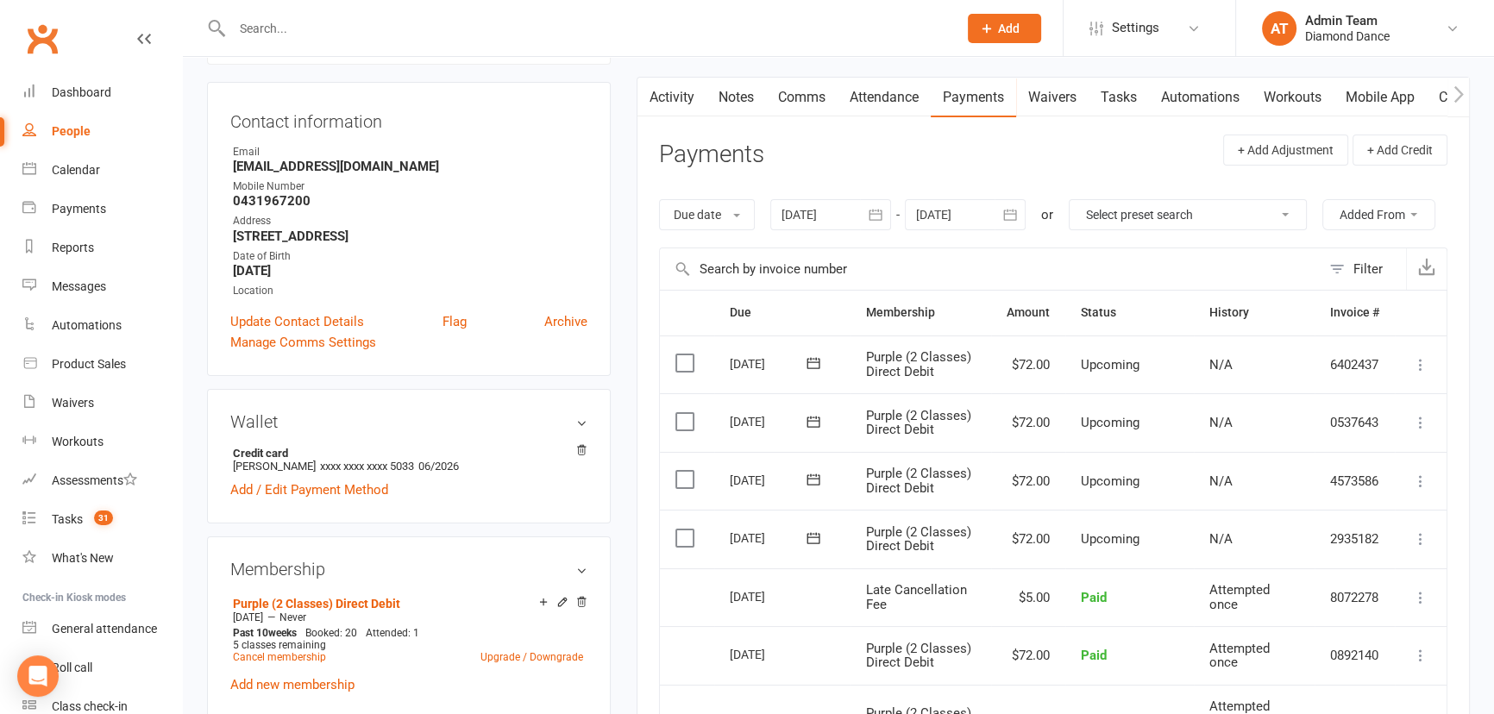
scroll to position [156, 0]
click at [787, 91] on link "Comms" at bounding box center [802, 98] width 72 height 40
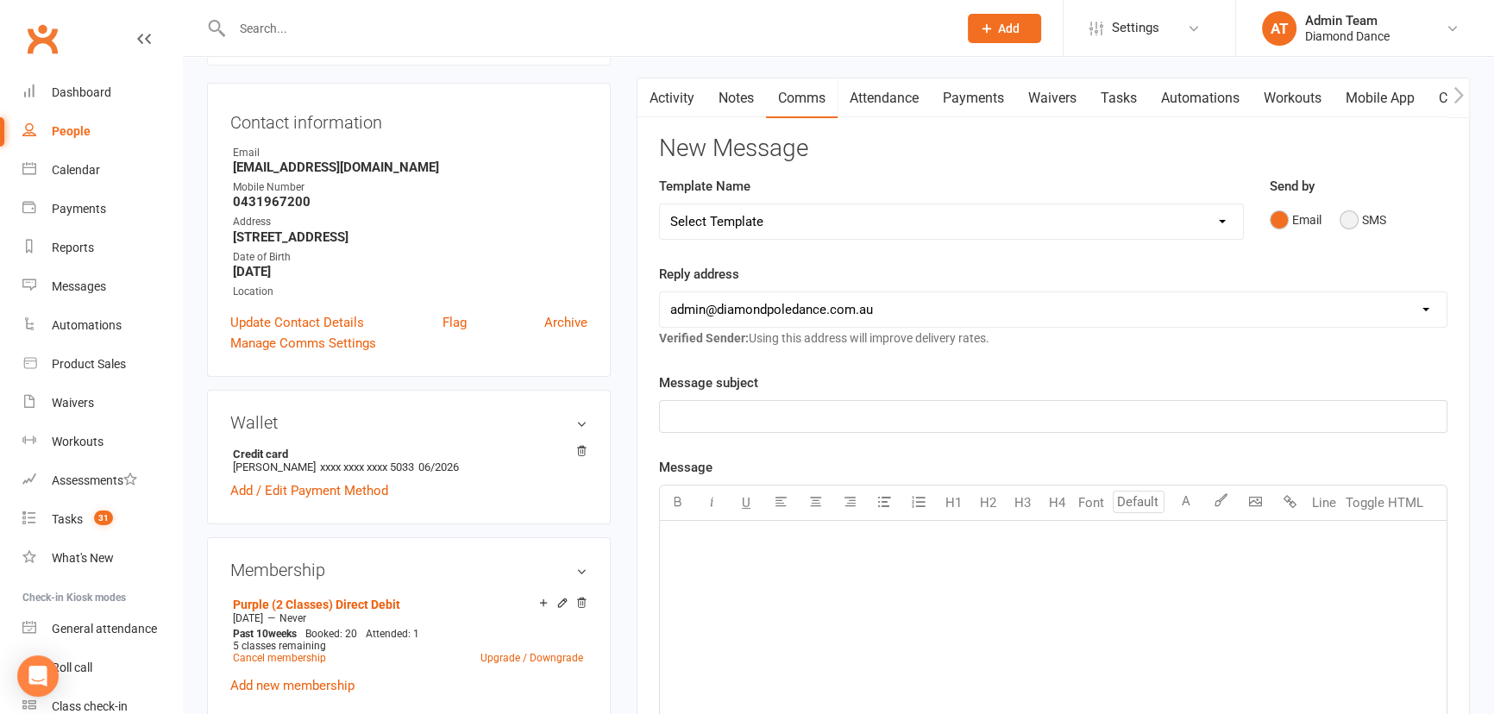
click at [1368, 209] on button "SMS" at bounding box center [1362, 220] width 47 height 33
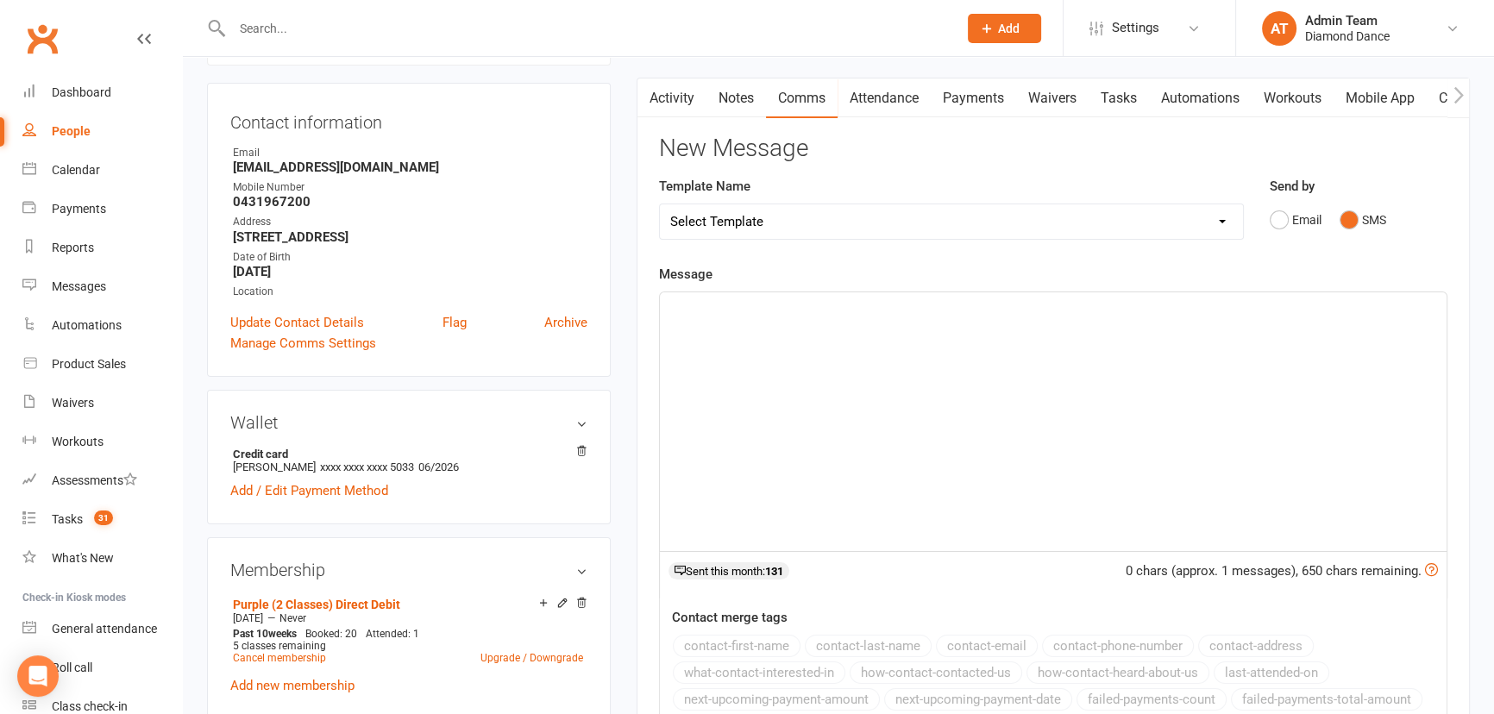
click at [828, 423] on div "﻿" at bounding box center [1053, 421] width 787 height 259
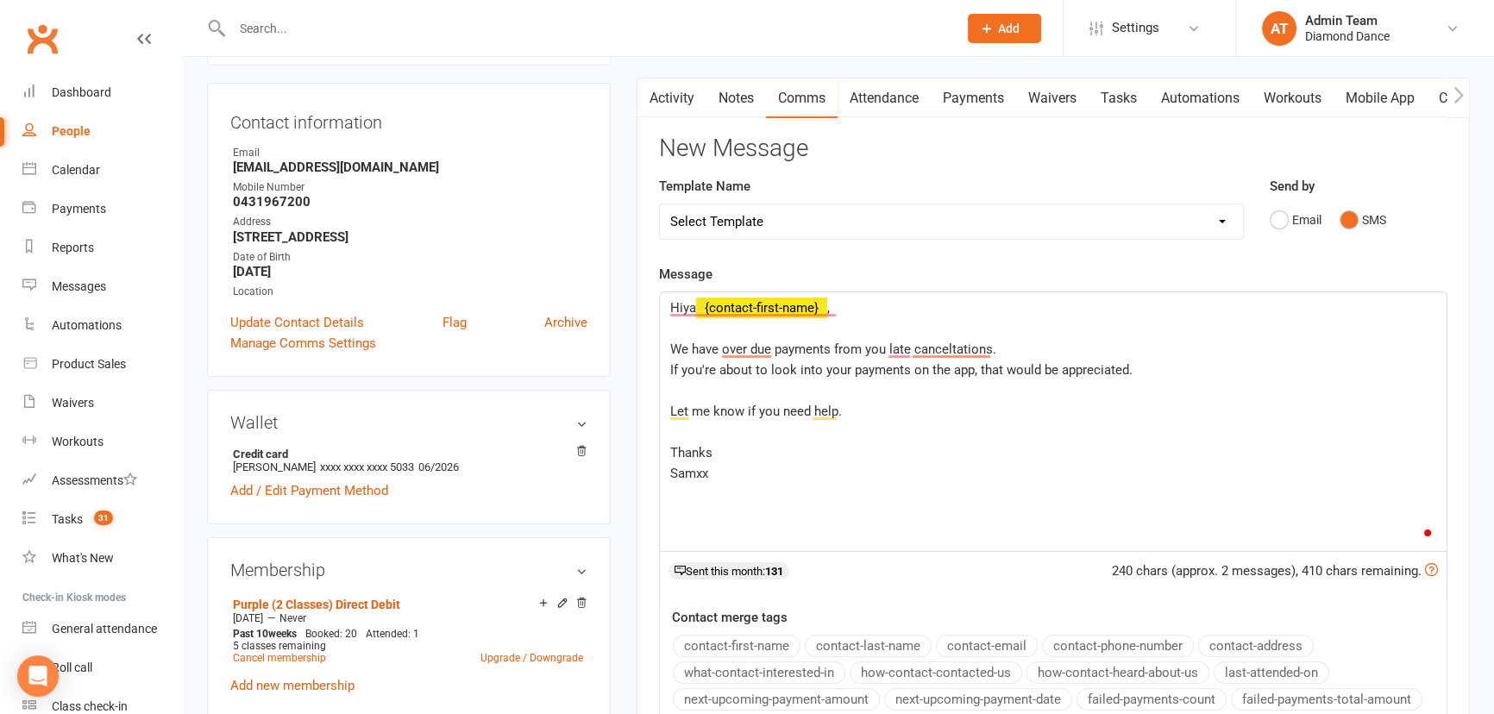
click at [743, 353] on span "We have over due payments from you late canceltations." at bounding box center [833, 350] width 326 height 16
click at [901, 342] on span "We have overdue payments from you late canceltations." at bounding box center [831, 350] width 323 height 16
click at [944, 342] on span "We have overdue payments from you ,late canceltations." at bounding box center [832, 350] width 325 height 16
click at [716, 365] on span "If you're about to look into your payments on the app, that would be appreciate…" at bounding box center [901, 370] width 462 height 16
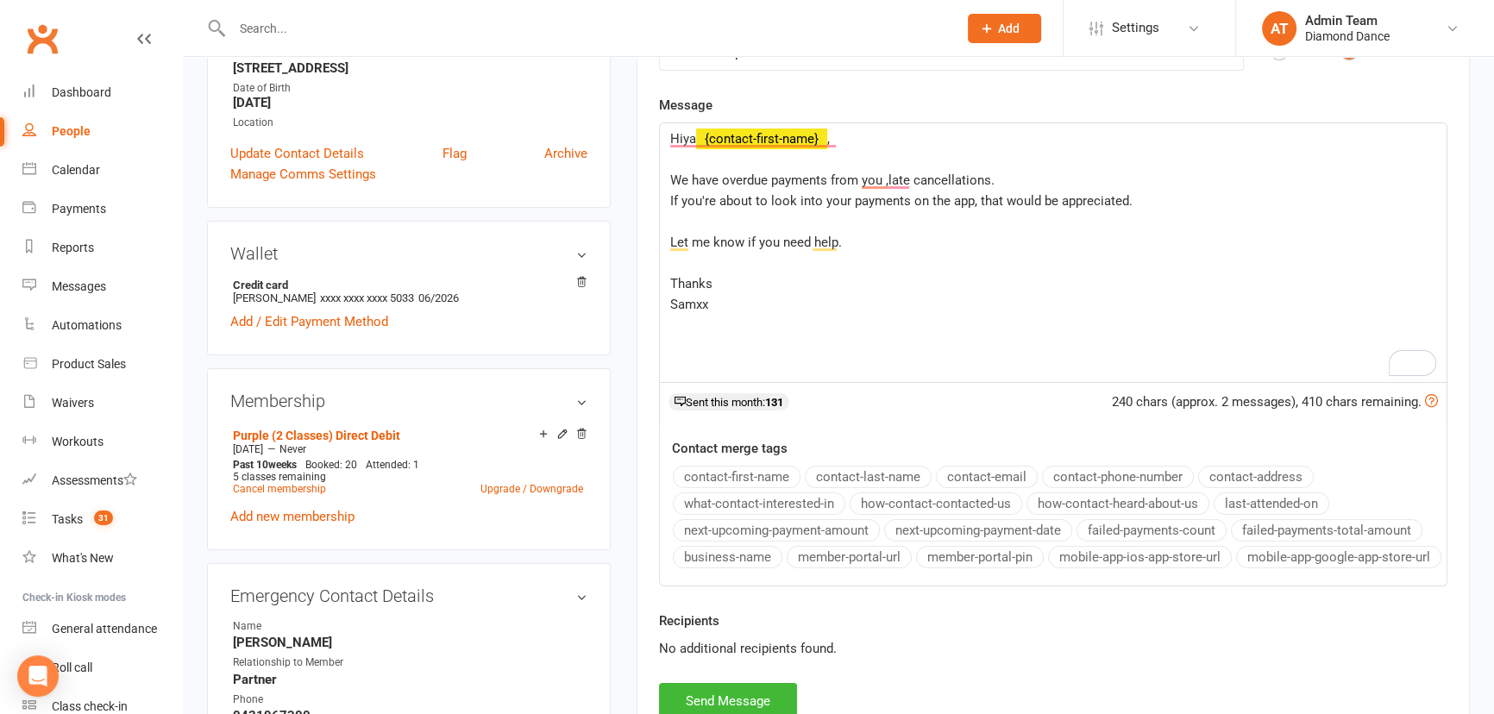
scroll to position [470, 0]
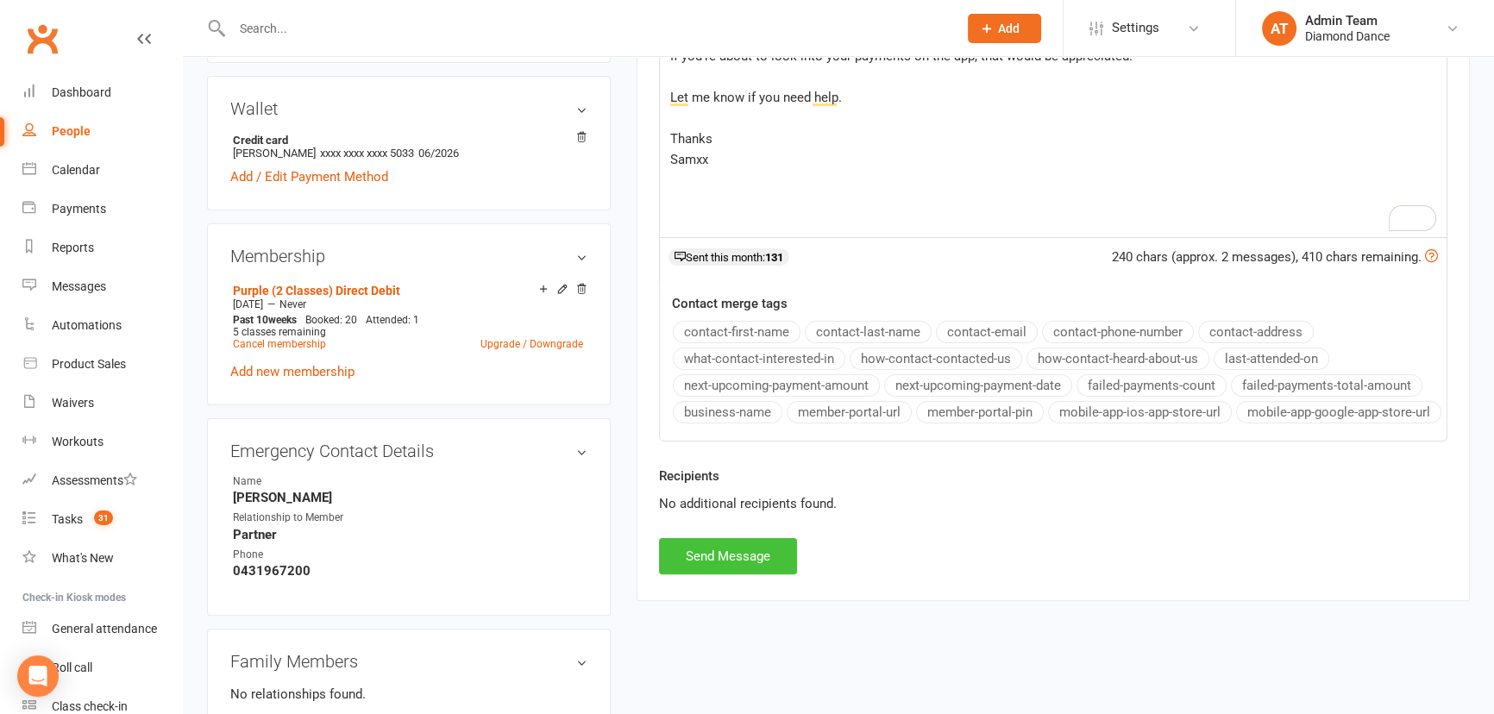
click at [767, 574] on button "Send Message" at bounding box center [728, 556] width 138 height 36
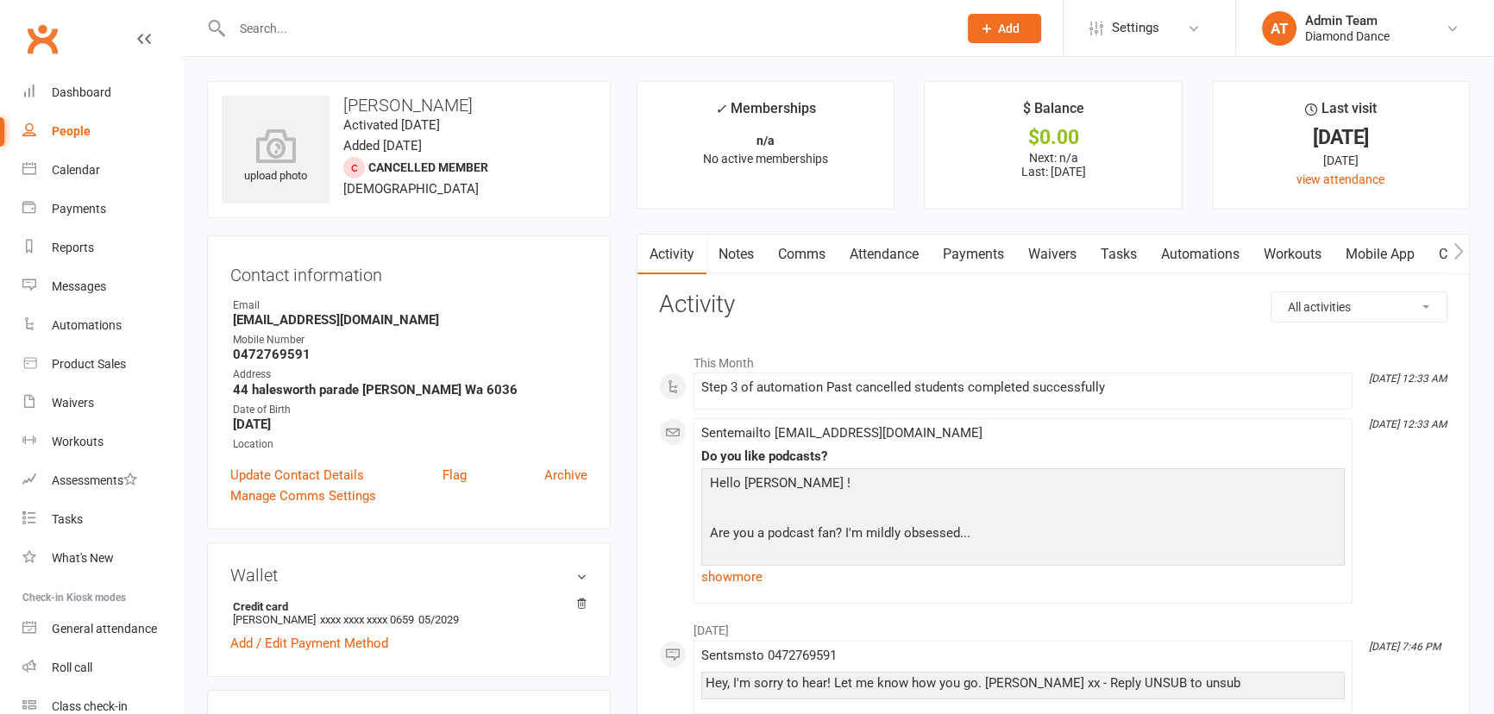
click at [996, 255] on link "Payments" at bounding box center [973, 255] width 85 height 40
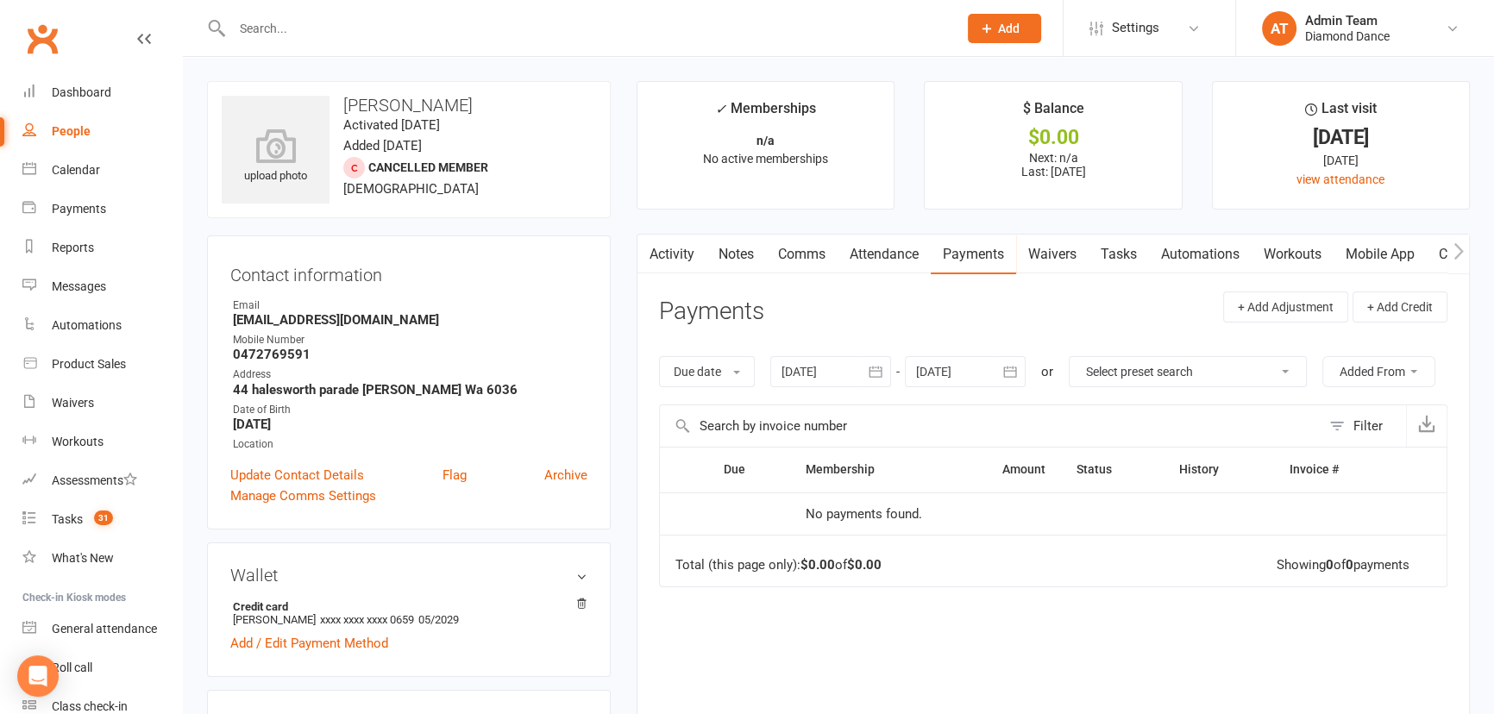
click at [866, 373] on button "button" at bounding box center [875, 371] width 31 height 31
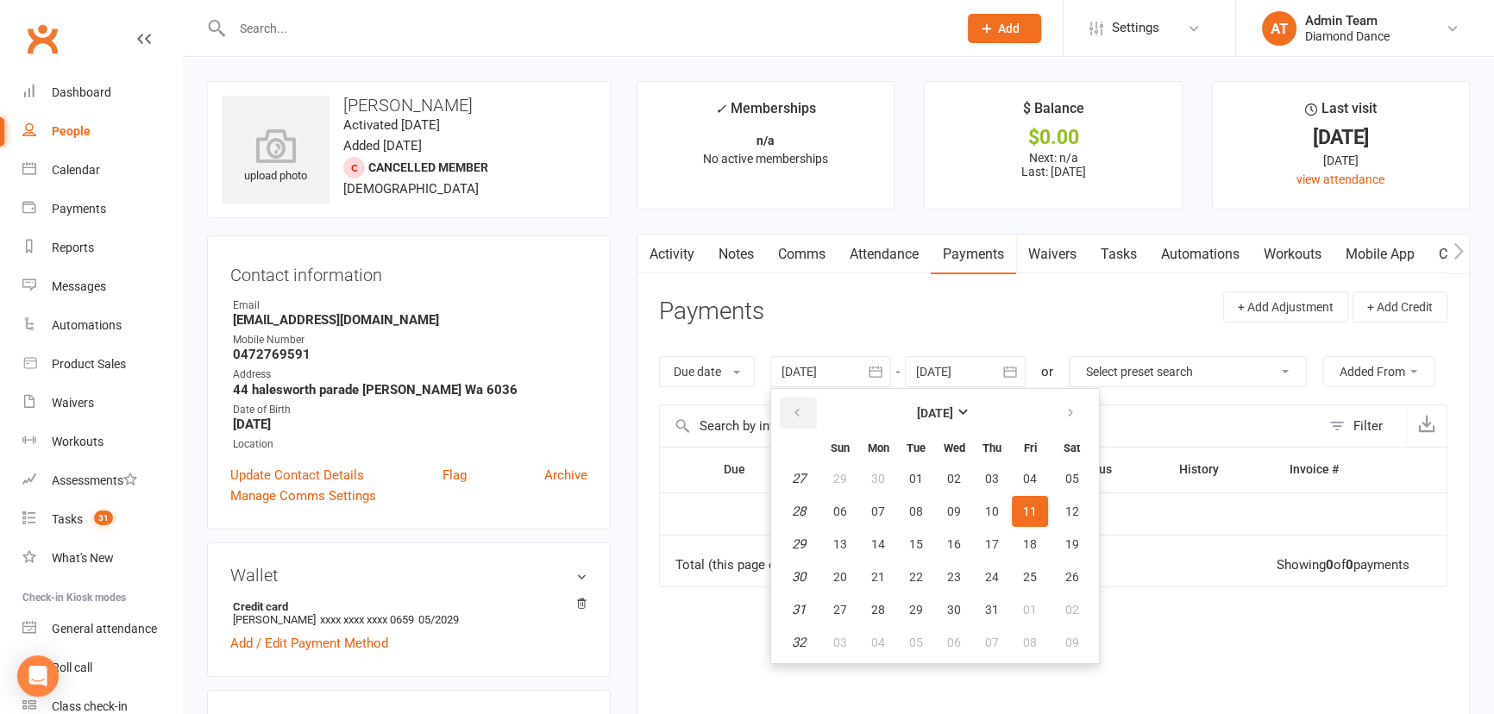
click at [801, 409] on icon "button" at bounding box center [797, 413] width 12 height 14
click at [869, 472] on button "02" at bounding box center [878, 478] width 36 height 31
type input "02 Jun 2025"
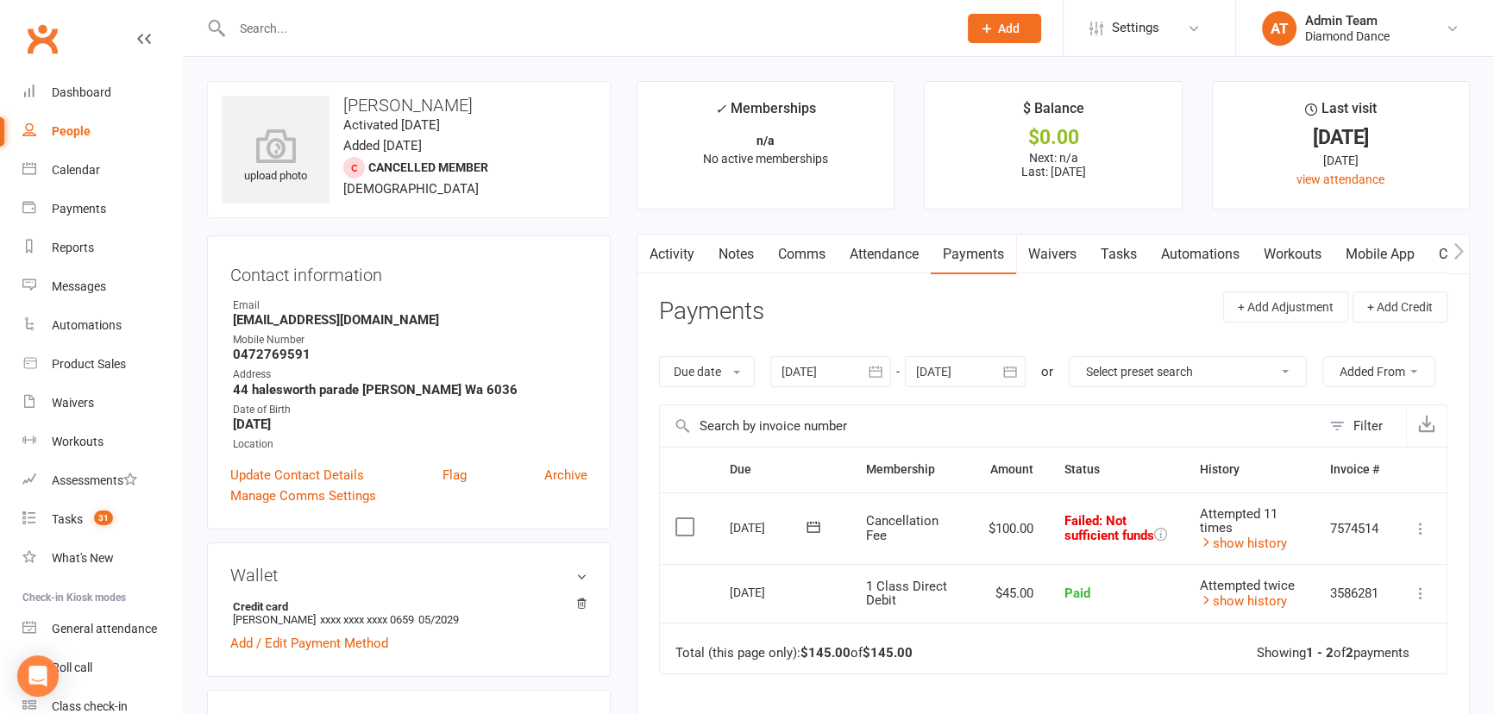
click at [746, 258] on link "Notes" at bounding box center [736, 255] width 60 height 40
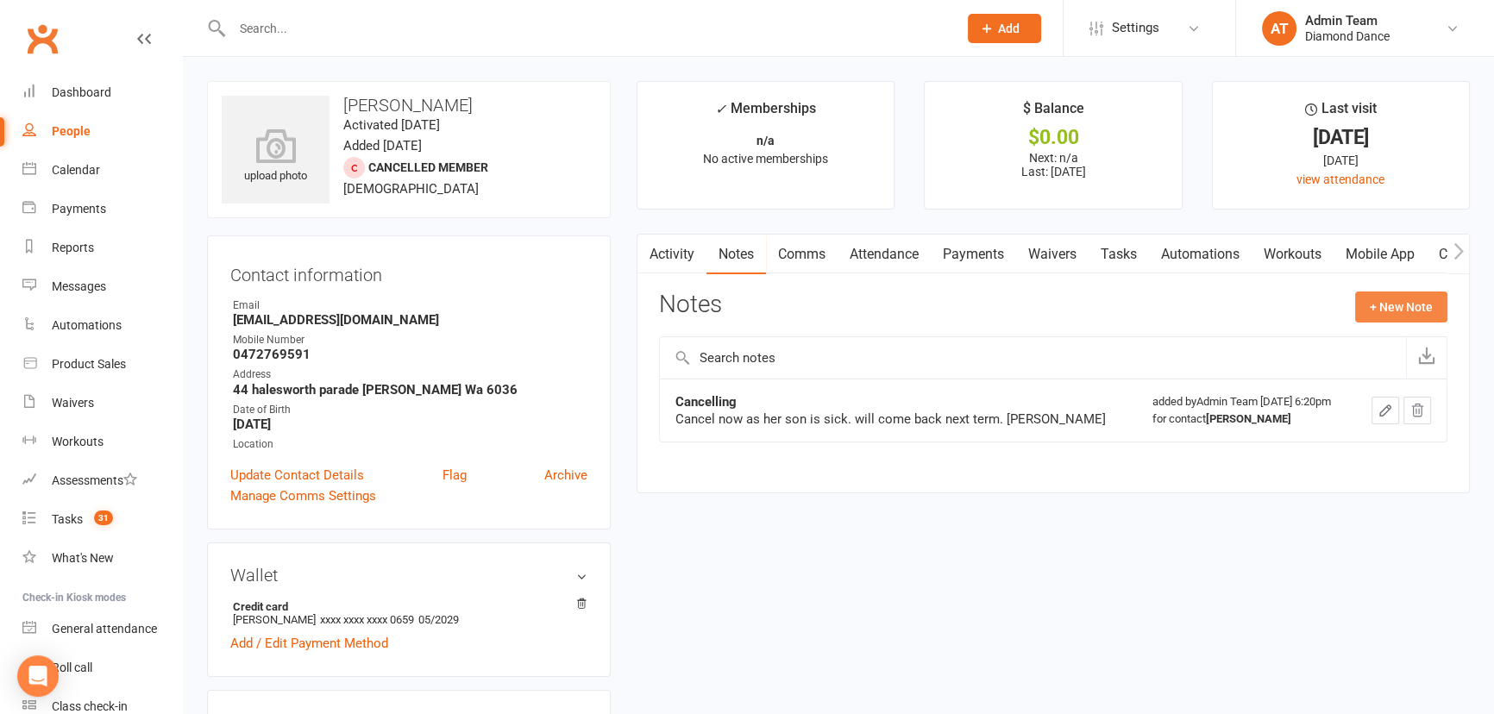
click at [1425, 306] on button "+ New Note" at bounding box center [1401, 307] width 92 height 31
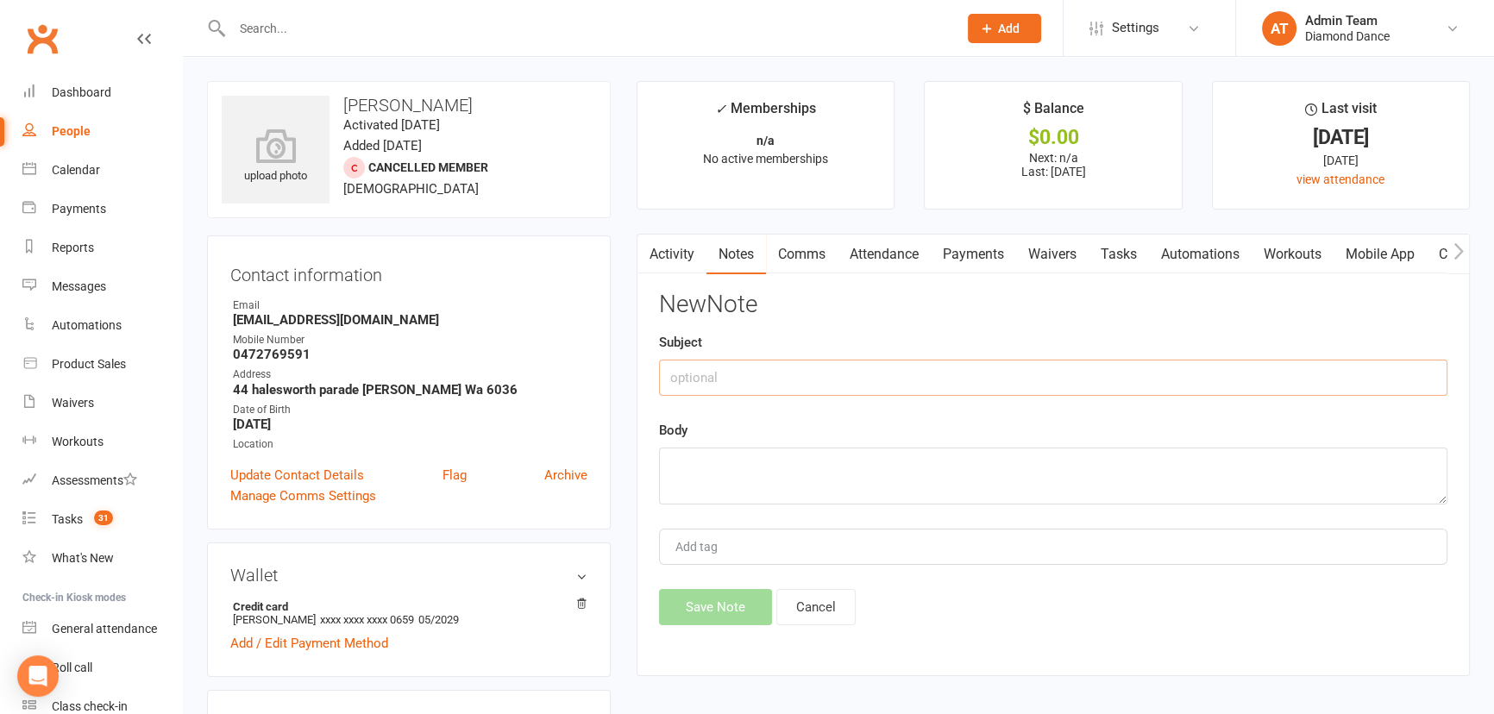
click at [829, 379] on input "text" at bounding box center [1053, 378] width 788 height 36
type input "Over due payment"
click at [768, 477] on textarea at bounding box center [1053, 476] width 788 height 57
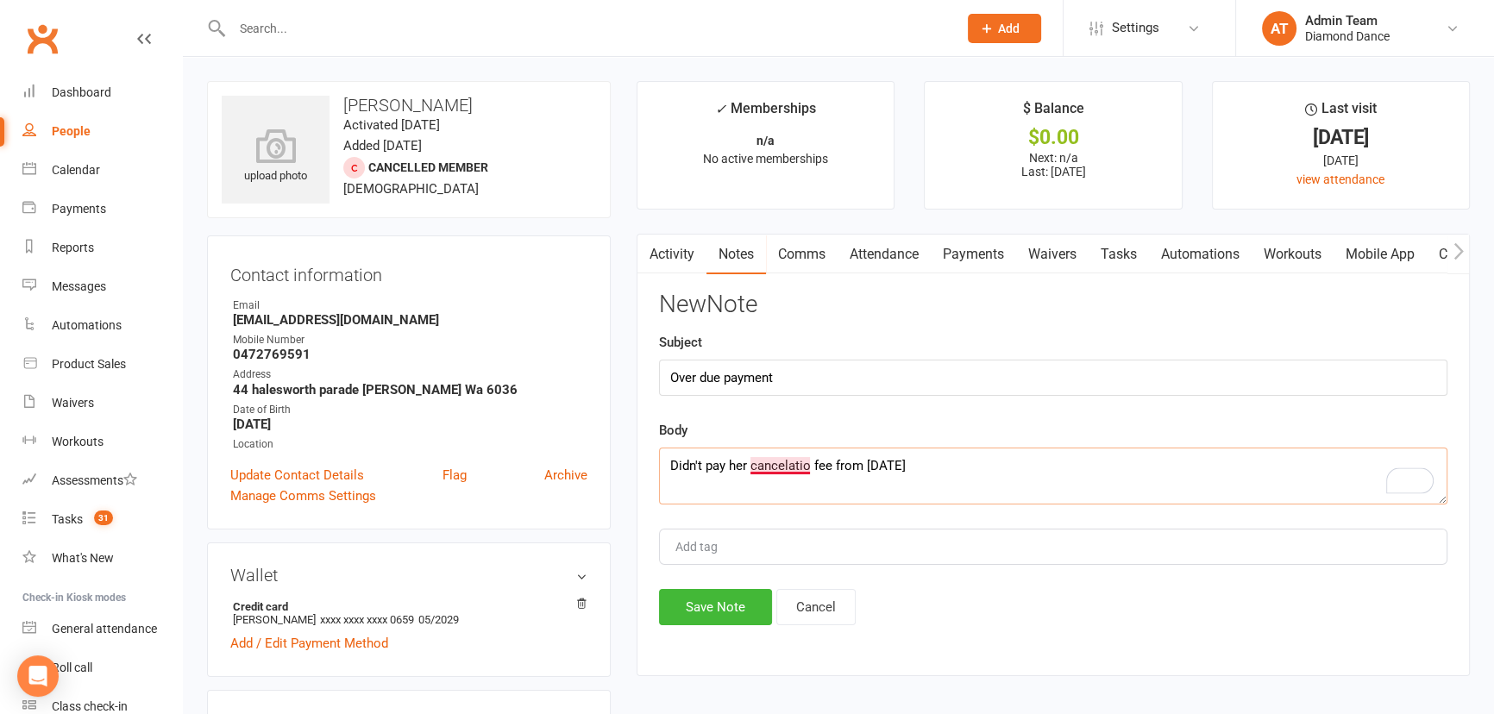
click at [799, 464] on textarea "Didn't pay her cancelatio fee from 25th June" at bounding box center [1053, 476] width 788 height 57
type textarea "Didn't pay her cancellation fee from 25th June"
click at [686, 605] on button "Save Note" at bounding box center [715, 607] width 113 height 36
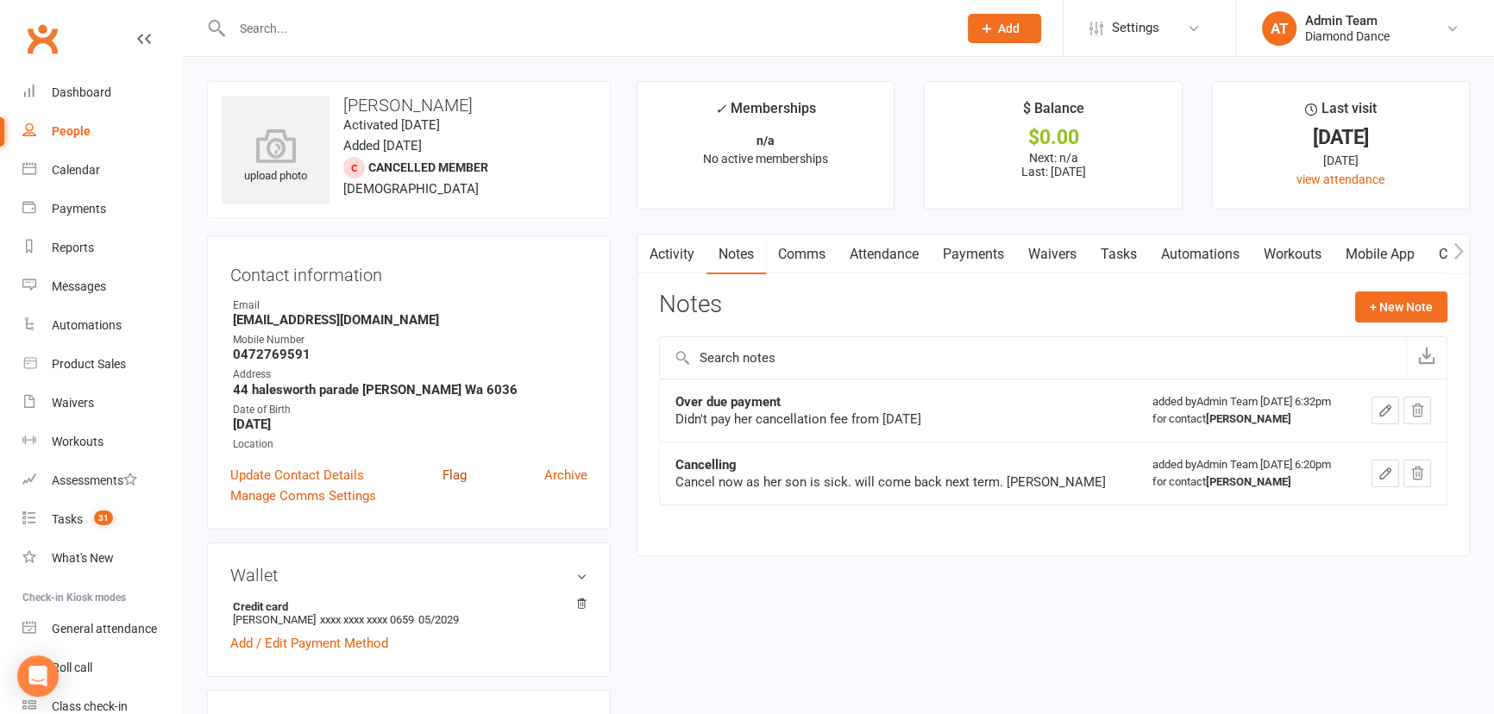
click at [447, 472] on link "Flag" at bounding box center [454, 475] width 24 height 21
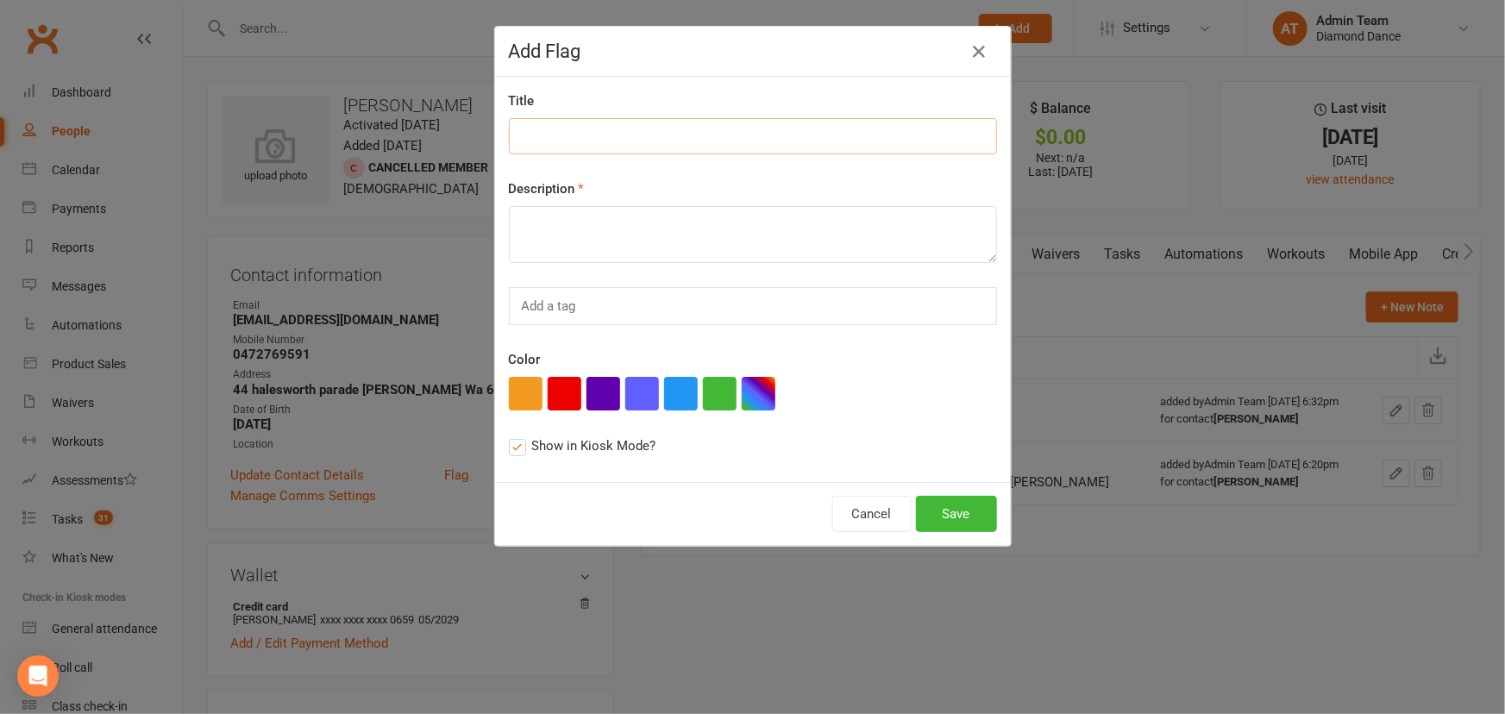
click at [540, 132] on input at bounding box center [753, 136] width 488 height 36
type input "Over due payment"
click at [735, 243] on textarea at bounding box center [753, 234] width 488 height 57
click at [649, 225] on textarea "Pending her cancalletio fee from 25th June." at bounding box center [753, 234] width 488 height 57
click at [558, 391] on button "button" at bounding box center [565, 394] width 34 height 34
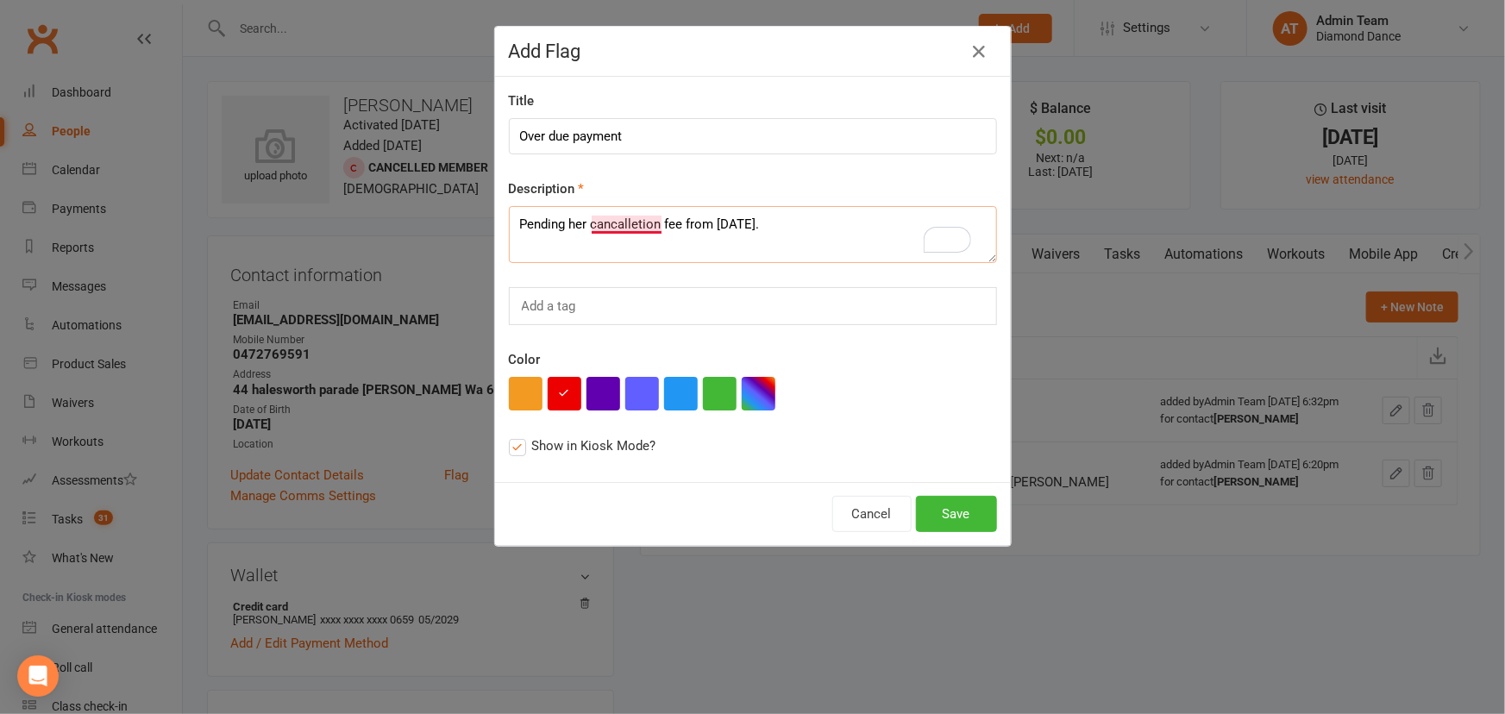
click at [599, 221] on textarea "Pending her cancalletion fee from 25th June." at bounding box center [753, 234] width 488 height 57
type textarea "Pending her cancellation fee from 25th June."
click at [963, 521] on button "Save" at bounding box center [956, 514] width 81 height 36
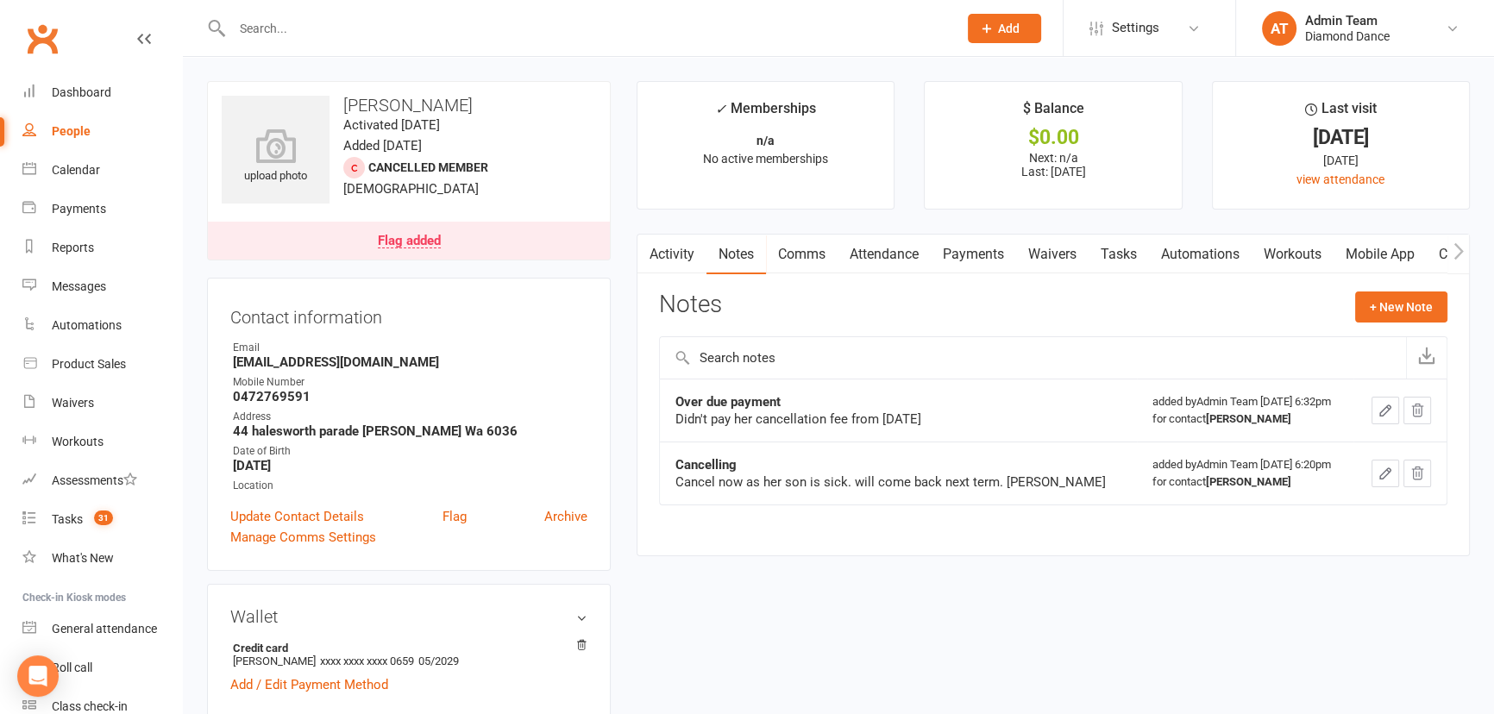
click at [398, 242] on div "Flag added" at bounding box center [409, 242] width 63 height 14
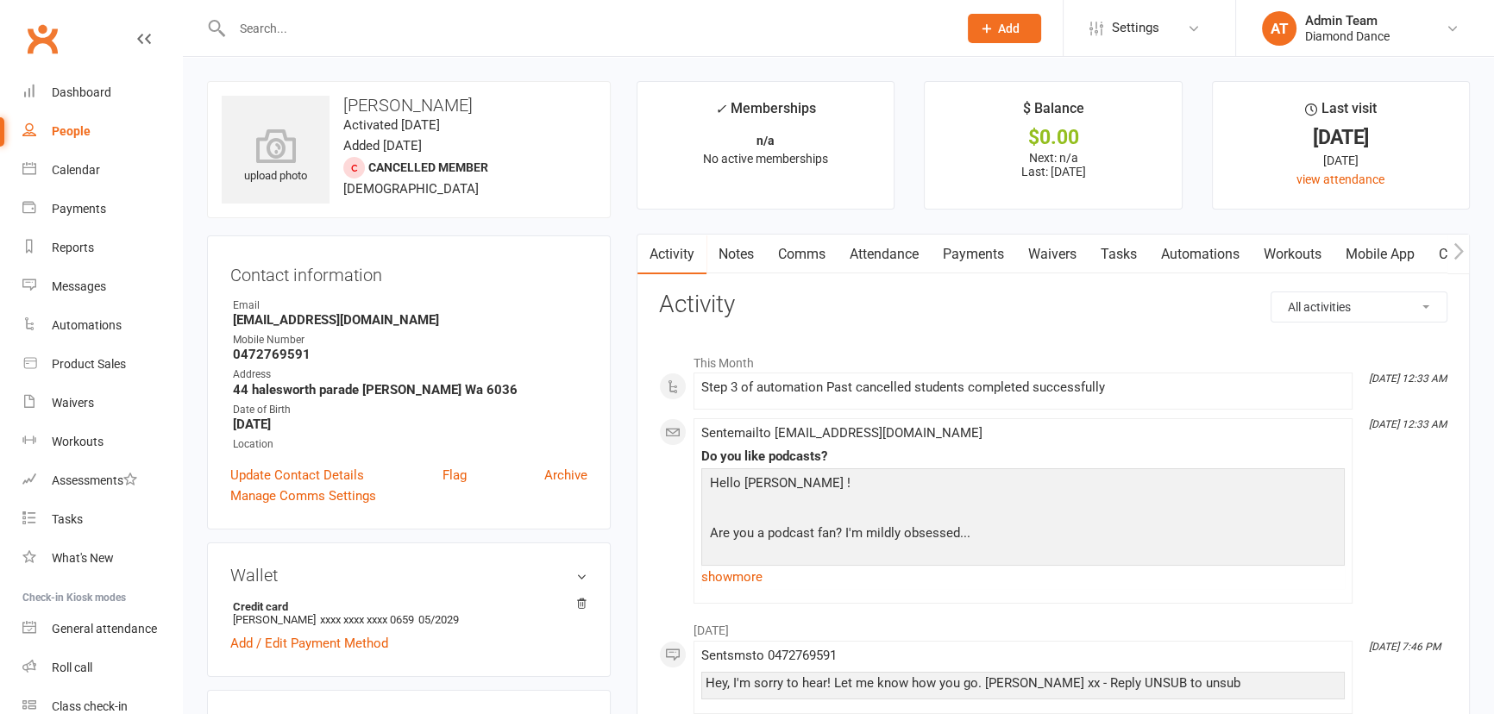
click at [983, 250] on link "Payments" at bounding box center [973, 255] width 85 height 40
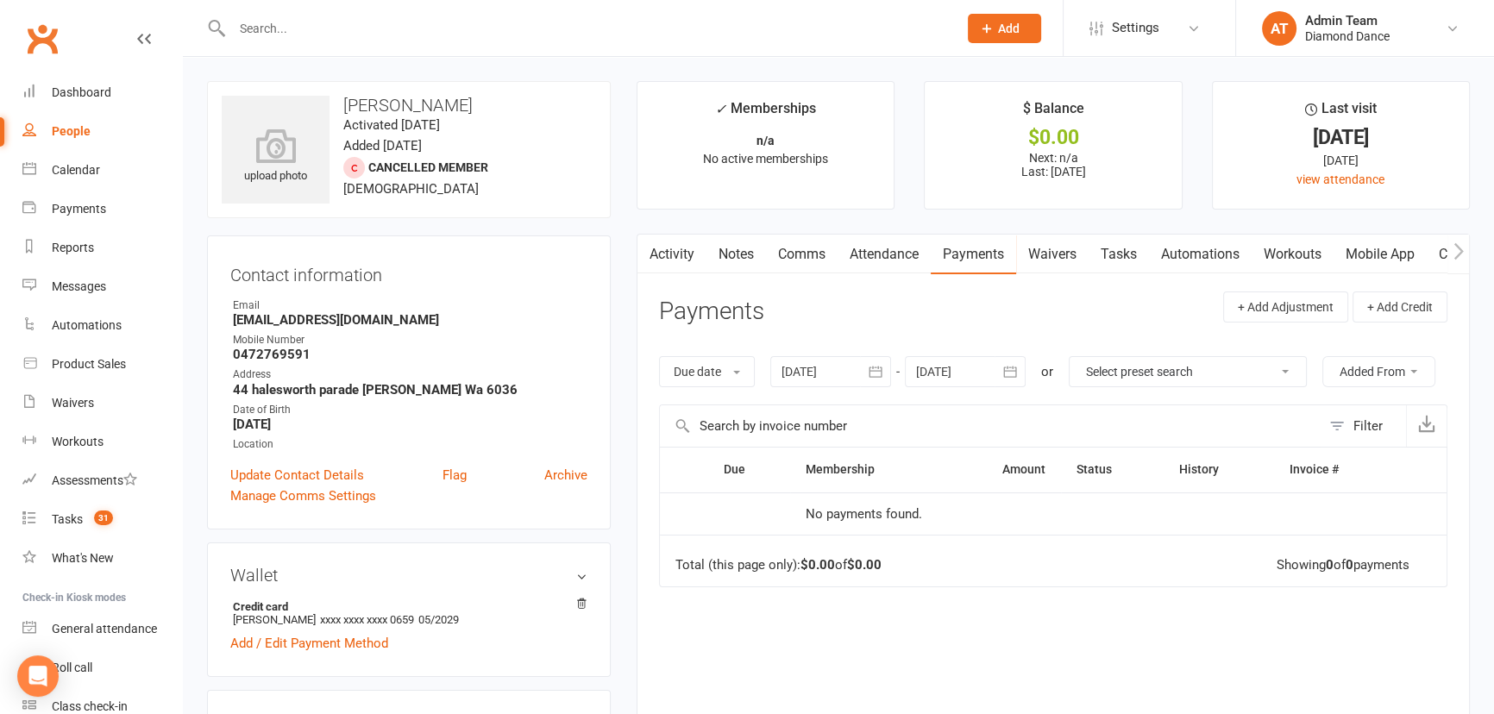
click at [873, 370] on icon "button" at bounding box center [875, 371] width 17 height 17
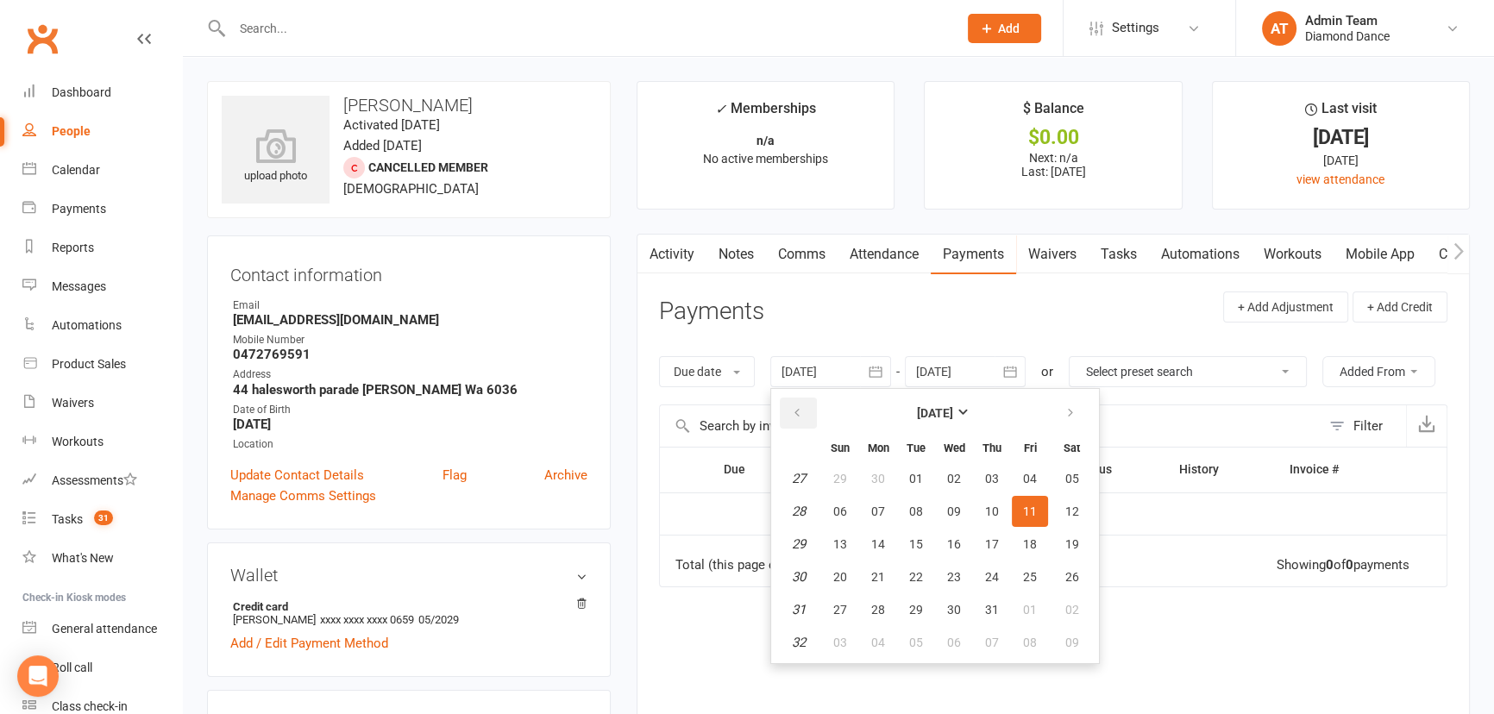
click at [803, 413] on icon "button" at bounding box center [797, 413] width 12 height 14
click at [889, 486] on button "02" at bounding box center [878, 478] width 36 height 31
type input "02 Jun 2025"
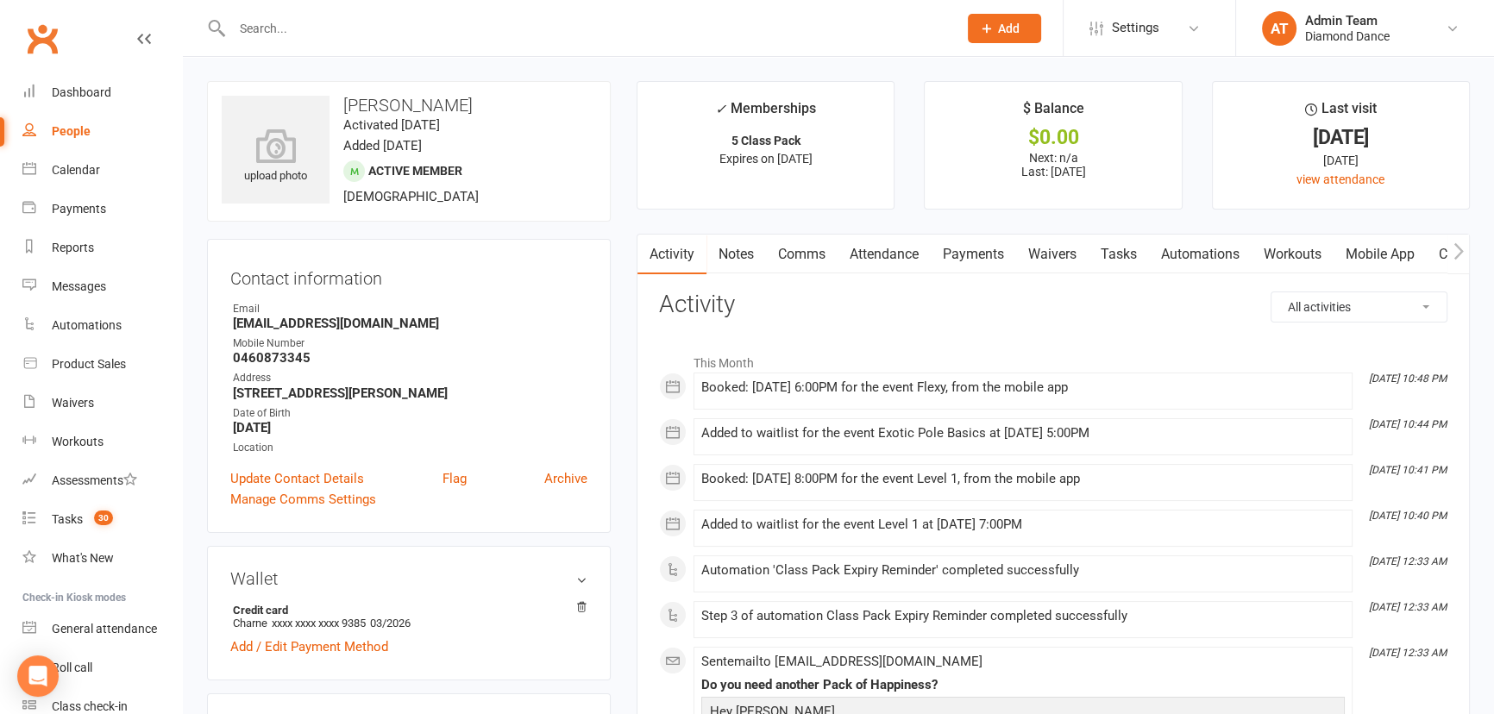
click at [1456, 254] on icon "button" at bounding box center [1458, 251] width 10 height 18
click at [1457, 245] on icon "button" at bounding box center [1457, 250] width 9 height 16
click at [1044, 258] on link "Tasks" at bounding box center [1049, 255] width 60 height 40
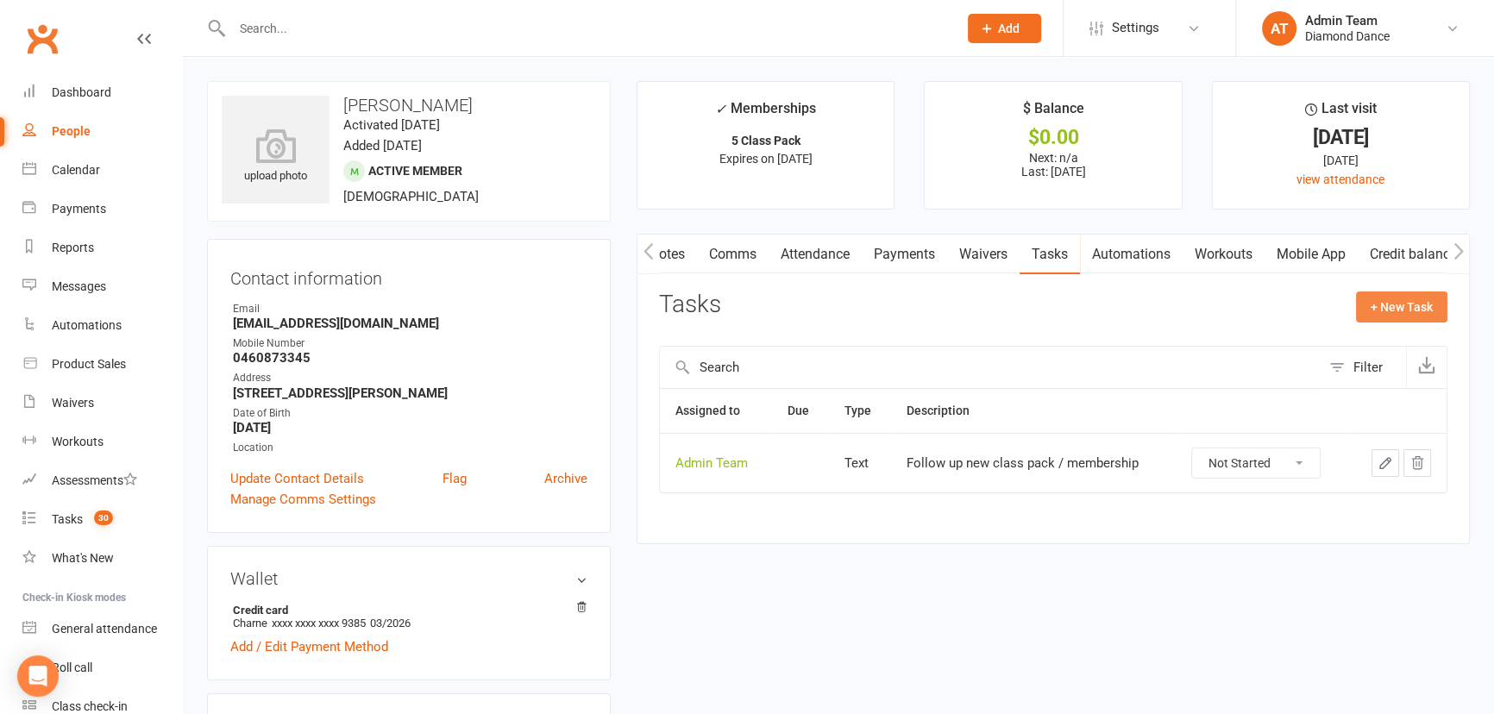
click at [1387, 301] on button "+ New Task" at bounding box center [1401, 307] width 91 height 31
select select "47303"
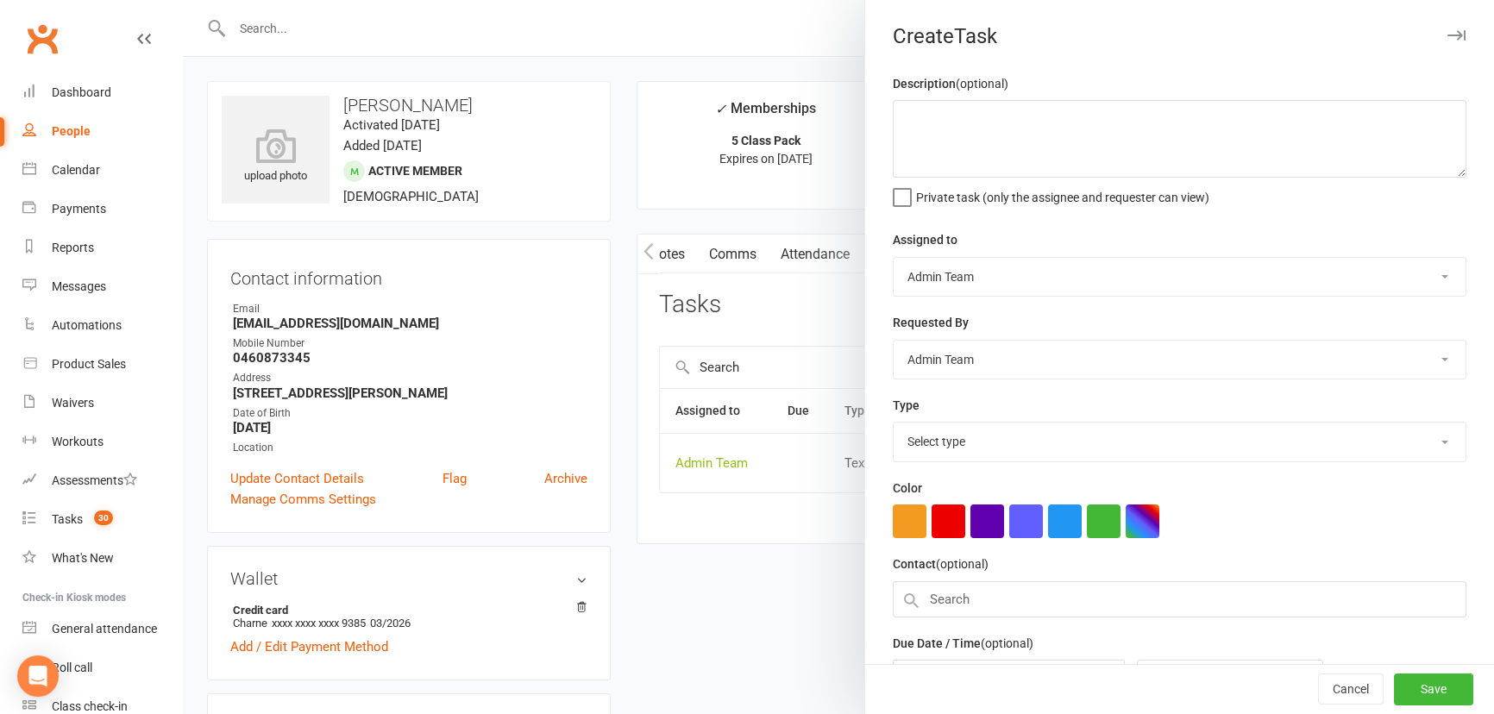
scroll to position [0, 68]
click at [983, 129] on textarea at bounding box center [1180, 139] width 574 height 78
type textarea "Wants videos to help support the knee"
click at [1025, 441] on select "Select type Admin E-mail Meeting Phone call Postcard Text Add new task type" at bounding box center [1180, 442] width 572 height 38
select select "25623"
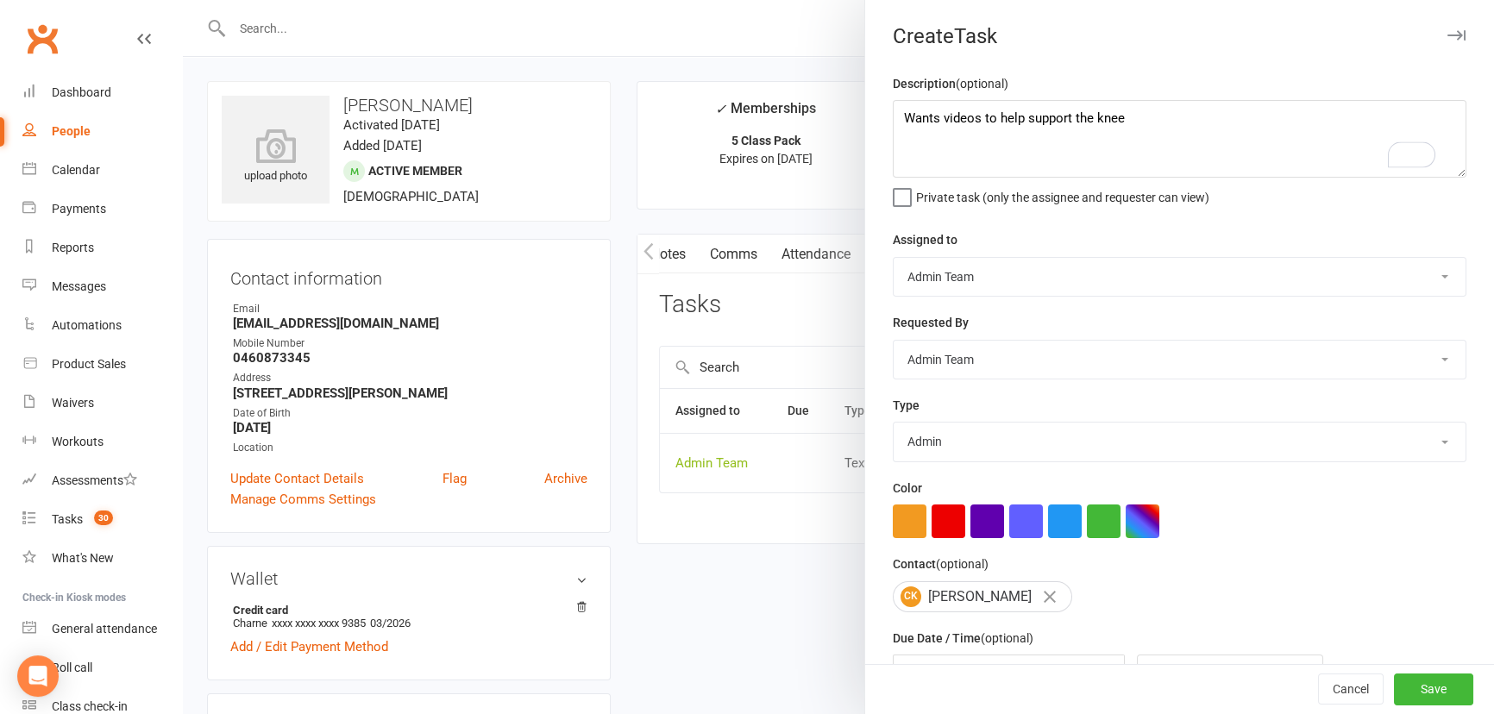
click at [894, 424] on select "Select type Admin E-mail Meeting Phone call Postcard Text Add new task type" at bounding box center [1180, 442] width 572 height 38
click at [1000, 362] on select "Sam Da Silva Roisin Glasgow-Collins Jacinta Diamonds Lauren O'Mara Emma Corry D…" at bounding box center [1180, 360] width 572 height 38
select select "46719"
click at [894, 342] on select "Sam Da Silva Roisin Glasgow-Collins Jacinta Diamonds Lauren O'Mara Emma Corry D…" at bounding box center [1180, 360] width 572 height 38
click at [972, 277] on select "Sam Da Silva Roisin Glasgow-Collins Jacinta Diamonds Lauren O'Mara Emma Corry D…" at bounding box center [1180, 277] width 572 height 38
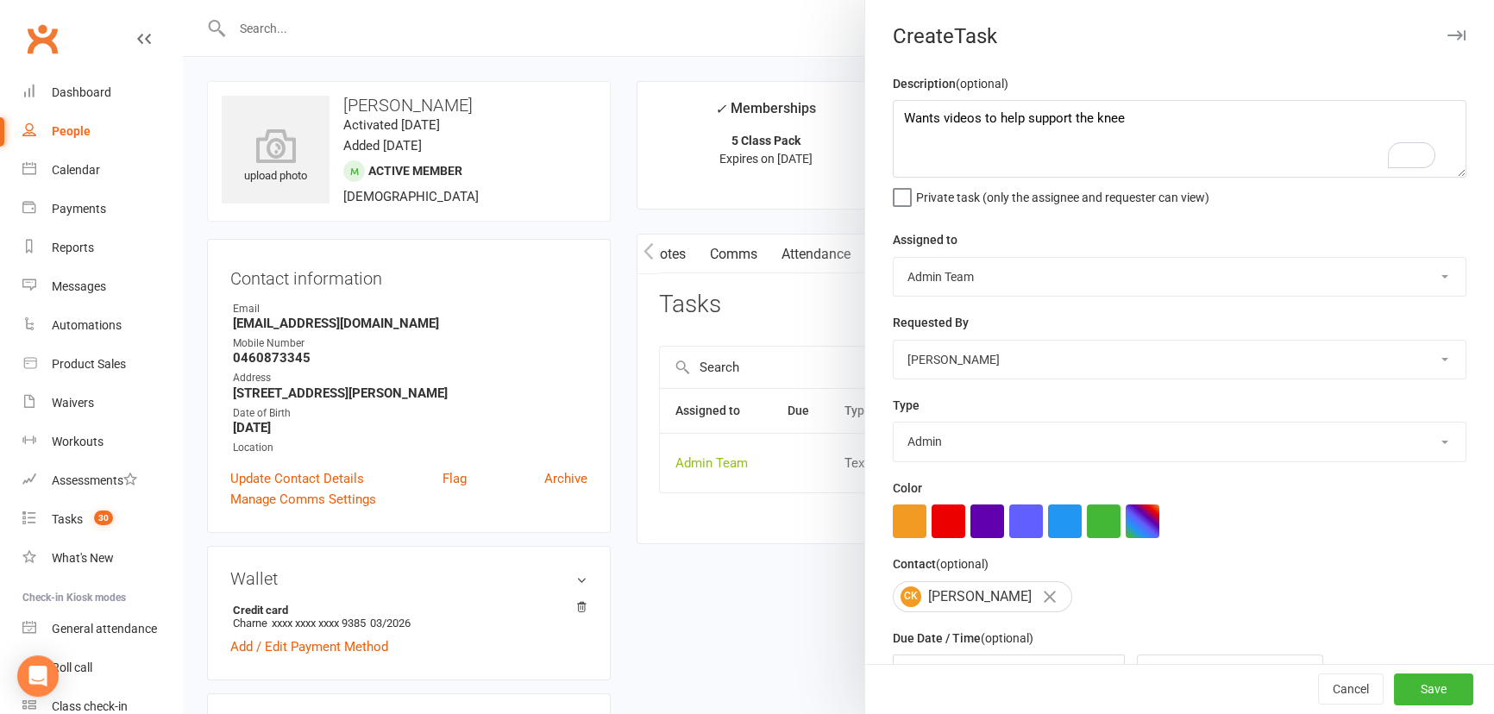
select select "46719"
click at [894, 259] on select "Sam Da Silva Roisin Glasgow-Collins Jacinta Diamonds Lauren O'Mara Emma Corry D…" at bounding box center [1180, 277] width 572 height 38
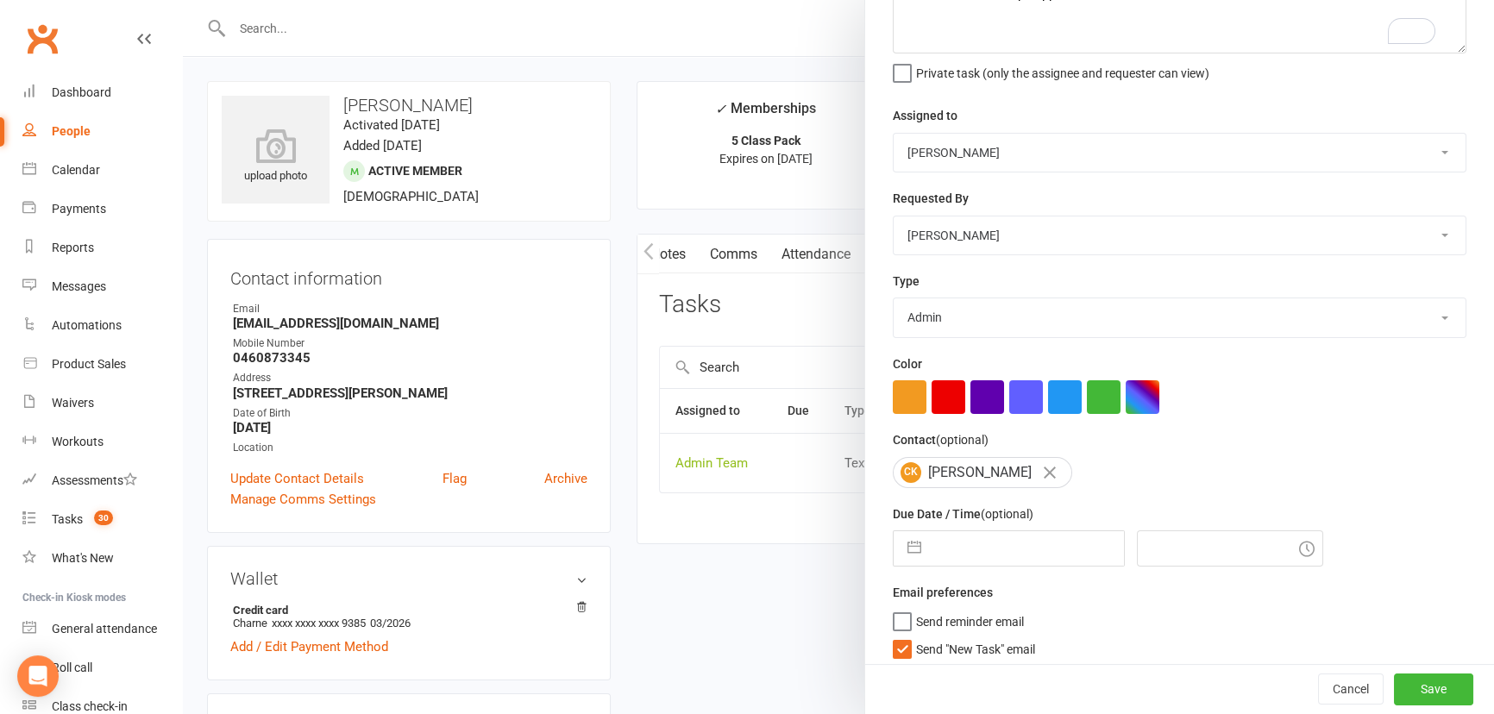
scroll to position [137, 0]
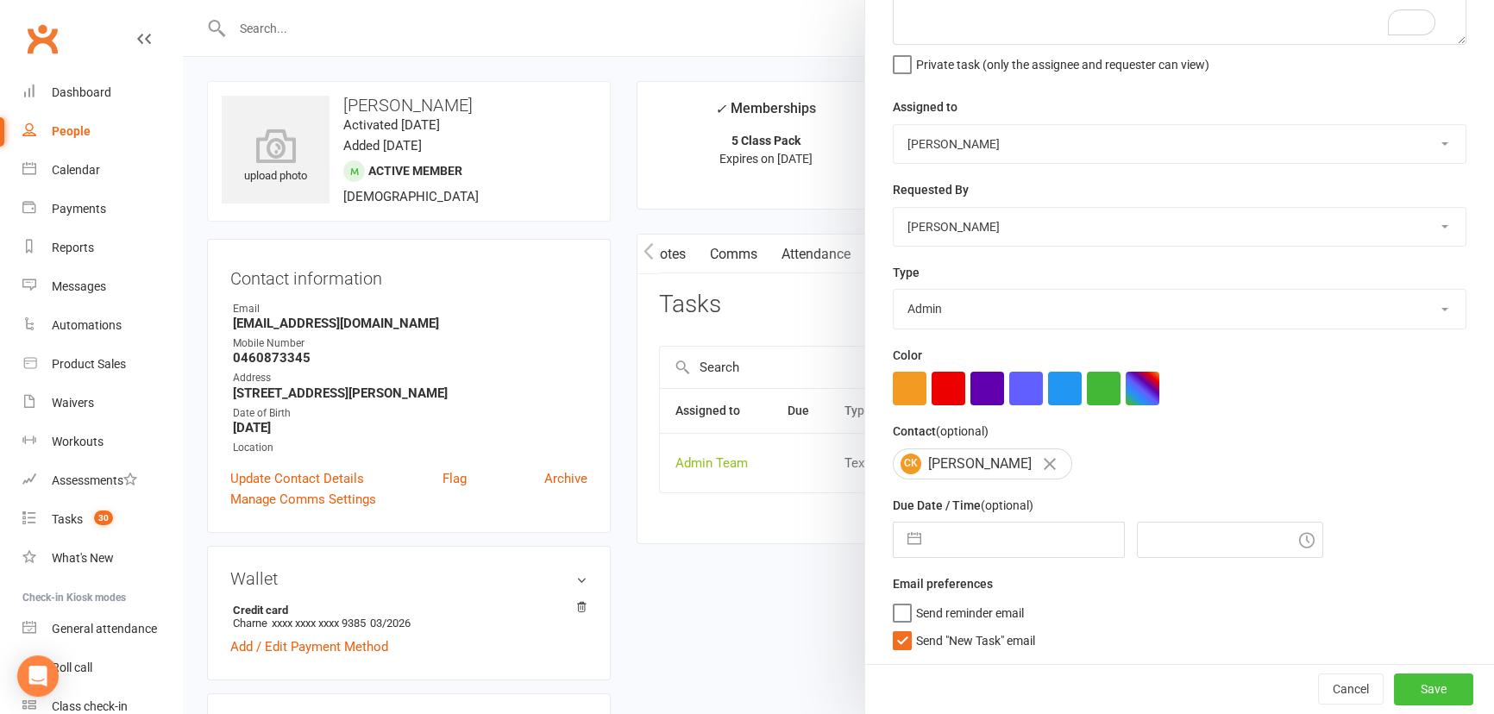
click at [1433, 680] on button "Save" at bounding box center [1433, 689] width 79 height 31
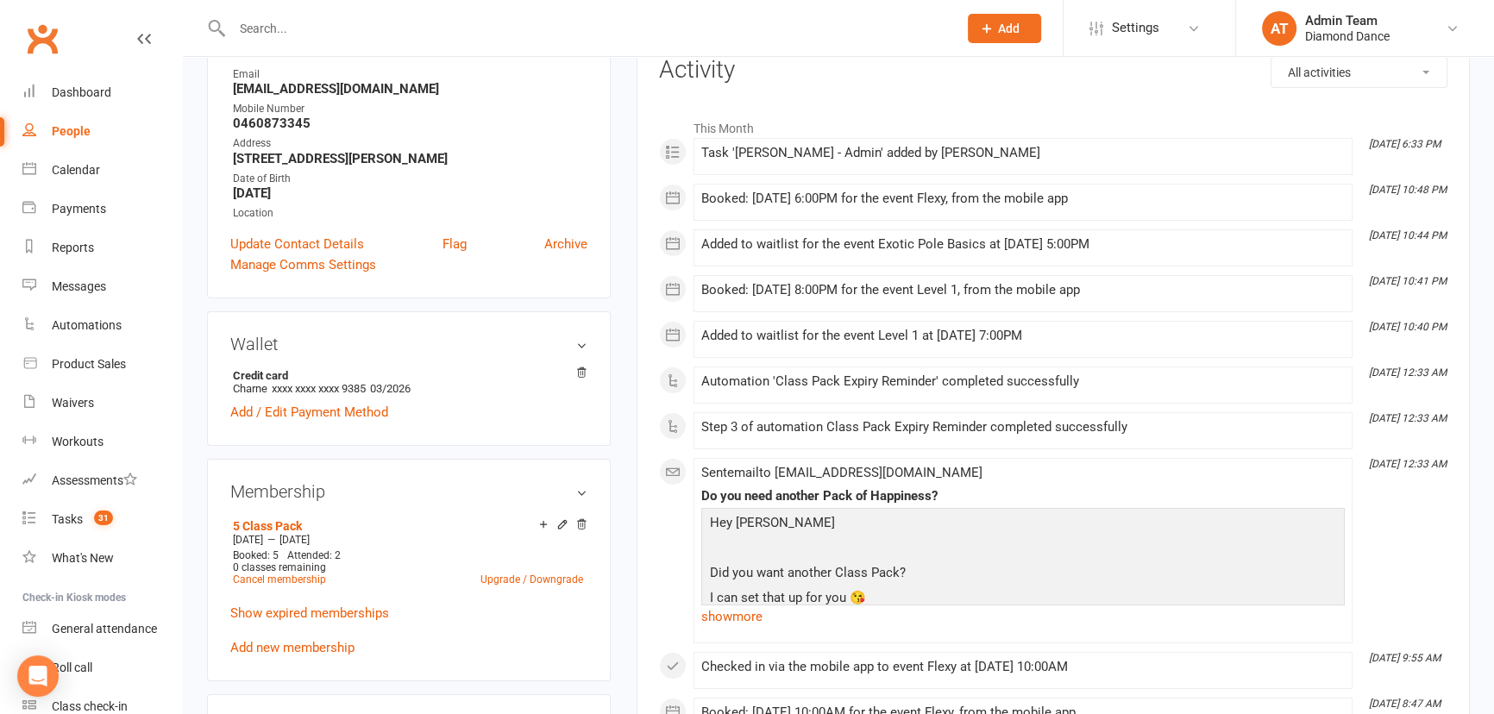
scroll to position [313, 0]
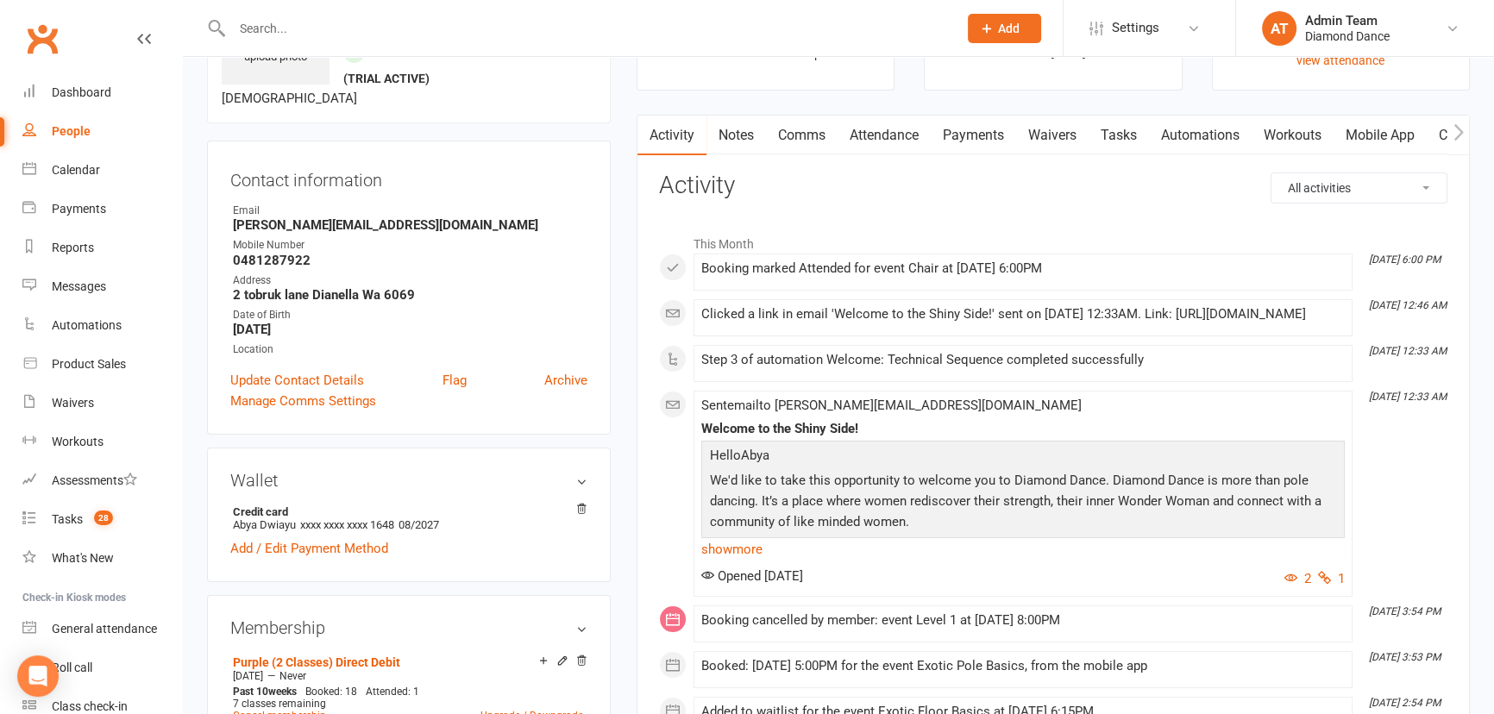
scroll to position [313, 0]
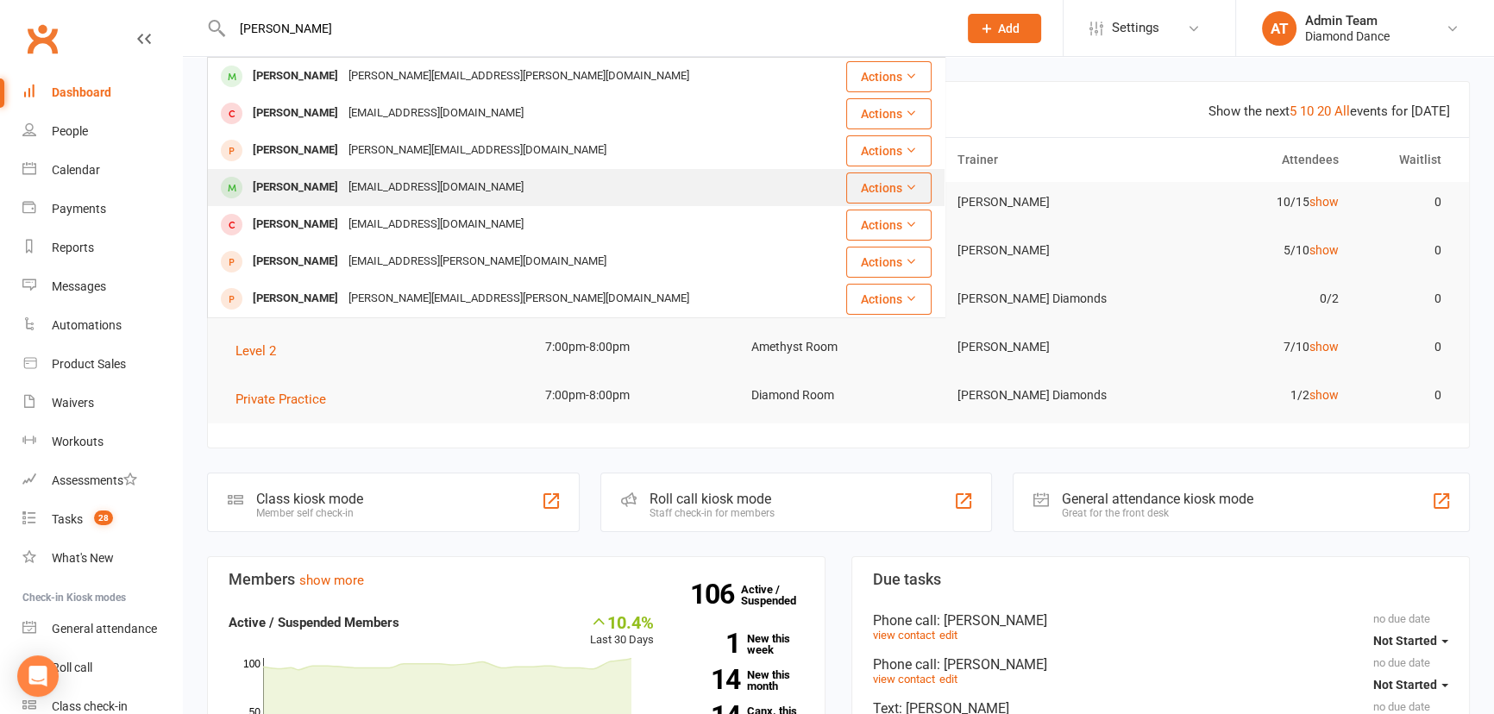
type input "[PERSON_NAME]"
click at [359, 175] on div "aliciajorourke26@gmail.com" at bounding box center [435, 187] width 185 height 25
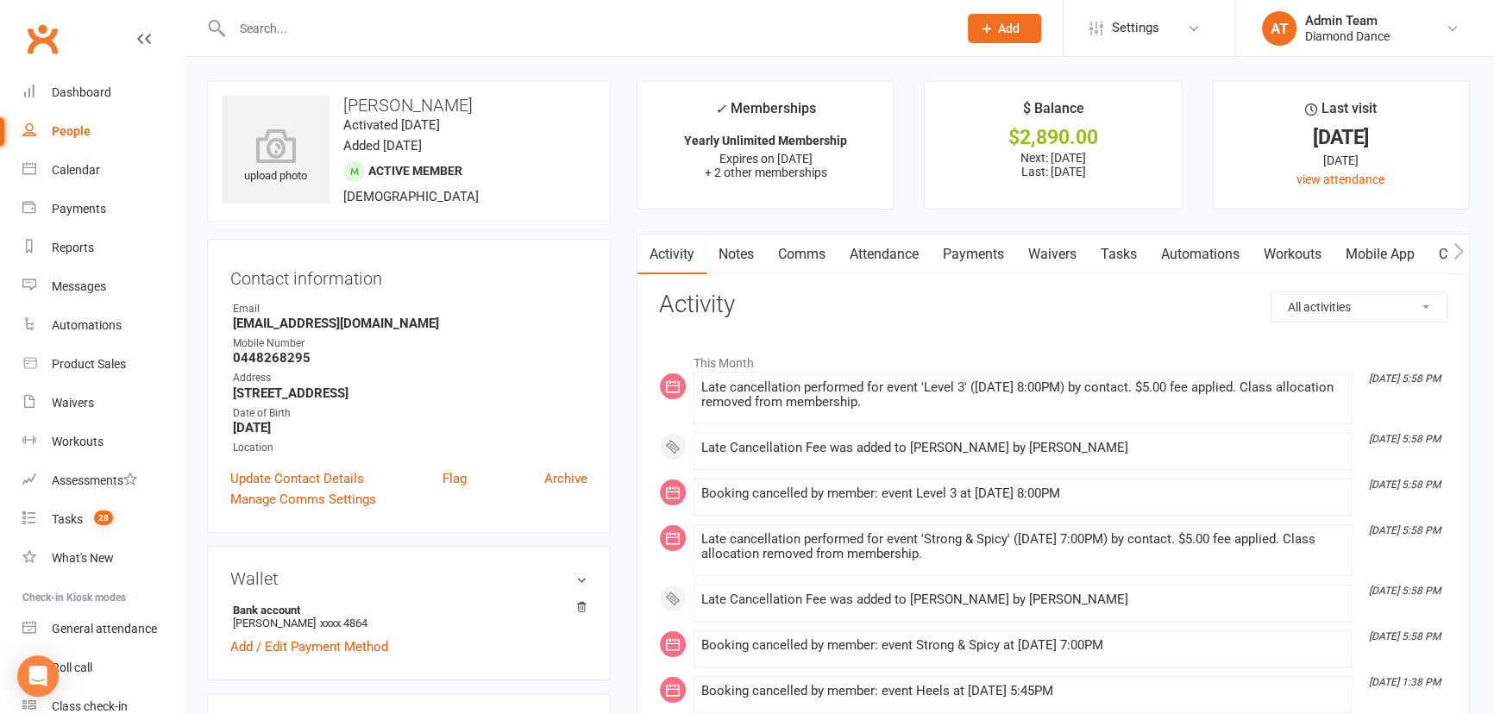
click at [398, 29] on input "text" at bounding box center [586, 28] width 718 height 24
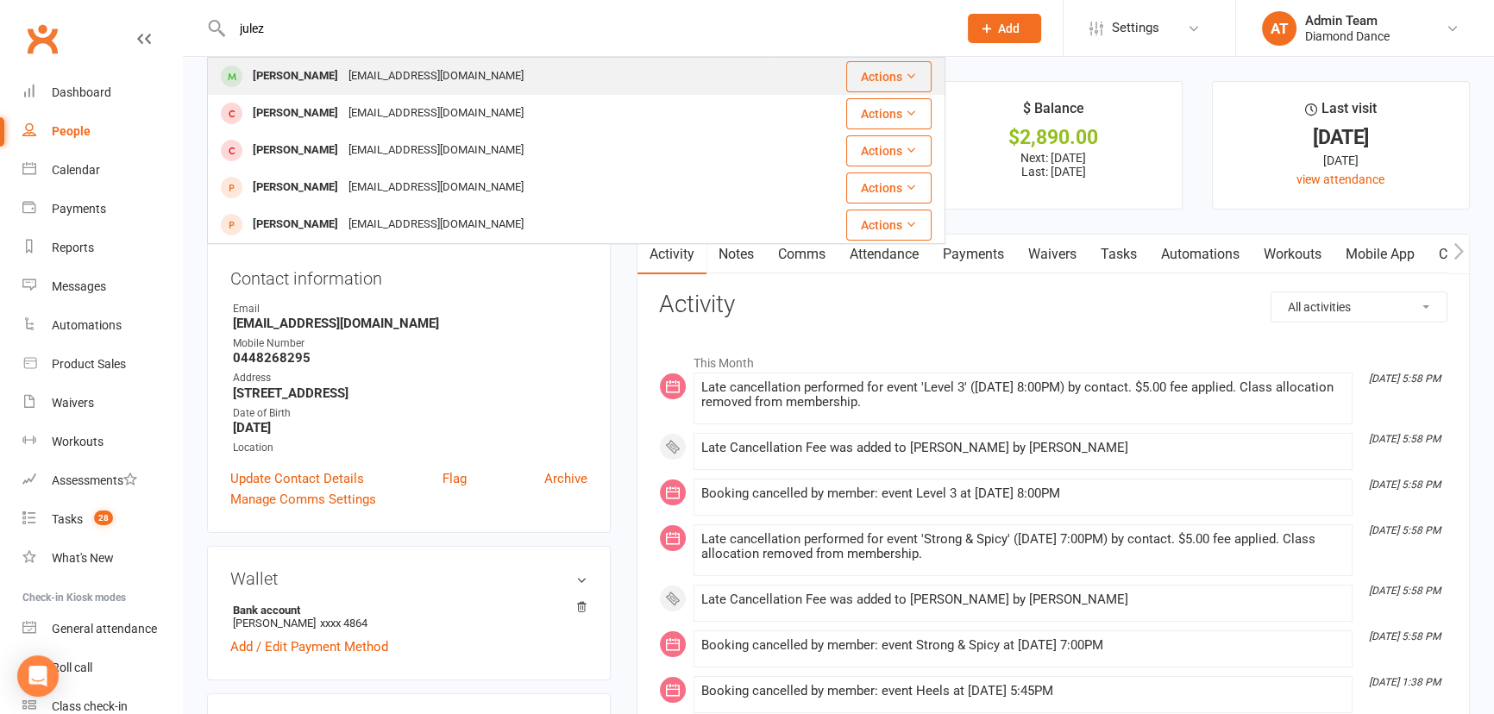
type input "julez"
click at [404, 84] on div "Juliette_ferre23@hotmail.com" at bounding box center [435, 76] width 185 height 25
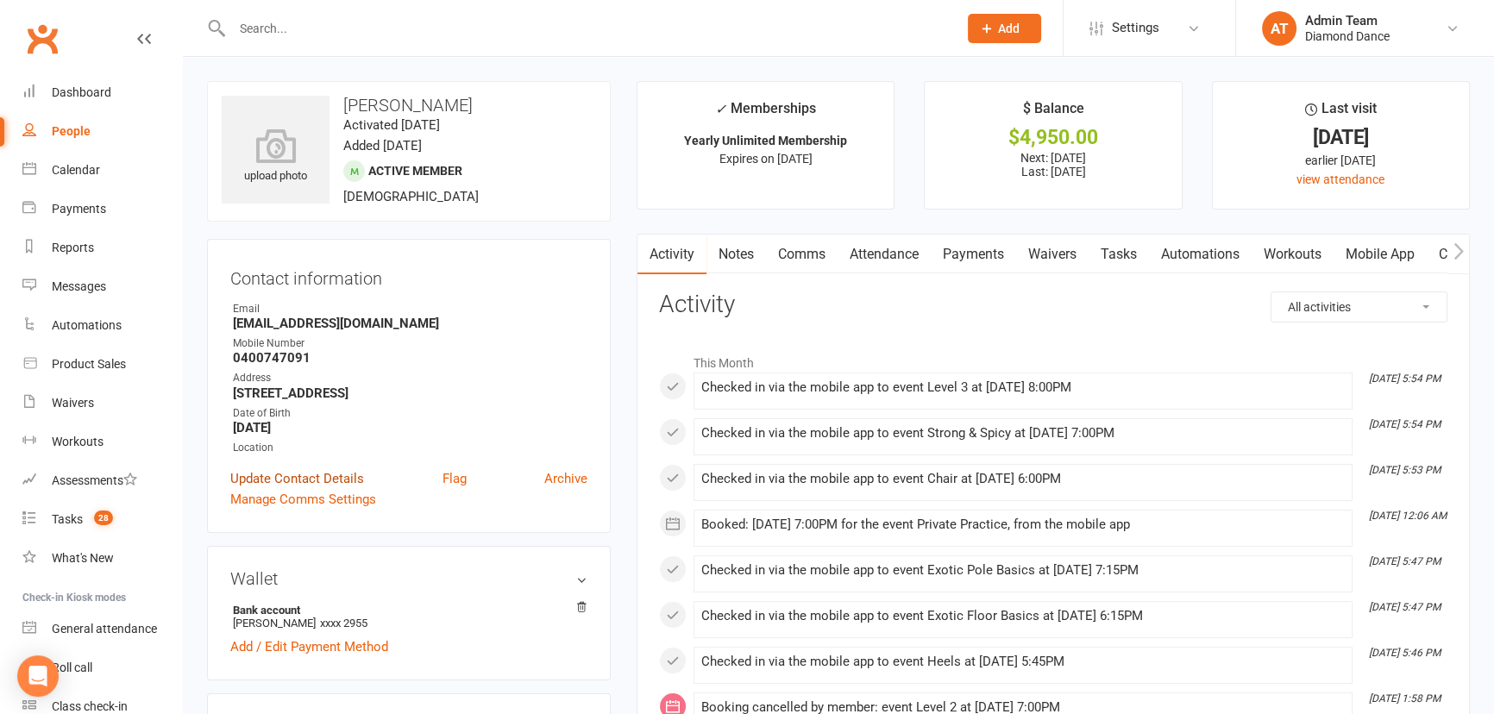
click at [355, 478] on link "Update Contact Details" at bounding box center [297, 478] width 134 height 21
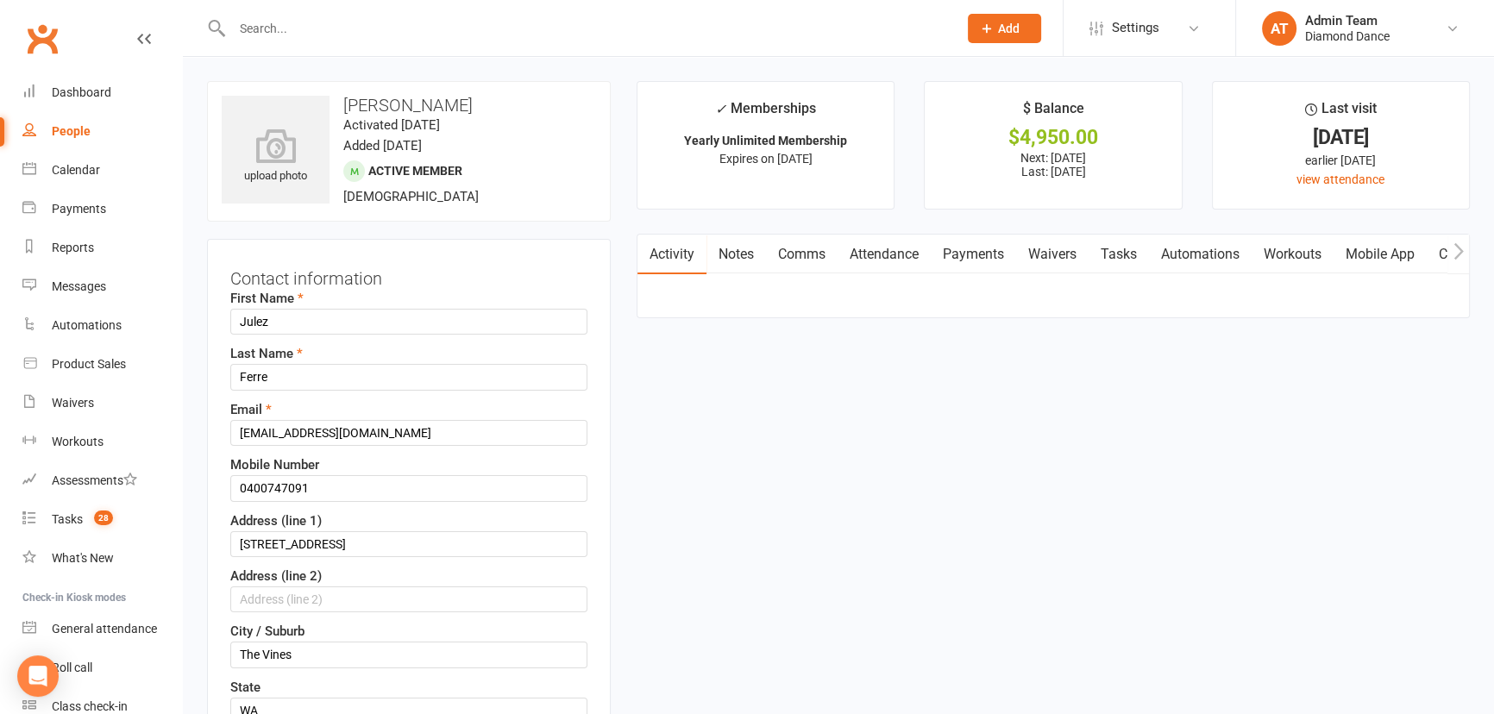
scroll to position [80, 0]
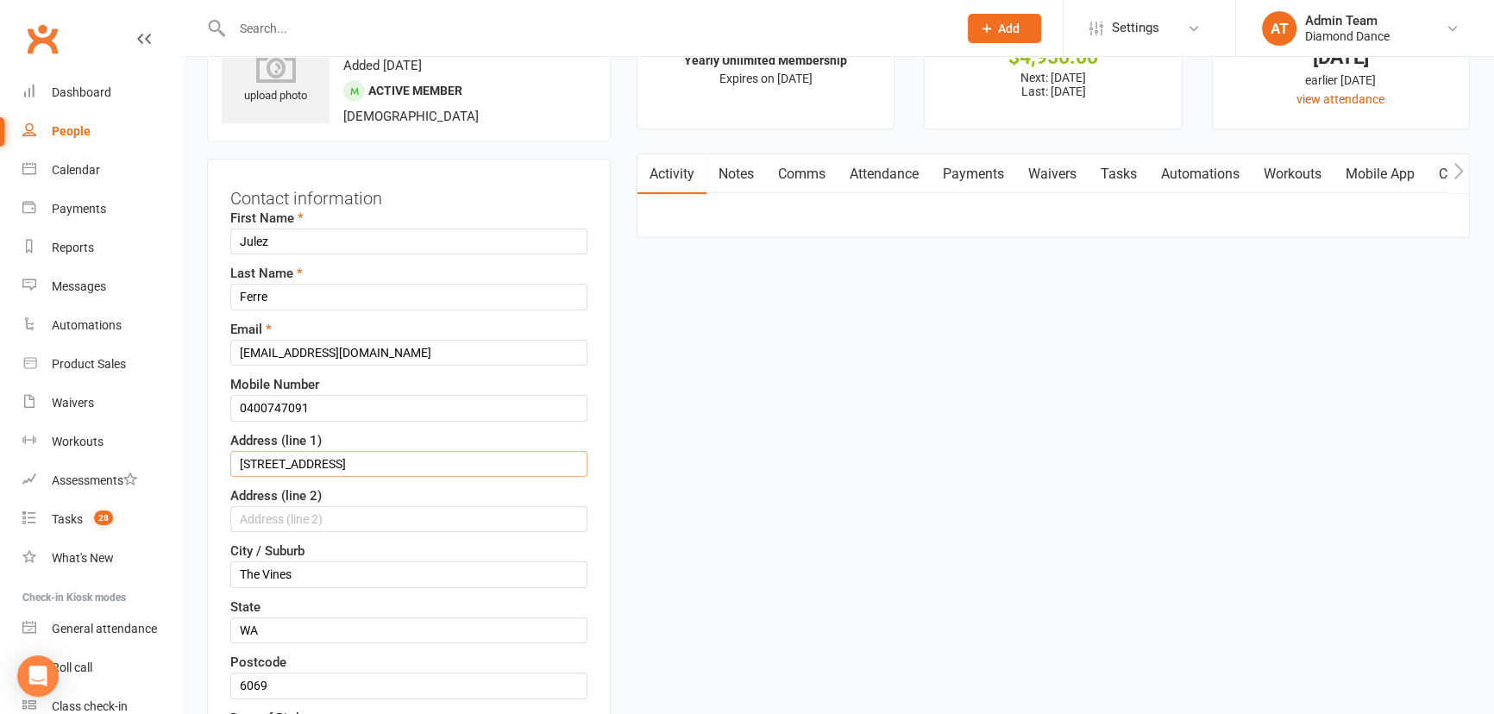
drag, startPoint x: 411, startPoint y: 461, endPoint x: 206, endPoint y: 476, distance: 205.9
click at [207, 476] on div "Contact information First Name Julez Last Name Ferre Email Juliette_ferre23@hot…" at bounding box center [409, 523] width 404 height 728
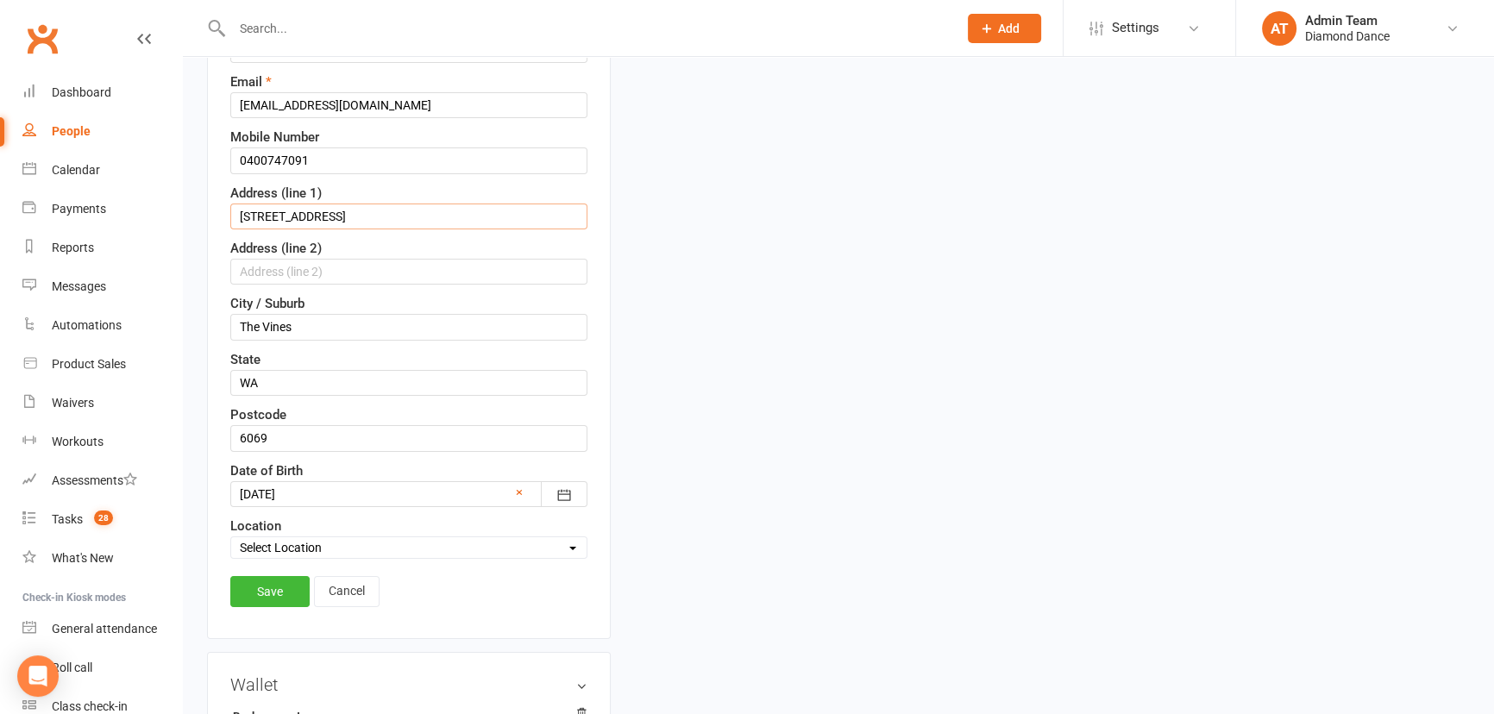
scroll to position [394, 0]
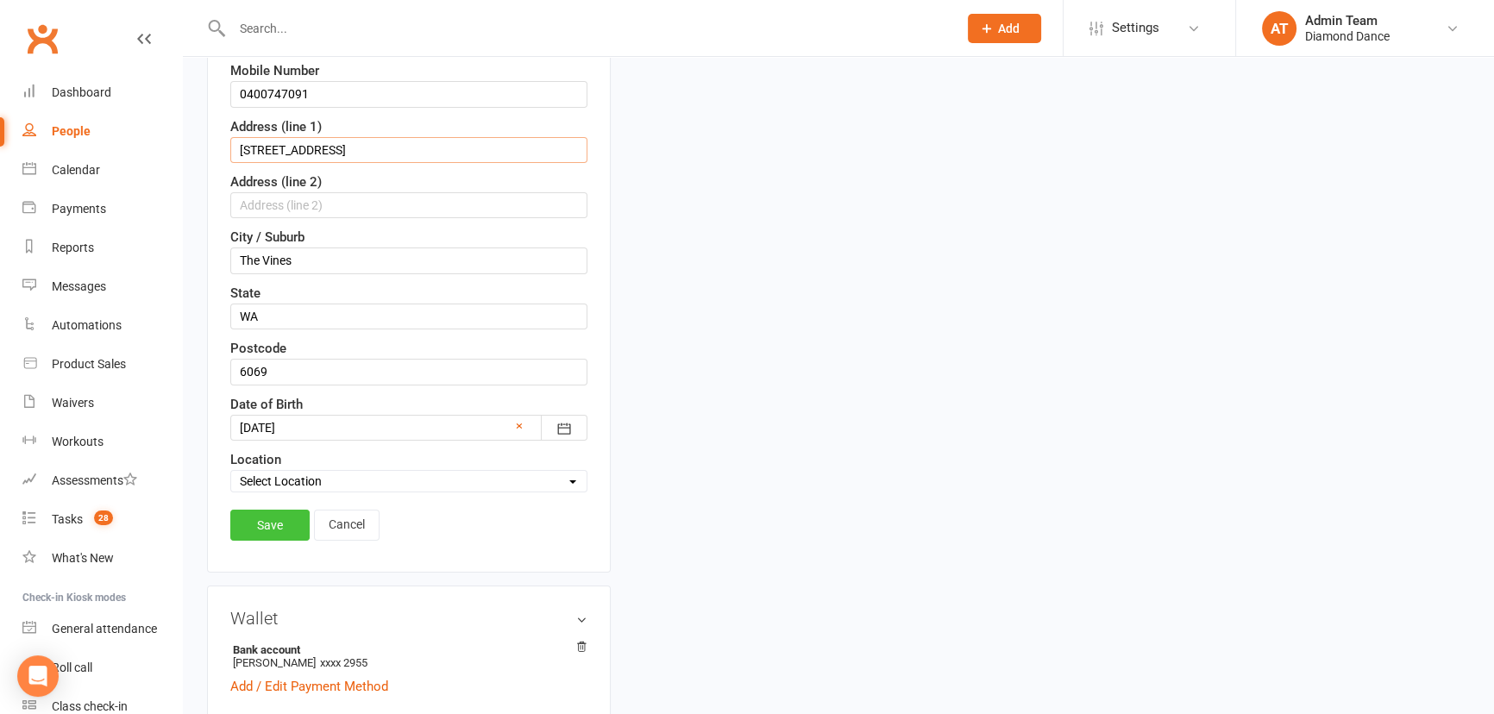
type input "Unit 20/6 Verdelho Drive"
click at [297, 510] on link "Save" at bounding box center [269, 525] width 79 height 31
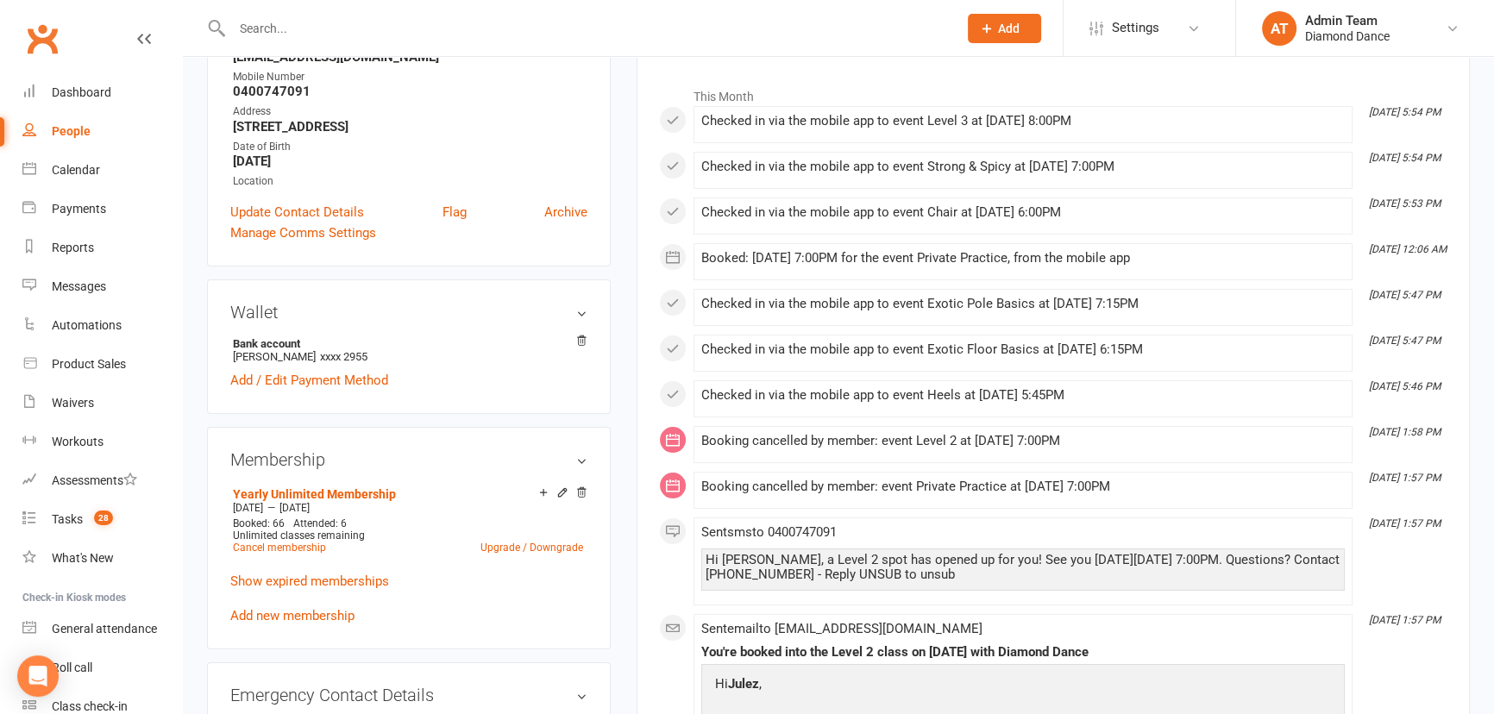
scroll to position [80, 0]
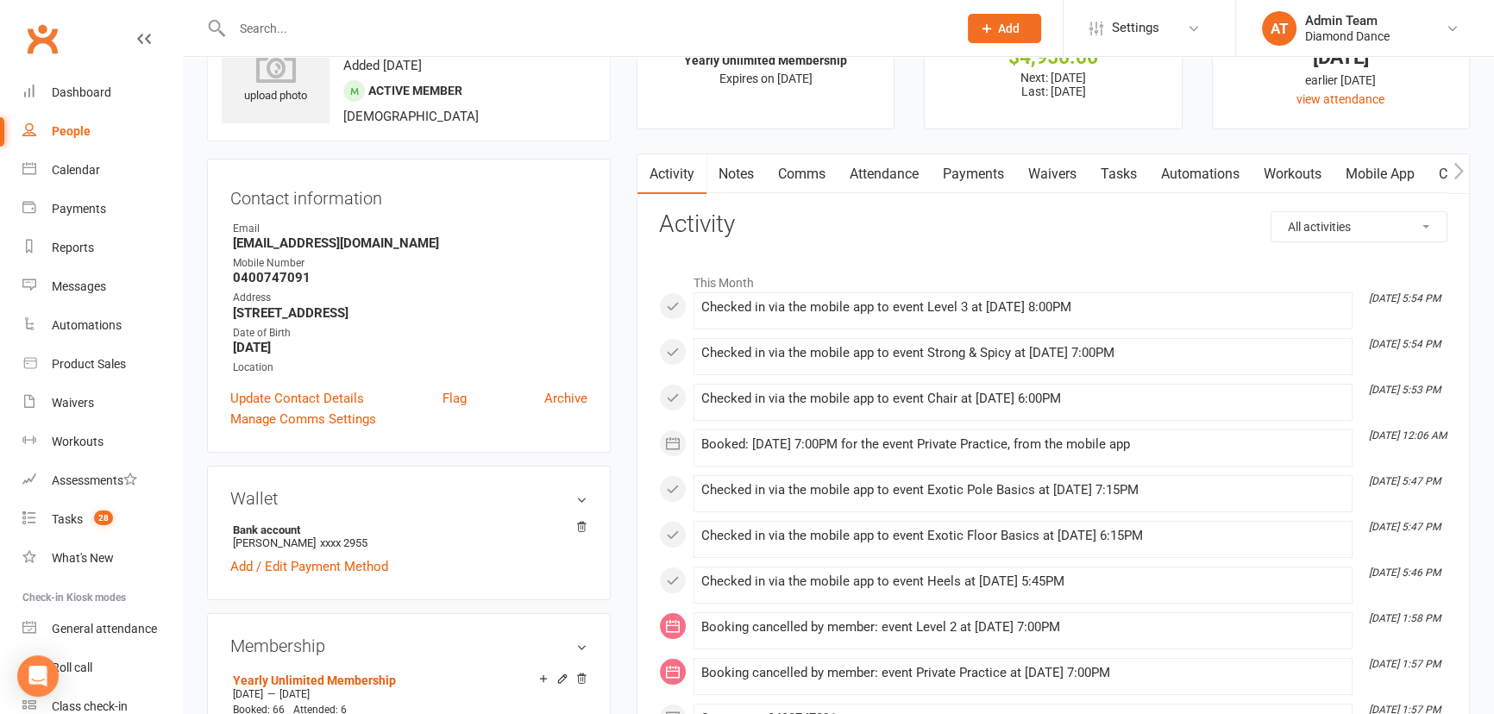
click at [398, 22] on input "text" at bounding box center [586, 28] width 718 height 24
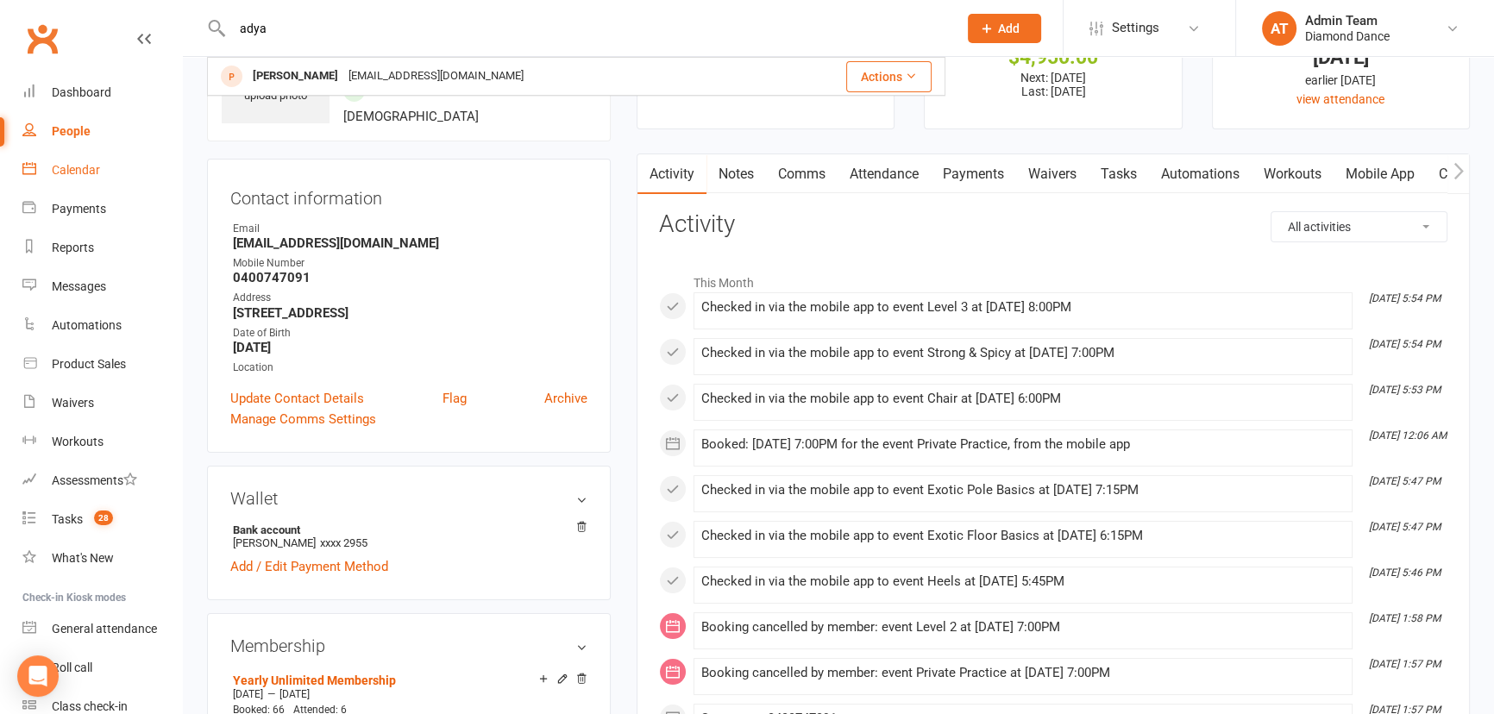
type input "adya"
click at [95, 182] on link "Calendar" at bounding box center [102, 170] width 160 height 39
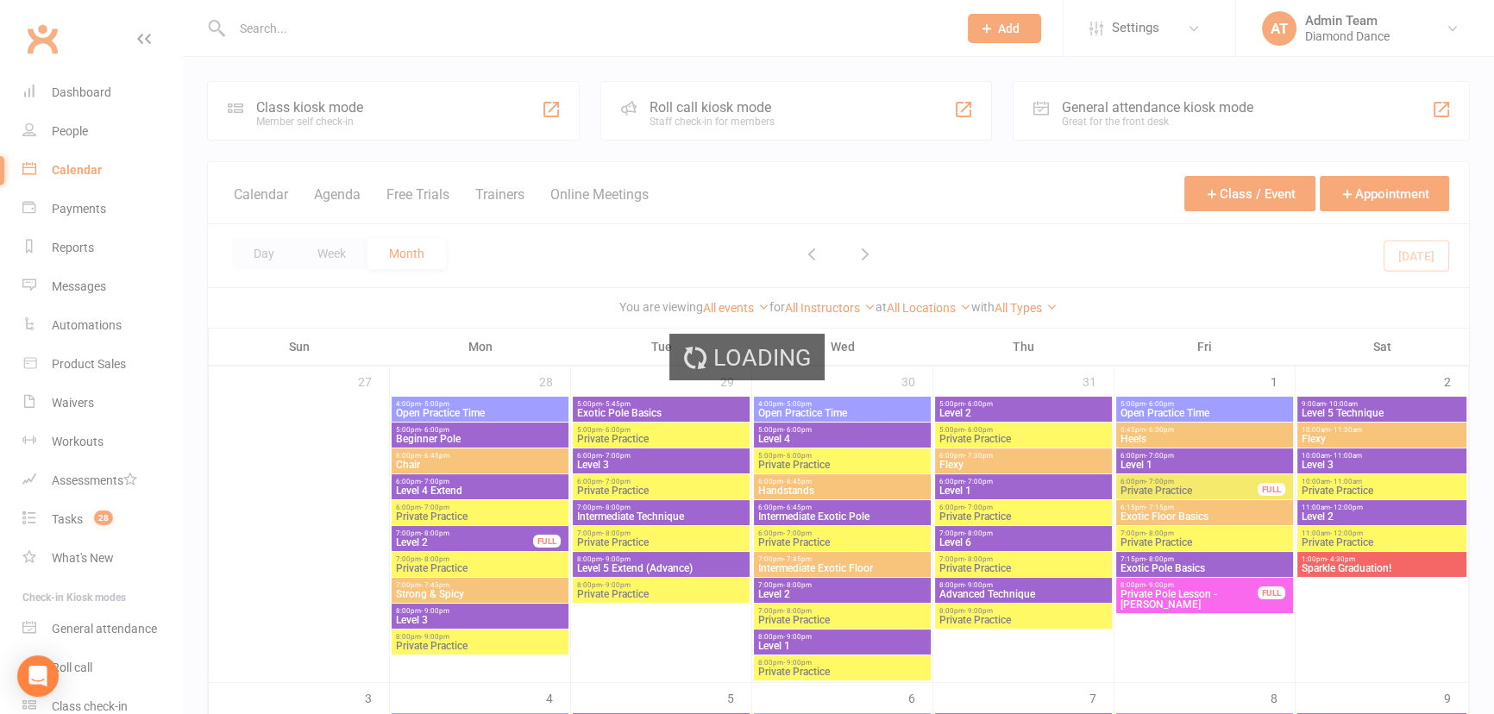
click at [496, 468] on div "Loading" at bounding box center [747, 357] width 1494 height 714
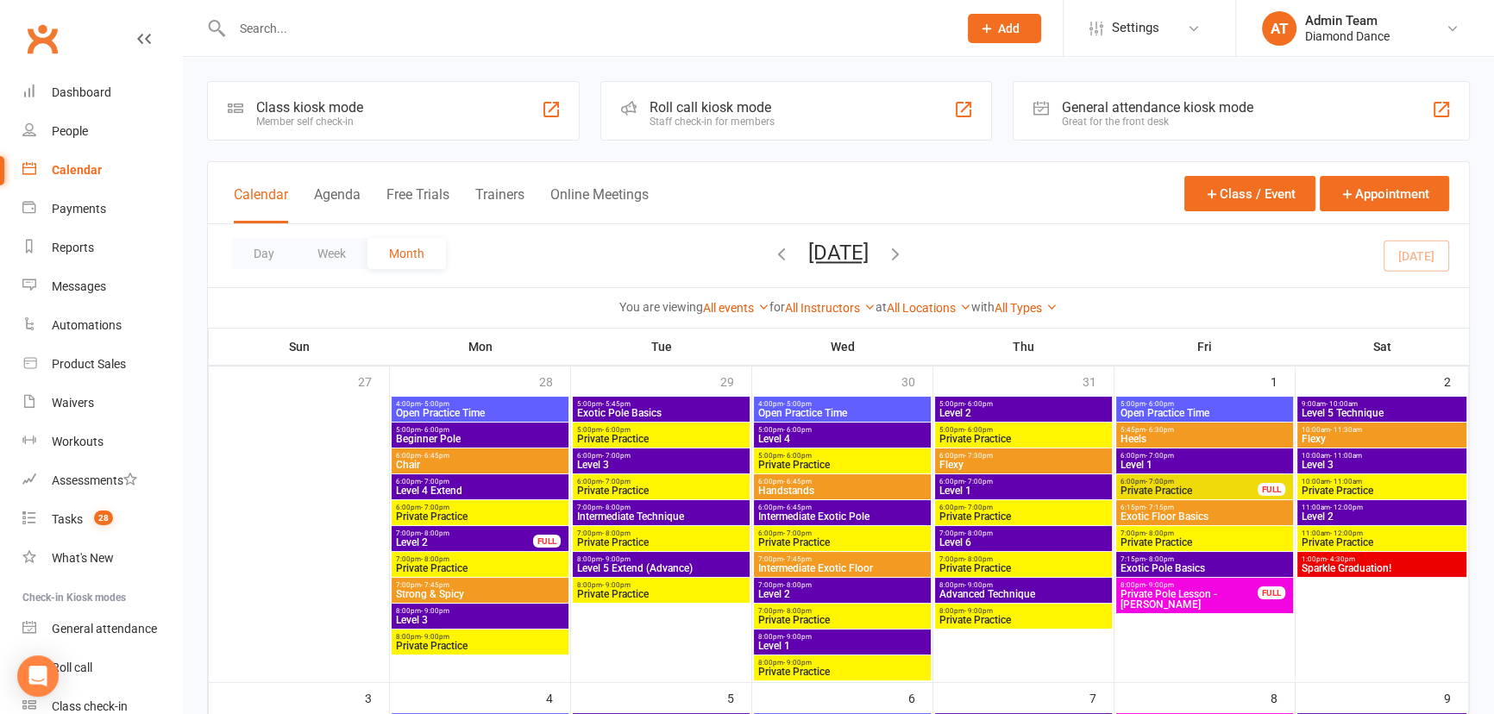
scroll to position [627, 0]
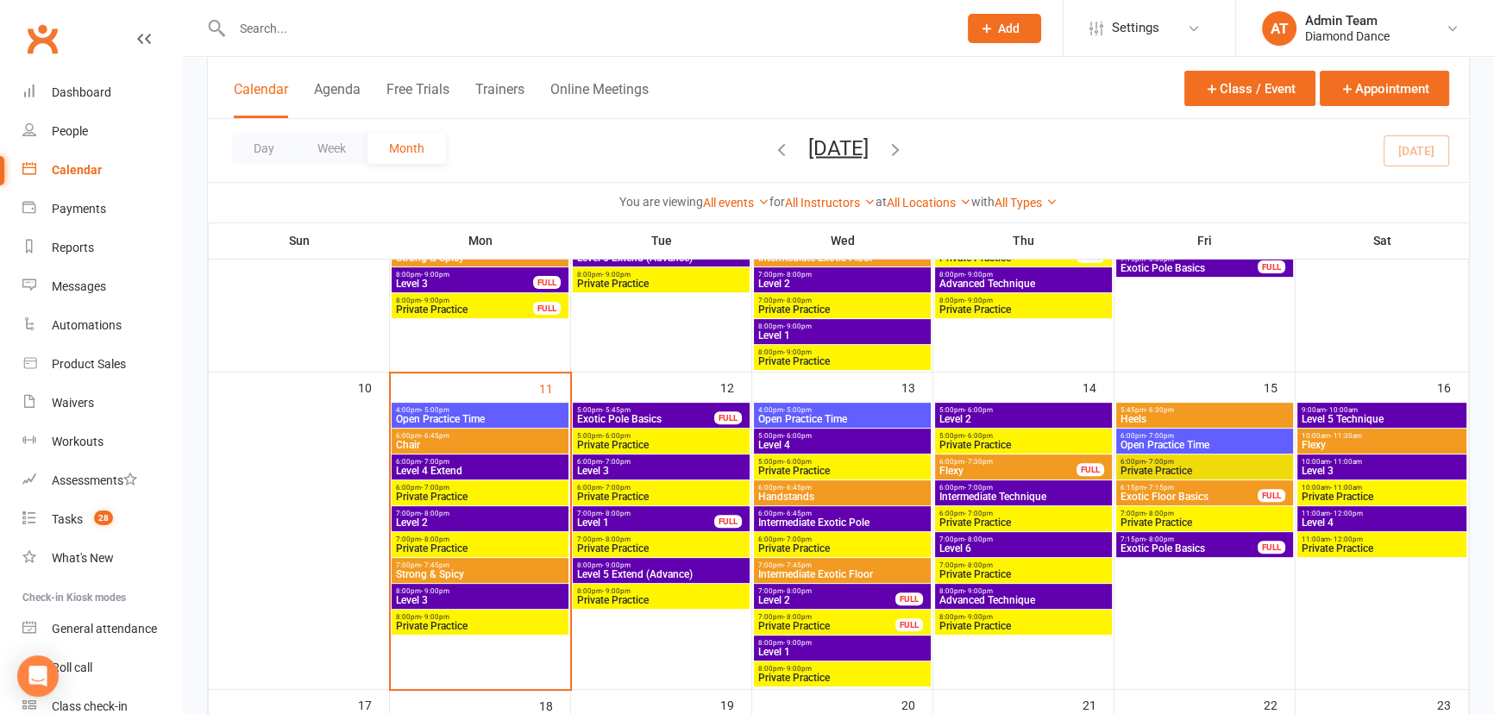
click at [463, 442] on span "Chair" at bounding box center [480, 445] width 170 height 10
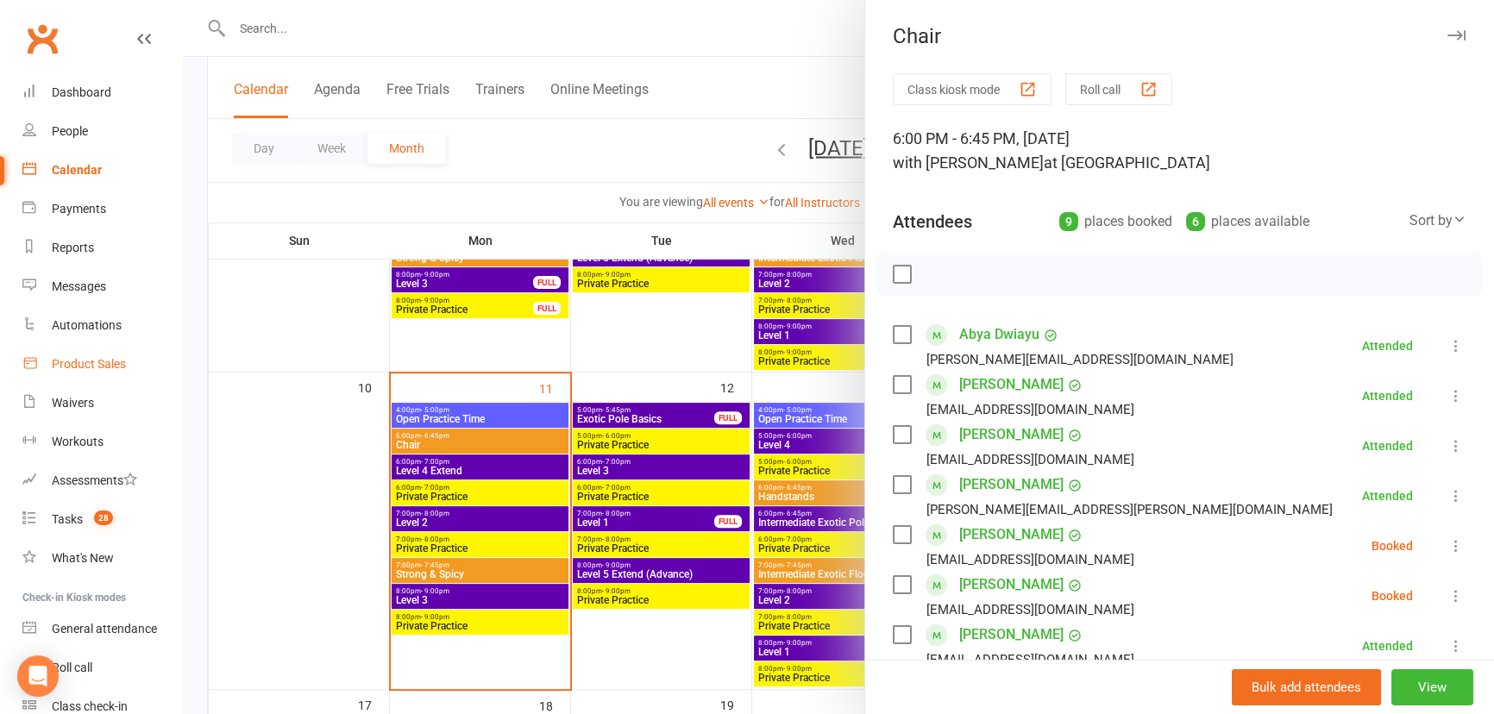
click at [73, 360] on div "Product Sales" at bounding box center [89, 364] width 74 height 14
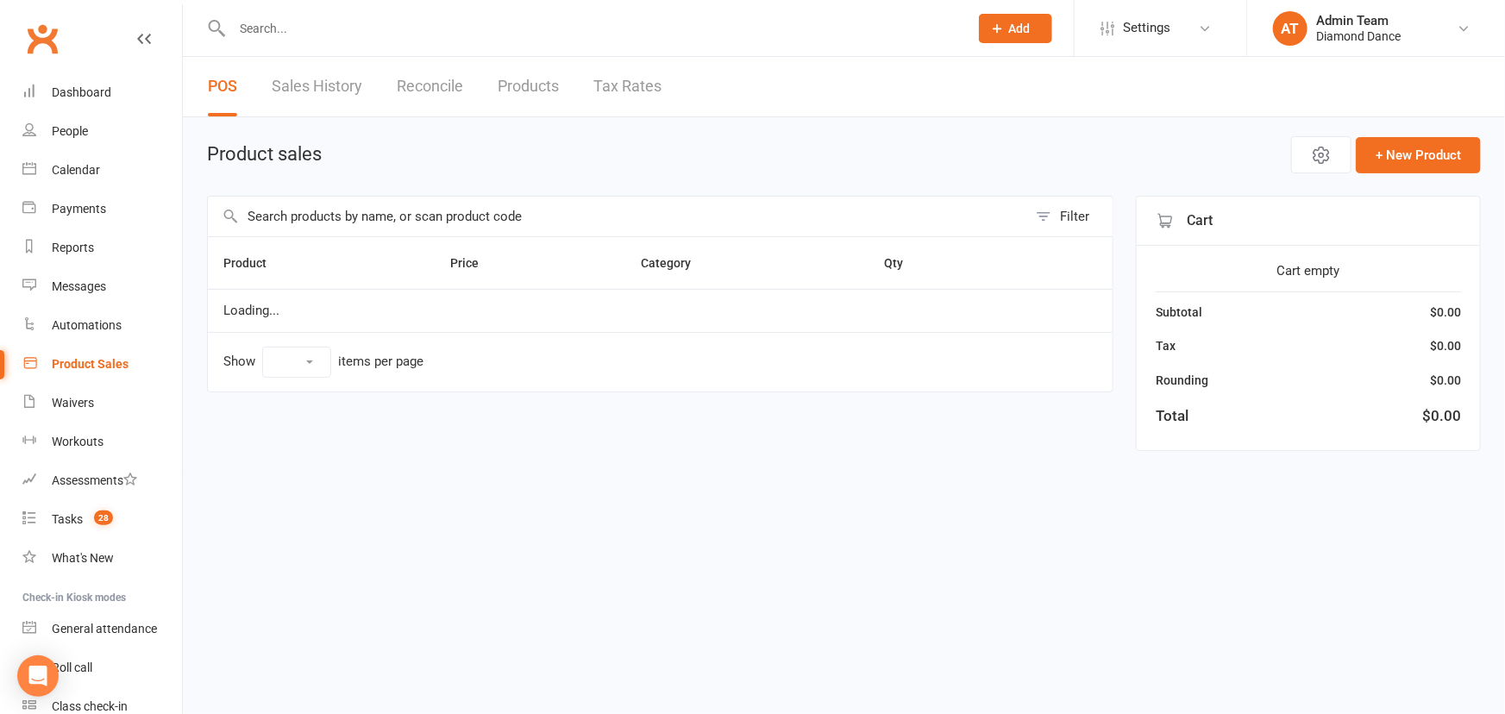
select select "100"
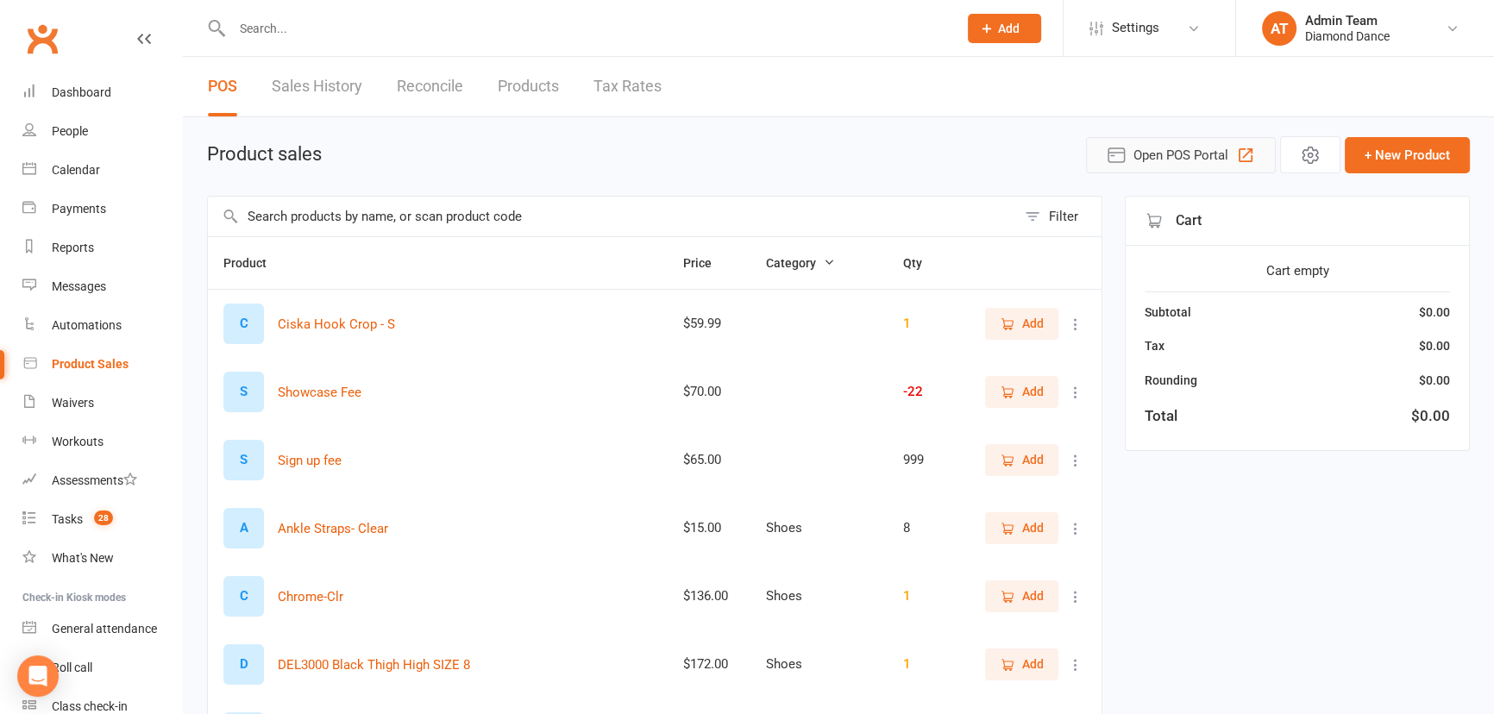
click at [1199, 156] on span "Open POS Portal" at bounding box center [1180, 155] width 95 height 21
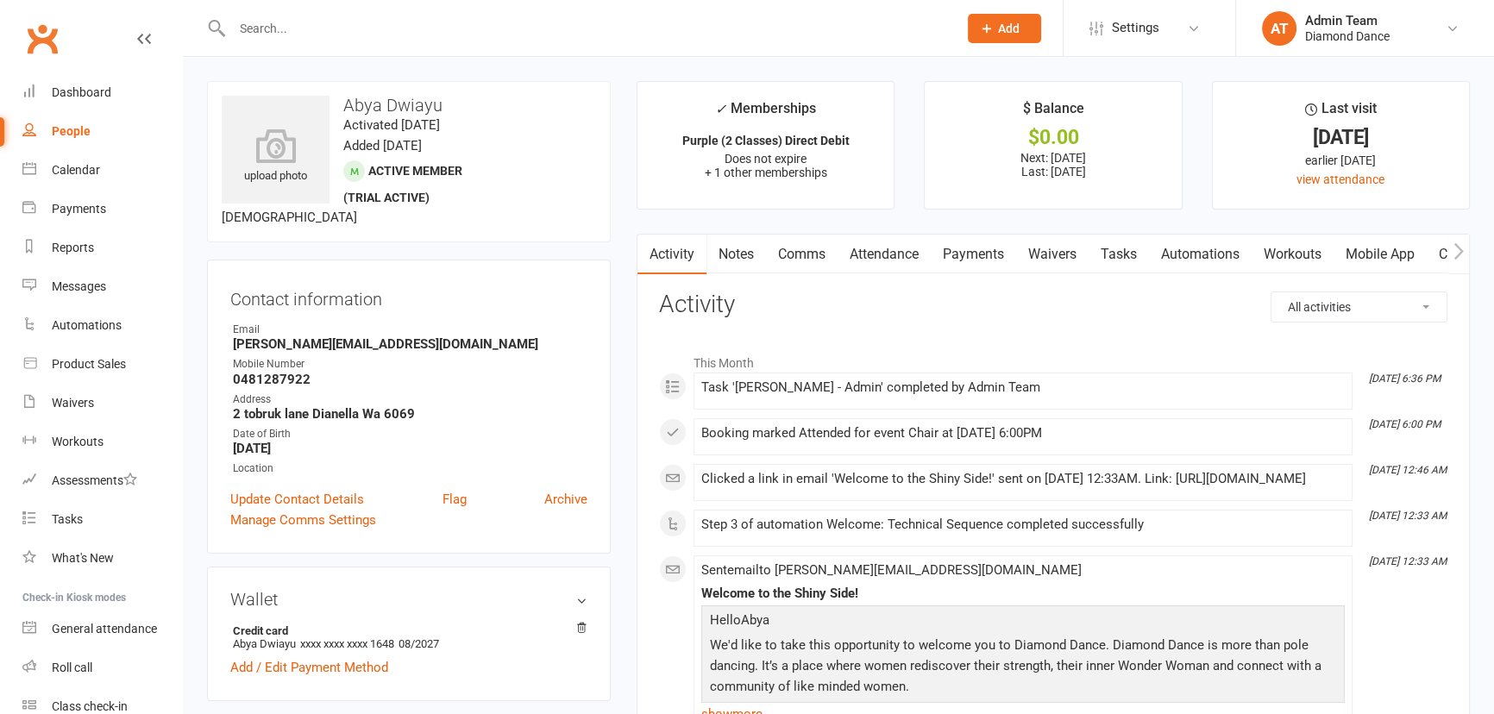
click at [975, 250] on link "Payments" at bounding box center [973, 255] width 85 height 40
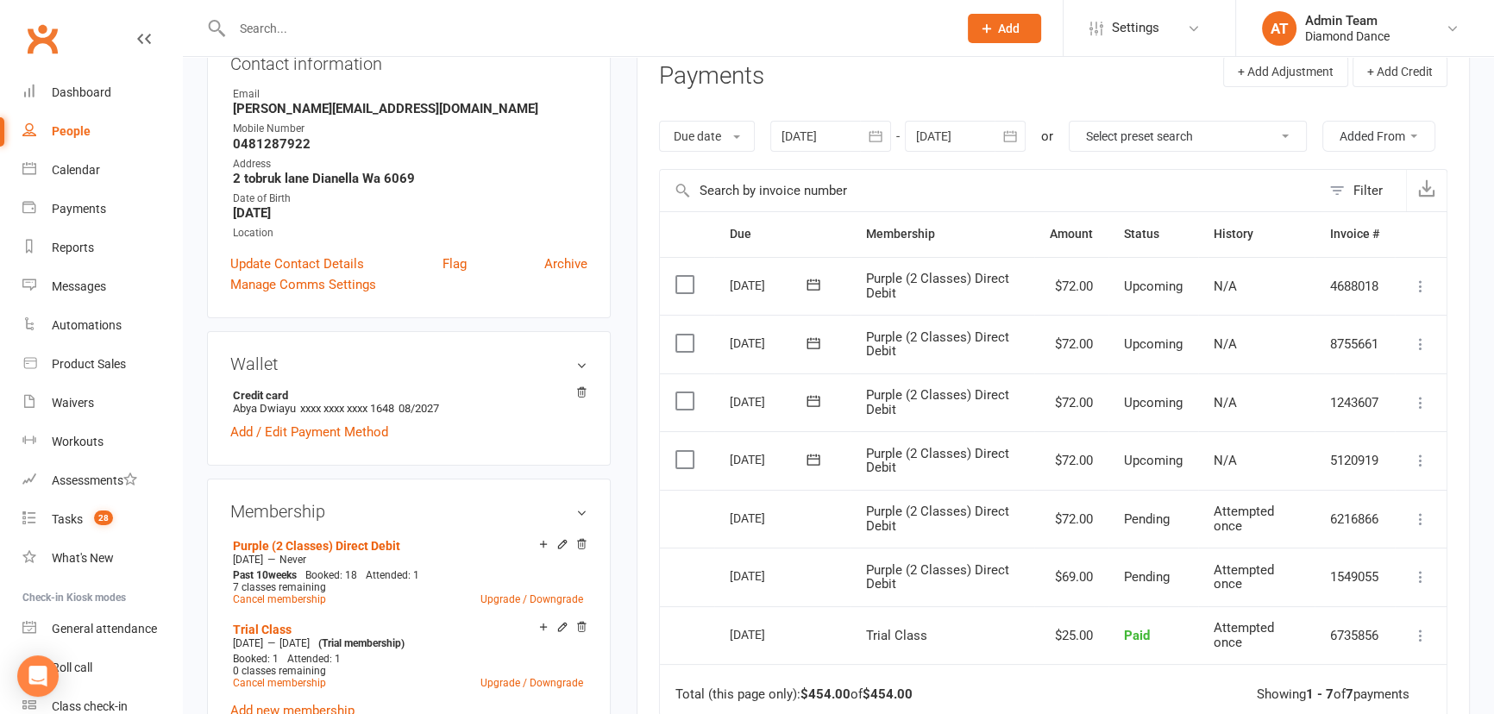
scroll to position [313, 0]
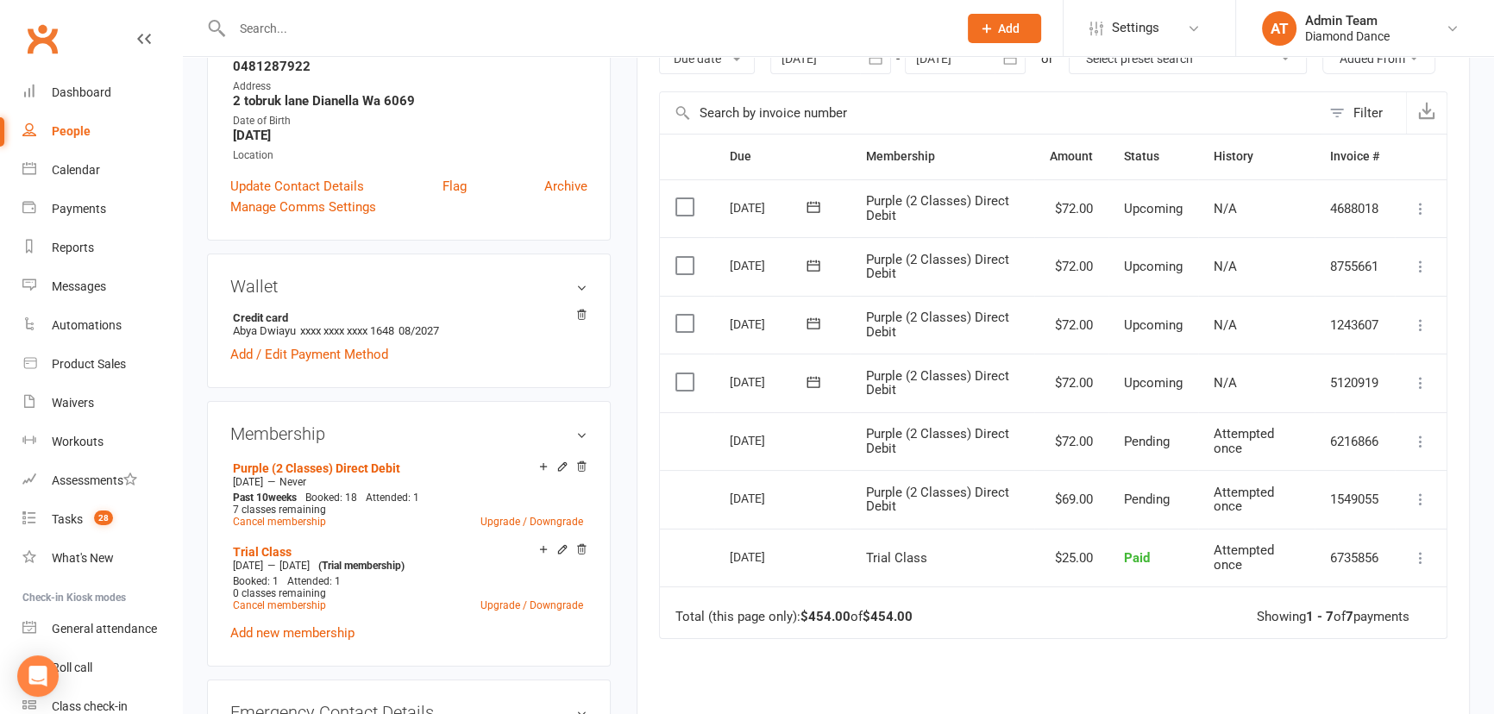
click at [1068, 662] on div "Due Contact Membership Amount Status History Invoice # Select this 08 Sep 2025 …" at bounding box center [1053, 497] width 788 height 727
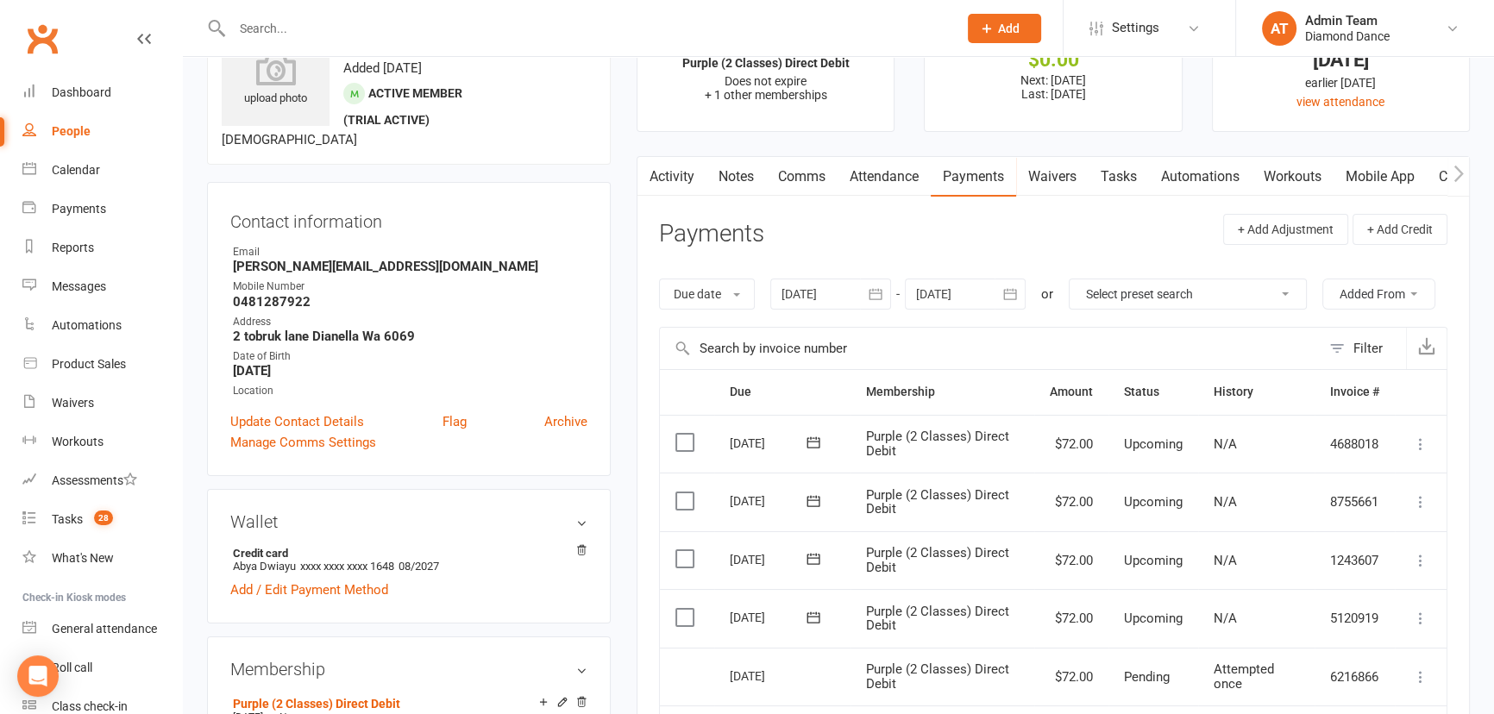
click at [1070, 179] on link "Waivers" at bounding box center [1052, 177] width 72 height 40
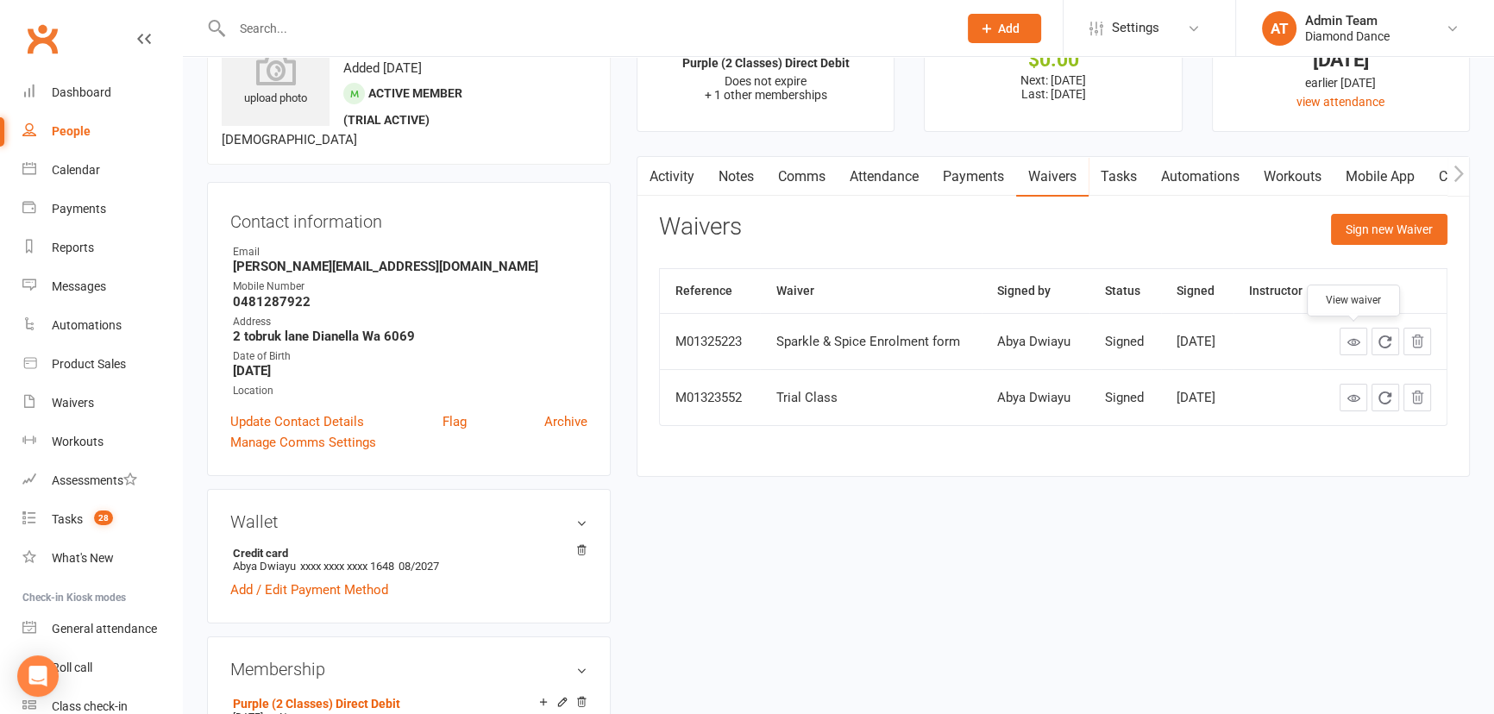
click at [1362, 342] on link at bounding box center [1353, 342] width 28 height 28
click at [84, 333] on link "Automations" at bounding box center [102, 325] width 160 height 39
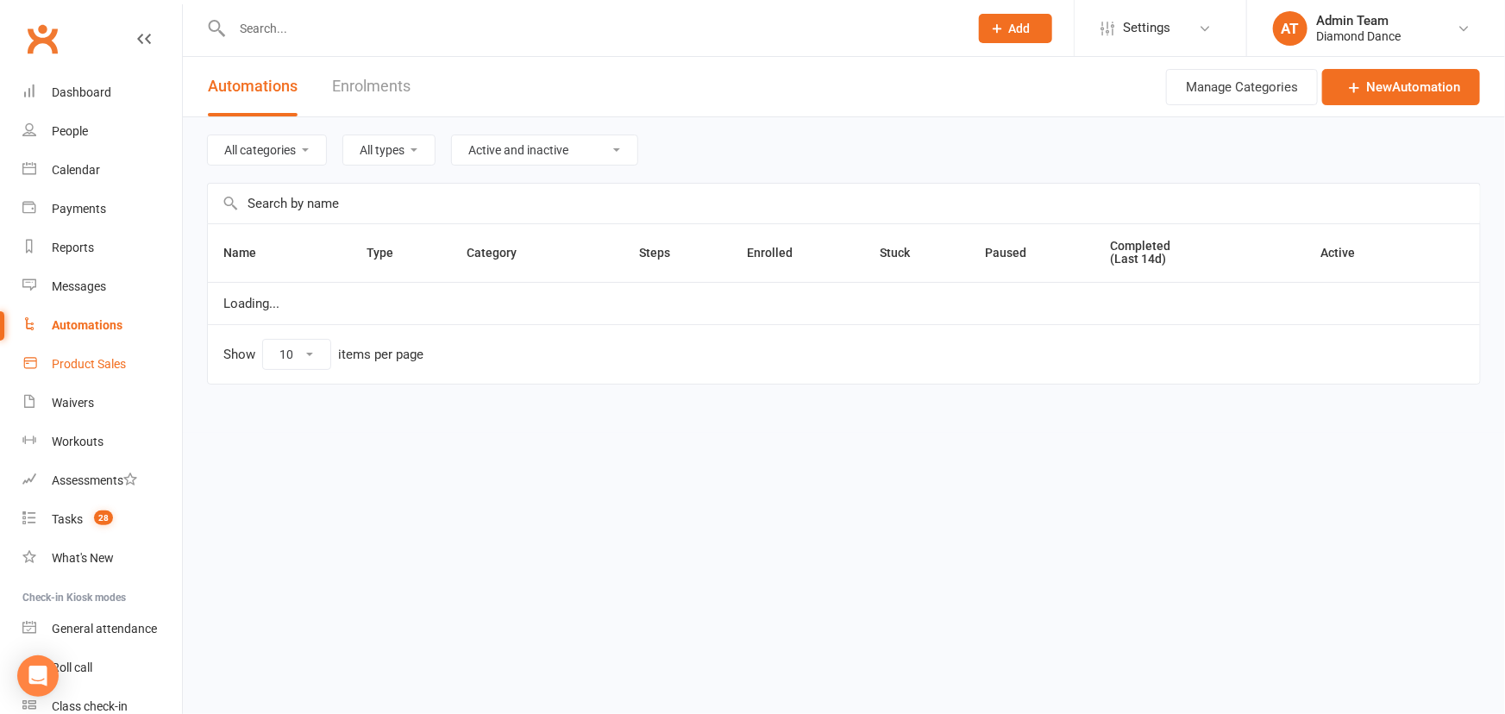
select select "100"
click at [71, 367] on div "Product Sales" at bounding box center [89, 364] width 74 height 14
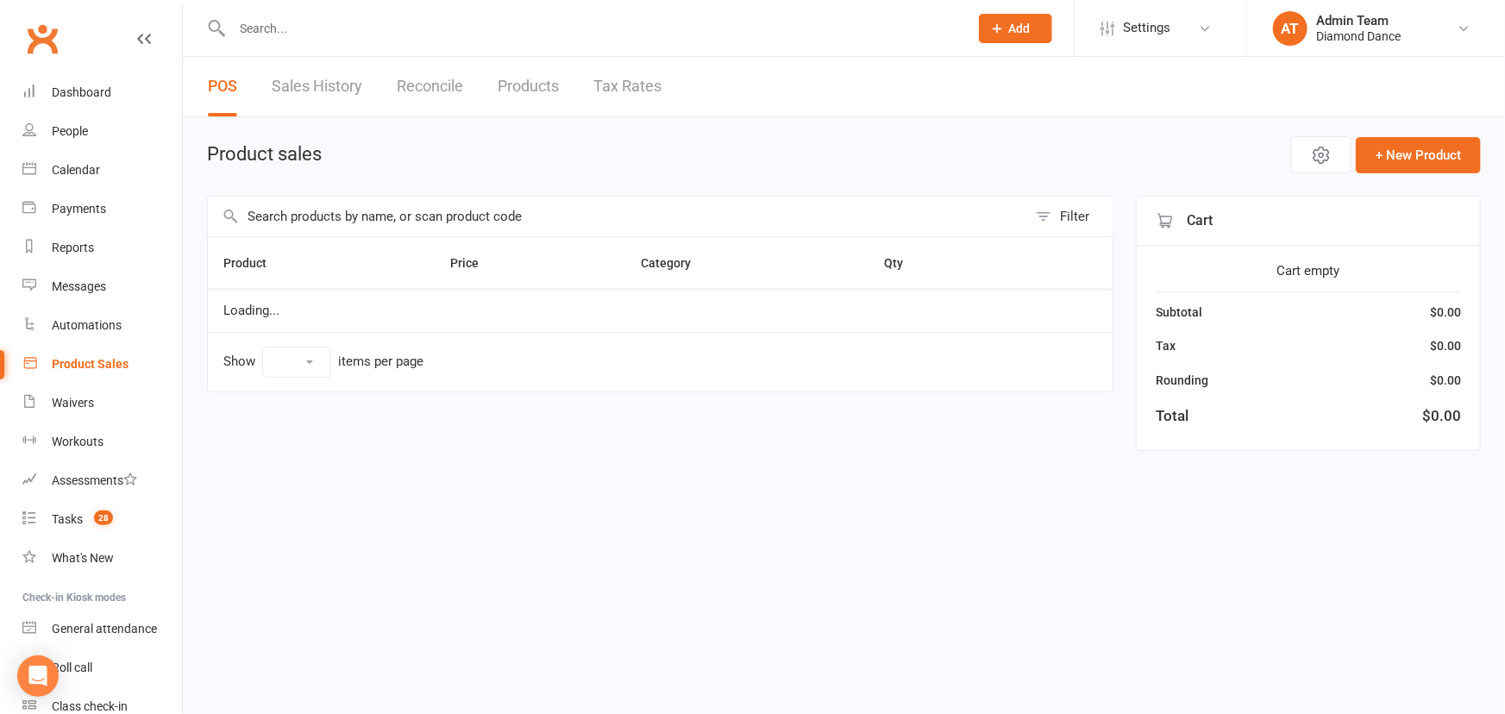
select select "100"
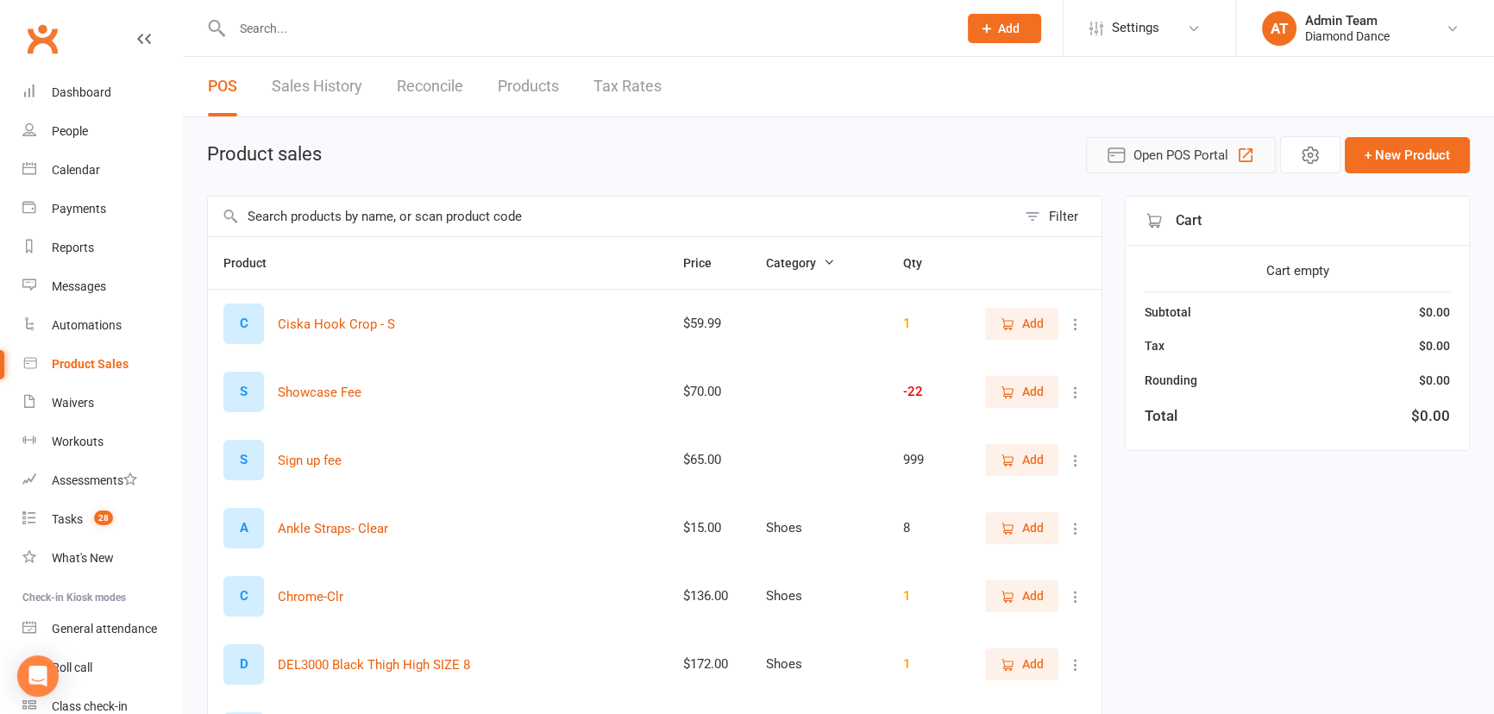
click at [1194, 150] on span "Open POS Portal" at bounding box center [1180, 155] width 95 height 21
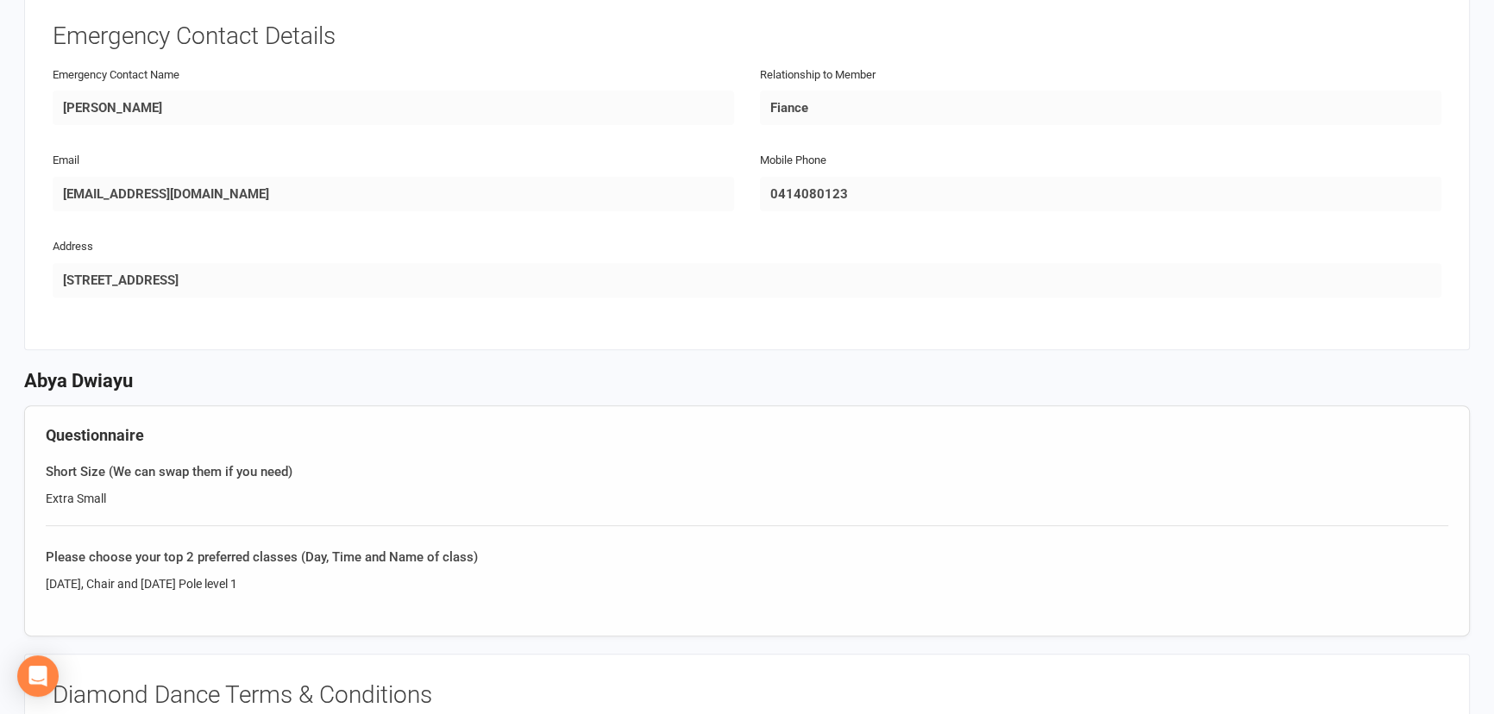
scroll to position [784, 0]
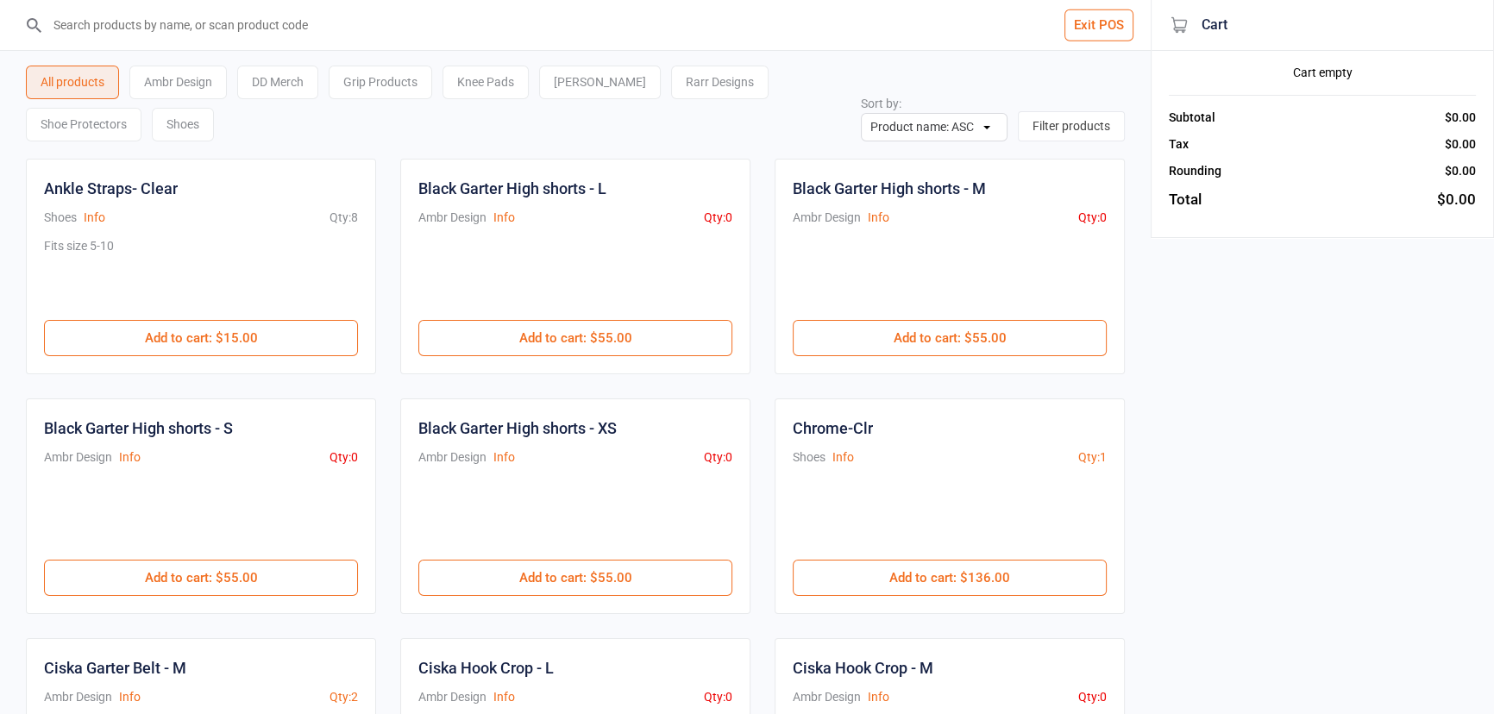
click at [463, 93] on div "Knee Pads" at bounding box center [485, 83] width 86 height 34
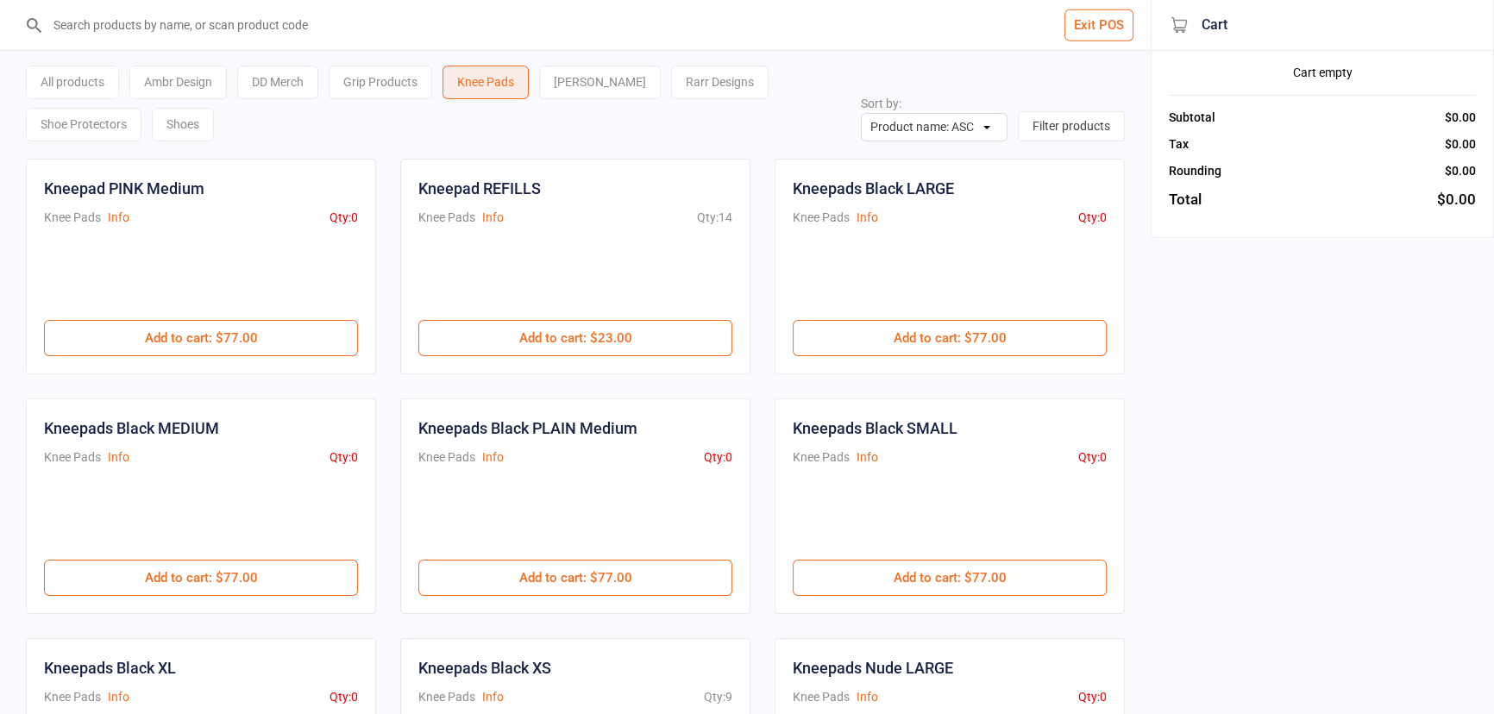
click at [467, 28] on input "search" at bounding box center [586, 25] width 1082 height 50
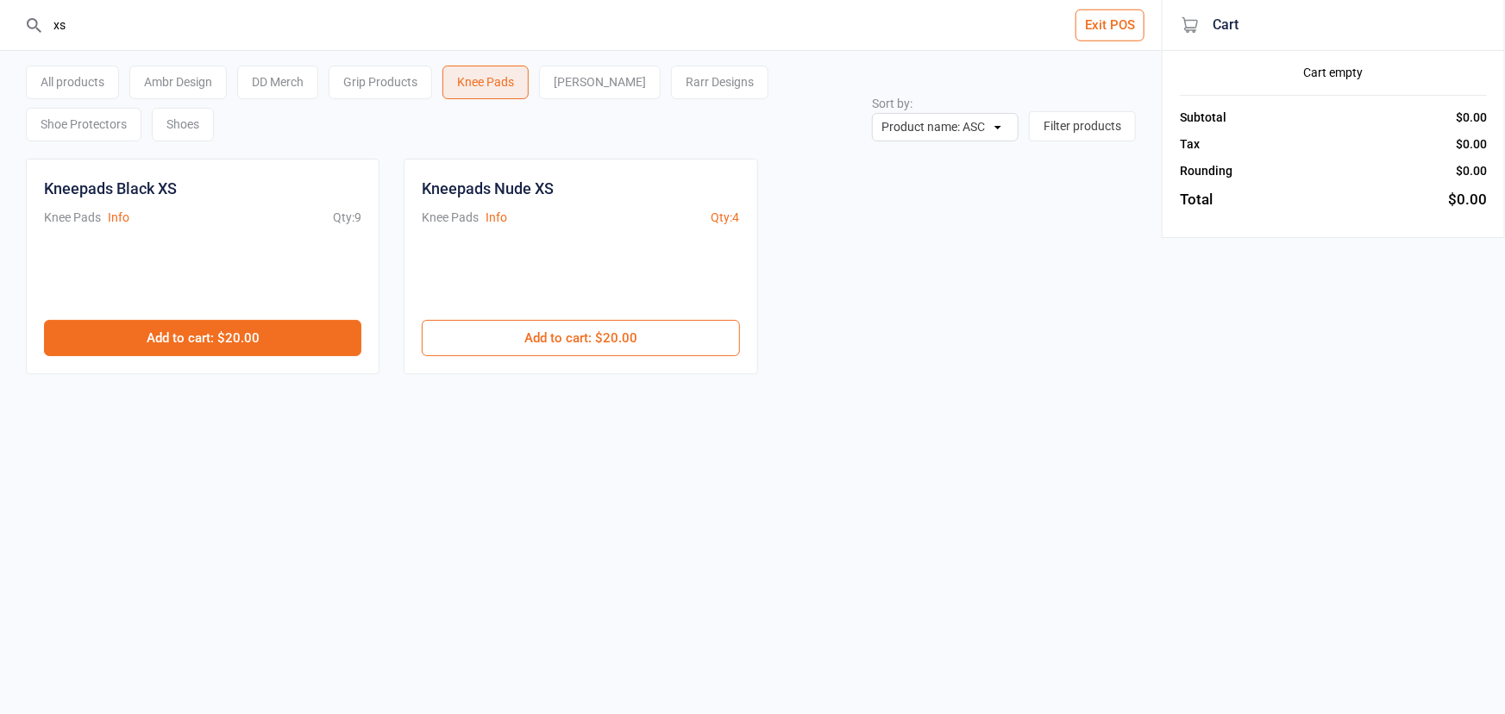
type input "xs"
click at [280, 342] on button "Add to cart : $20.00" at bounding box center [202, 338] width 317 height 36
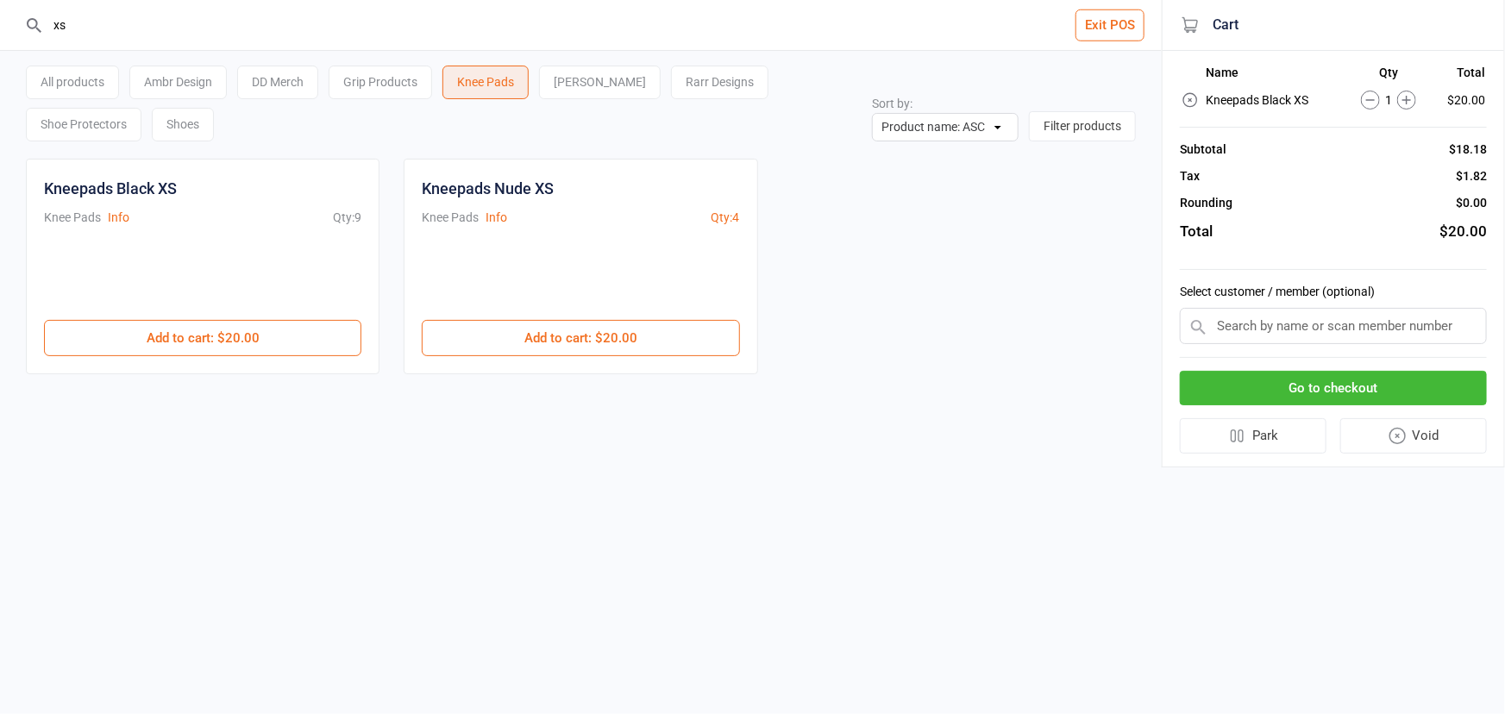
click at [193, 82] on div "Ambr Design" at bounding box center [177, 83] width 97 height 34
click at [276, 77] on div "DD Merch" at bounding box center [277, 83] width 81 height 34
click at [280, 30] on input "xs" at bounding box center [591, 25] width 1093 height 50
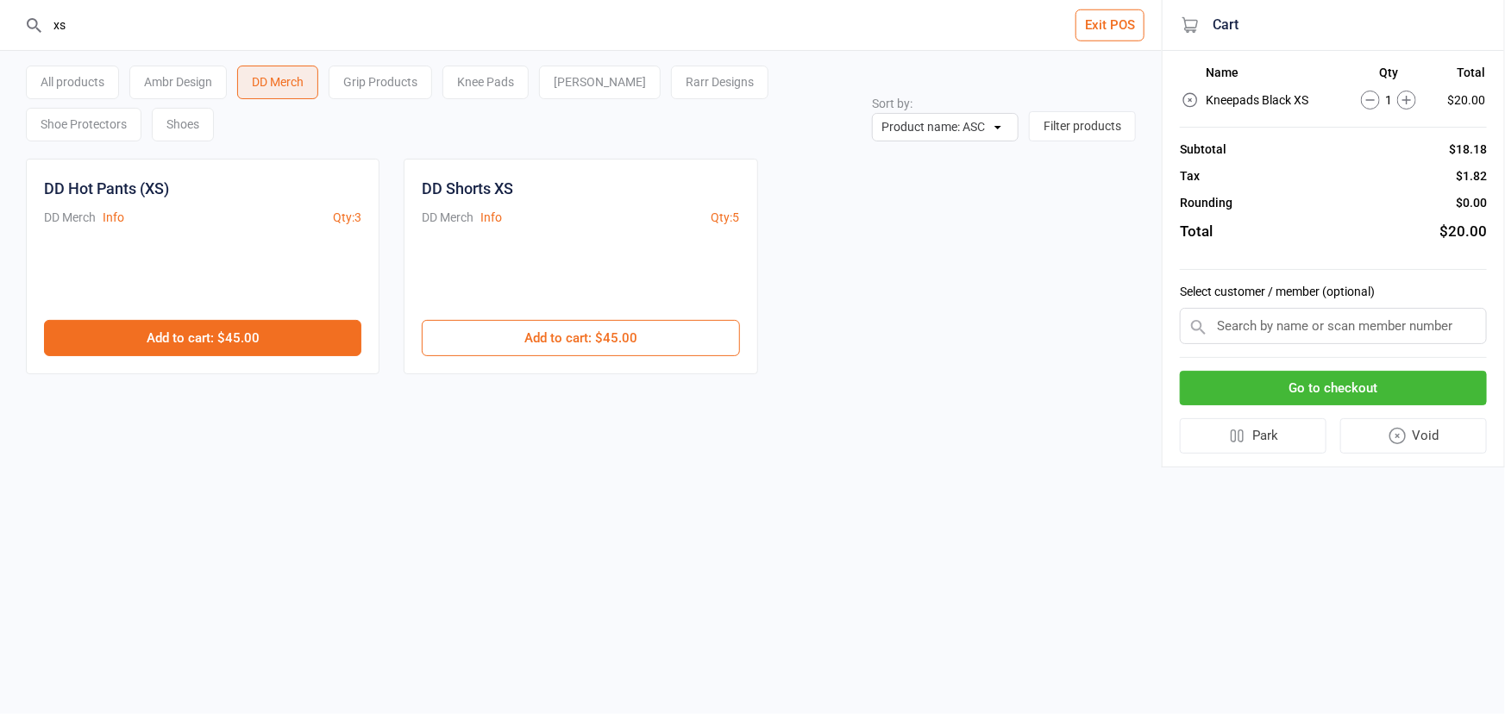
click at [284, 335] on button "Add to cart : $45.00" at bounding box center [202, 338] width 317 height 36
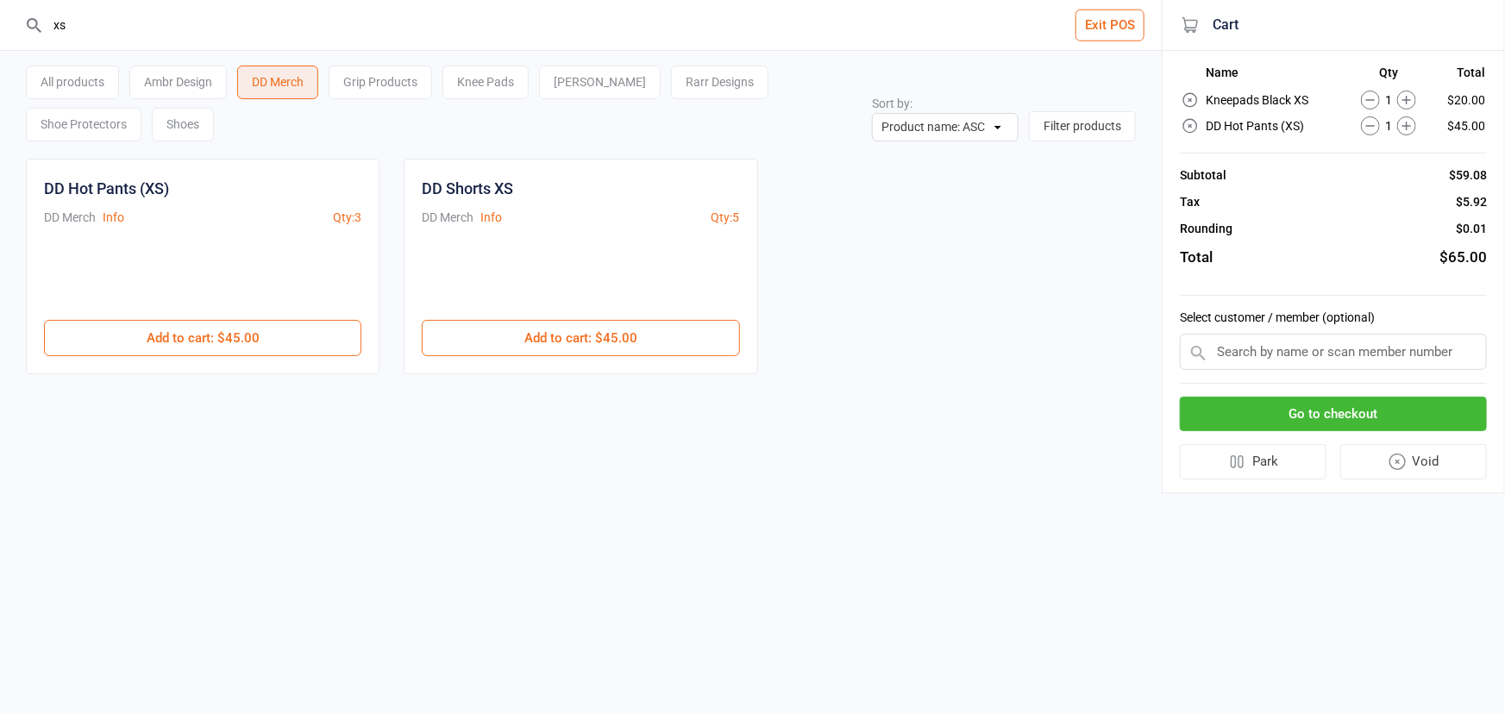
click at [1341, 408] on button "Go to checkout" at bounding box center [1333, 414] width 307 height 35
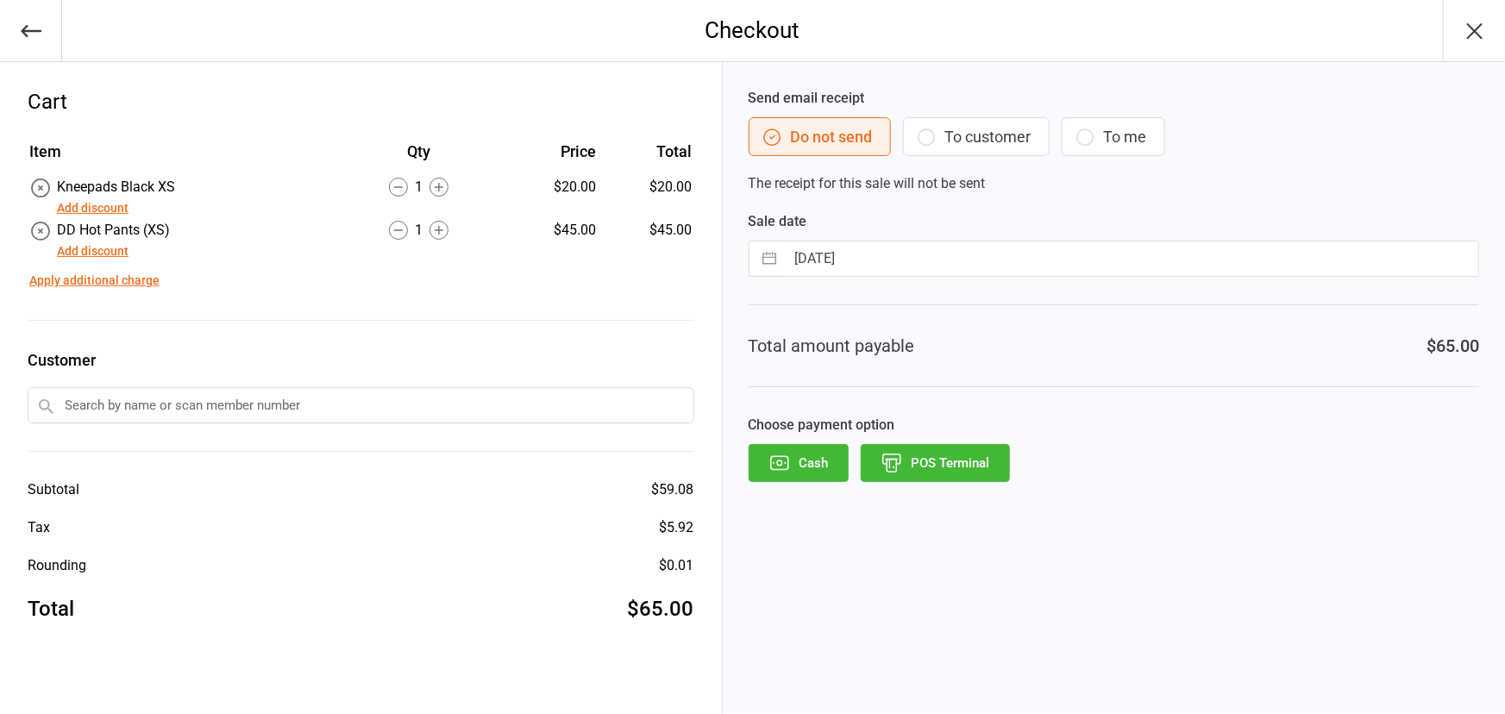
click at [949, 462] on button "POS Terminal" at bounding box center [935, 463] width 149 height 38
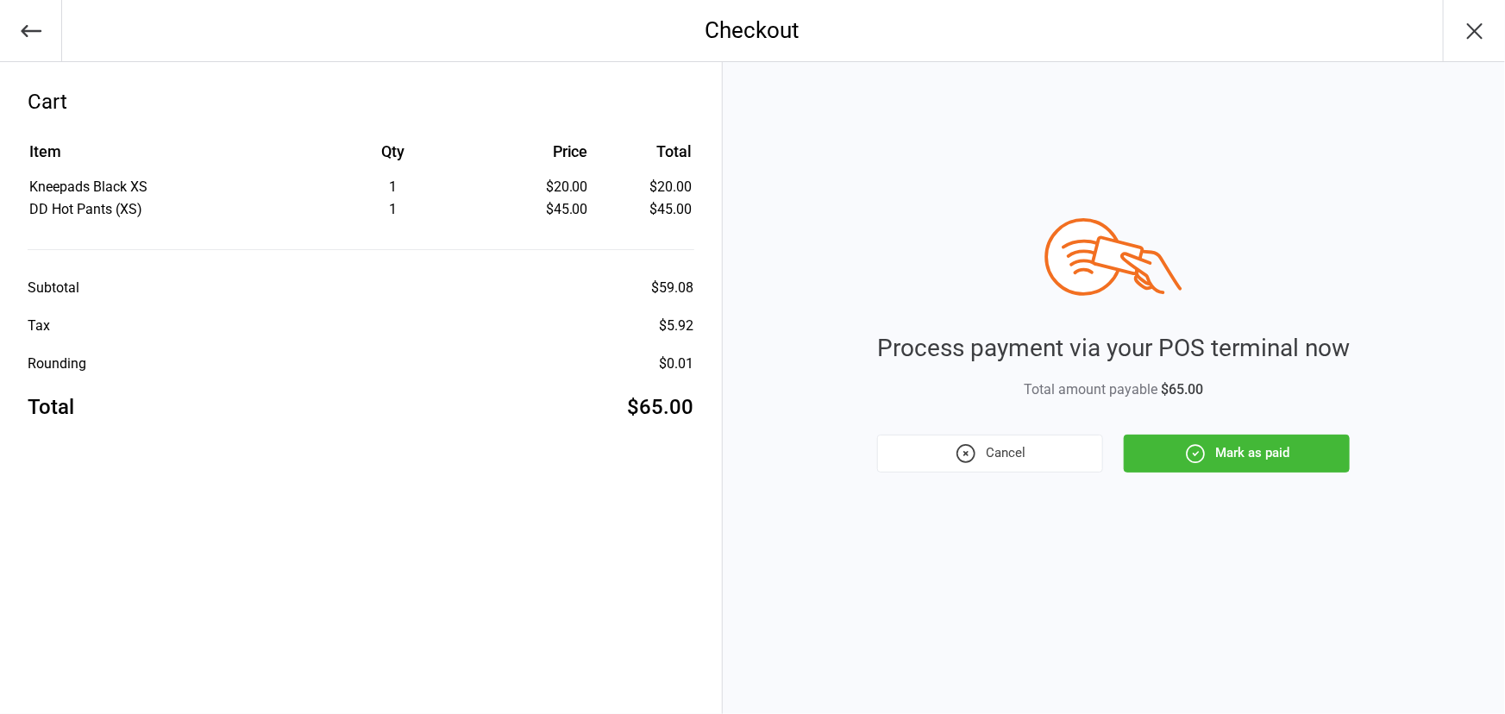
drag, startPoint x: 1219, startPoint y: 445, endPoint x: 1220, endPoint y: 422, distance: 23.4
click at [1221, 443] on button "Mark as paid" at bounding box center [1237, 454] width 226 height 38
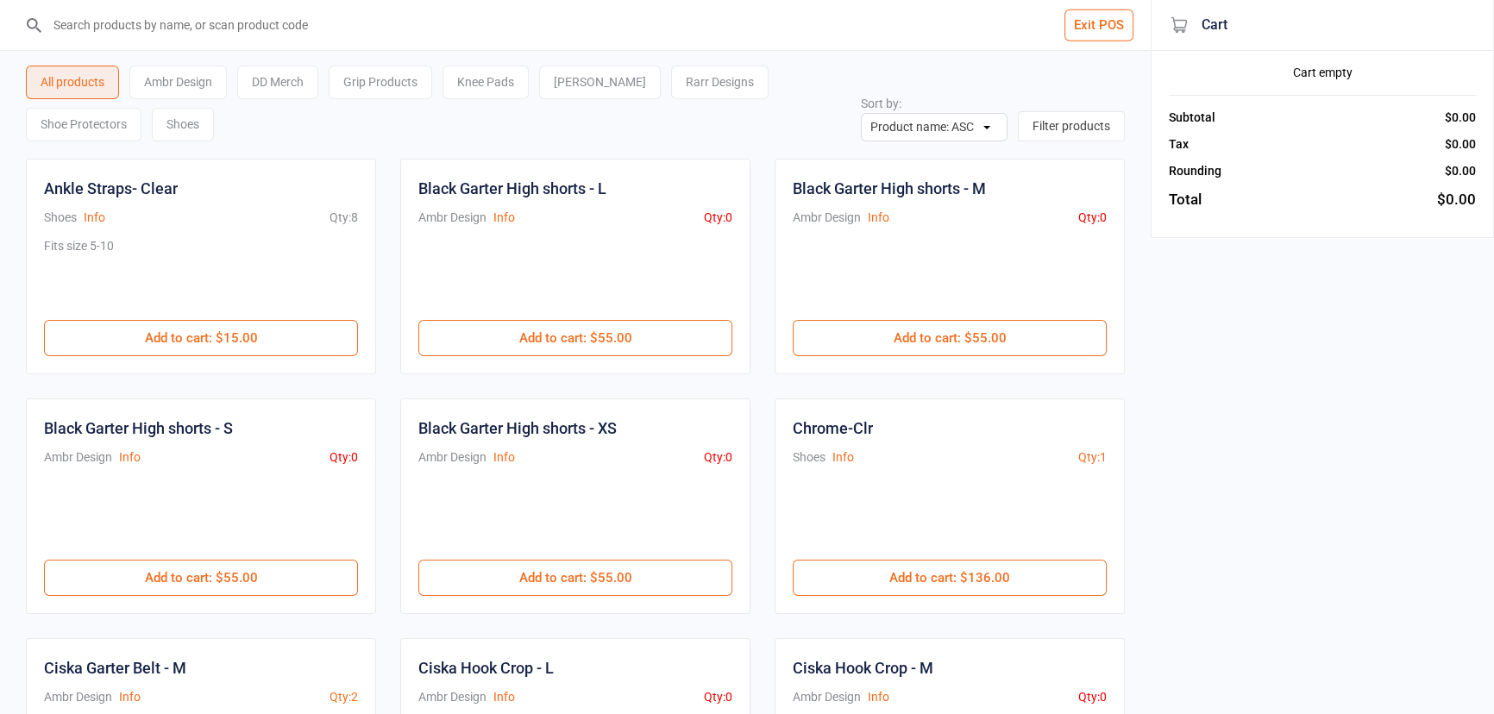
click at [1072, 34] on button "Exit POS" at bounding box center [1098, 25] width 69 height 32
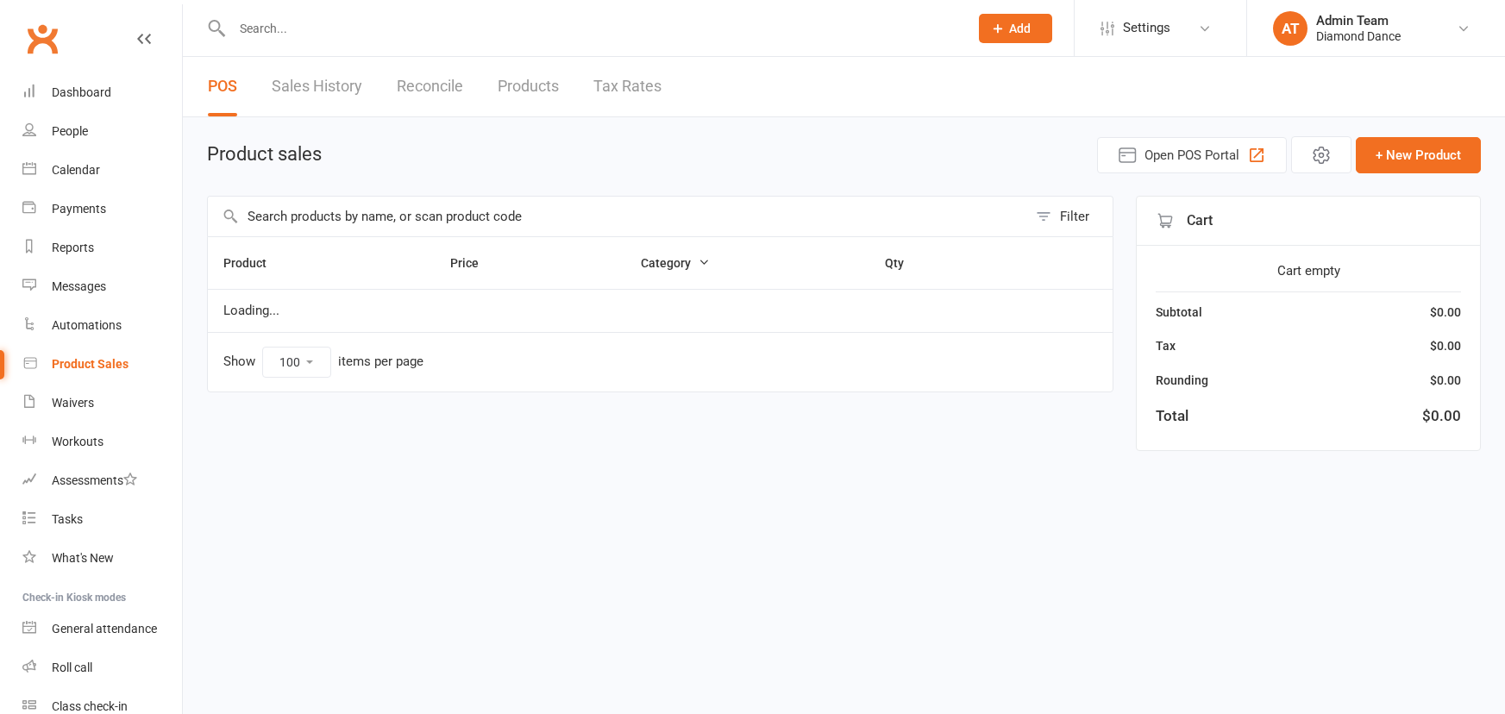
select select "100"
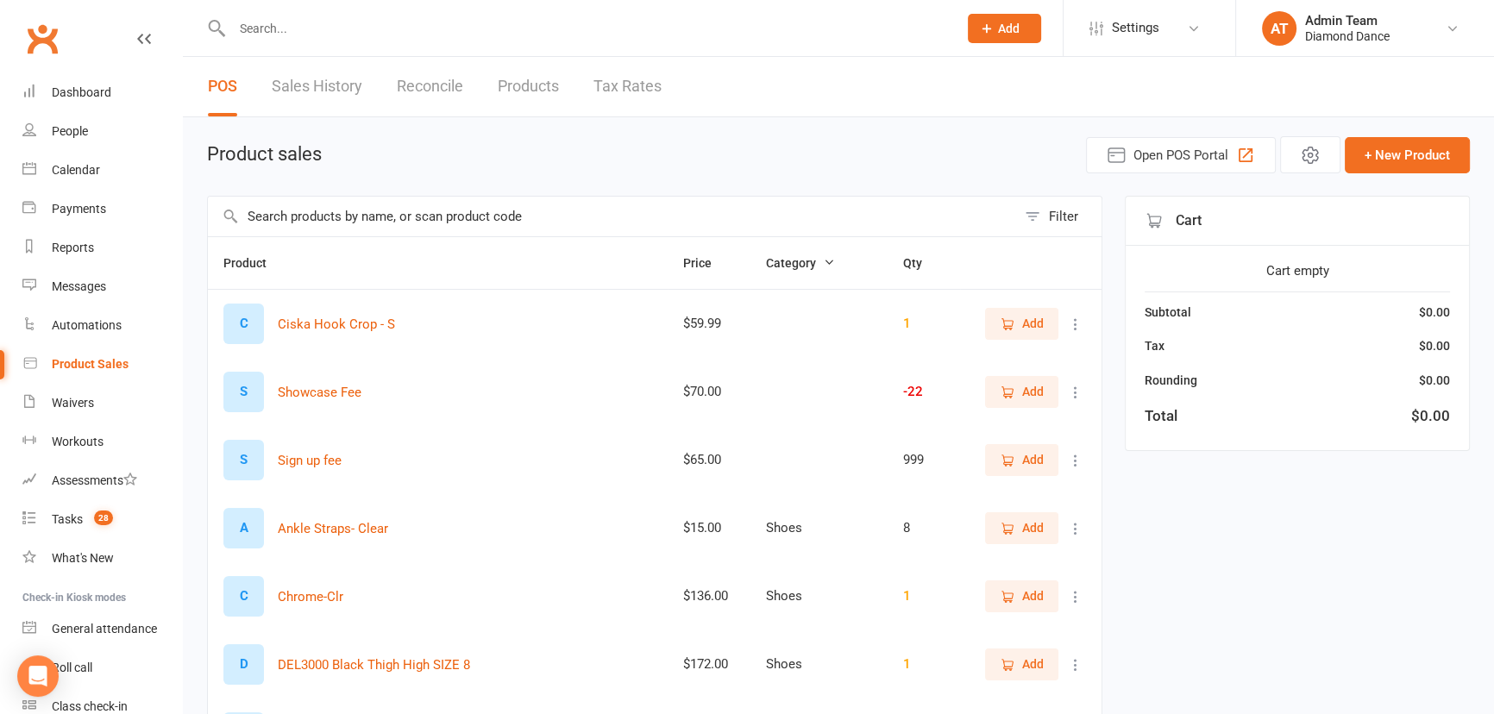
click at [572, 216] on input "text" at bounding box center [612, 217] width 808 height 40
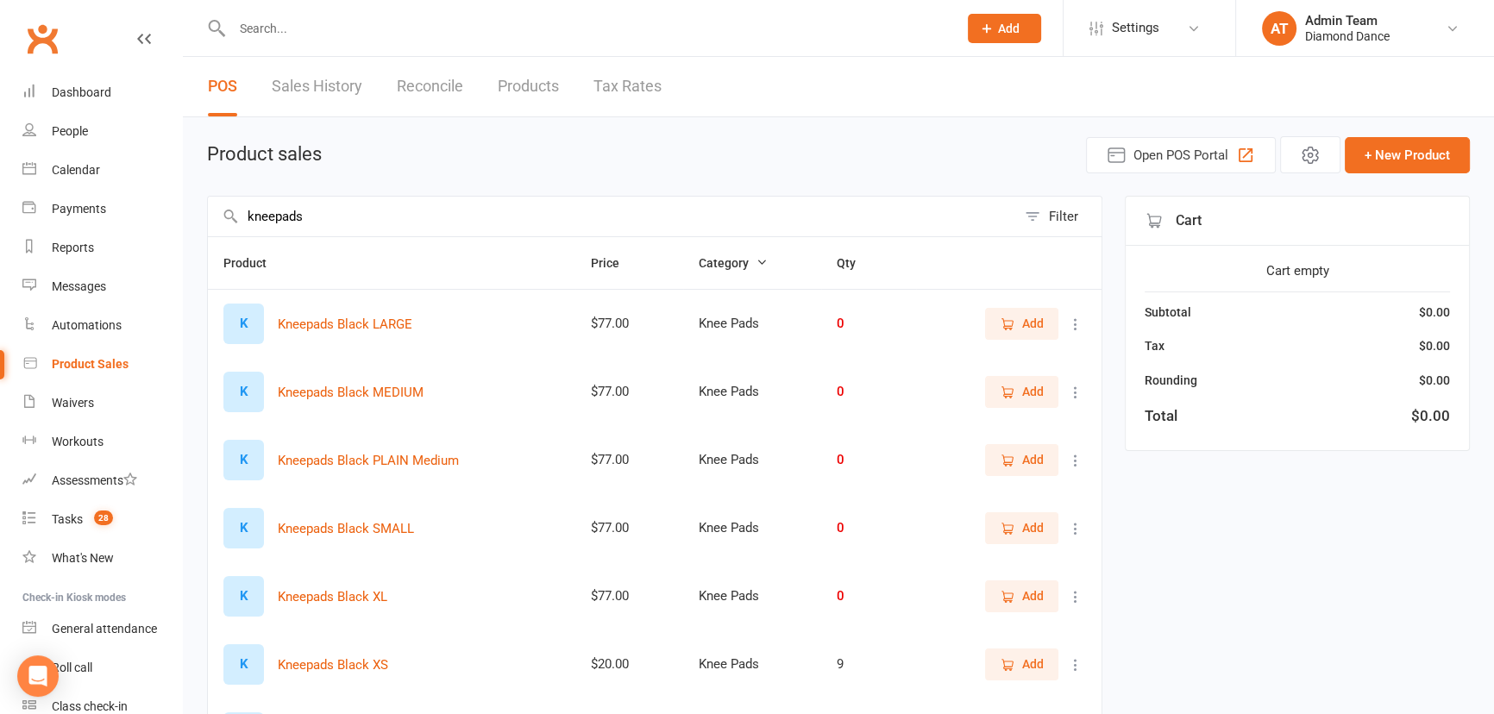
type input "kneepads"
